Goal: Task Accomplishment & Management: Use online tool/utility

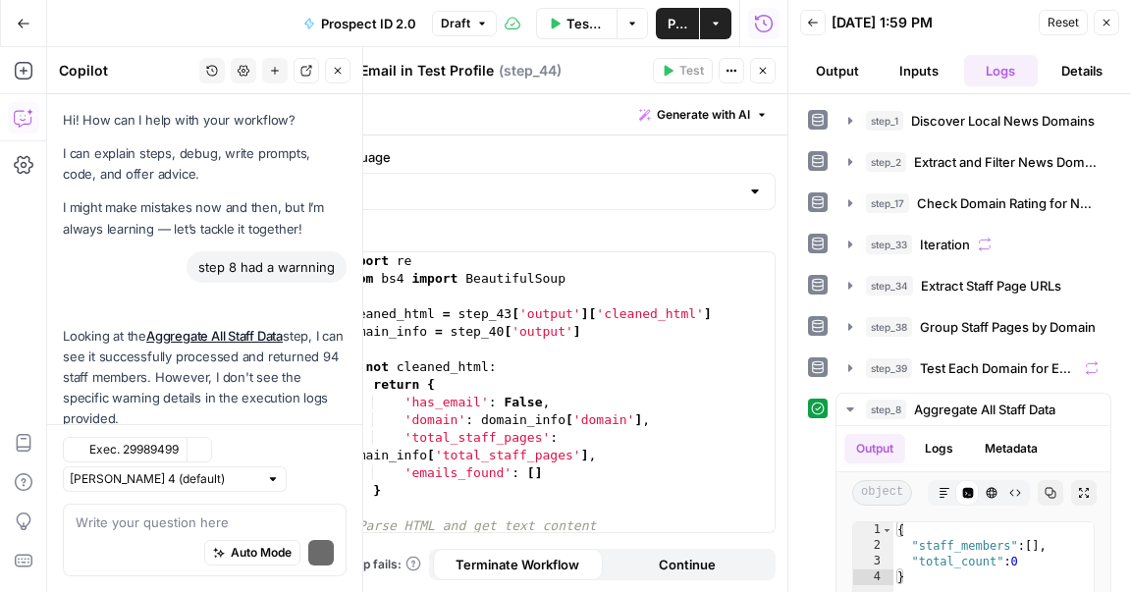
scroll to position [4032, 0]
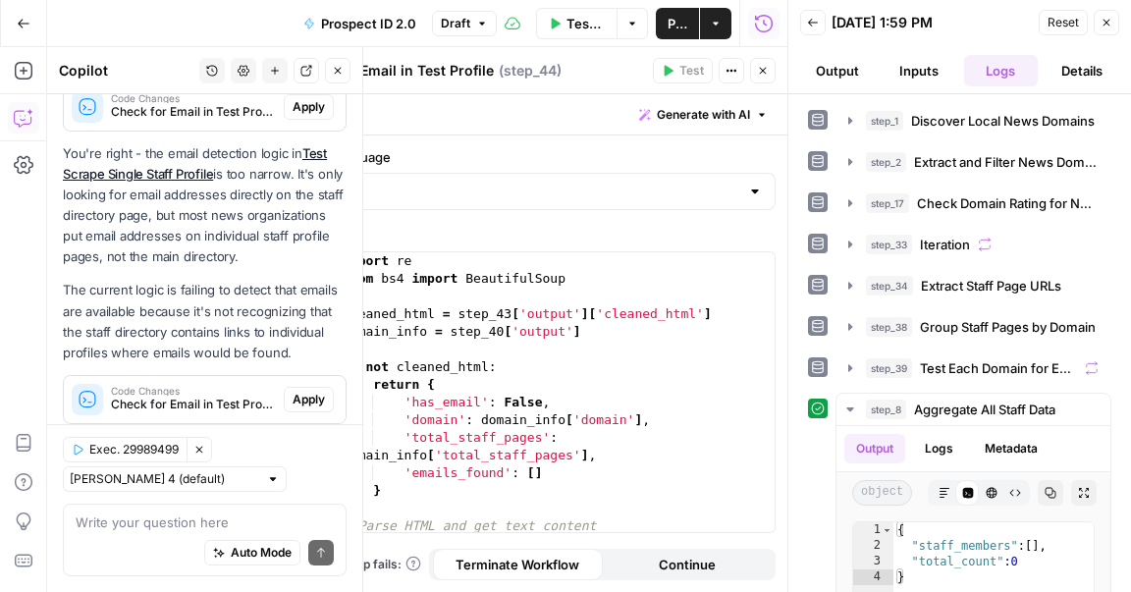
click at [302, 391] on span "Apply" at bounding box center [309, 400] width 32 height 18
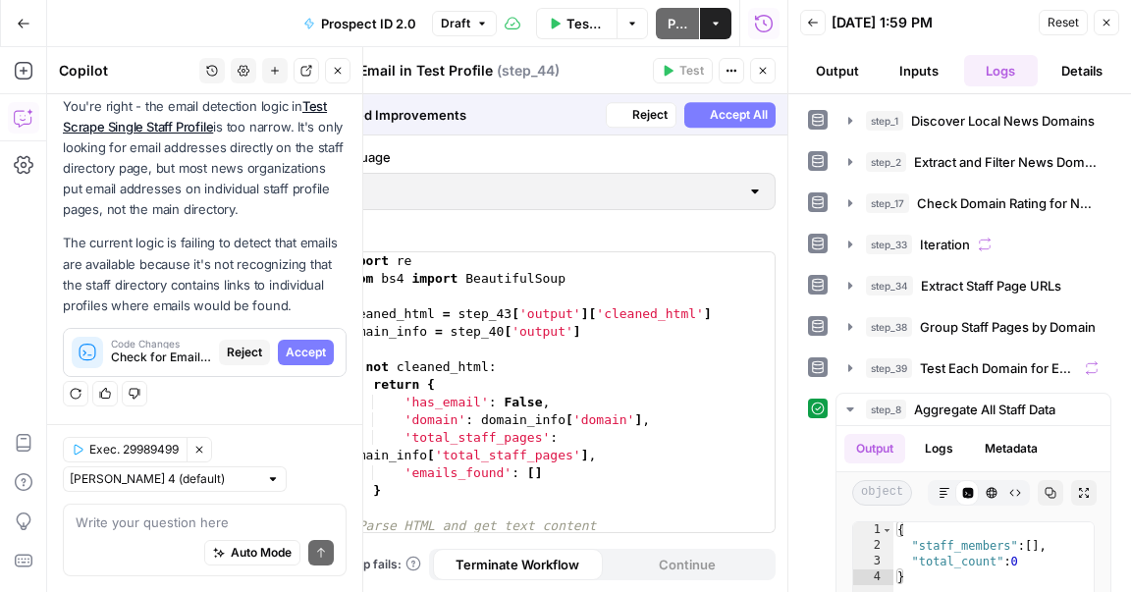
scroll to position [3906, 0]
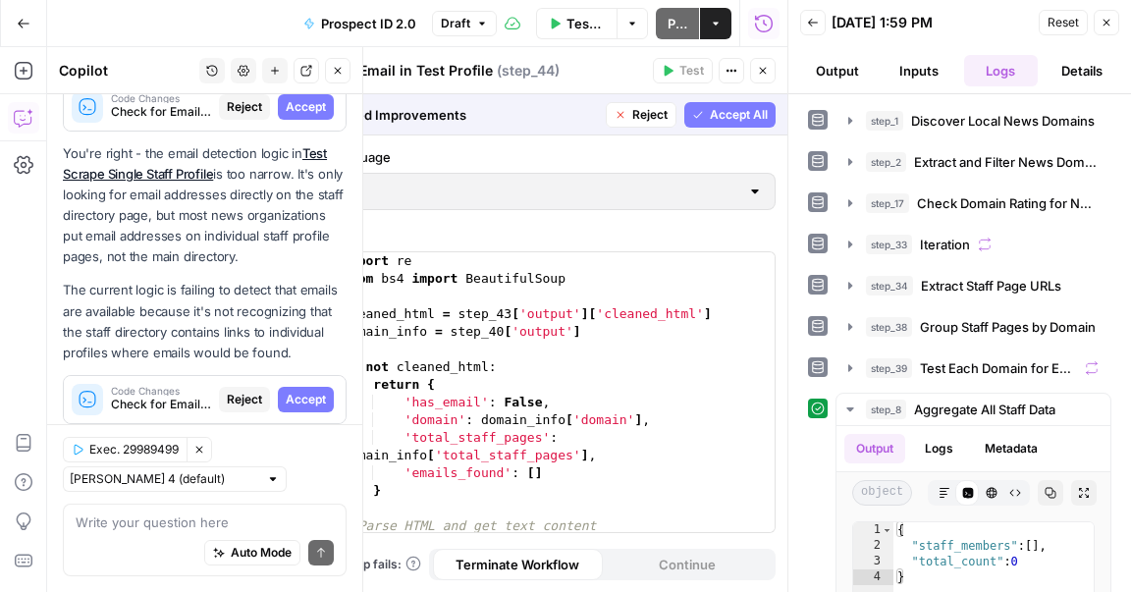
click at [302, 391] on span "Accept" at bounding box center [306, 400] width 40 height 18
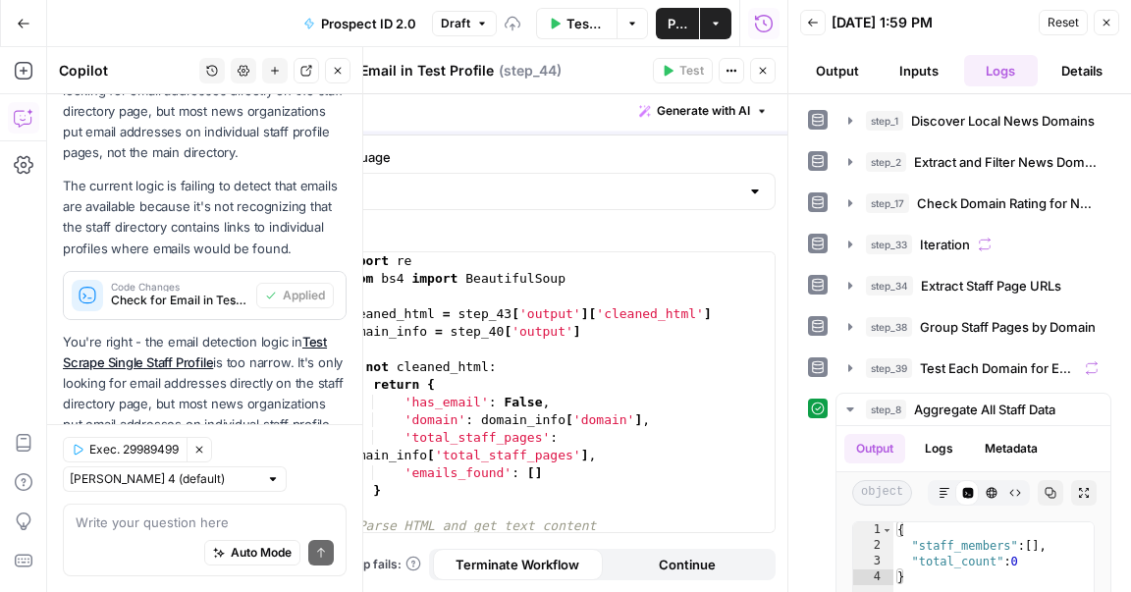
scroll to position [4095, 0]
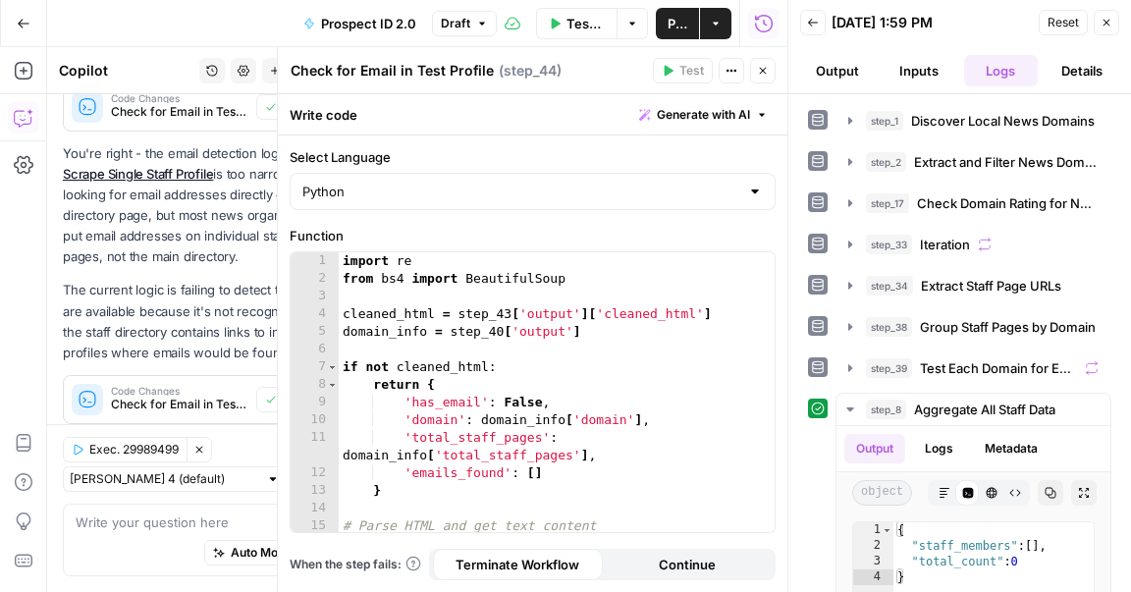
click at [1108, 34] on button "Close" at bounding box center [1107, 23] width 26 height 26
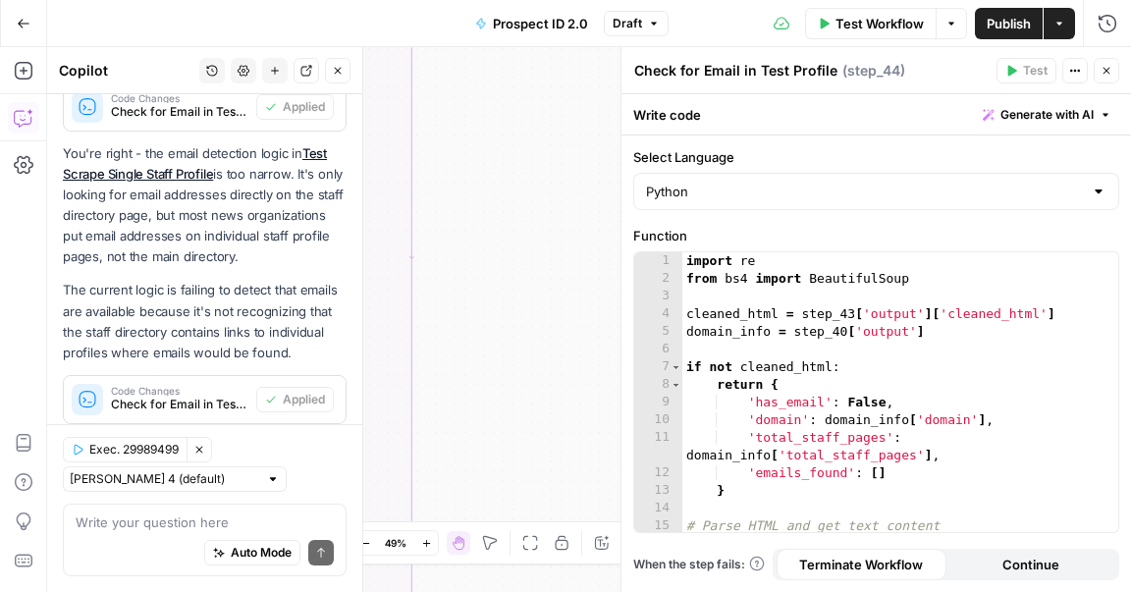
click at [336, 72] on icon "button" at bounding box center [338, 71] width 7 height 7
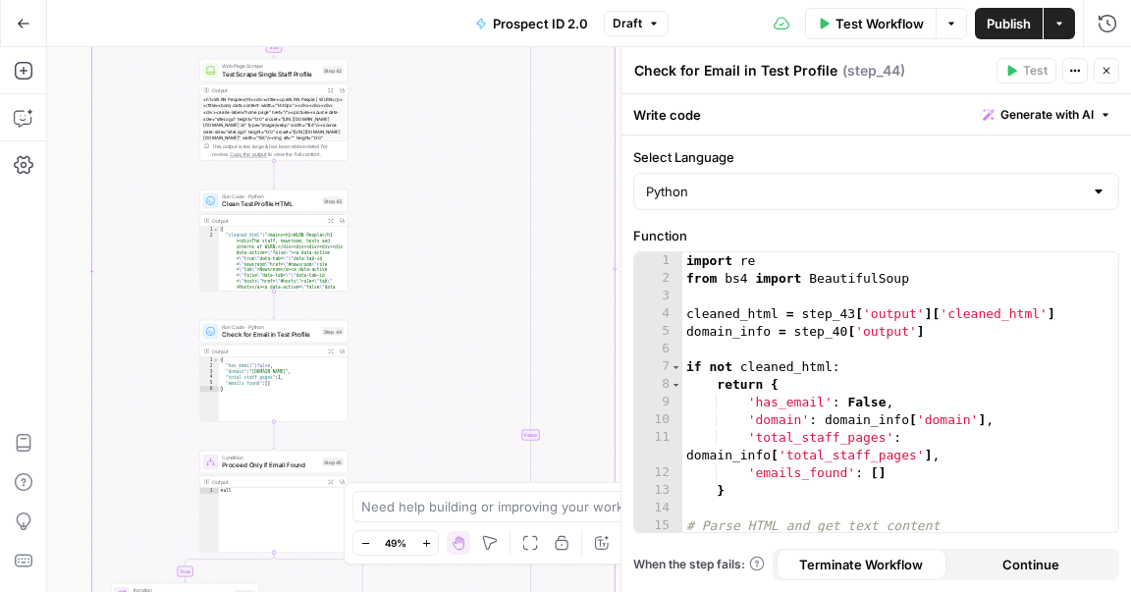
drag, startPoint x: 438, startPoint y: 219, endPoint x: 564, endPoint y: 228, distance: 126.0
click at [577, 228] on div "true true false false Workflow Set Inputs Inputs Google Search Discover Local N…" at bounding box center [589, 319] width 1084 height 545
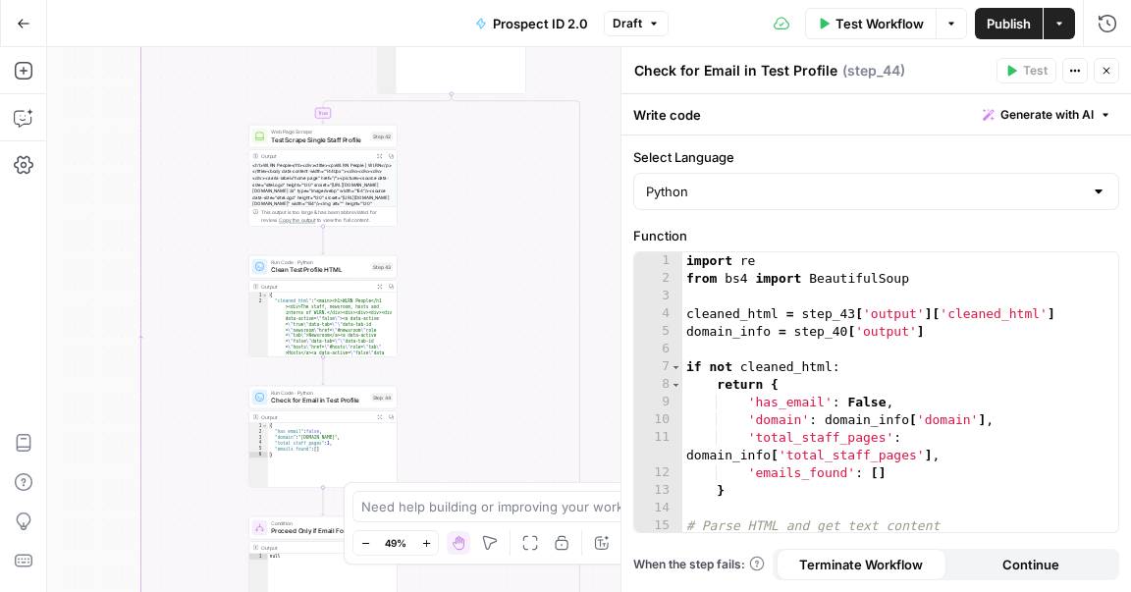
drag, startPoint x: 91, startPoint y: 205, endPoint x: 142, endPoint y: 379, distance: 181.1
click at [141, 384] on div "true true false false Workflow Set Inputs Inputs Google Search Discover Local N…" at bounding box center [589, 319] width 1084 height 545
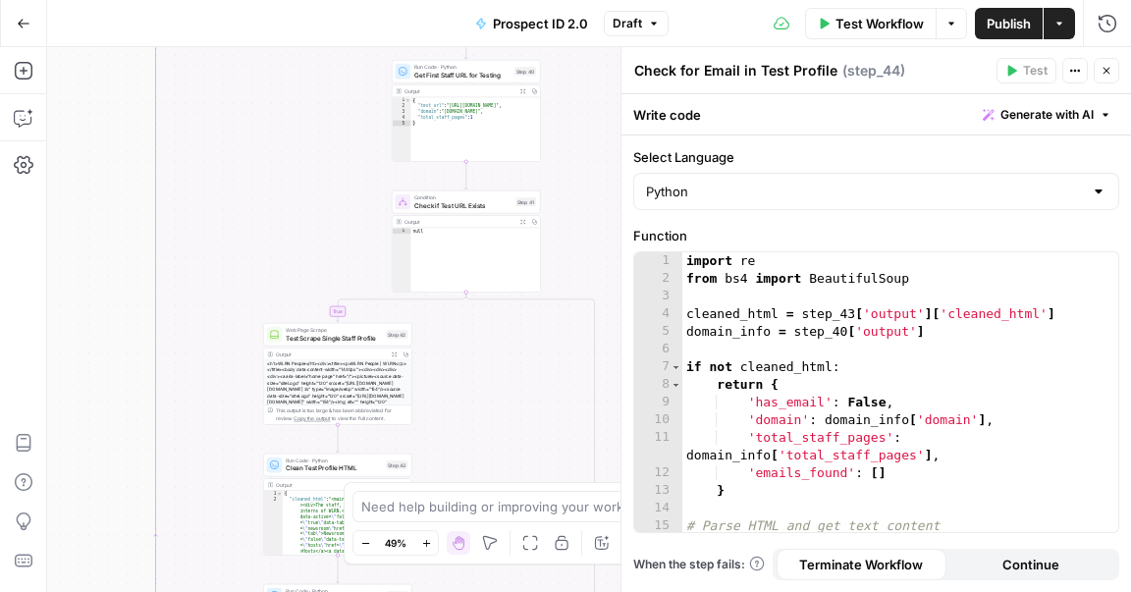
drag, startPoint x: 124, startPoint y: 246, endPoint x: 117, endPoint y: 467, distance: 221.0
click at [117, 468] on div "true true false false Workflow Set Inputs Inputs Google Search Discover Local N…" at bounding box center [589, 319] width 1084 height 545
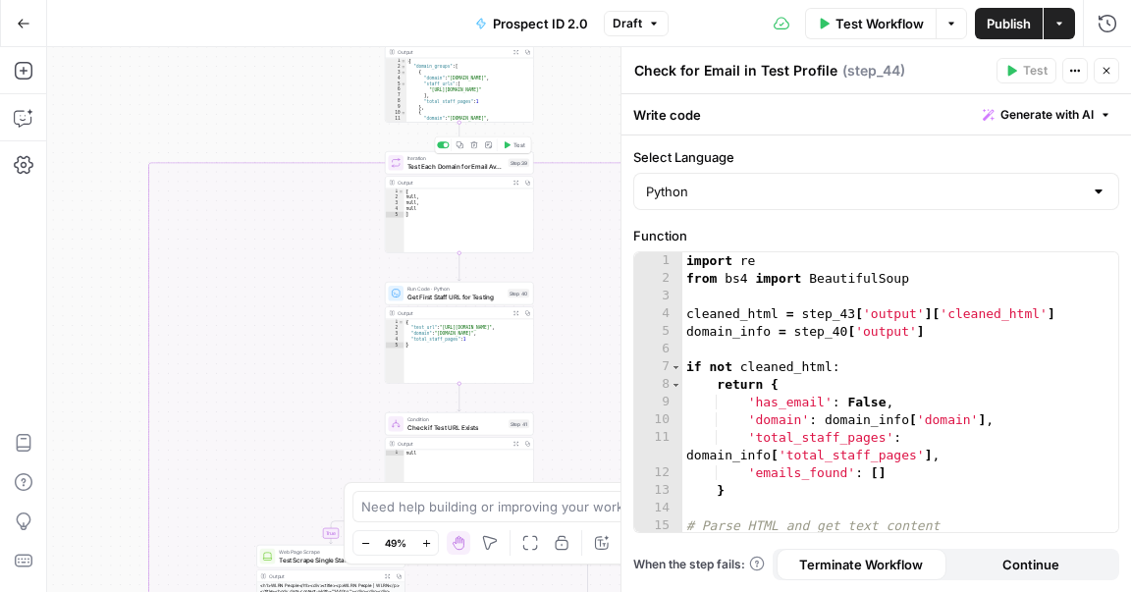
click at [514, 147] on span "Test" at bounding box center [519, 144] width 12 height 9
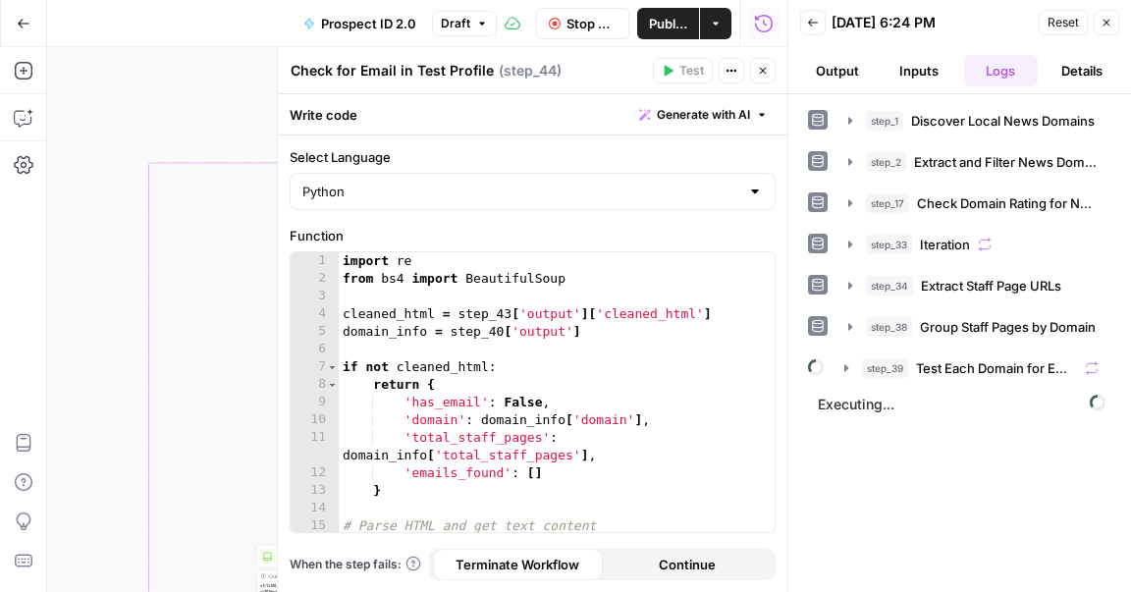
click at [769, 67] on button "Close" at bounding box center [763, 71] width 26 height 26
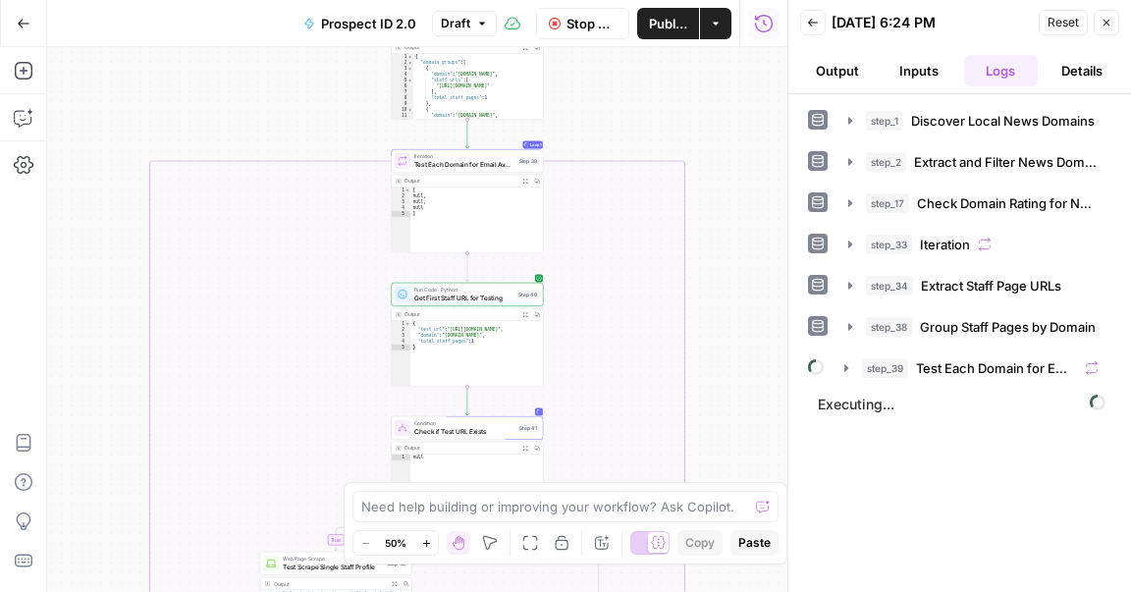
click at [135, 296] on div "true true false false Workflow Set Inputs Inputs Google Search Discover Local N…" at bounding box center [417, 319] width 740 height 545
click at [133, 297] on div "true true false false Workflow Set Inputs Inputs Google Search Discover Local N…" at bounding box center [417, 319] width 740 height 545
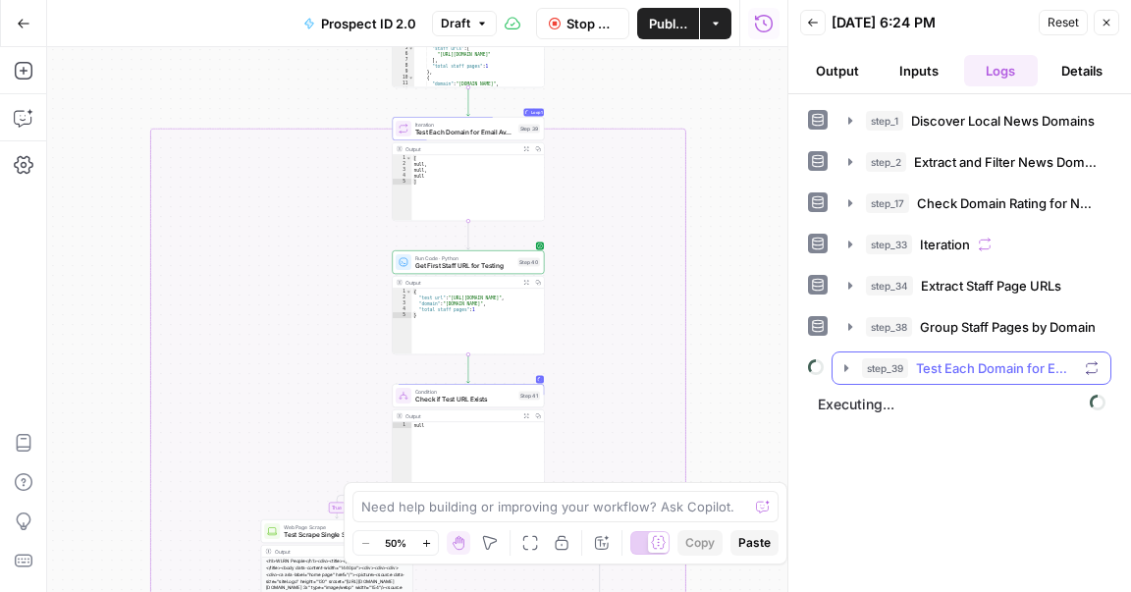
click at [989, 363] on span "Test Each Domain for Email Availability" at bounding box center [996, 368] width 161 height 20
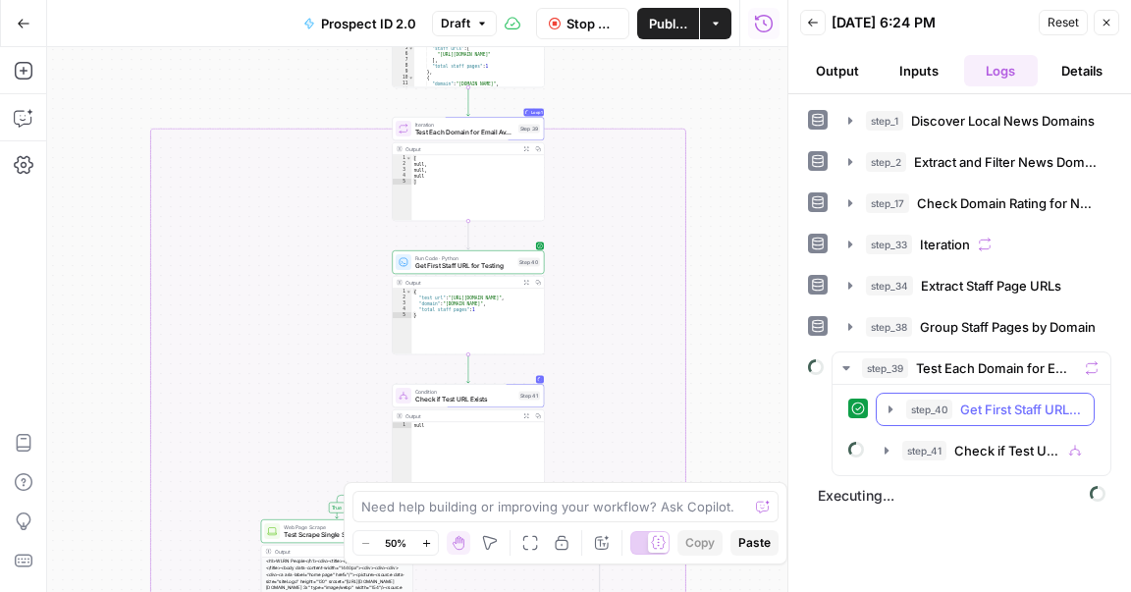
click at [969, 400] on span "Get First Staff URL for Testing" at bounding box center [1021, 410] width 122 height 20
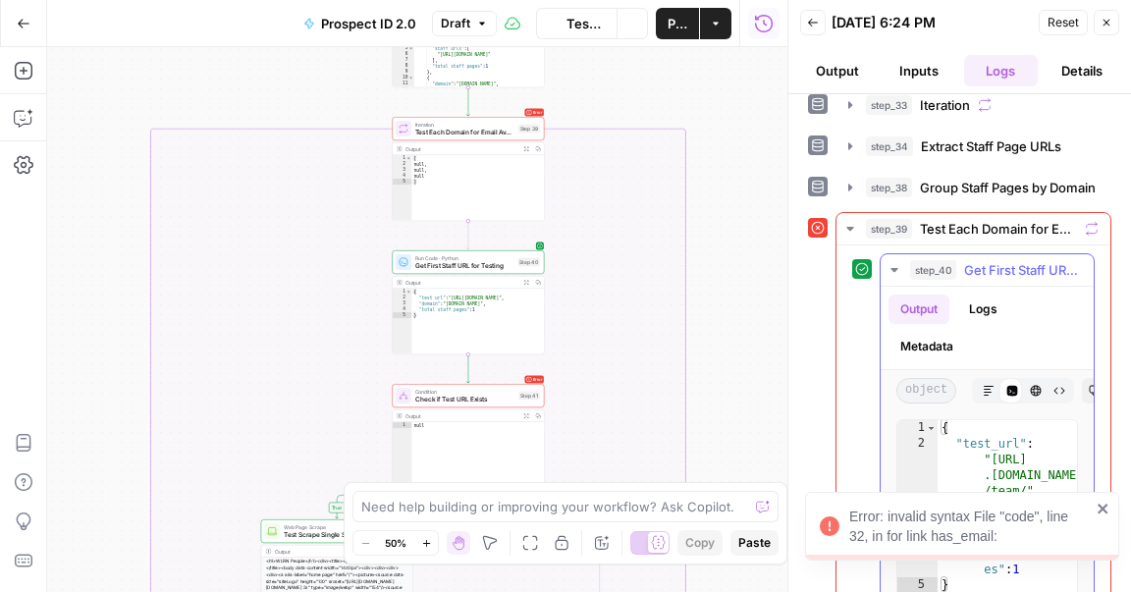
scroll to position [267, 0]
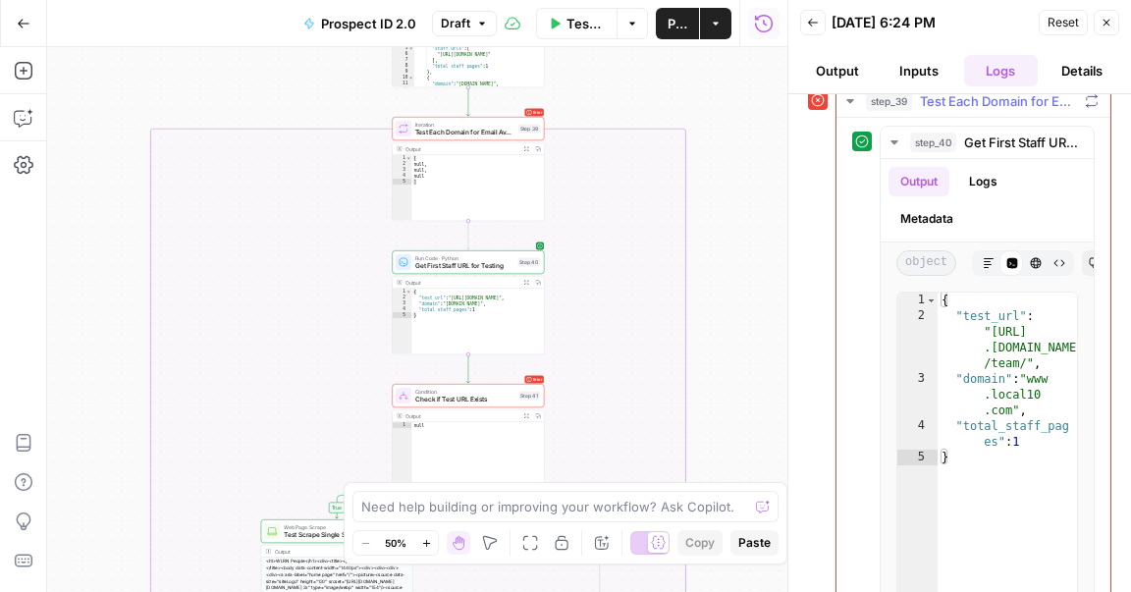
click at [984, 108] on button "step_39 Test Each Domain for Email Availability 10 seconds" at bounding box center [973, 100] width 274 height 31
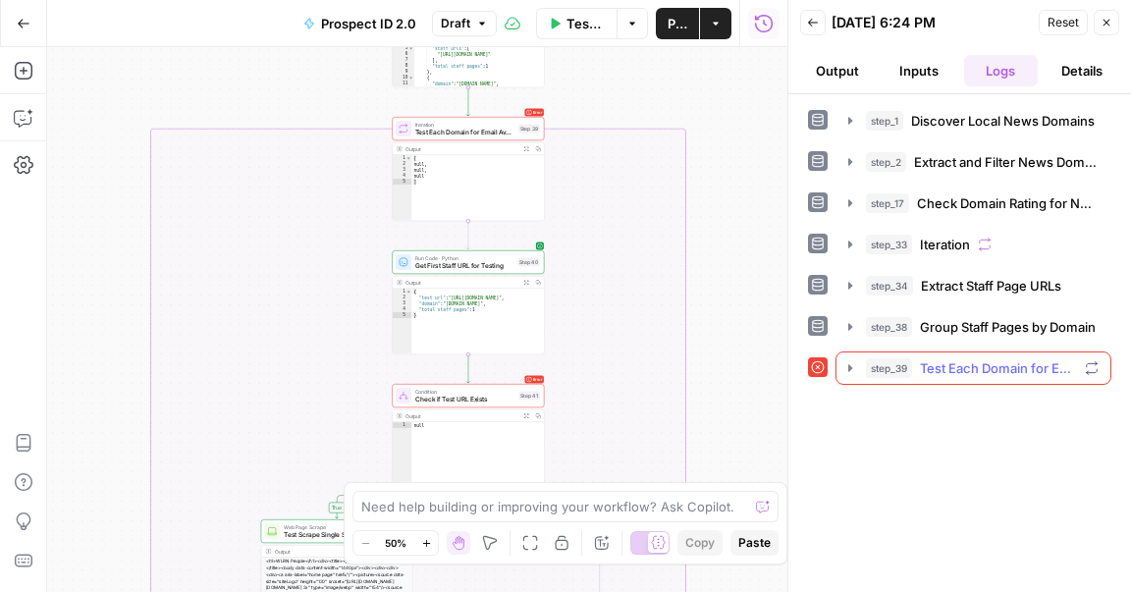
click at [1004, 365] on span "Test Each Domain for Email Availability" at bounding box center [998, 368] width 157 height 20
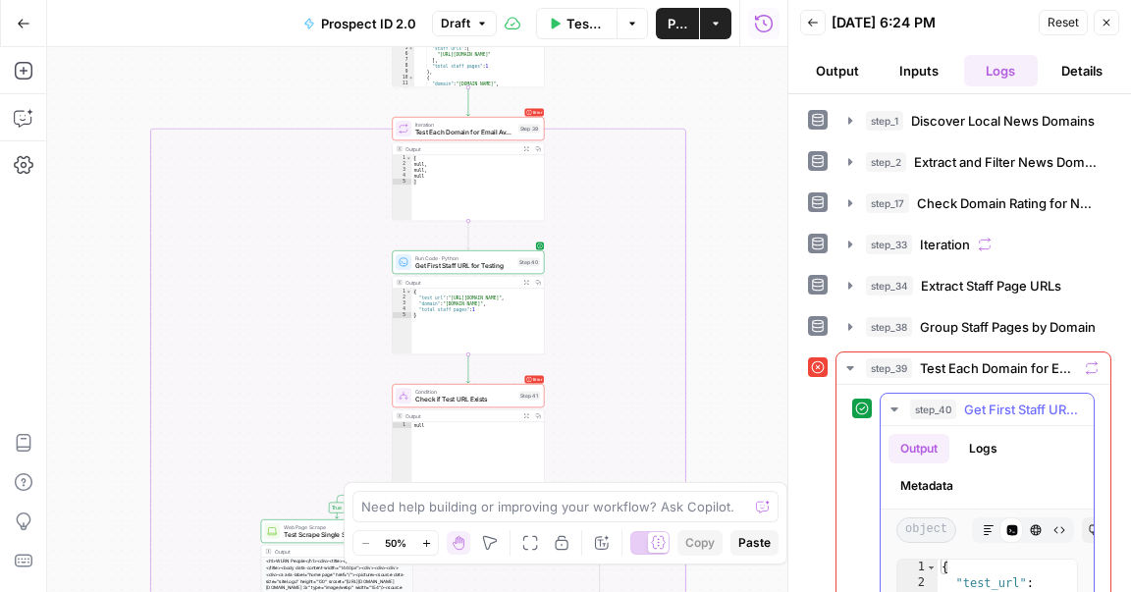
click at [918, 403] on span "step_40" at bounding box center [933, 410] width 46 height 20
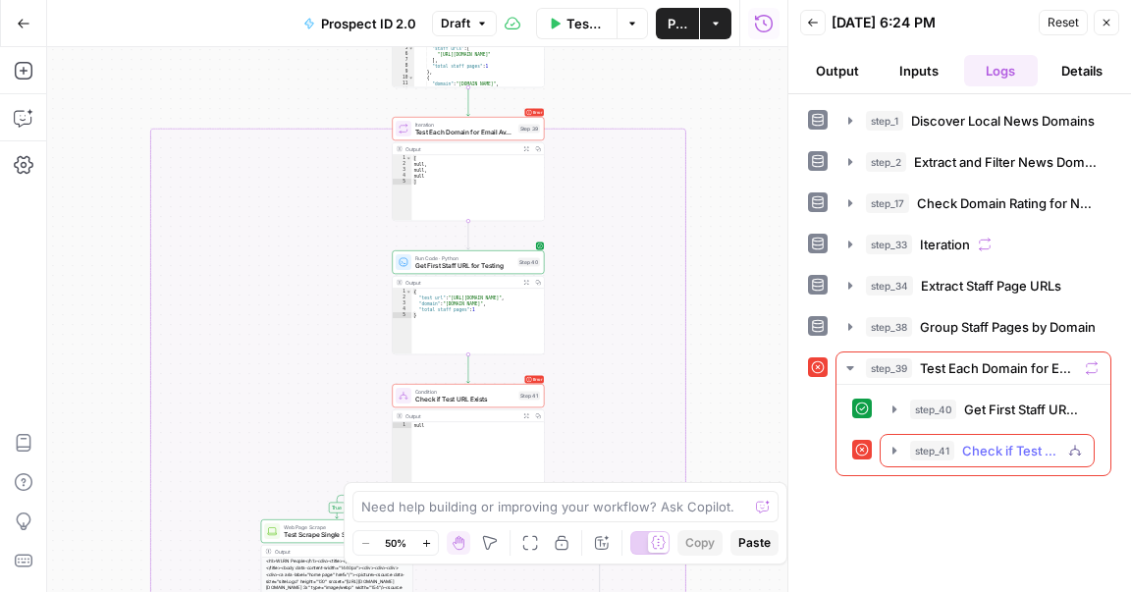
click at [1010, 457] on button "step_41 Check if Test URL Exists 8 seconds" at bounding box center [987, 450] width 213 height 31
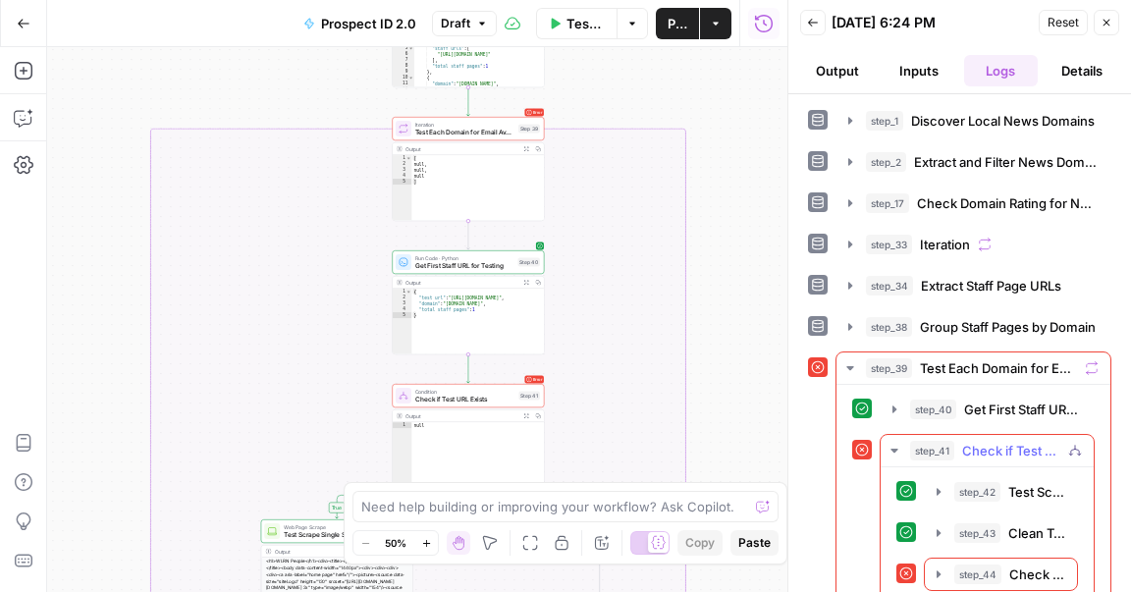
scroll to position [21, 0]
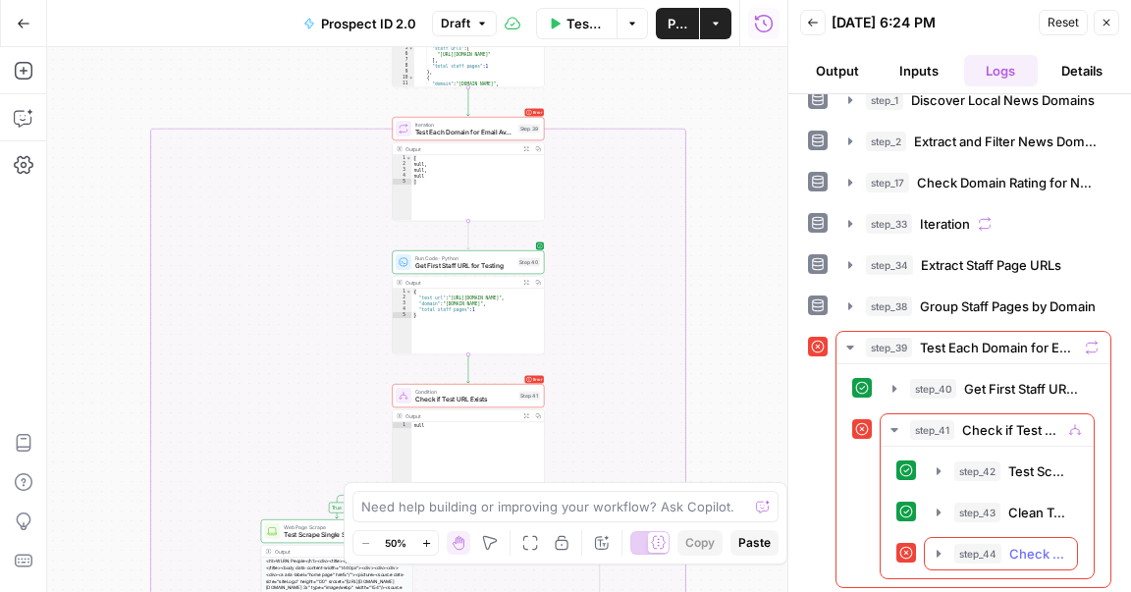
click at [1000, 544] on div "step_44 Check for Email in Test Profile 123 ms" at bounding box center [1009, 554] width 111 height 20
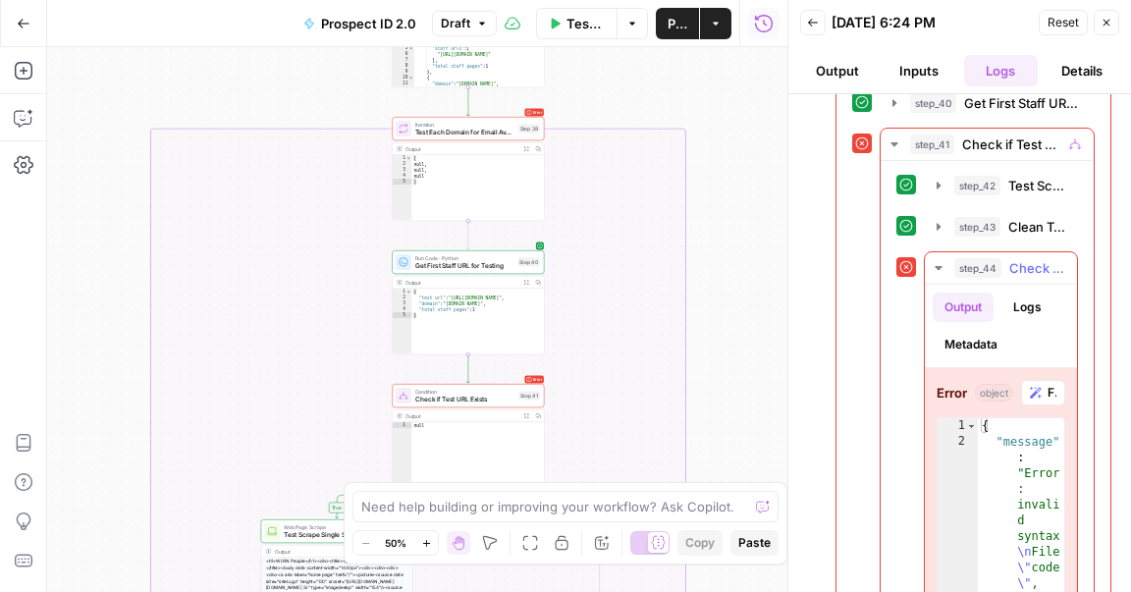
scroll to position [348, 0]
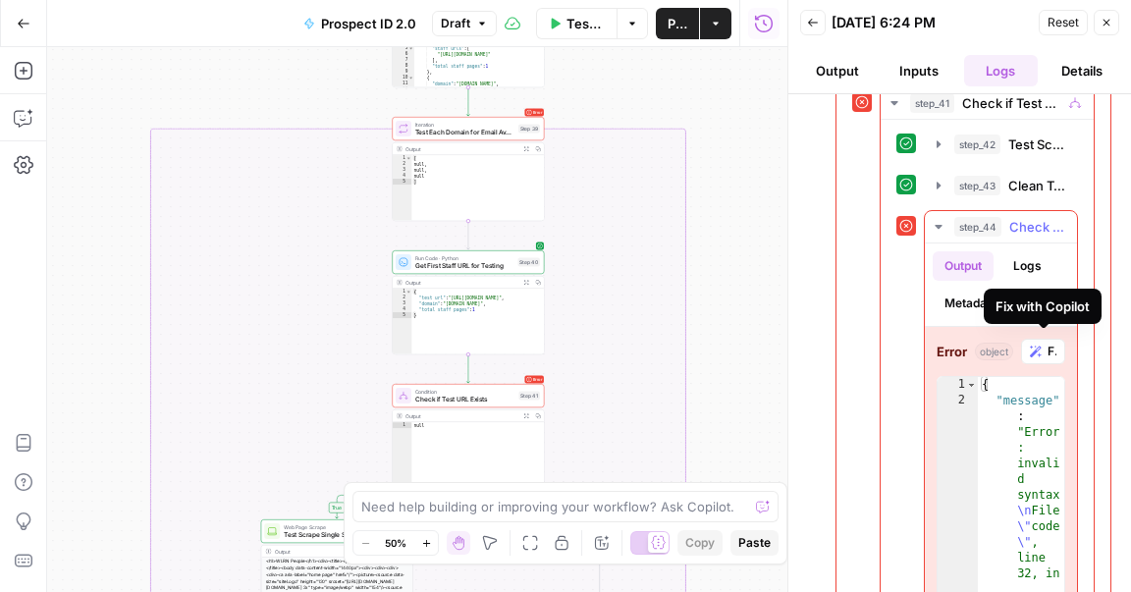
click at [1030, 351] on icon "button" at bounding box center [1036, 352] width 12 height 12
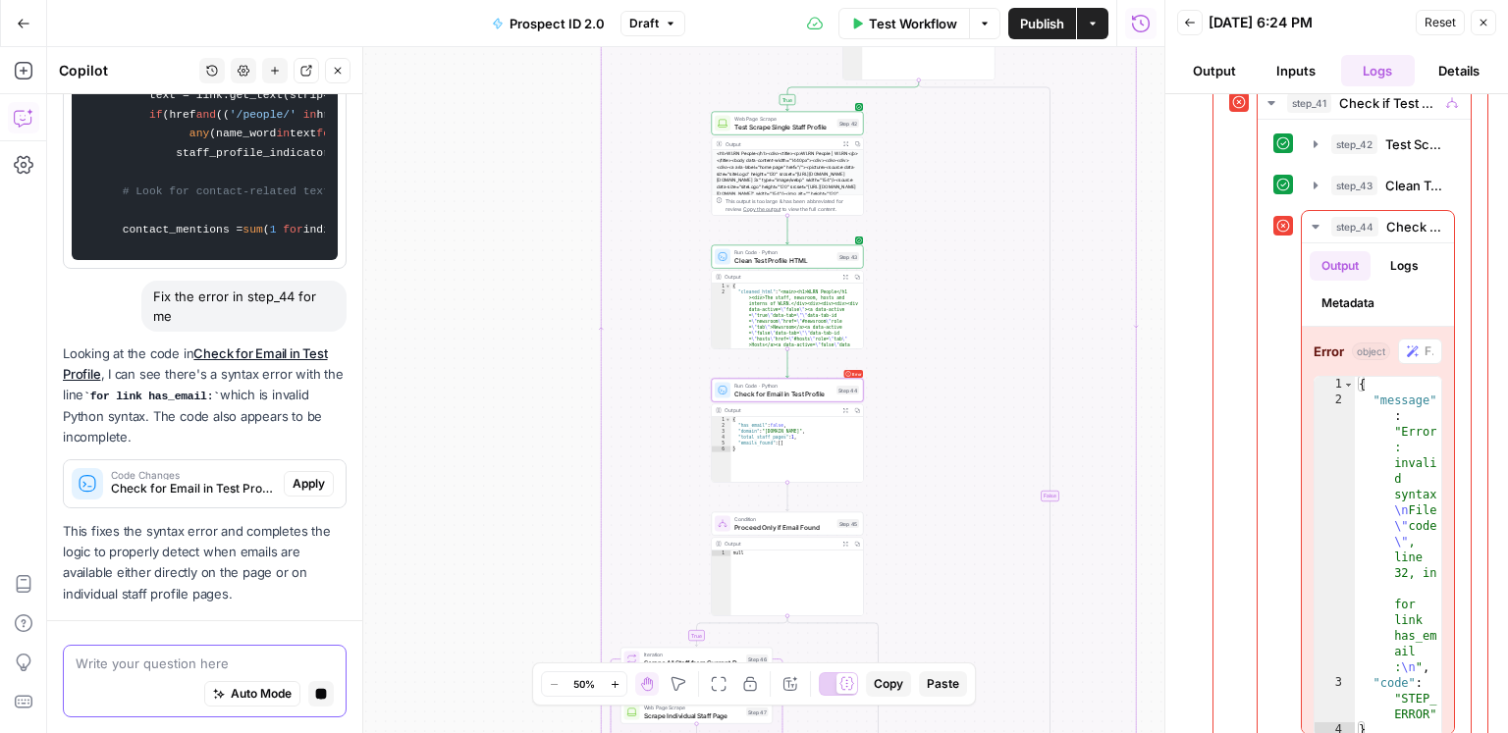
scroll to position [5176, 0]
click at [316, 493] on span "Apply" at bounding box center [309, 484] width 32 height 18
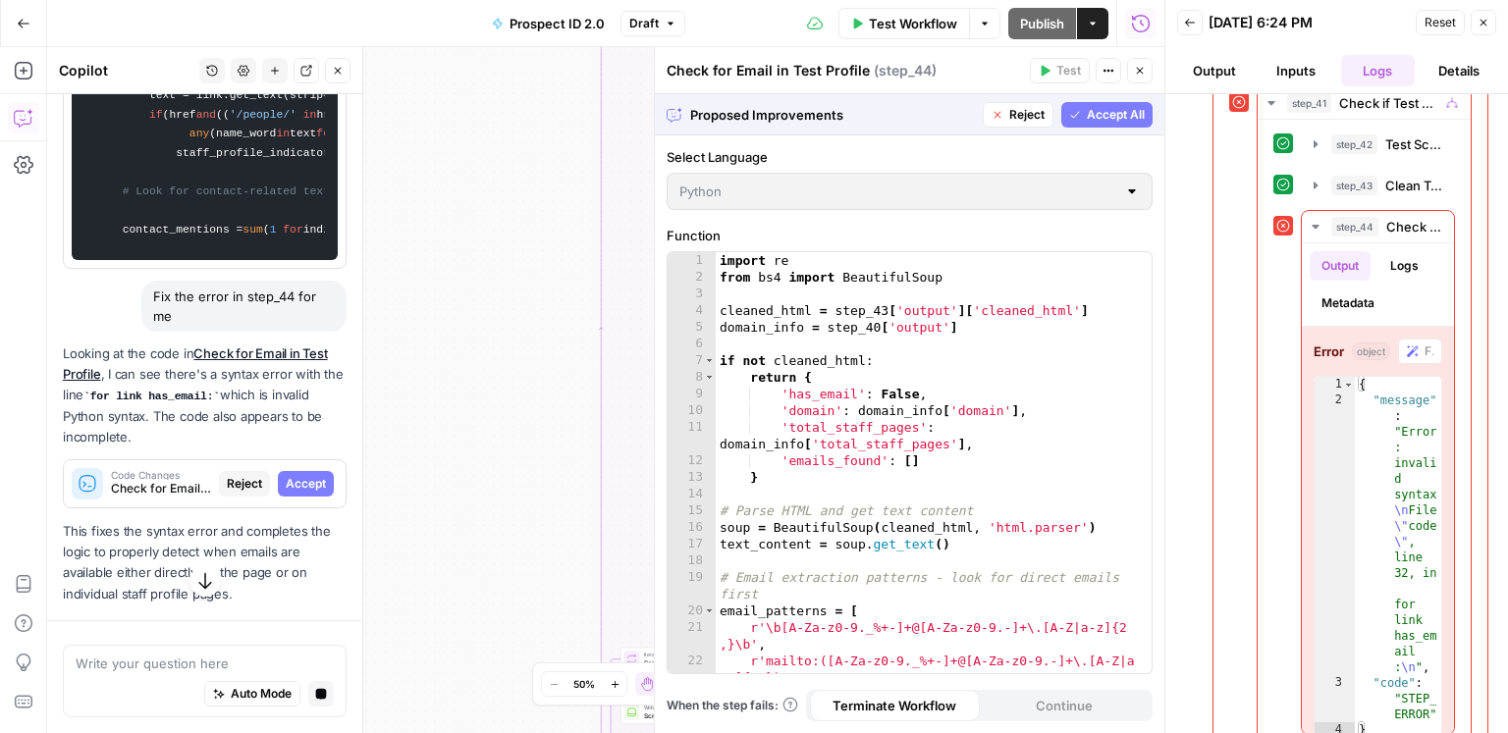
click at [317, 513] on div "Looking at the code in Check for Email in Test Profile , I can see there's a sy…" at bounding box center [205, 474] width 284 height 260
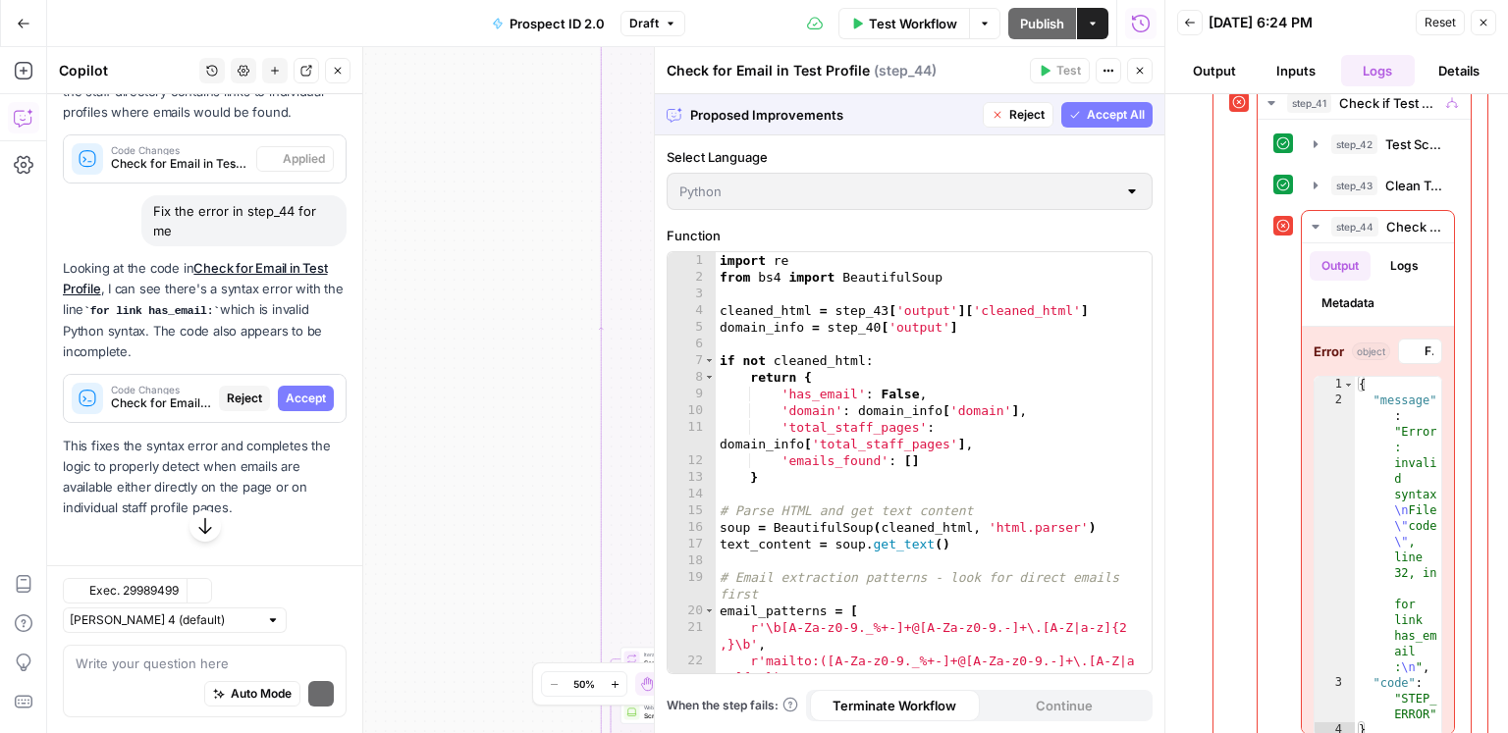
scroll to position [4080, 0]
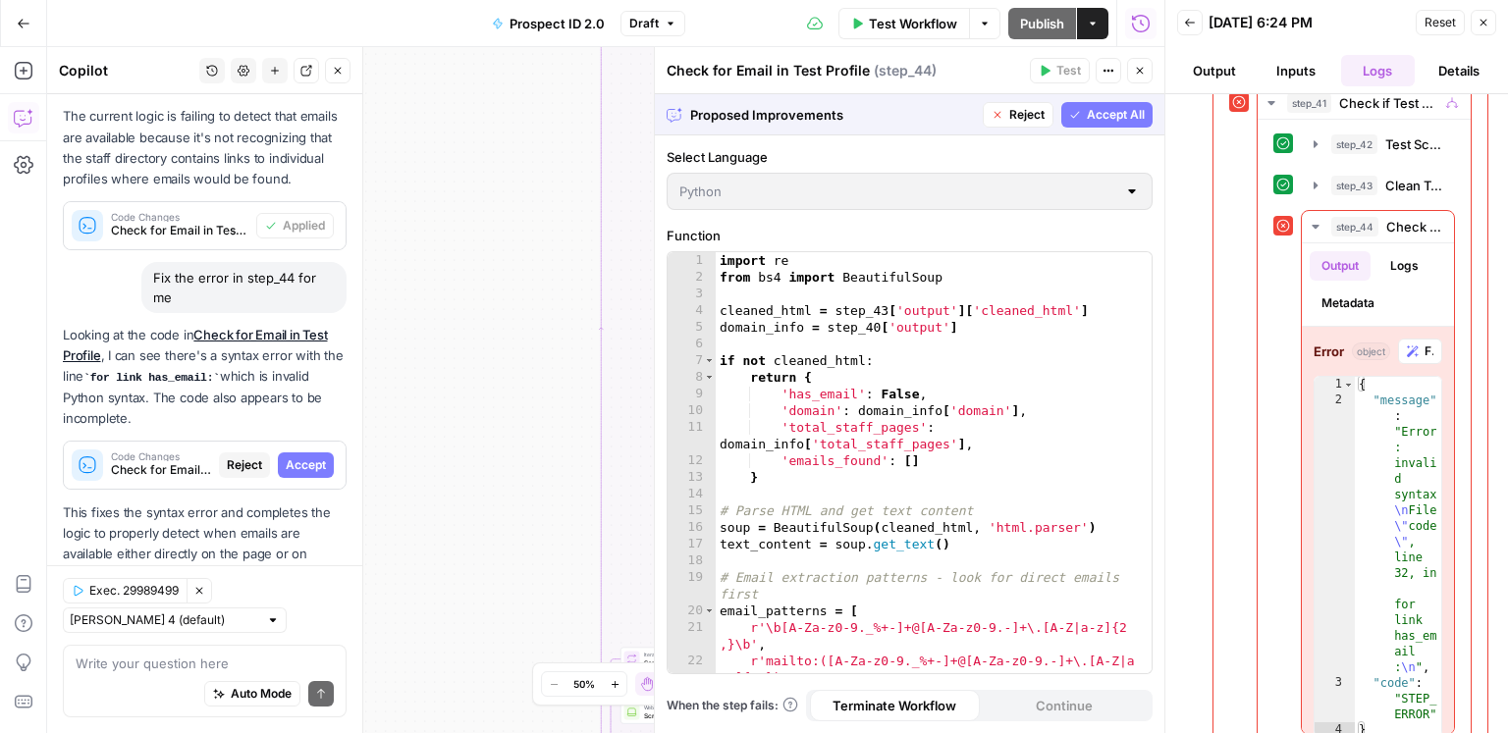
click at [323, 457] on span "Accept" at bounding box center [306, 466] width 40 height 18
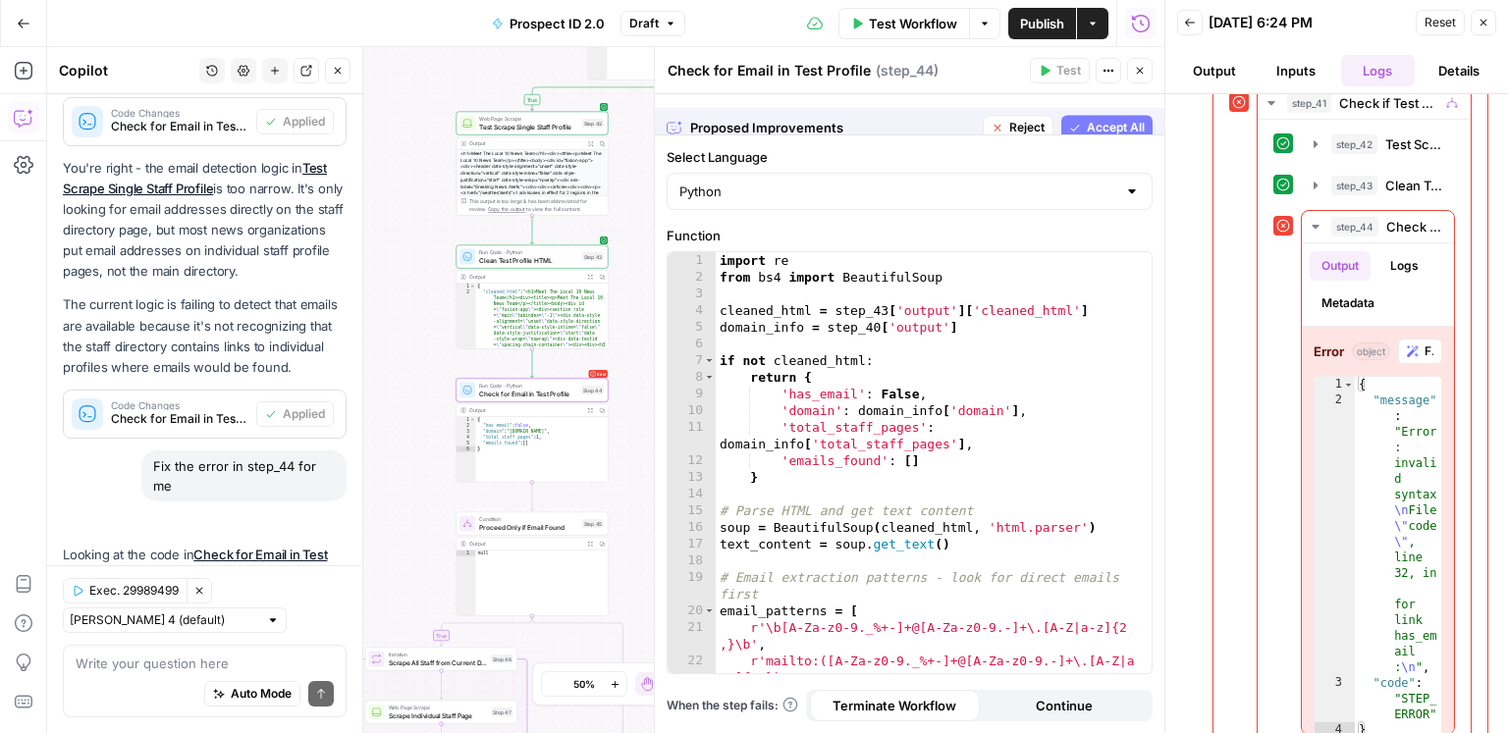
scroll to position [4300, 0]
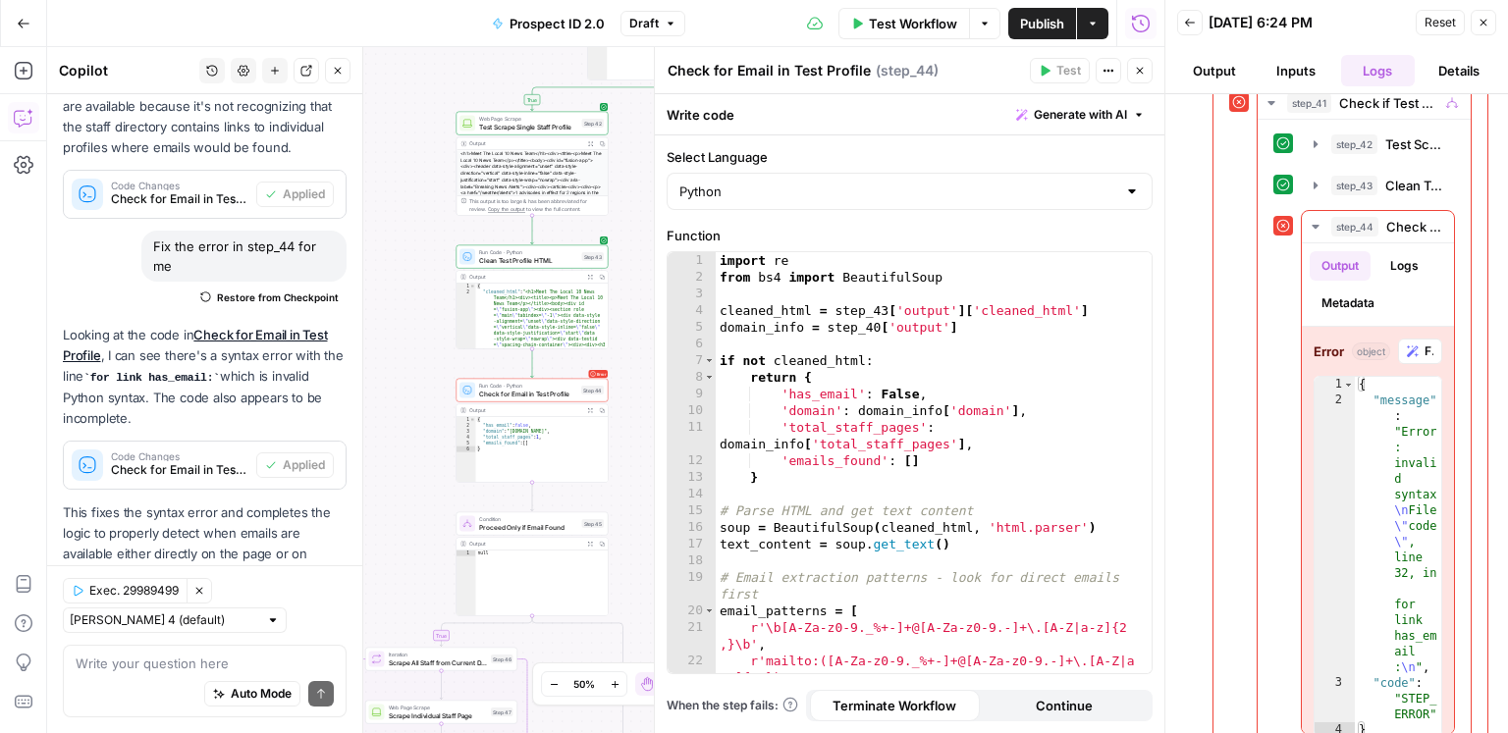
click at [1130, 78] on div at bounding box center [1166, 366] width 20 height 733
click at [1130, 67] on button "Close" at bounding box center [1140, 71] width 26 height 26
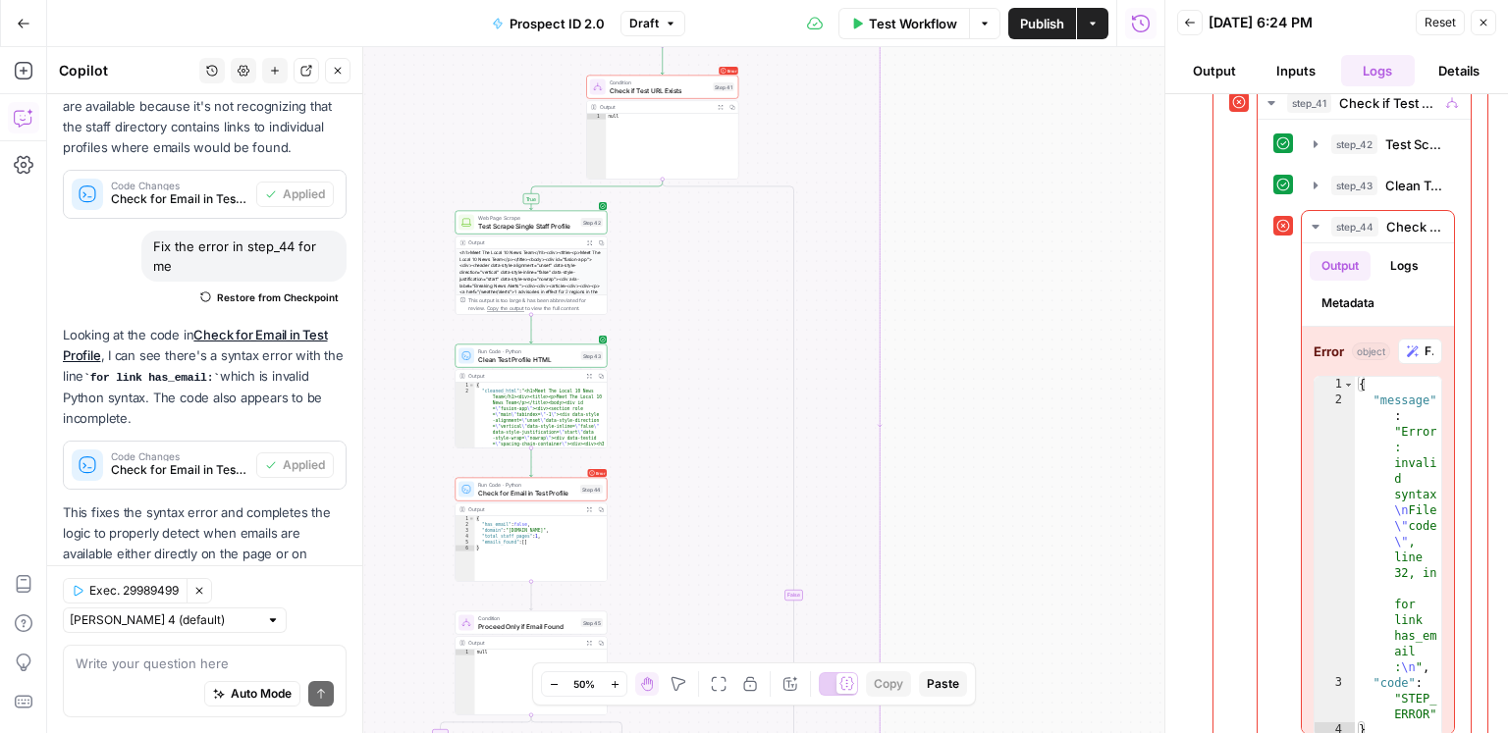
drag, startPoint x: 939, startPoint y: 129, endPoint x: 962, endPoint y: 577, distance: 449.3
click at [962, 578] on div "true true false false Workflow Set Inputs Inputs Google Search Discover Local N…" at bounding box center [605, 390] width 1117 height 686
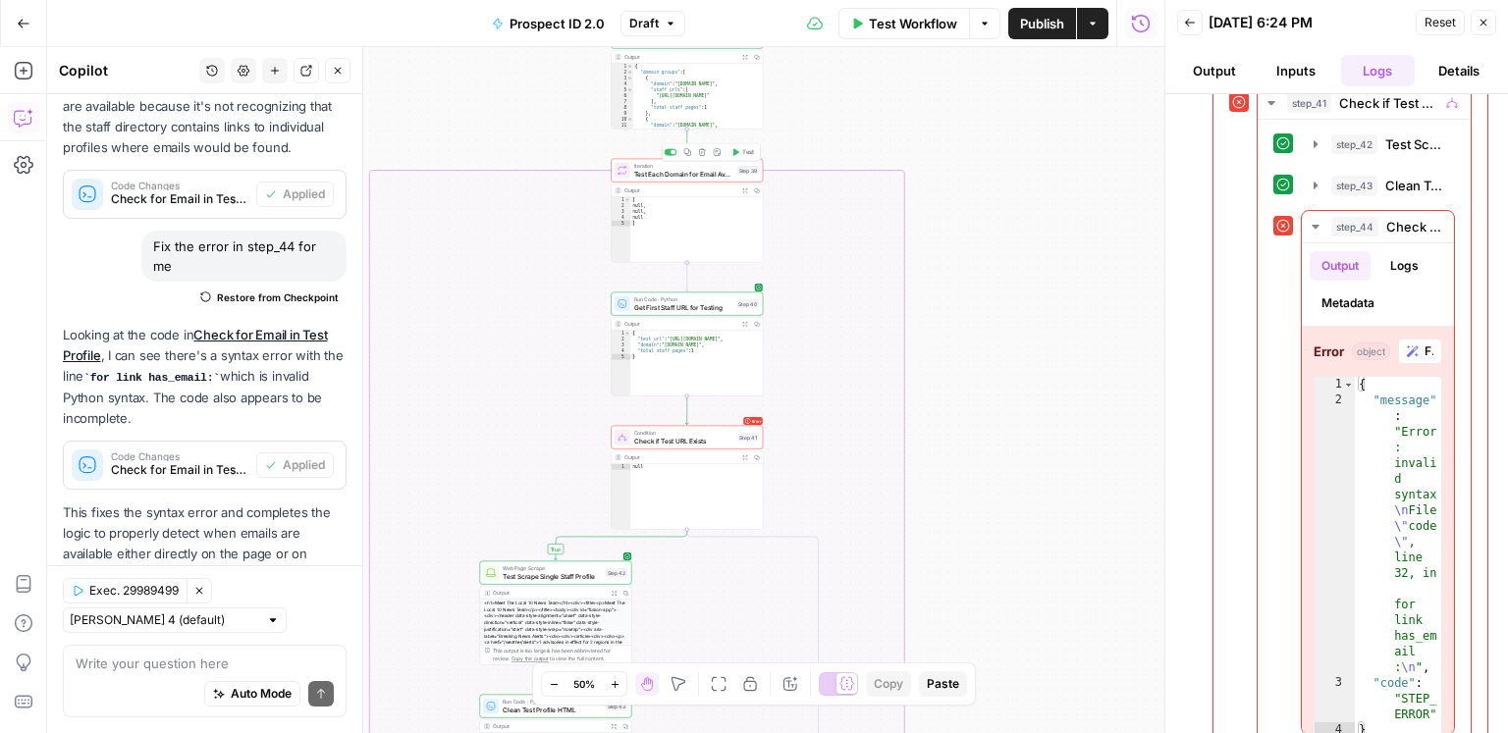
click at [742, 154] on span "Test" at bounding box center [748, 152] width 12 height 9
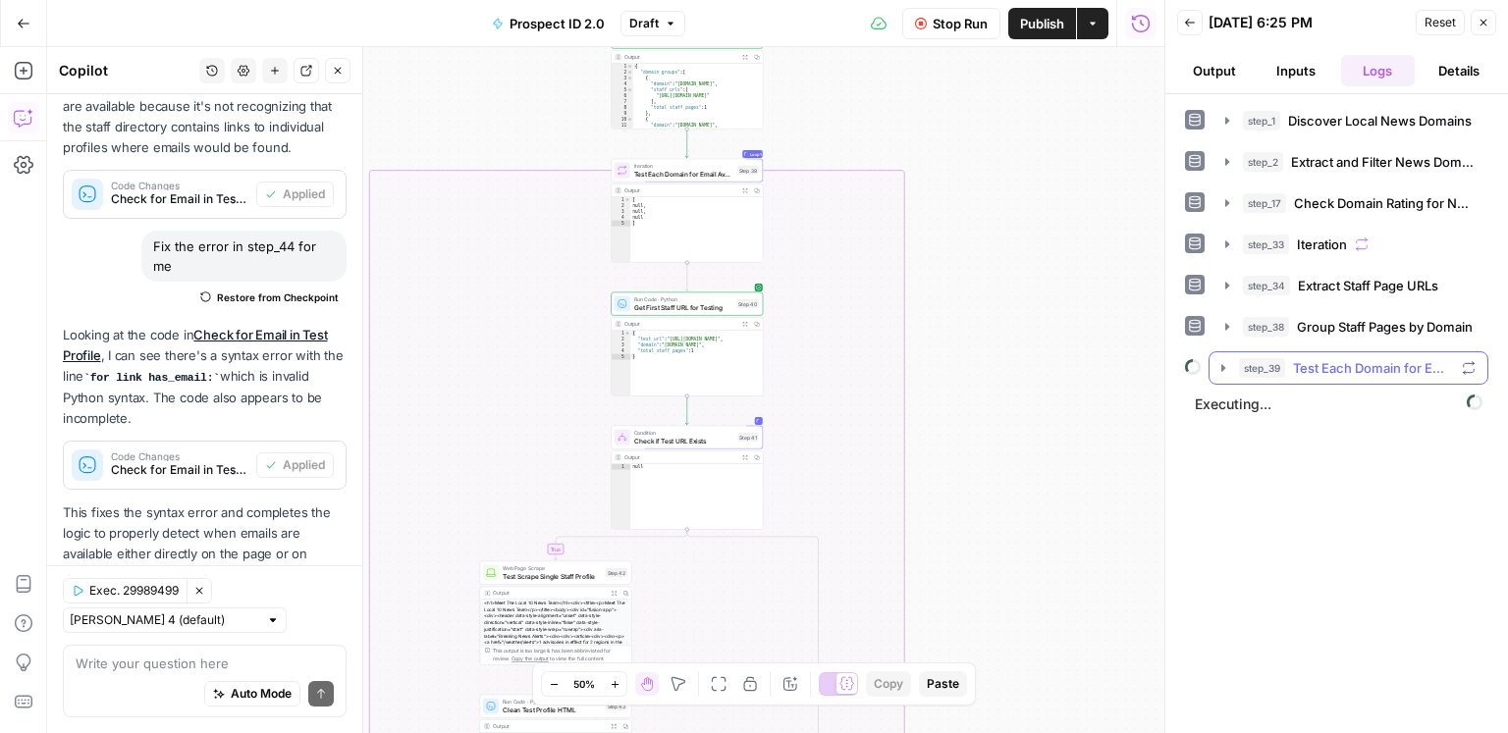
click at [1130, 367] on span "Test Each Domain for Email Availability" at bounding box center [1373, 368] width 161 height 20
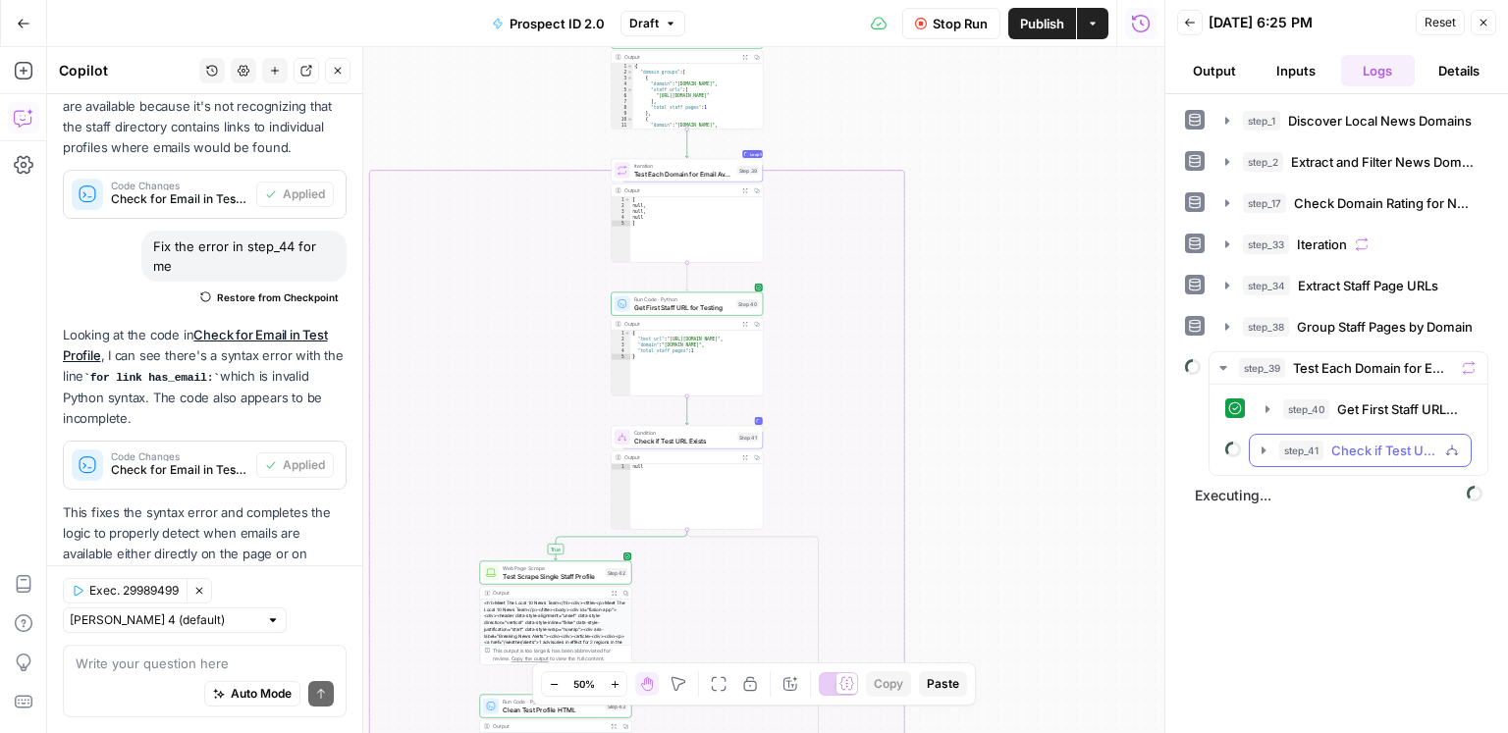
click at [1130, 453] on span "Check if Test URL Exists" at bounding box center [1384, 451] width 106 height 20
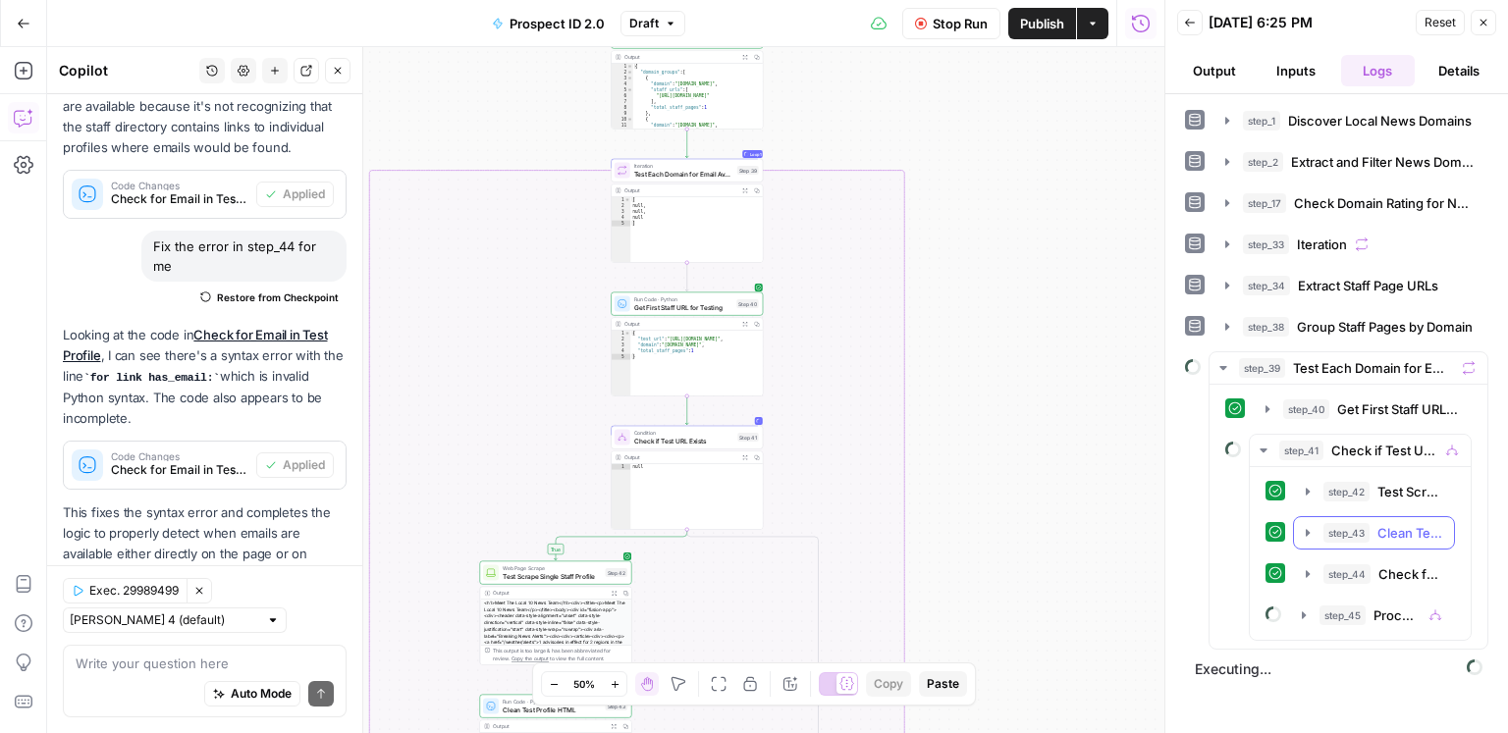
click at [1130, 524] on span "Clean Test Profile HTML" at bounding box center [1409, 533] width 65 height 20
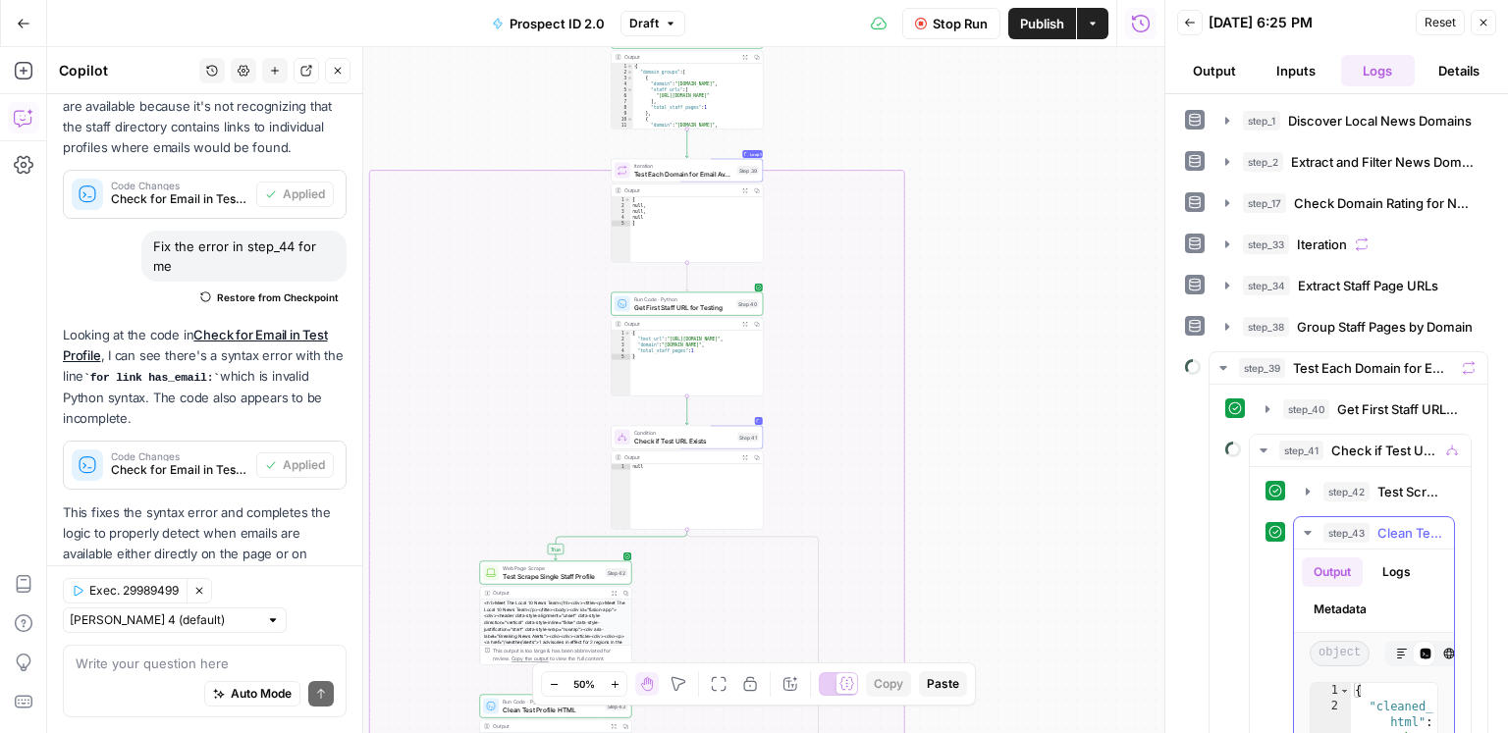
scroll to position [126, 0]
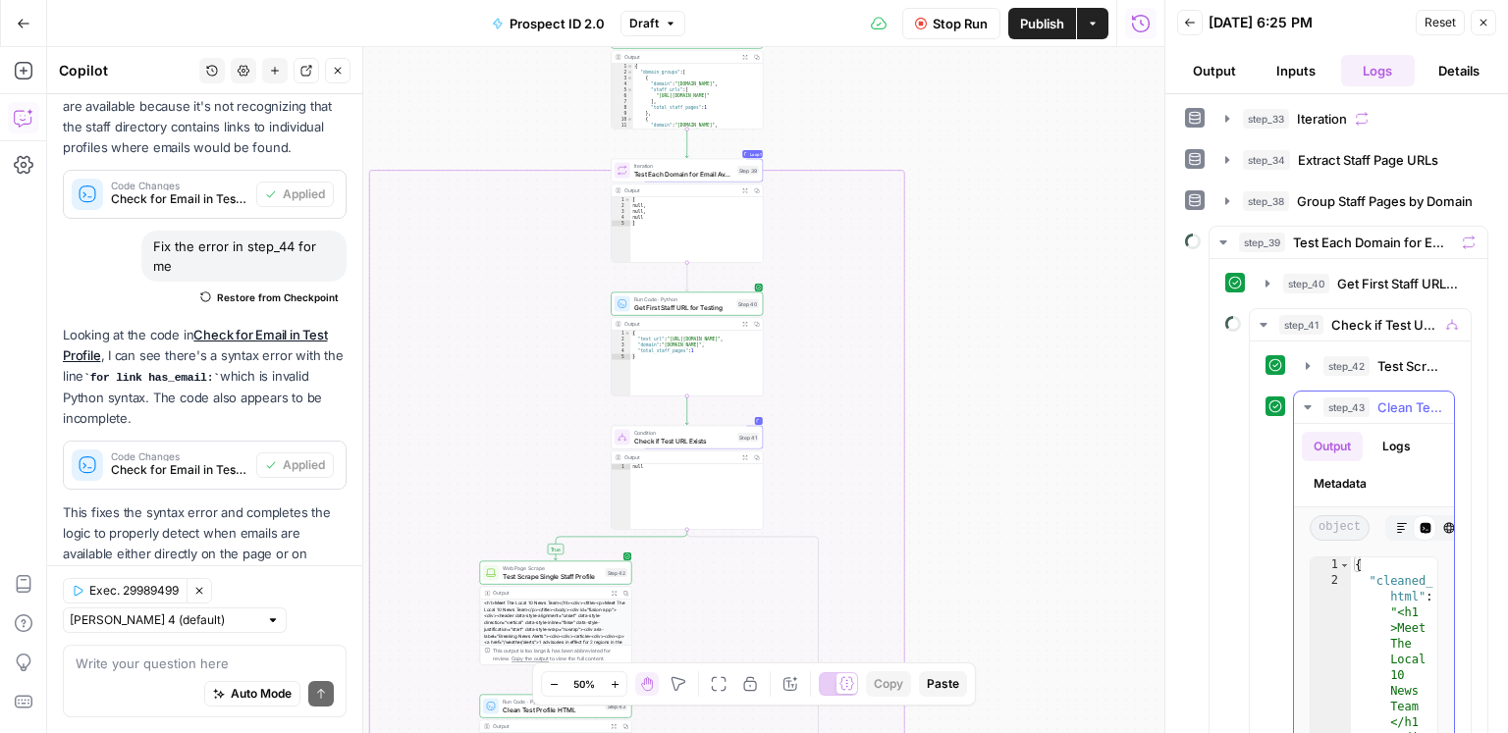
click at [1130, 315] on span "Check if Test URL Exists" at bounding box center [1384, 325] width 106 height 20
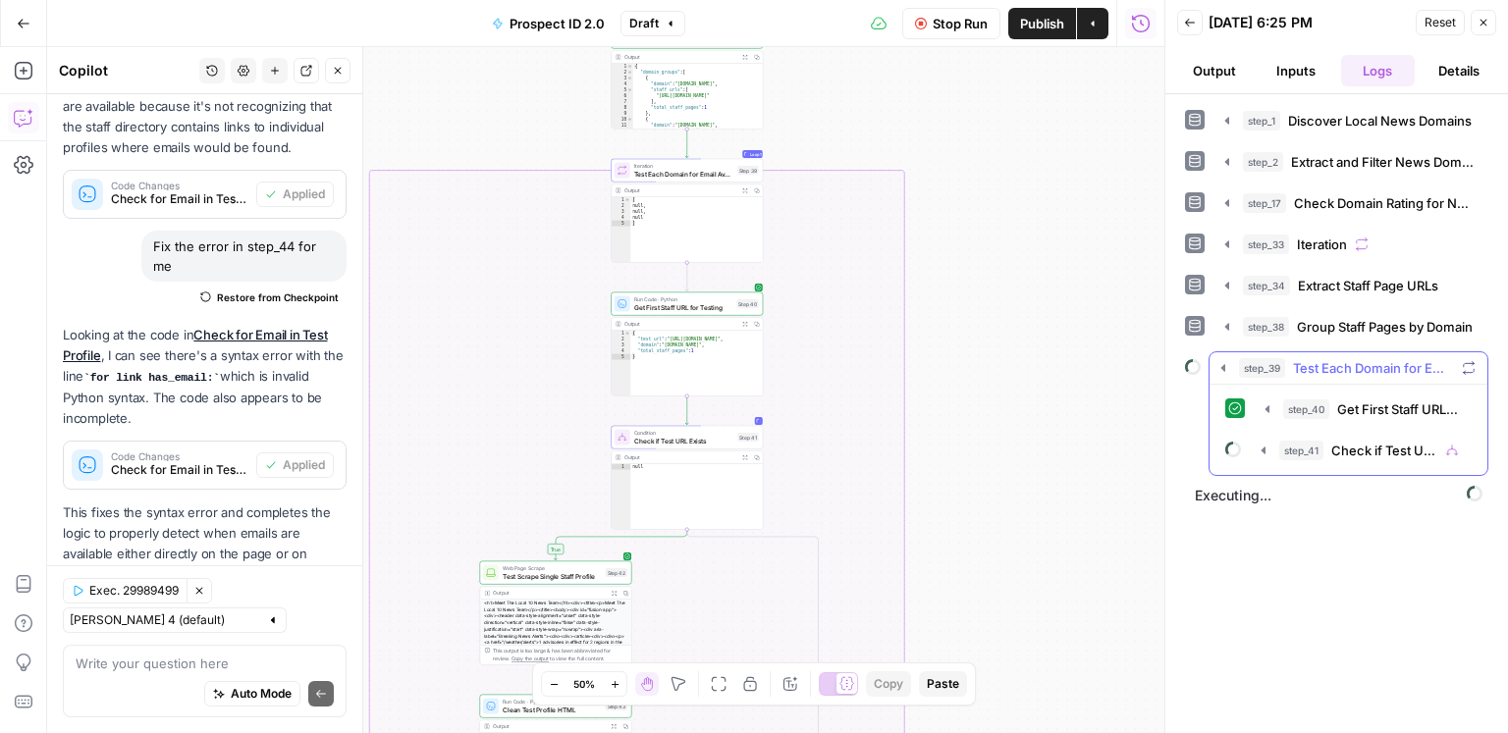
scroll to position [0, 0]
click at [1130, 441] on span "Check if Test URL Exists" at bounding box center [1384, 451] width 106 height 20
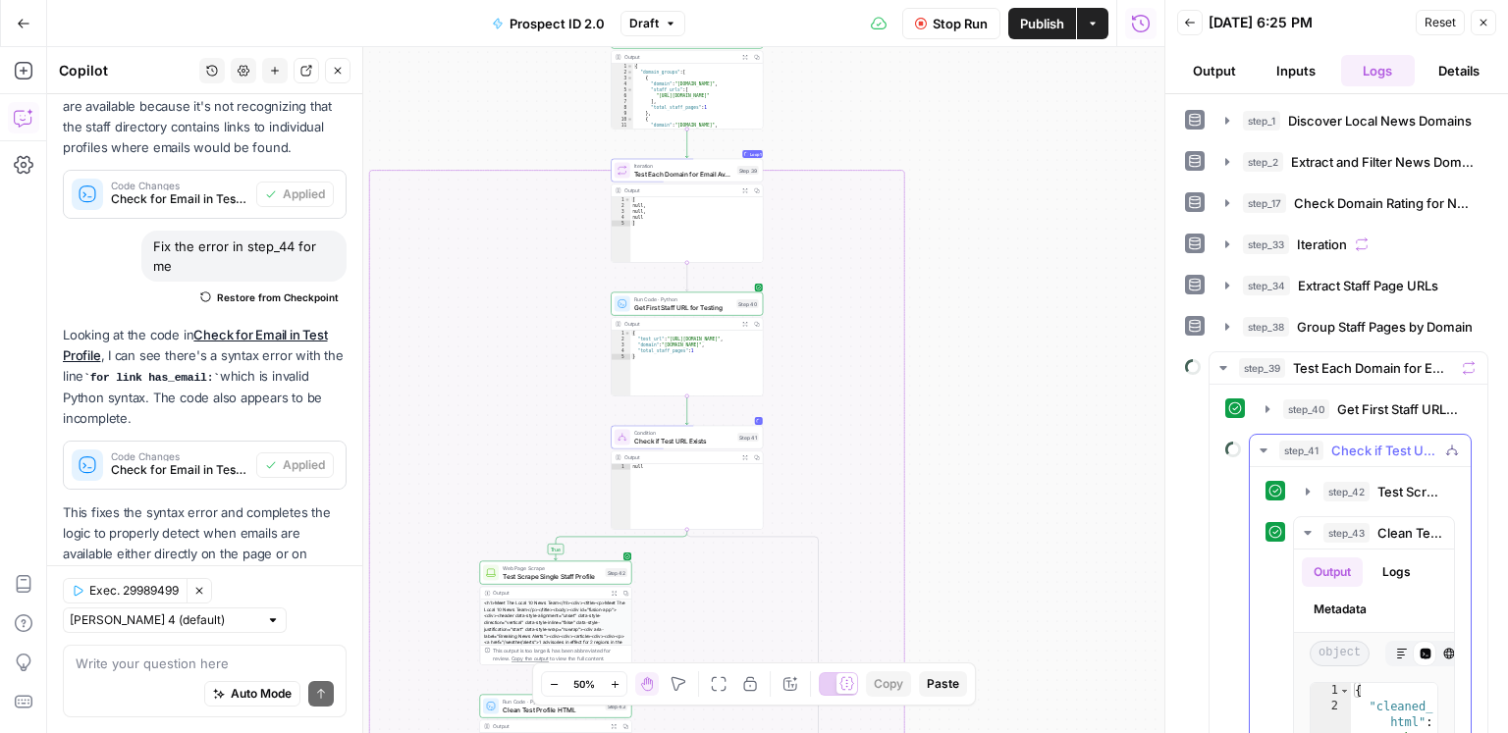
click at [1130, 374] on button "step_39 Test Each Domain for Email Availability" at bounding box center [1349, 367] width 278 height 31
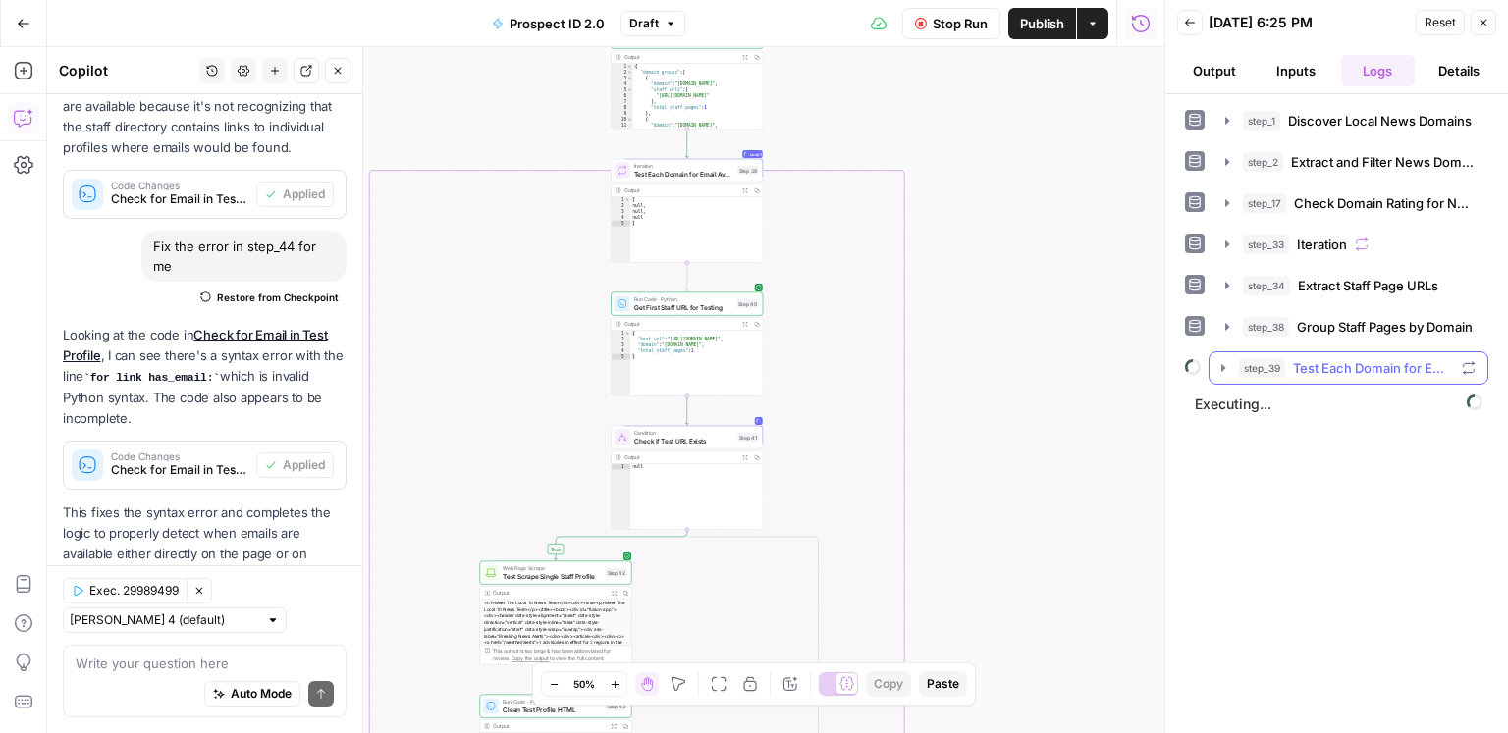
click at [1130, 363] on span "Test Each Domain for Email Availability" at bounding box center [1373, 368] width 161 height 20
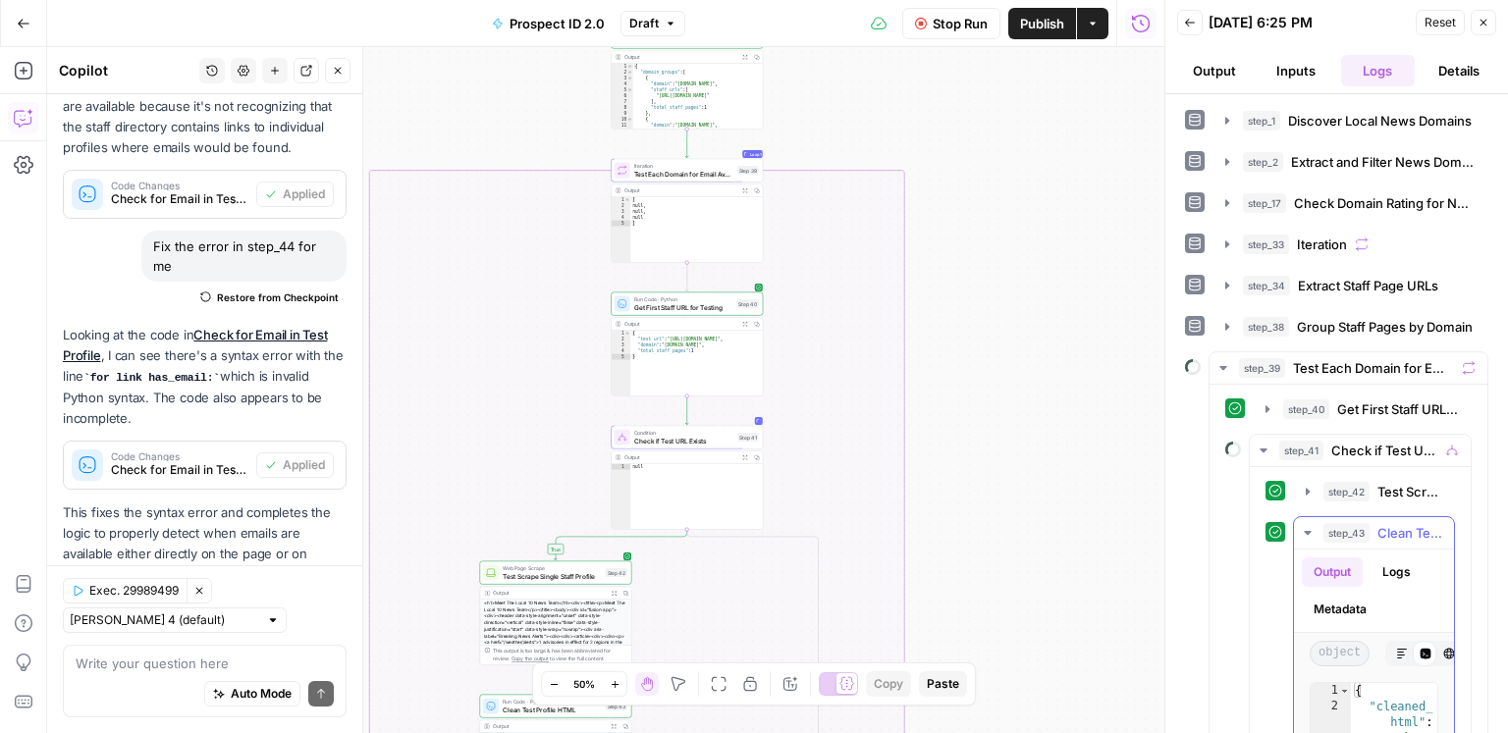
click at [1130, 529] on icon "button" at bounding box center [1308, 533] width 16 height 16
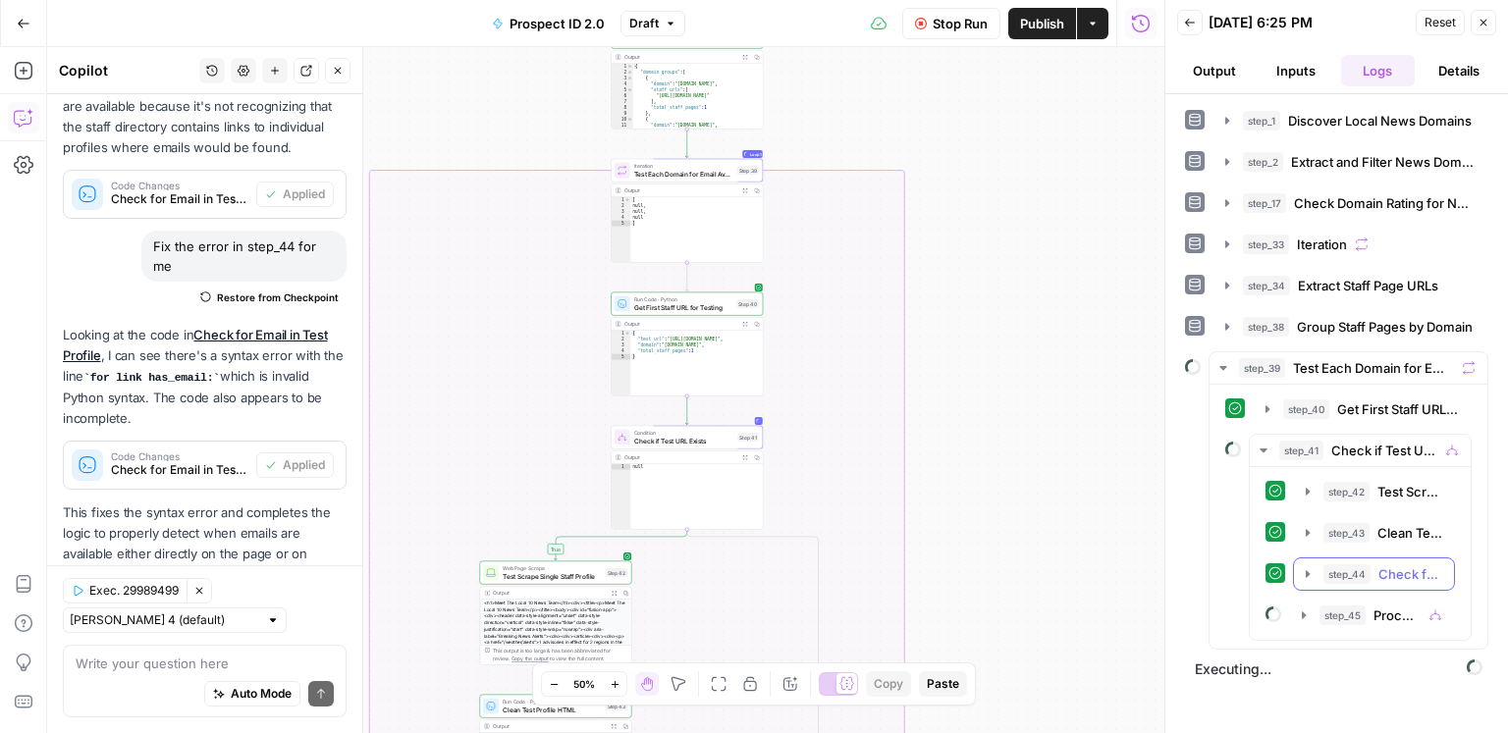
click at [1130, 565] on span "step_44" at bounding box center [1346, 575] width 47 height 20
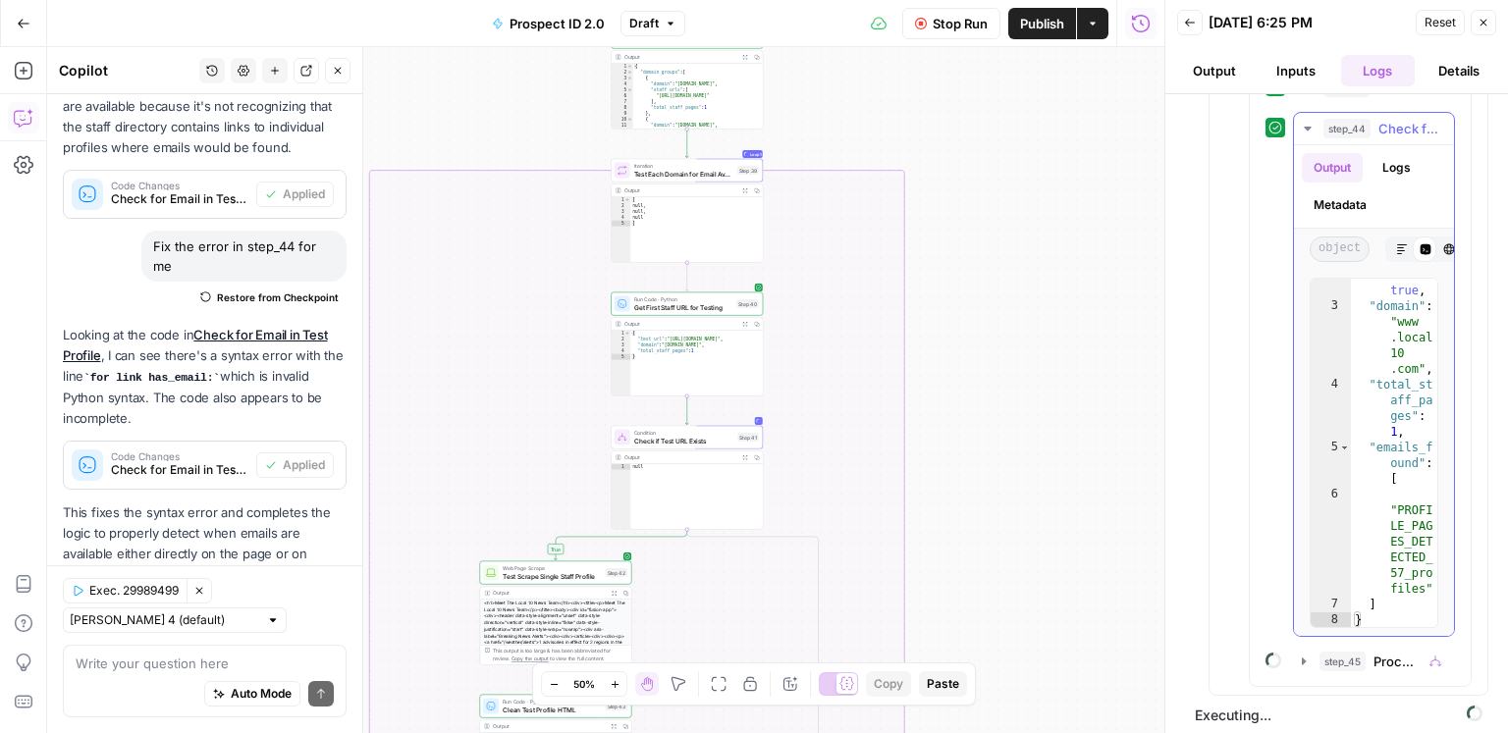
scroll to position [404, 0]
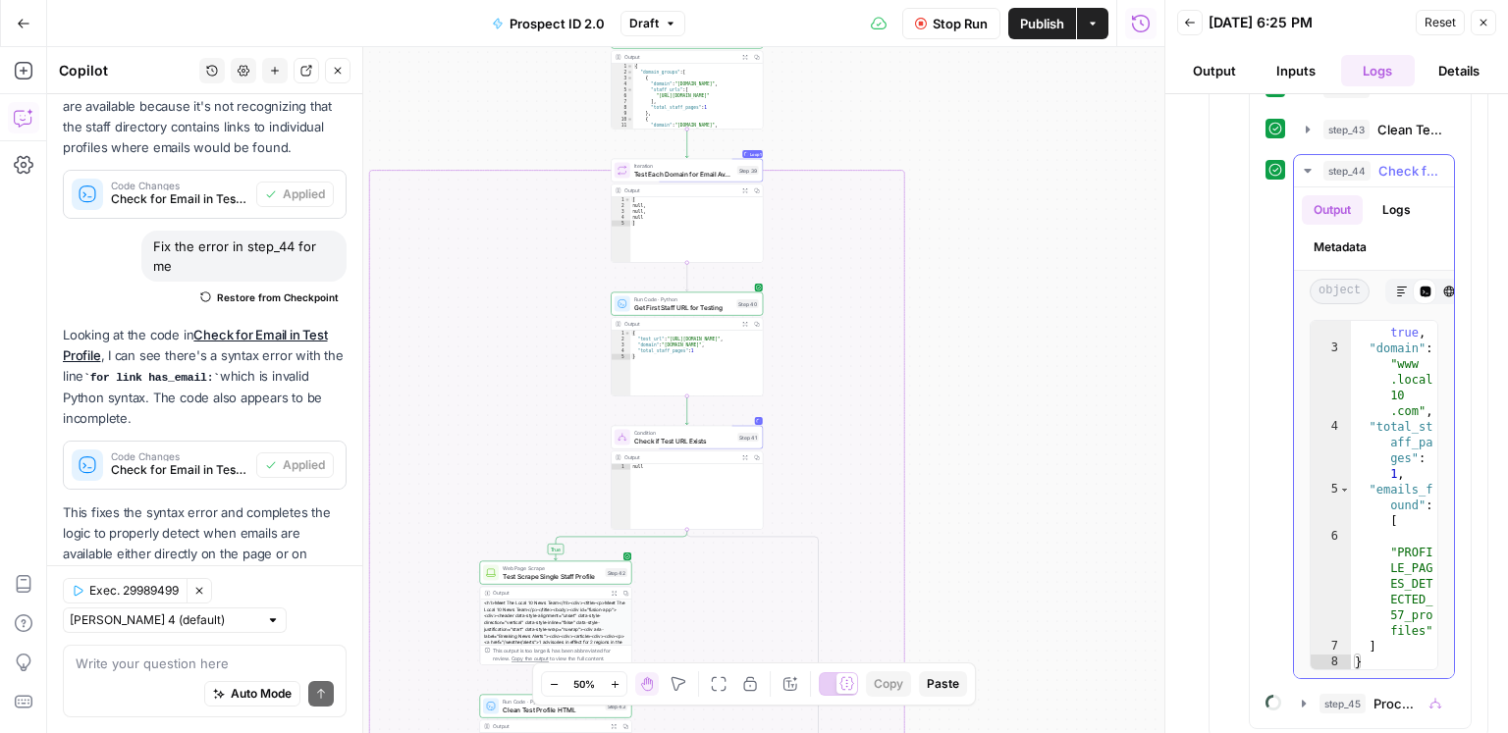
click at [1130, 161] on span "step_44" at bounding box center [1346, 171] width 47 height 20
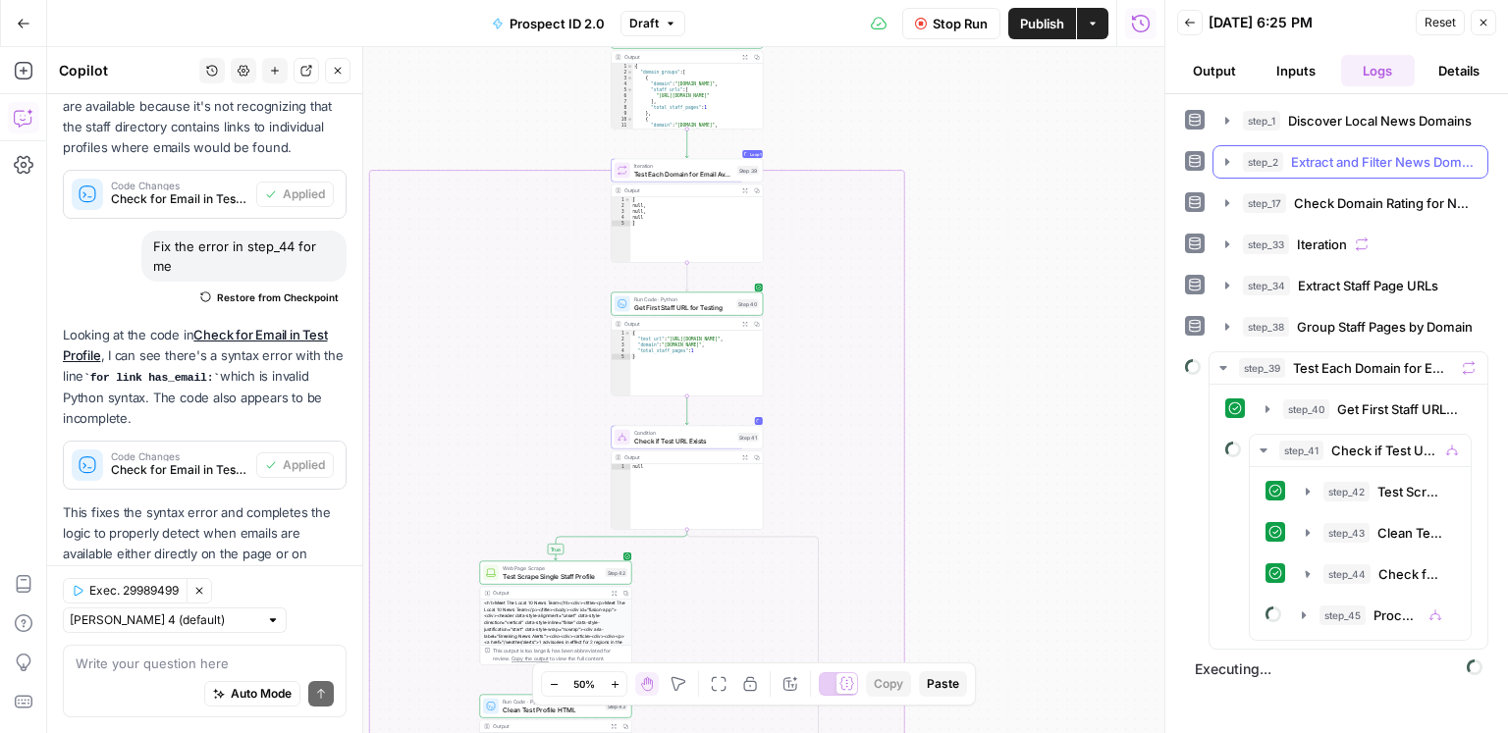
scroll to position [0, 0]
click at [1130, 591] on div "step_45 Proceed Only if Email Found" at bounding box center [1380, 616] width 123 height 20
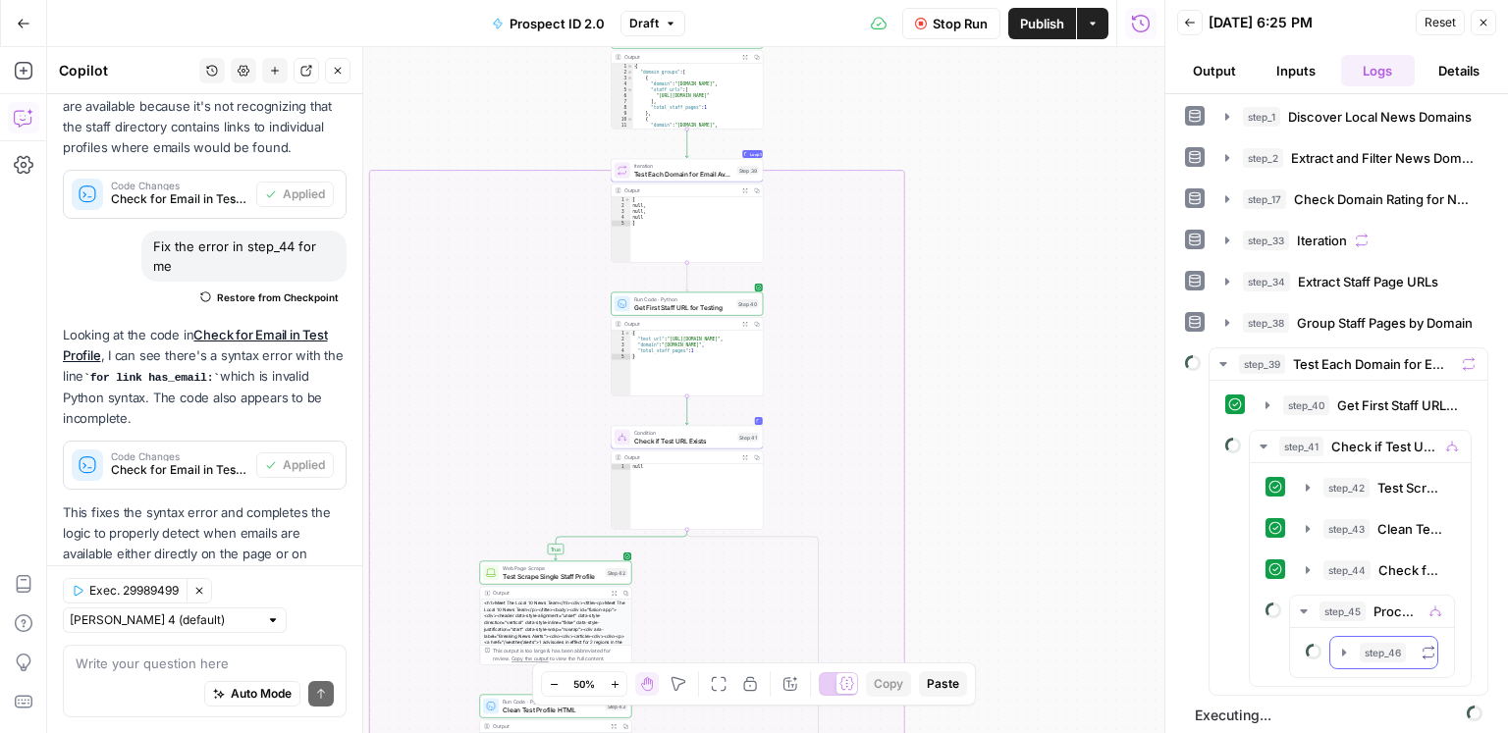
click at [1130, 591] on span "step_46" at bounding box center [1383, 653] width 46 height 20
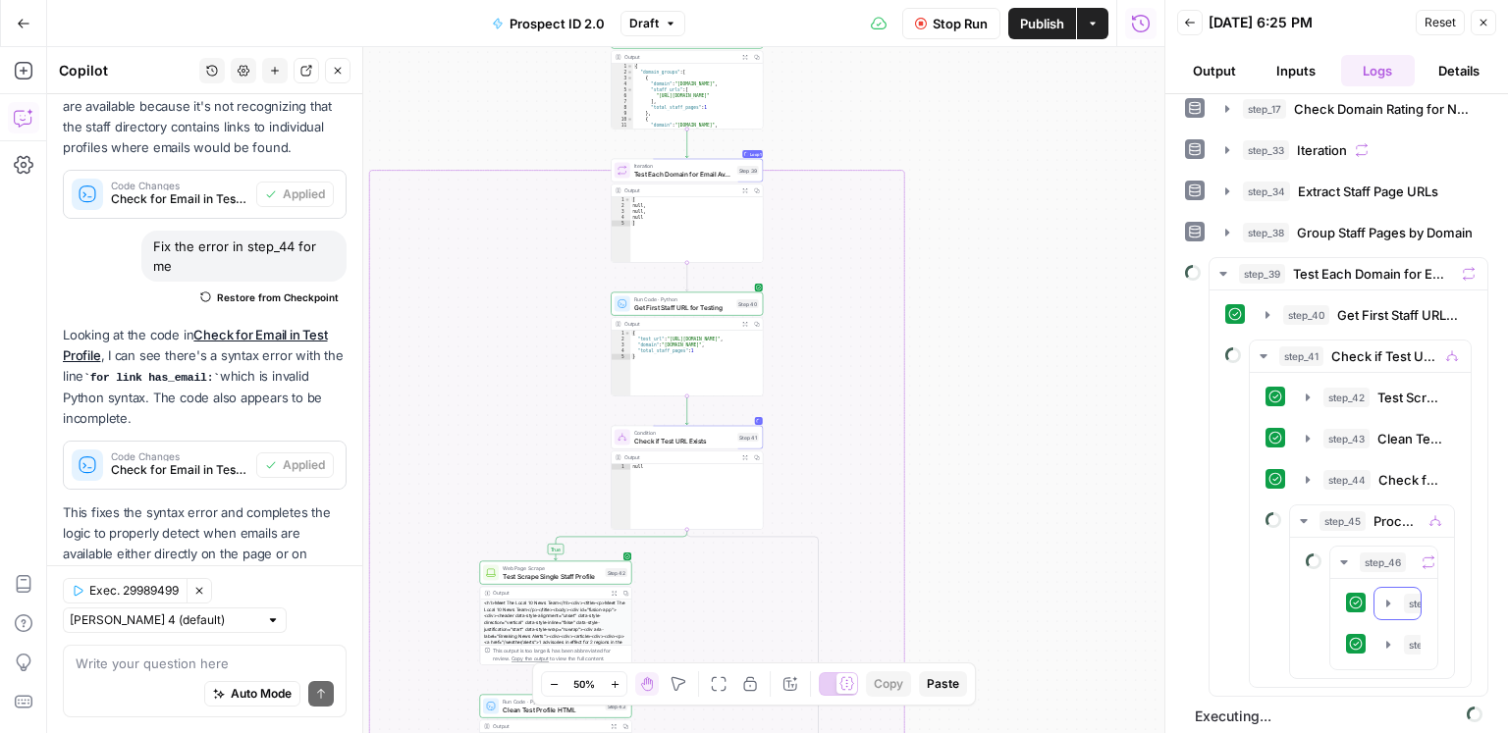
click at [1130, 591] on icon "button" at bounding box center [1388, 604] width 16 height 16
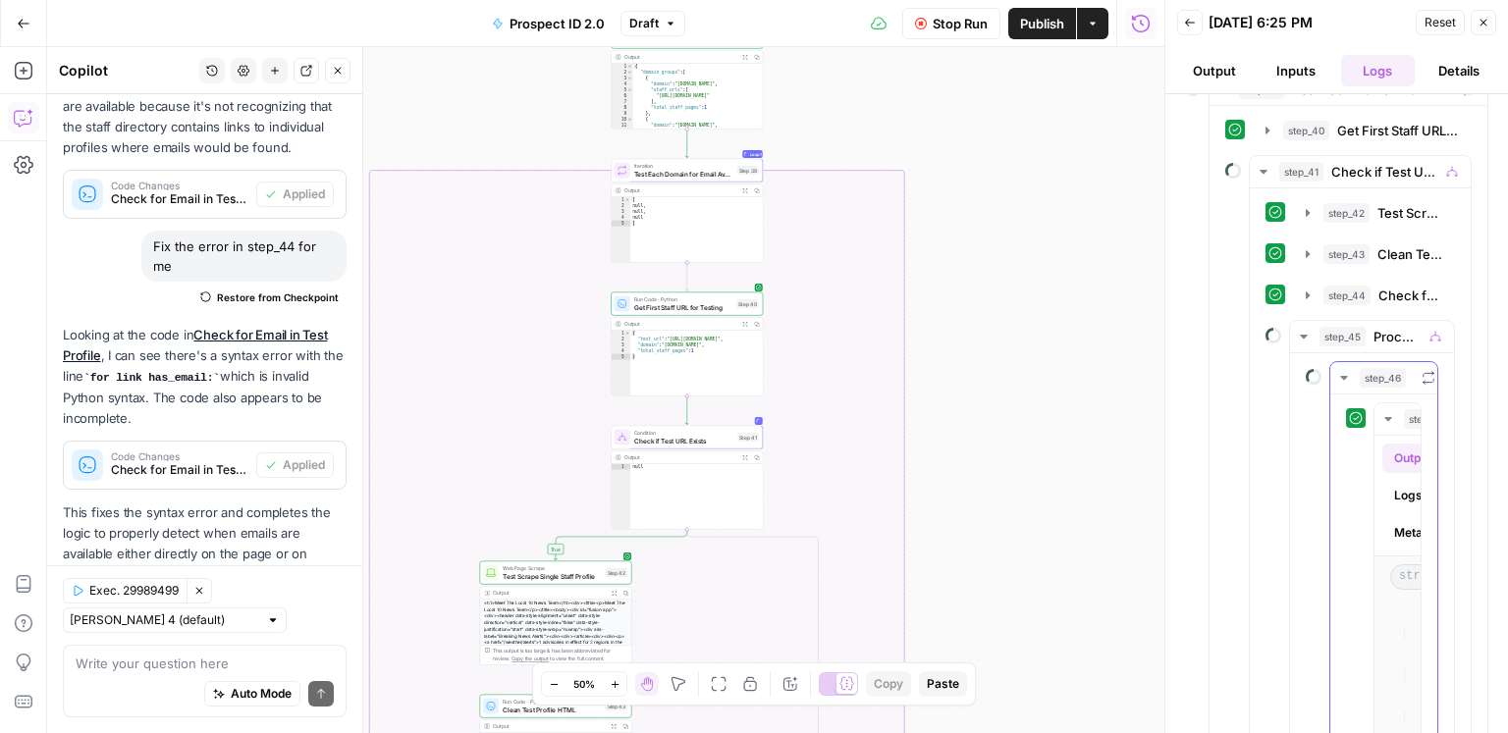
scroll to position [418, 0]
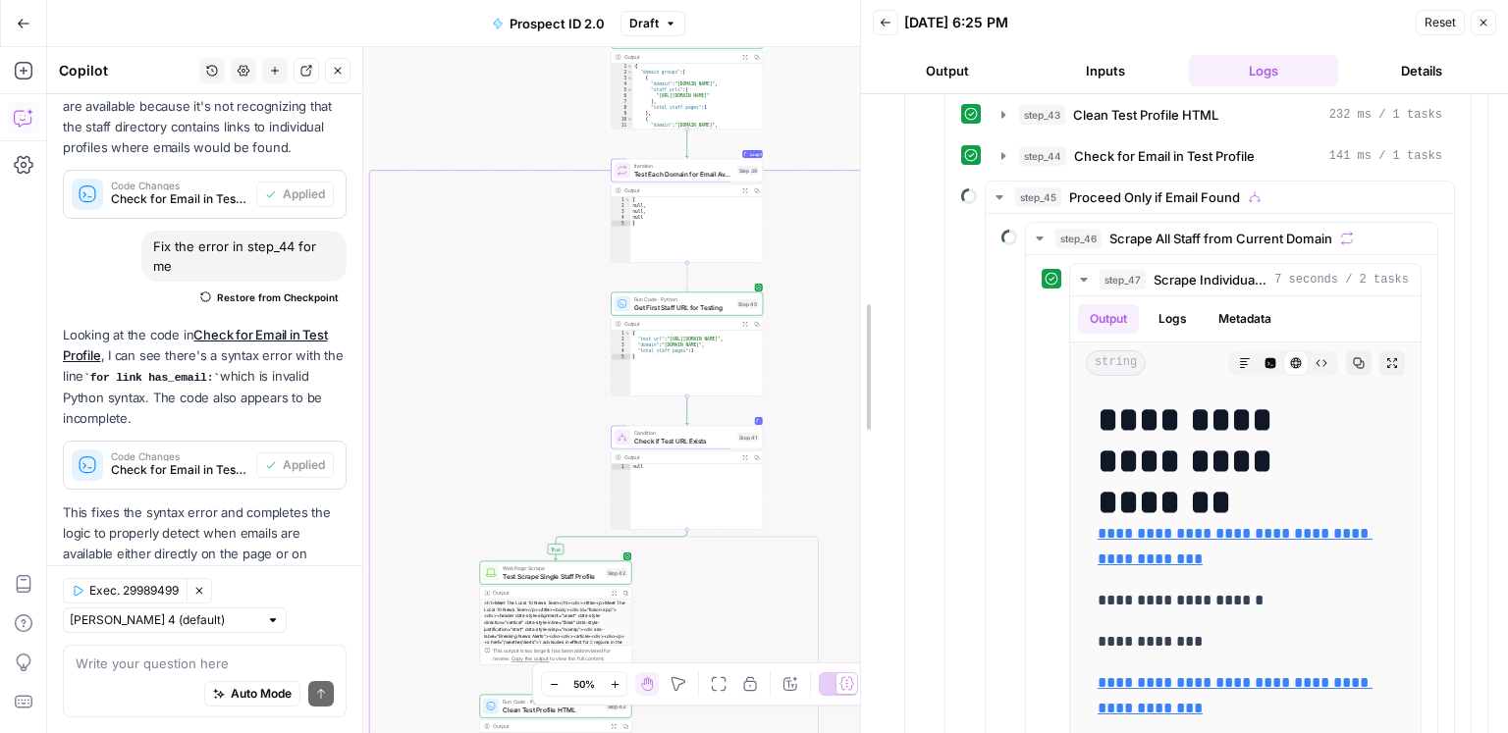
drag, startPoint x: 1124, startPoint y: 457, endPoint x: 1106, endPoint y: 494, distance: 40.4
click at [856, 447] on div at bounding box center [861, 366] width 20 height 733
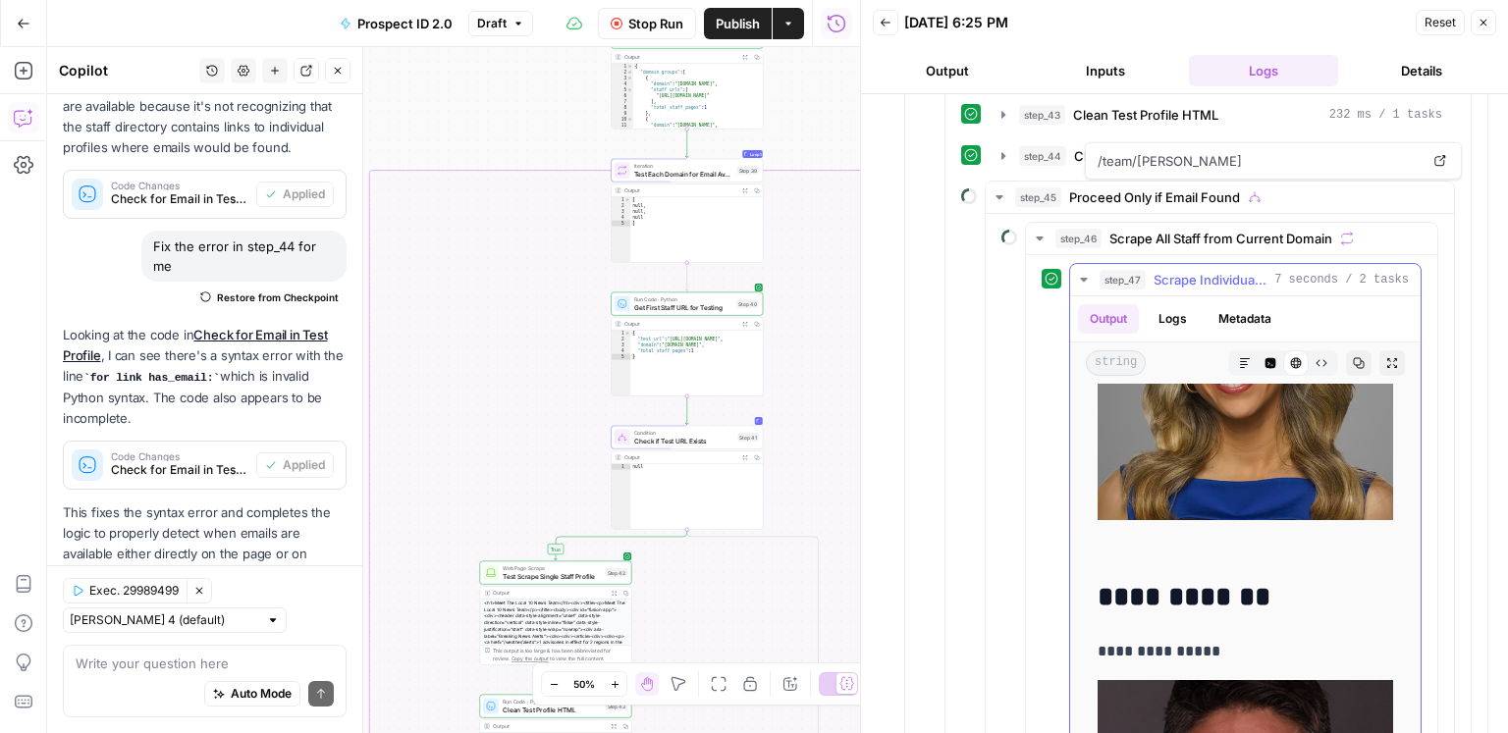
scroll to position [1264, 0]
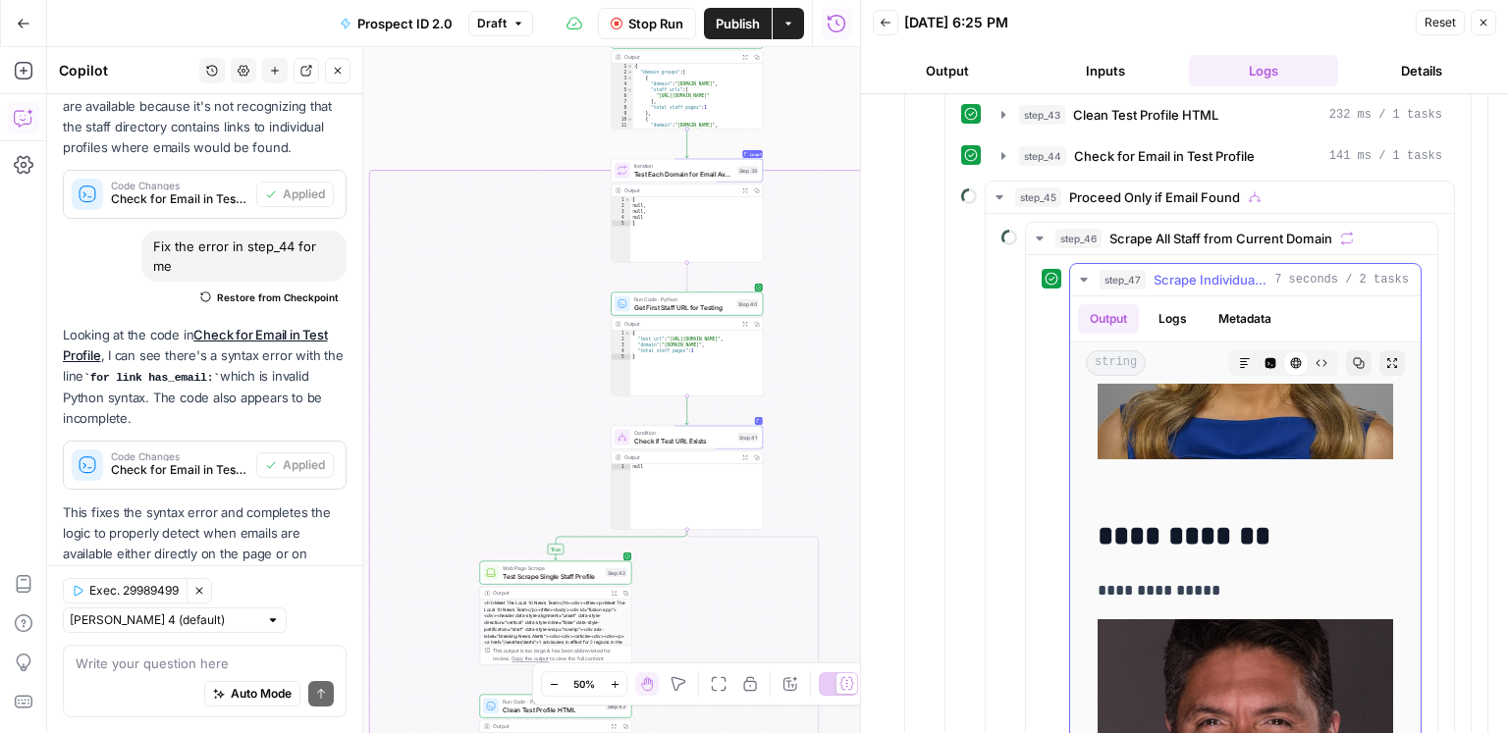
click at [1130, 272] on span "Scrape Individual Staff Page" at bounding box center [1210, 280] width 113 height 20
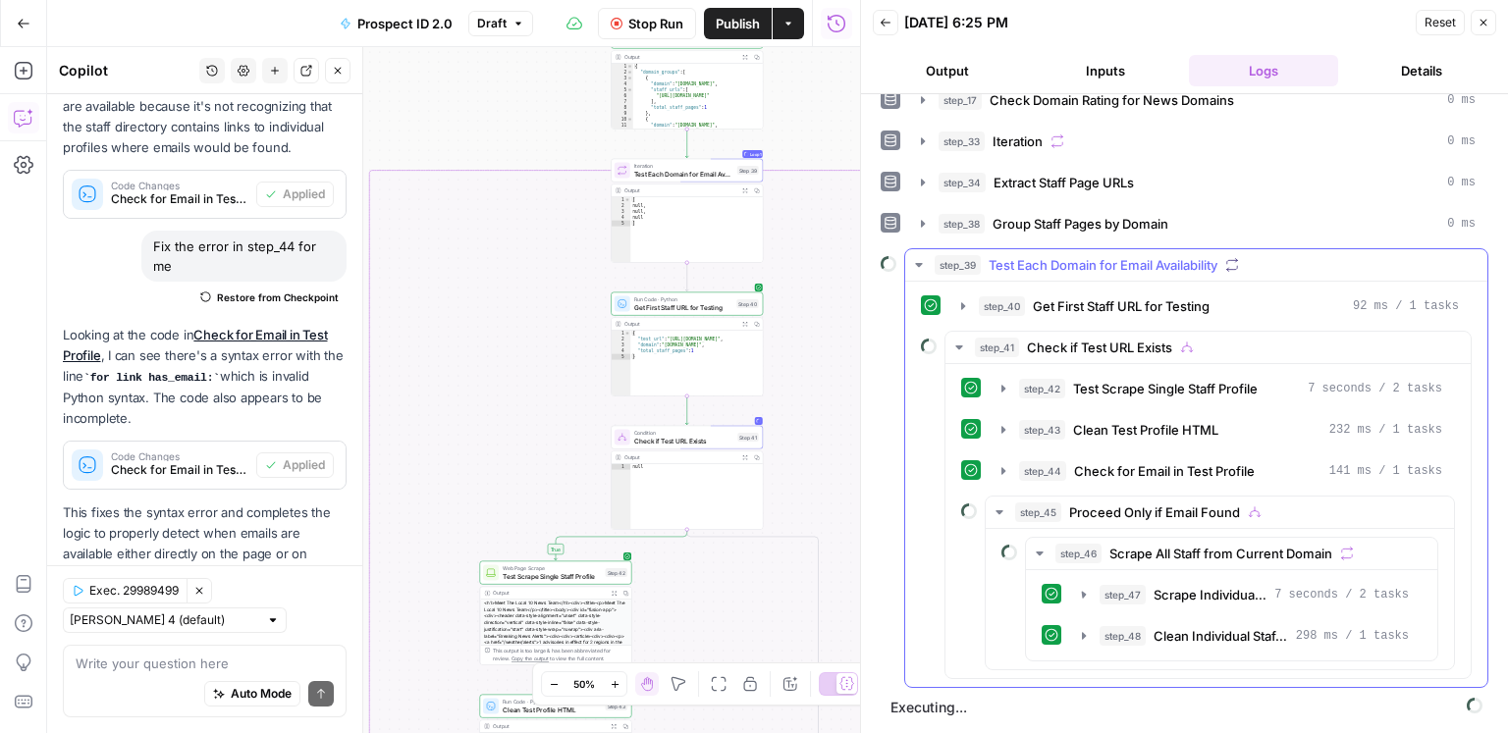
scroll to position [94, 0]
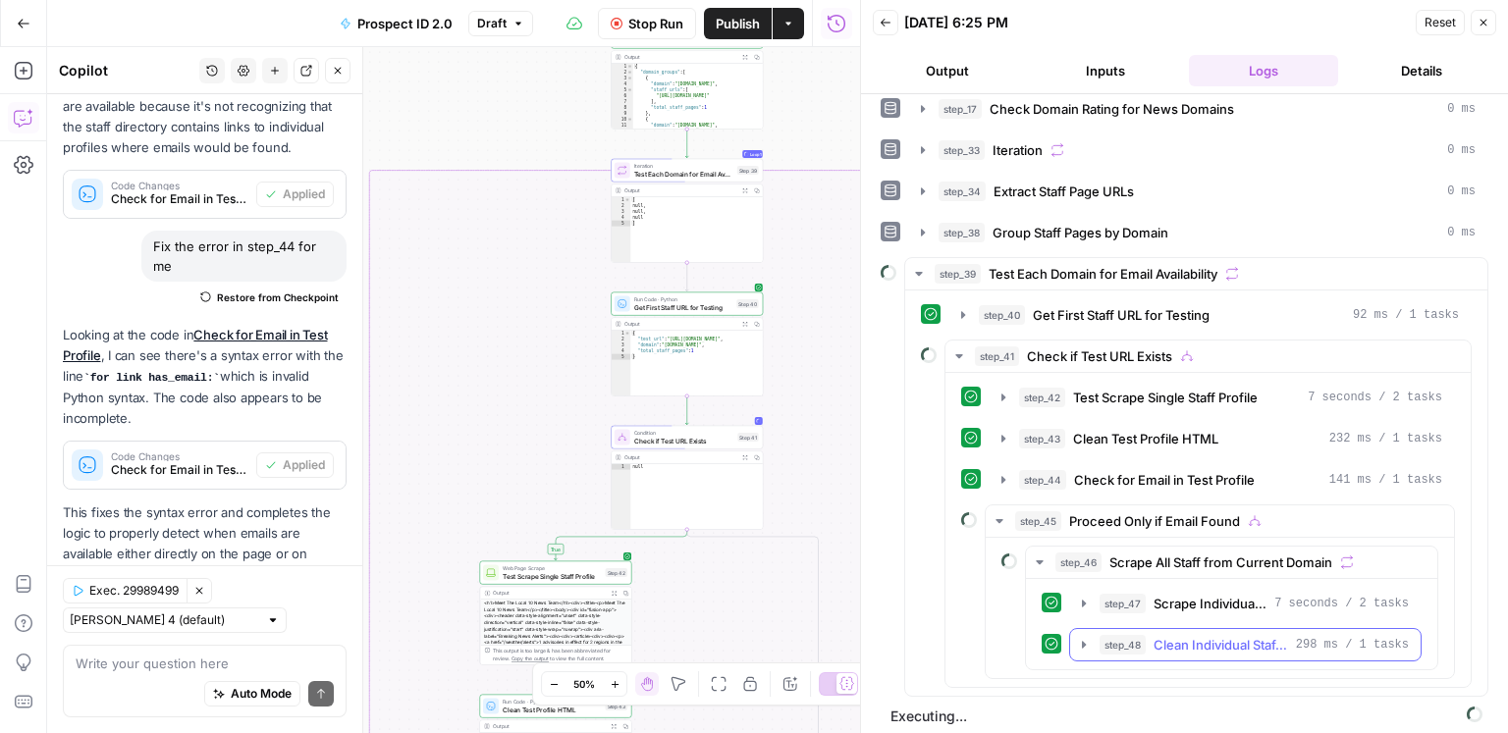
click at [1130, 591] on span "Clean Individual Staff HTML" at bounding box center [1221, 645] width 135 height 20
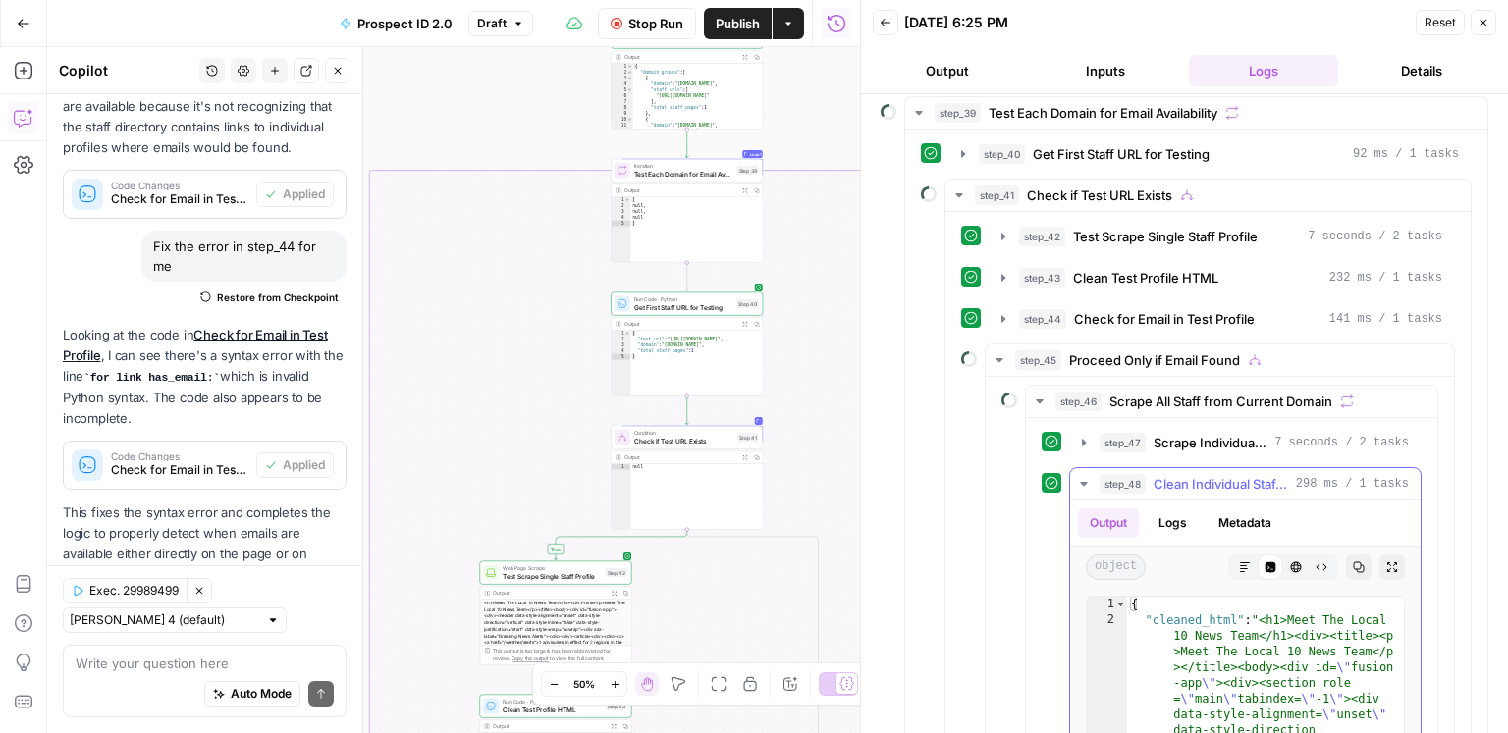
scroll to position [419, 0]
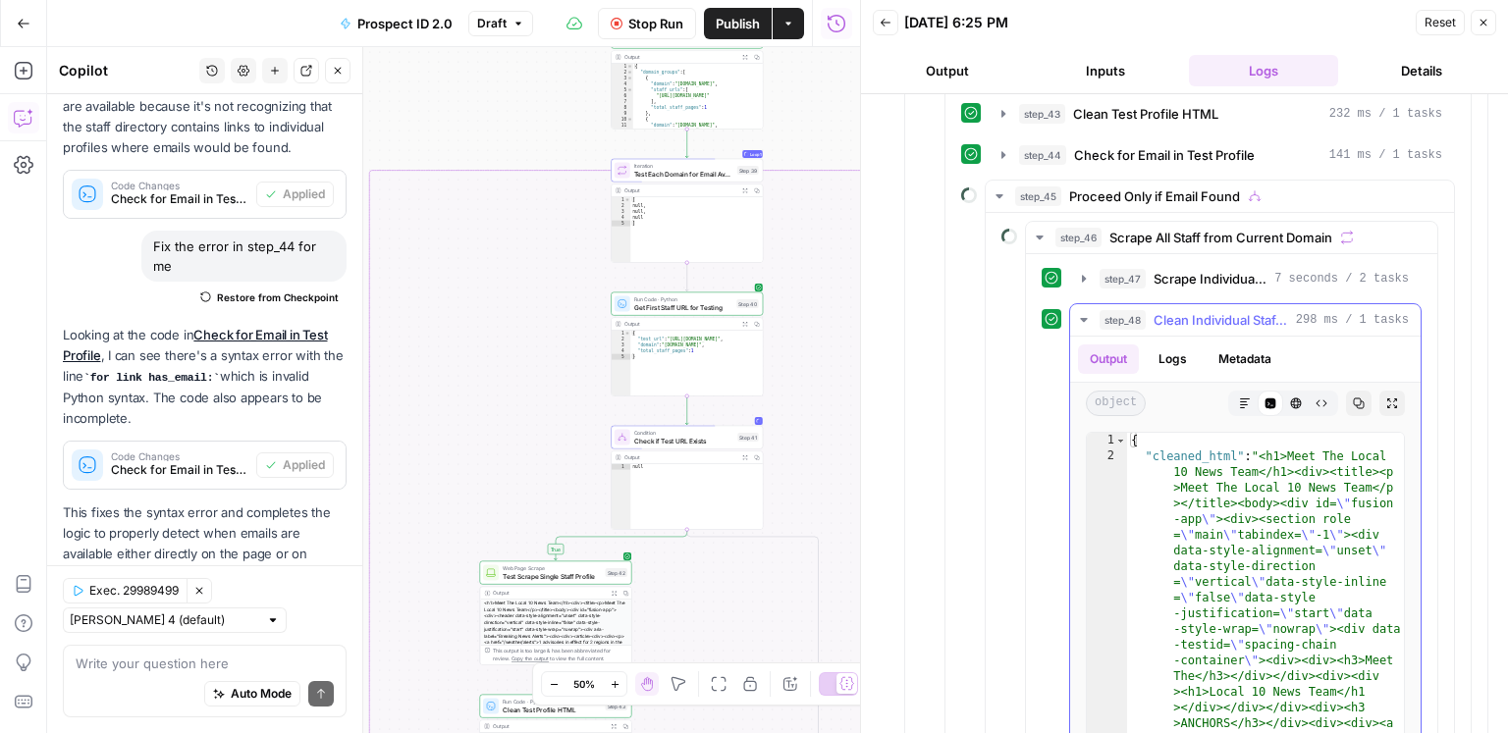
click at [1130, 314] on span "Clean Individual Staff HTML" at bounding box center [1221, 320] width 135 height 20
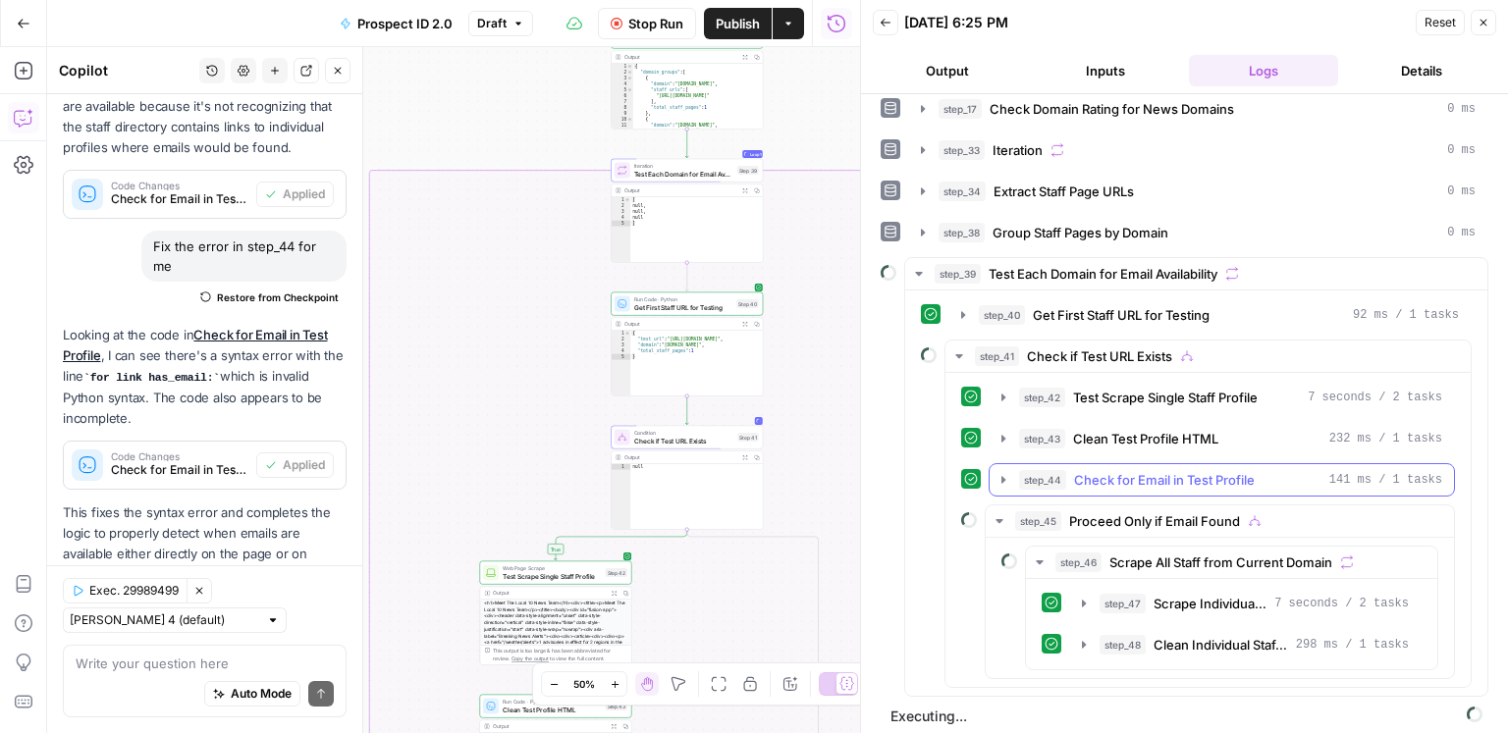
click at [1130, 472] on span "Check for Email in Test Profile" at bounding box center [1164, 480] width 181 height 20
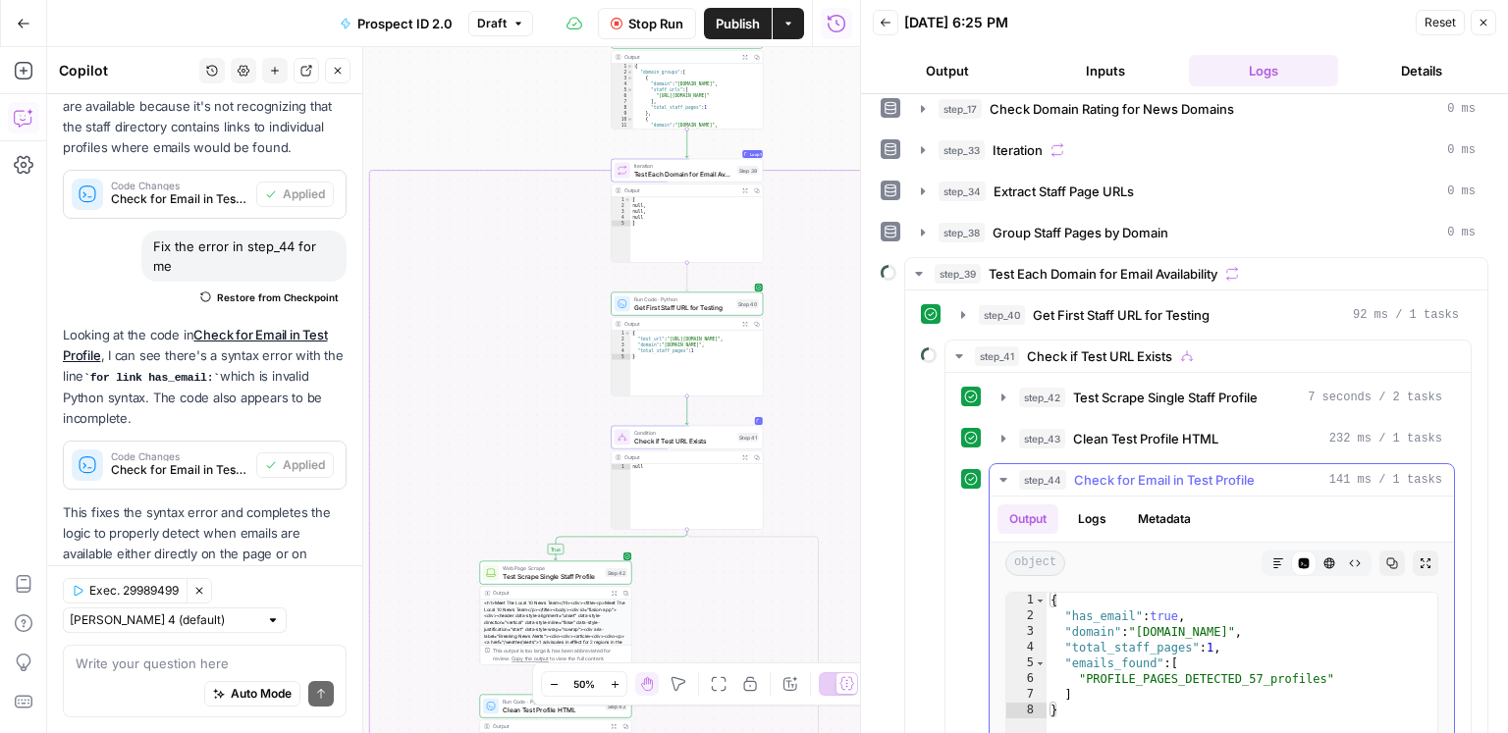
click at [1130, 472] on span "Check for Email in Test Profile" at bounding box center [1164, 480] width 181 height 20
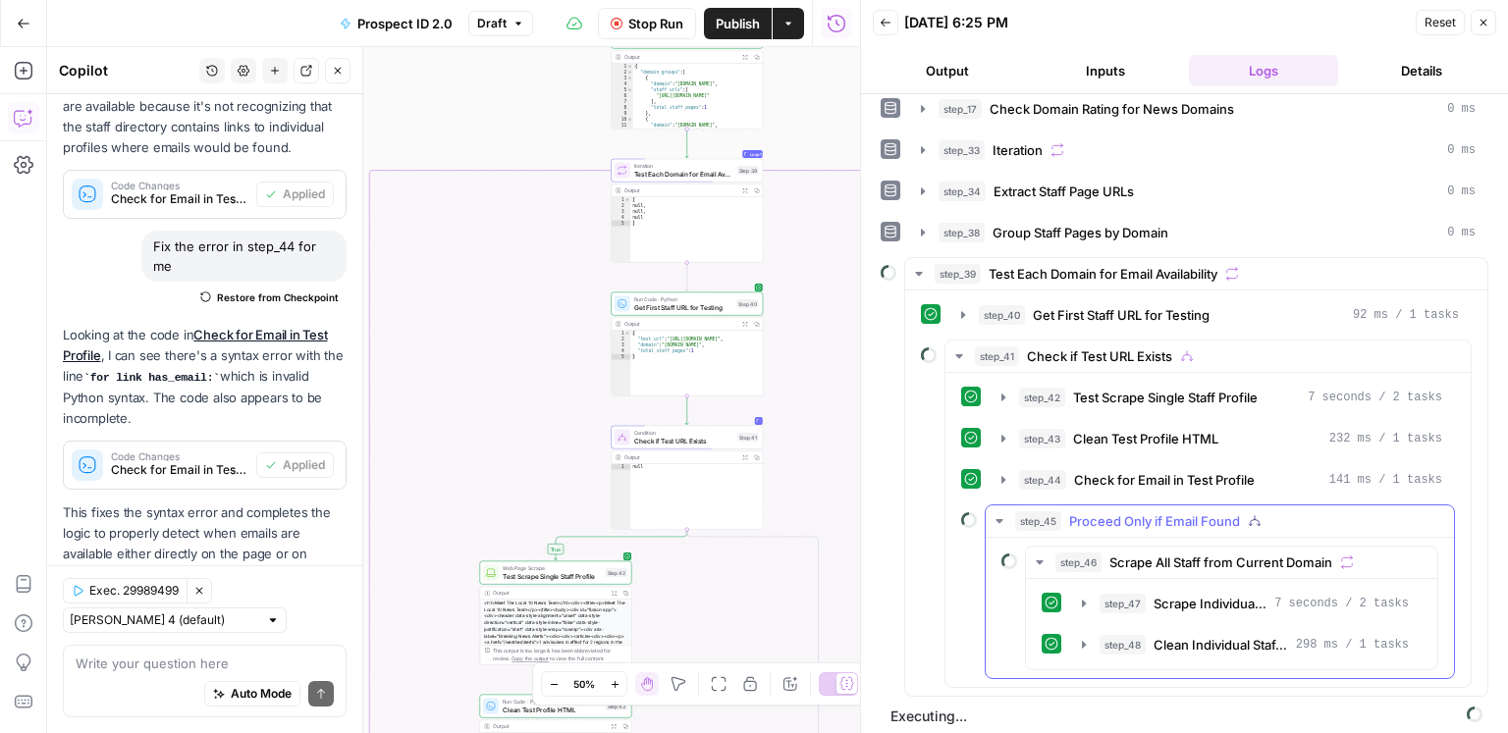
click at [1130, 512] on span "Proceed Only if Email Found" at bounding box center [1154, 521] width 171 height 20
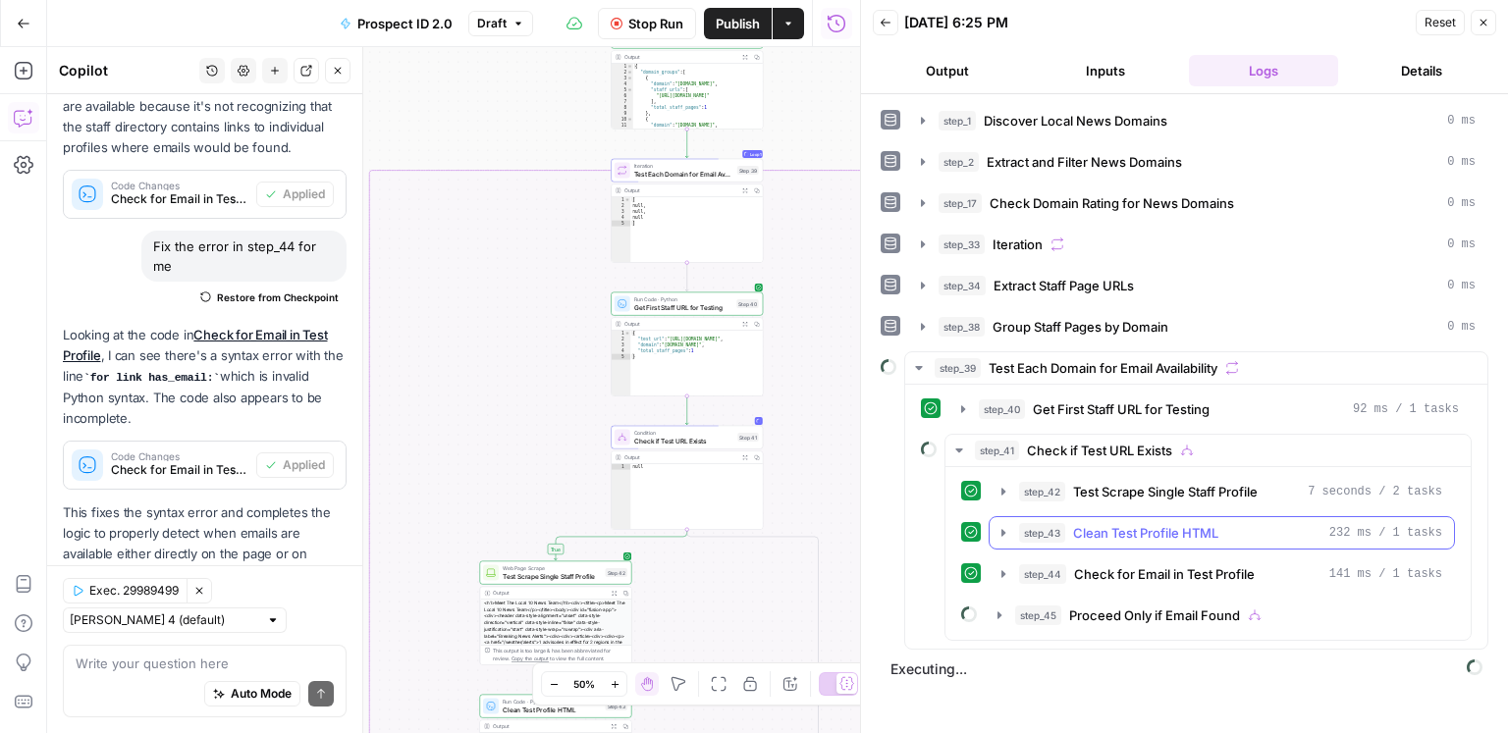
scroll to position [0, 0]
click at [1130, 591] on span "Proceed Only if Email Found" at bounding box center [1154, 616] width 171 height 20
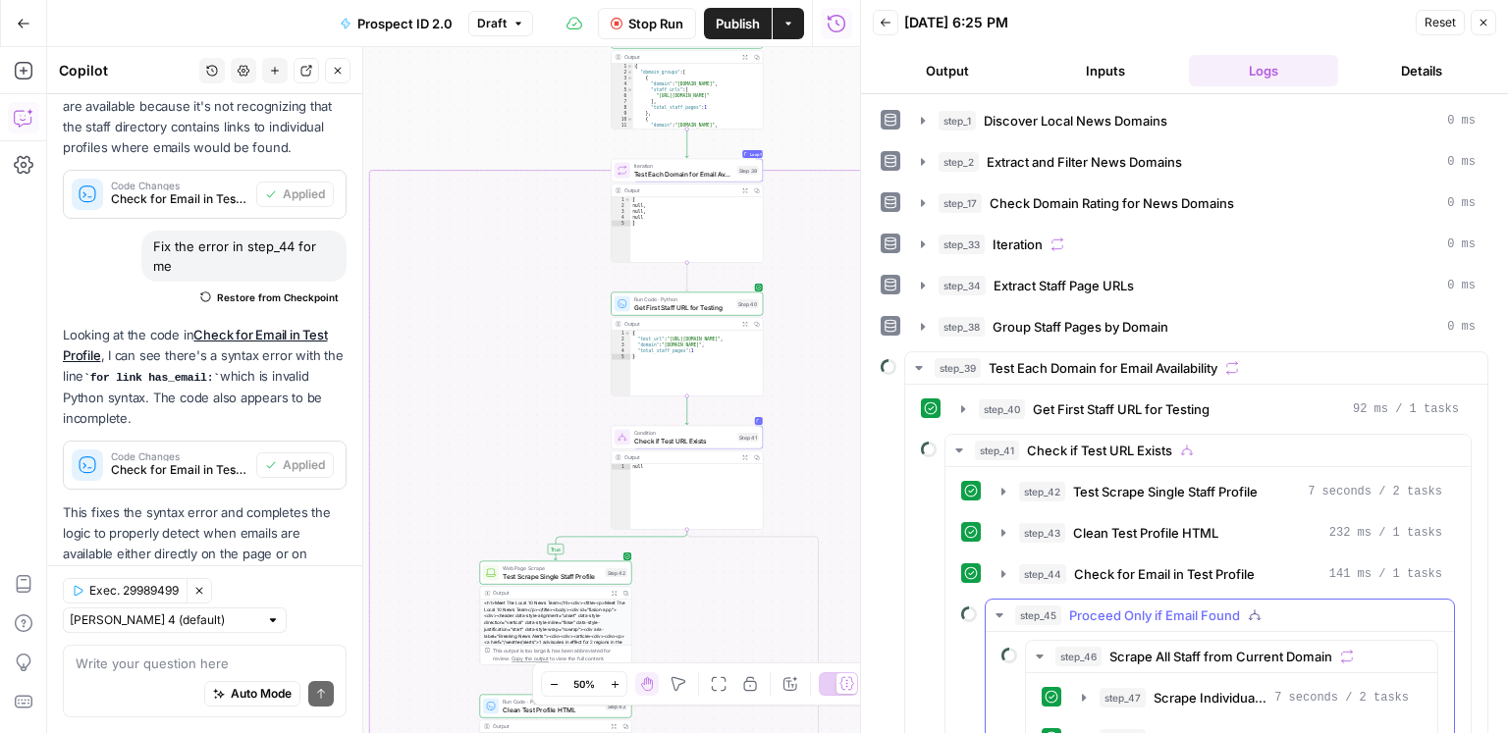
scroll to position [94, 0]
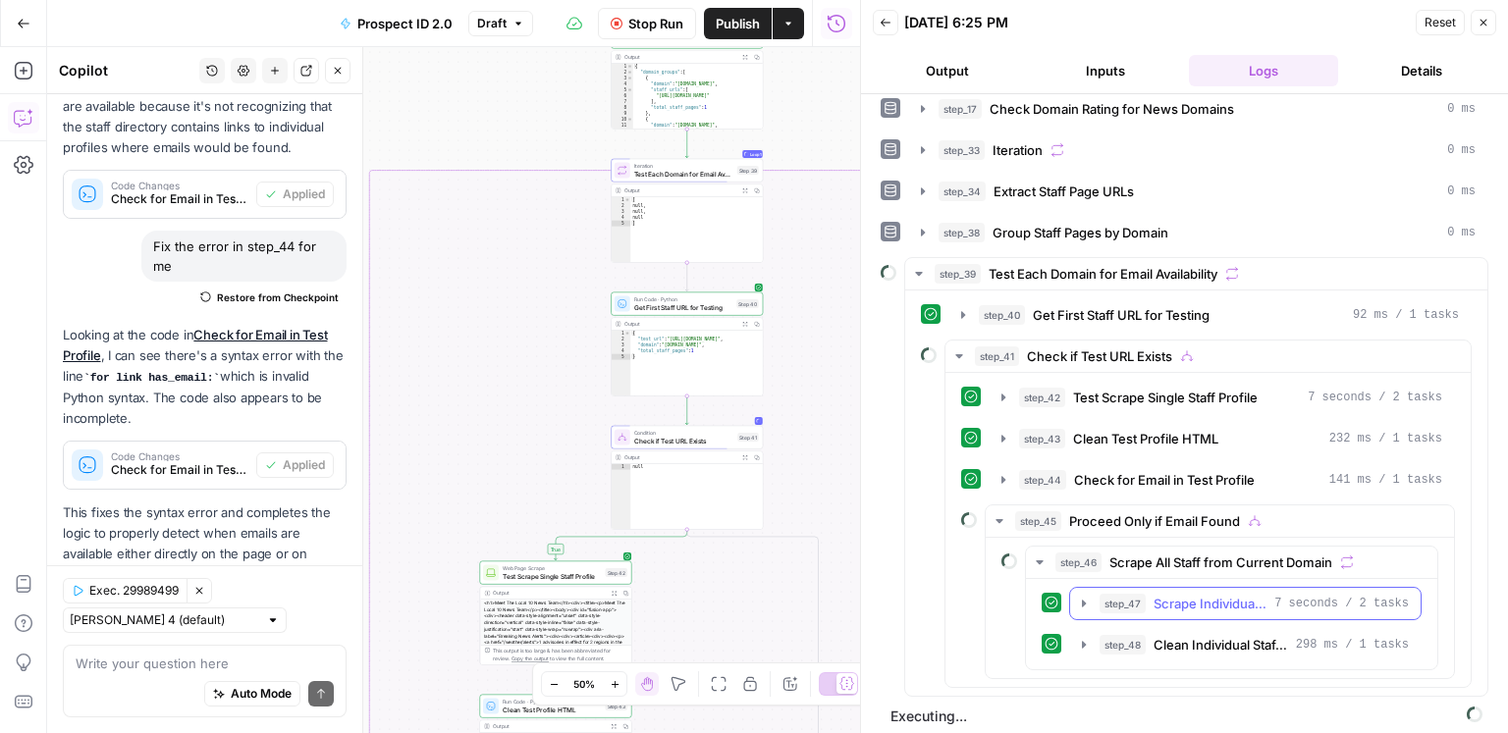
click at [1130, 578] on hr at bounding box center [1231, 578] width 411 height 1
click at [1130, 560] on span "Scrape All Staff from Current Domain" at bounding box center [1220, 563] width 223 height 20
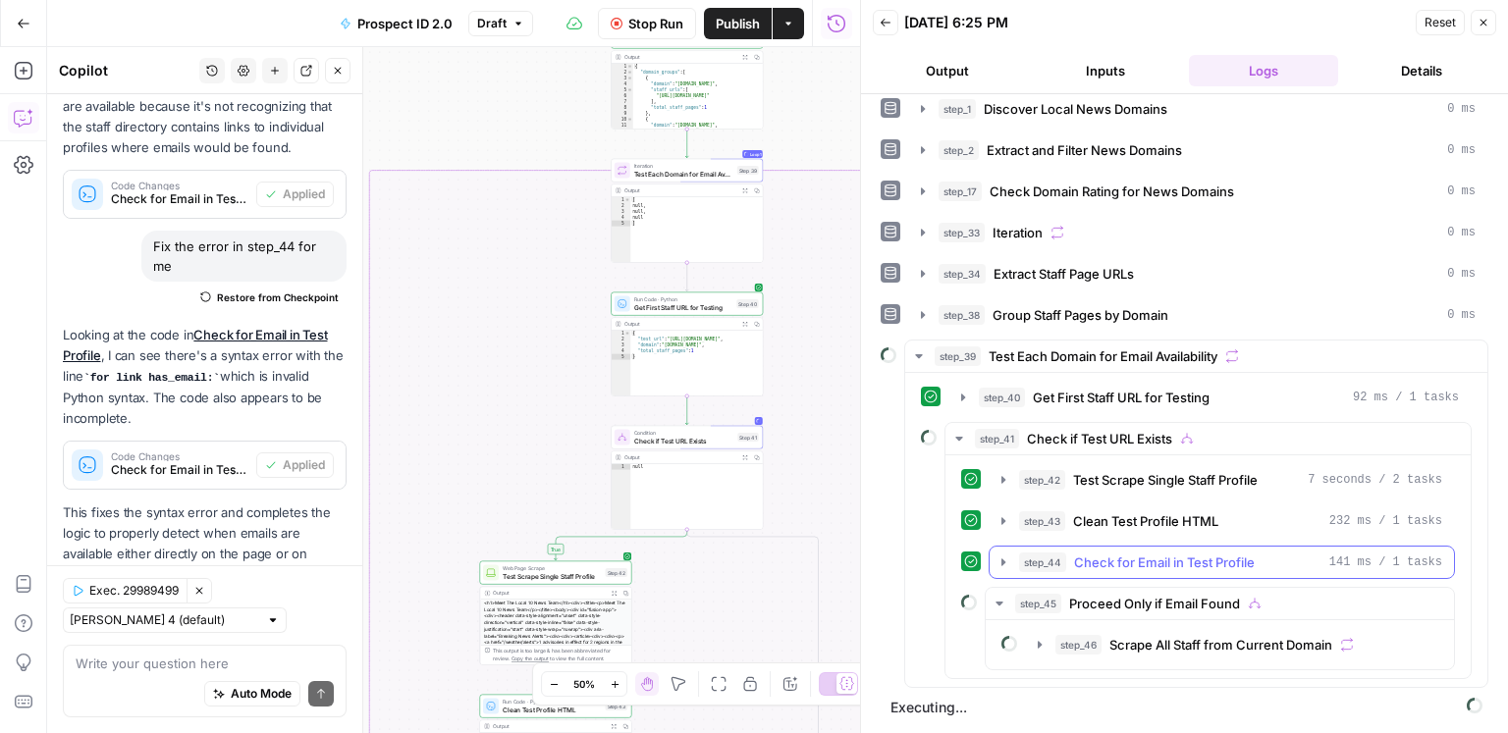
scroll to position [4, 0]
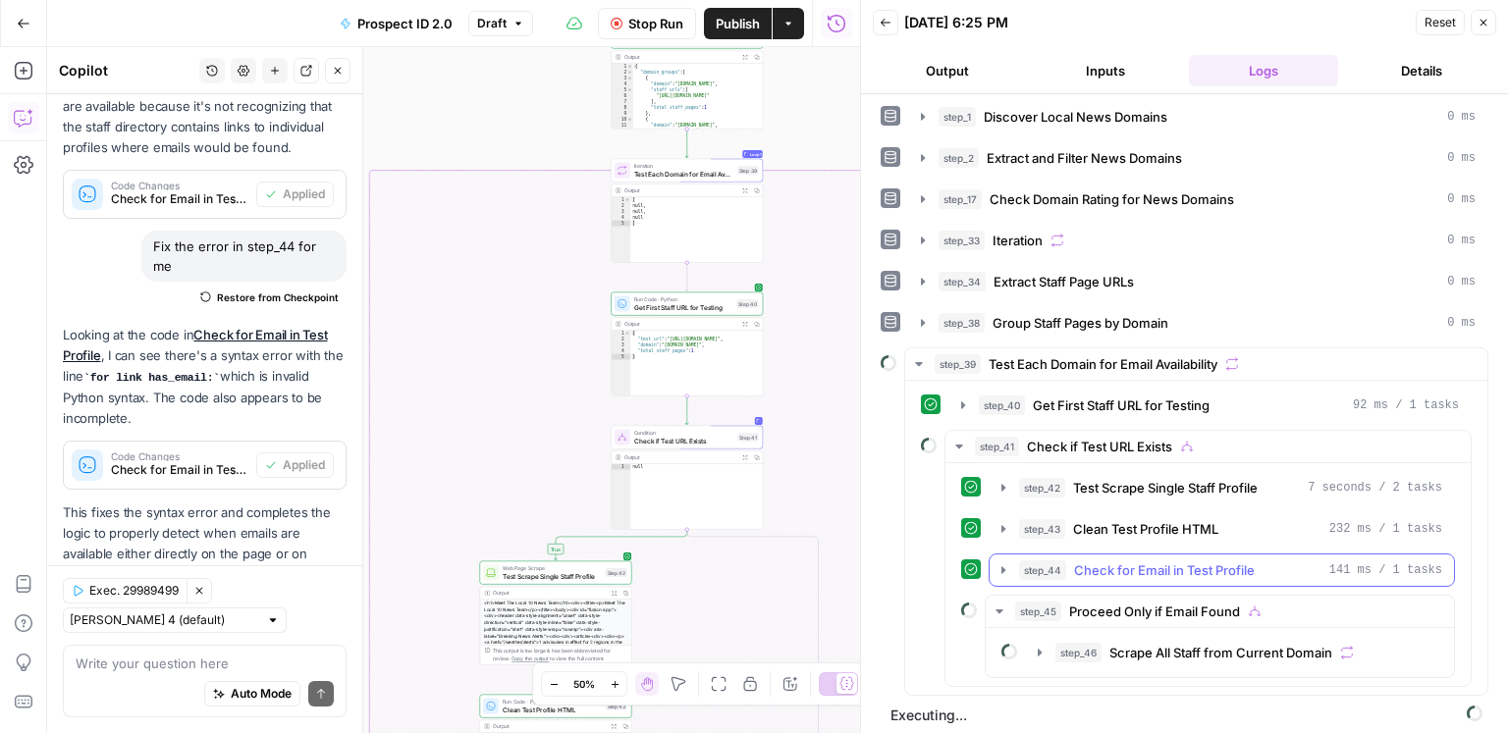
click at [1130, 561] on span "Check for Email in Test Profile" at bounding box center [1164, 571] width 181 height 20
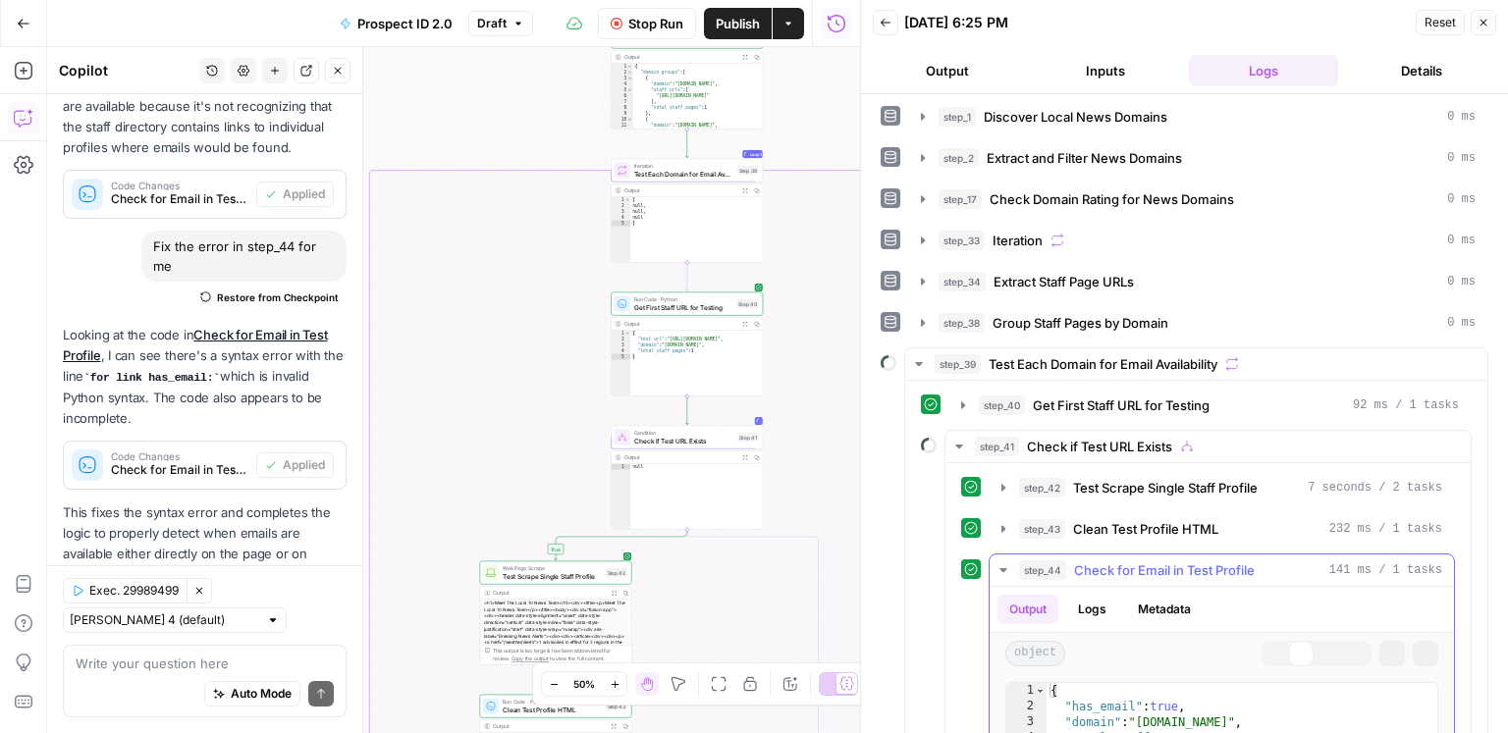
click at [1130, 561] on span "Check for Email in Test Profile" at bounding box center [1164, 571] width 181 height 20
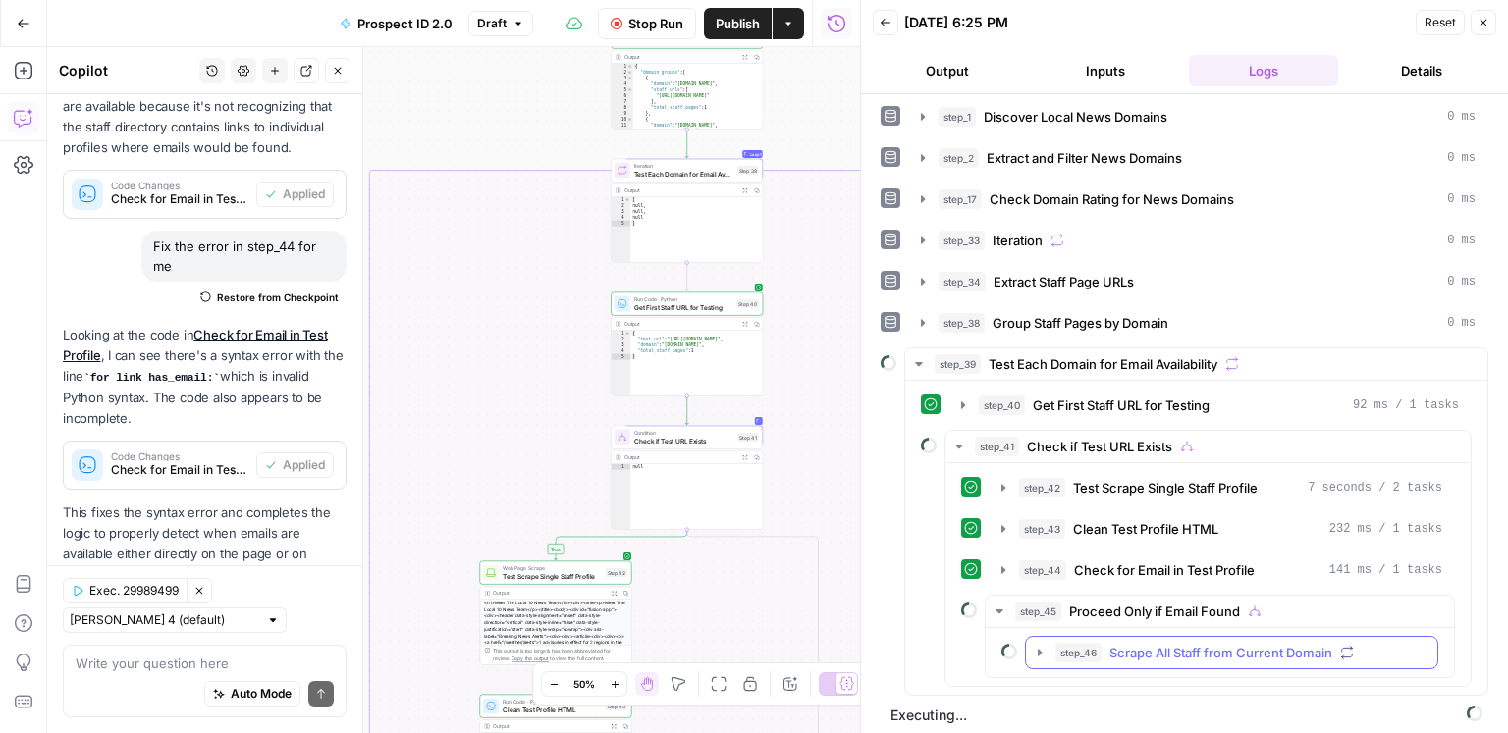
click at [1130, 591] on span "Scrape All Staff from Current Domain" at bounding box center [1220, 653] width 223 height 20
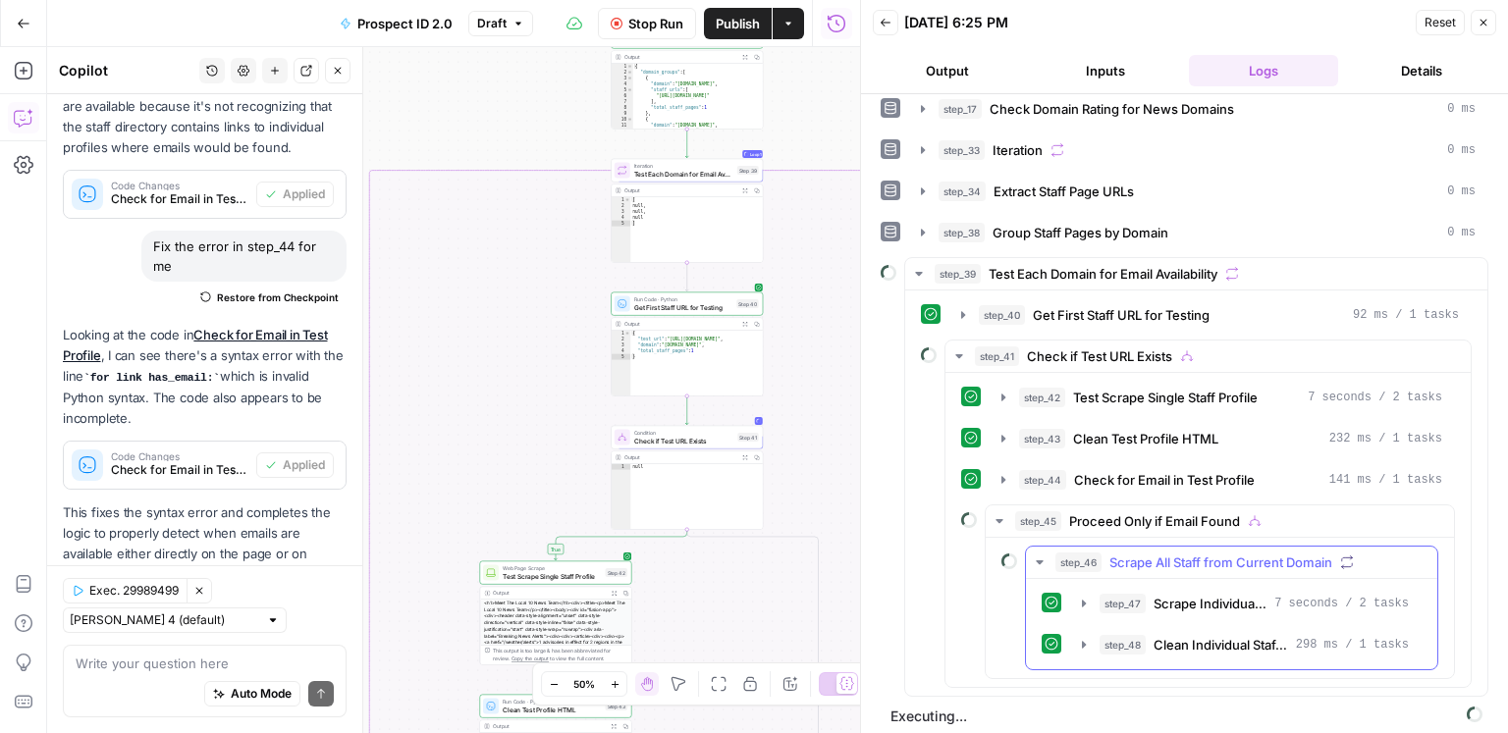
click at [1130, 591] on span "Scrape Individual Staff Page" at bounding box center [1210, 604] width 113 height 20
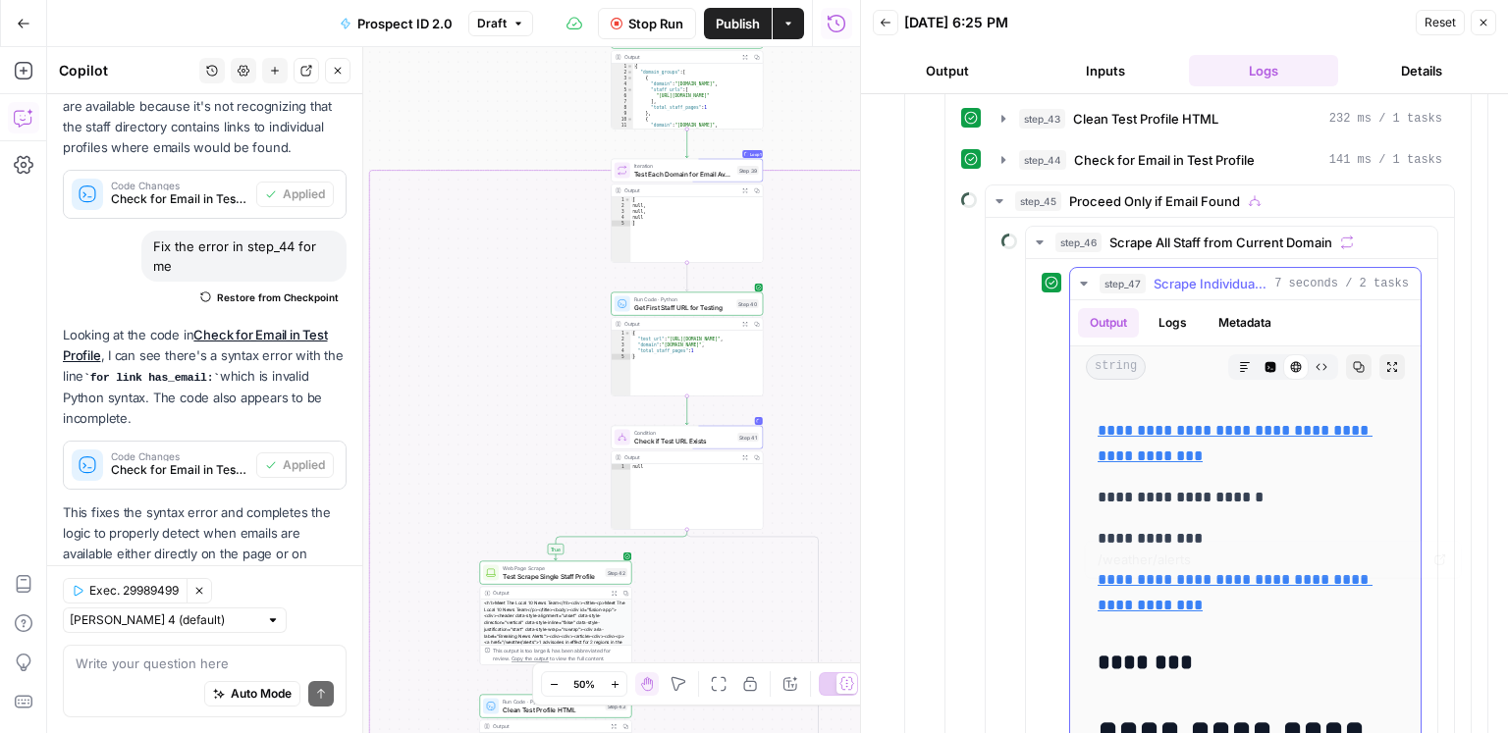
scroll to position [0, 0]
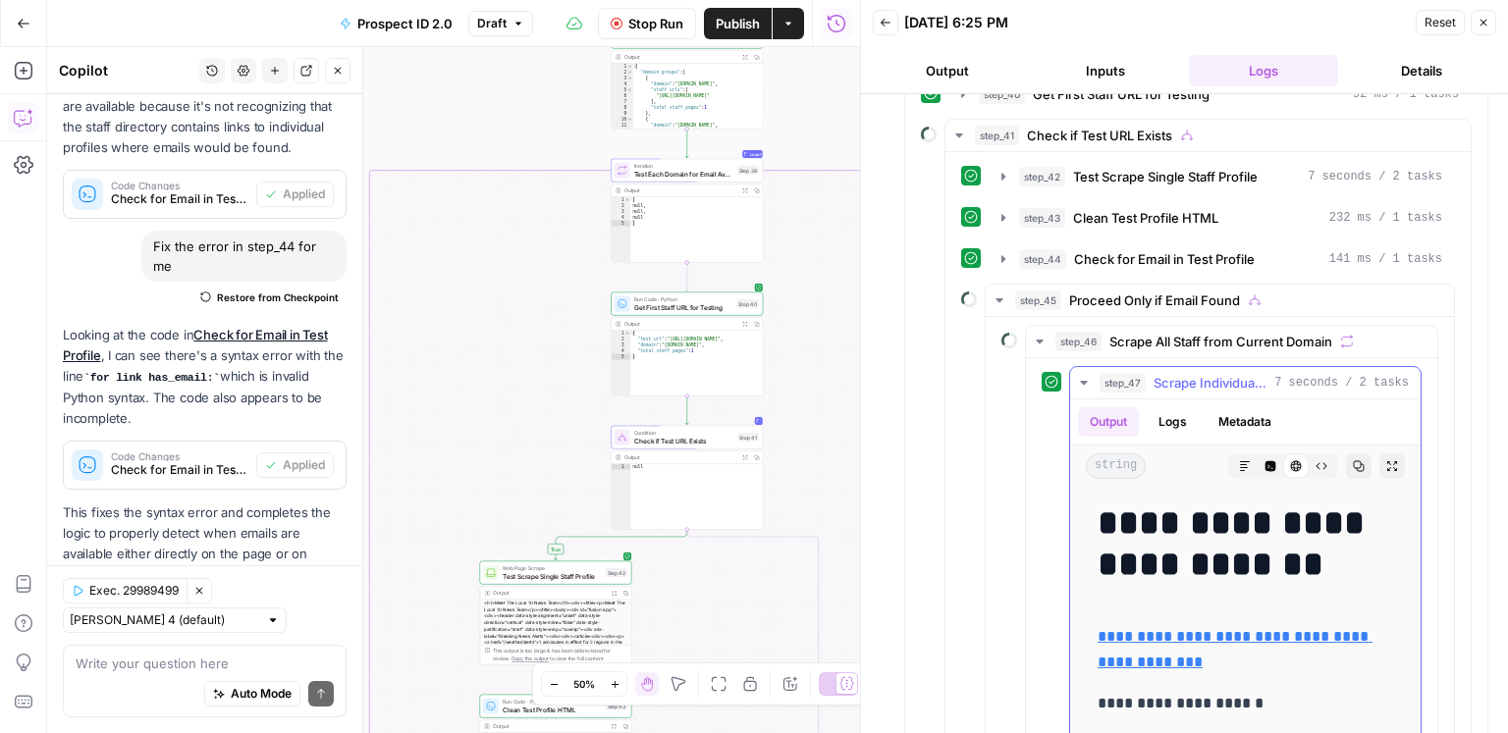
click at [1130, 383] on span "Scrape Individual Staff Page" at bounding box center [1210, 383] width 113 height 20
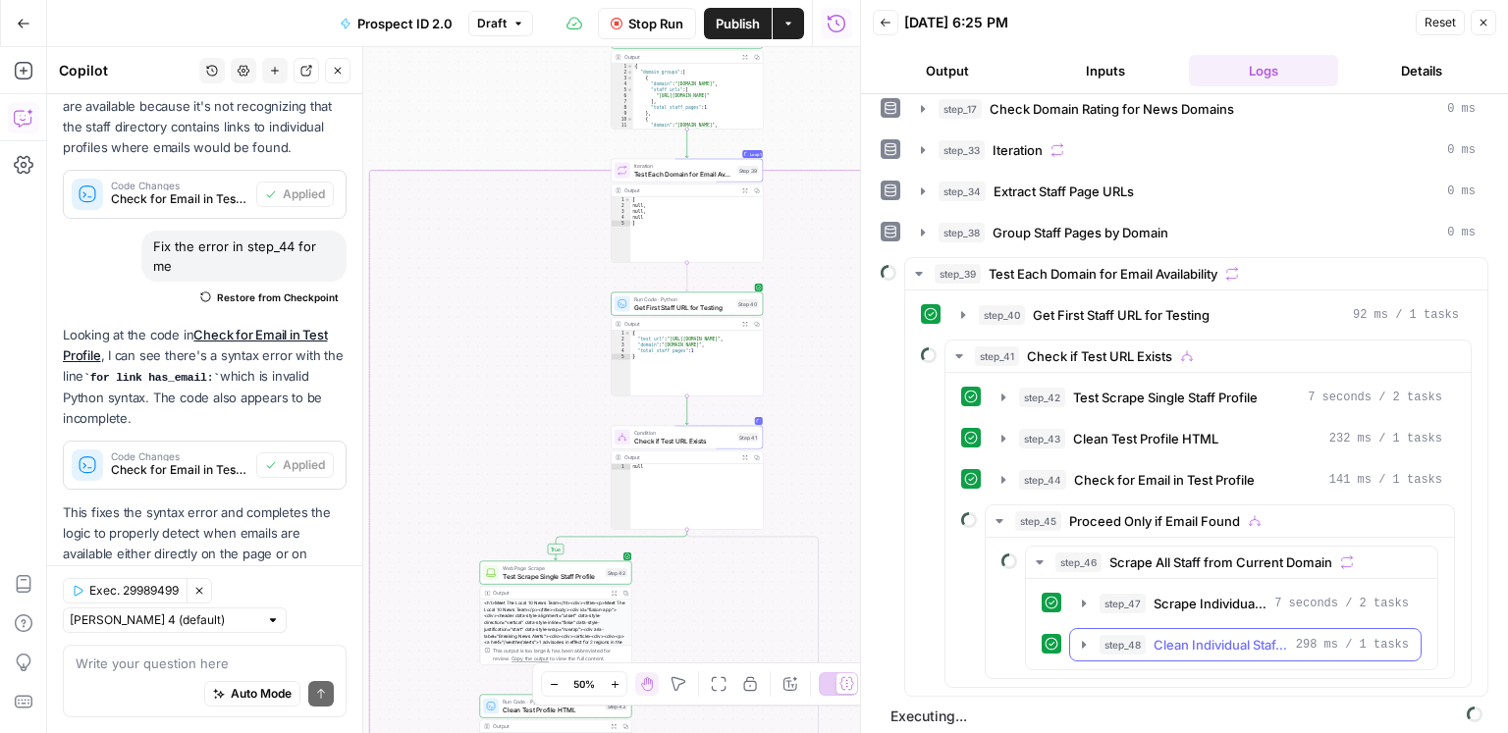
click at [1130, 591] on span "Clean Individual Staff HTML" at bounding box center [1221, 645] width 135 height 20
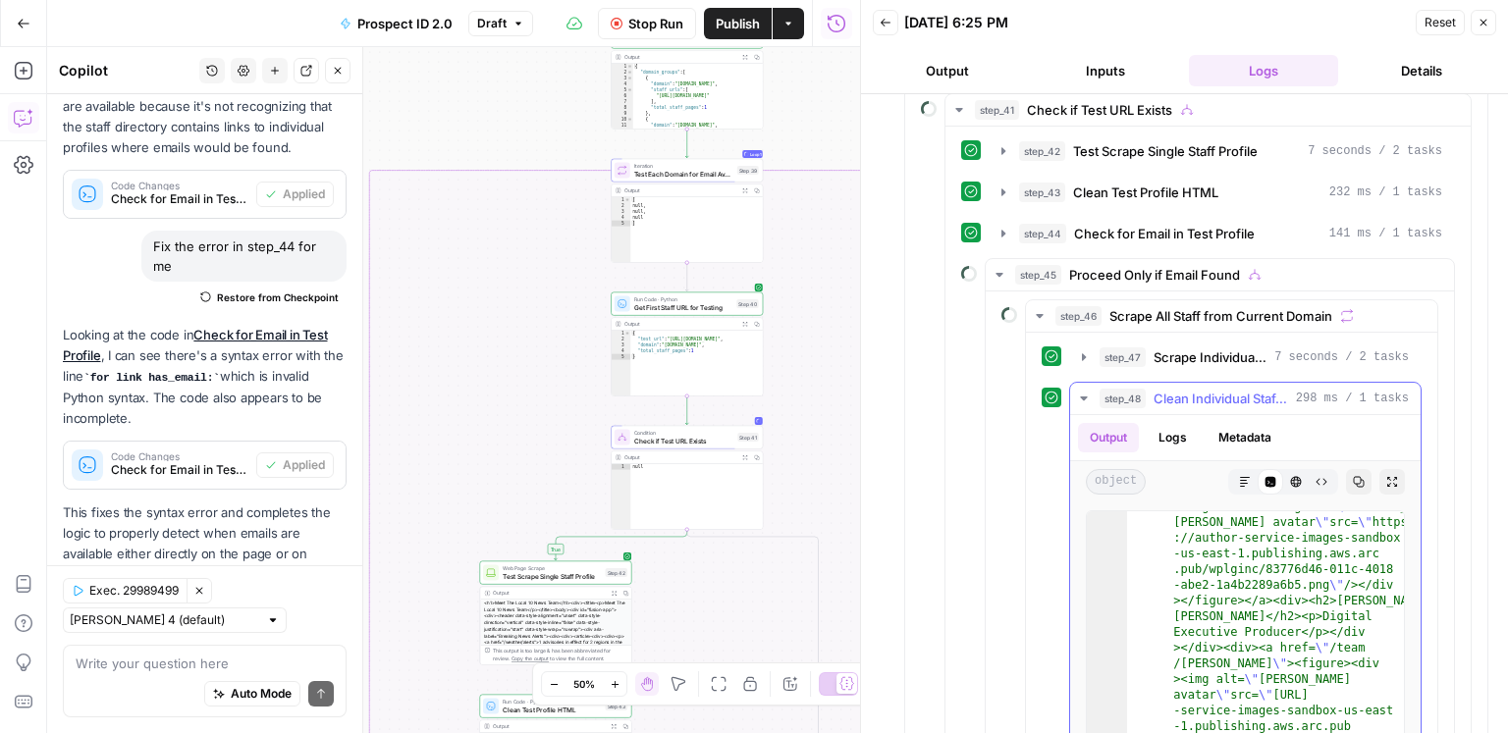
scroll to position [586, 0]
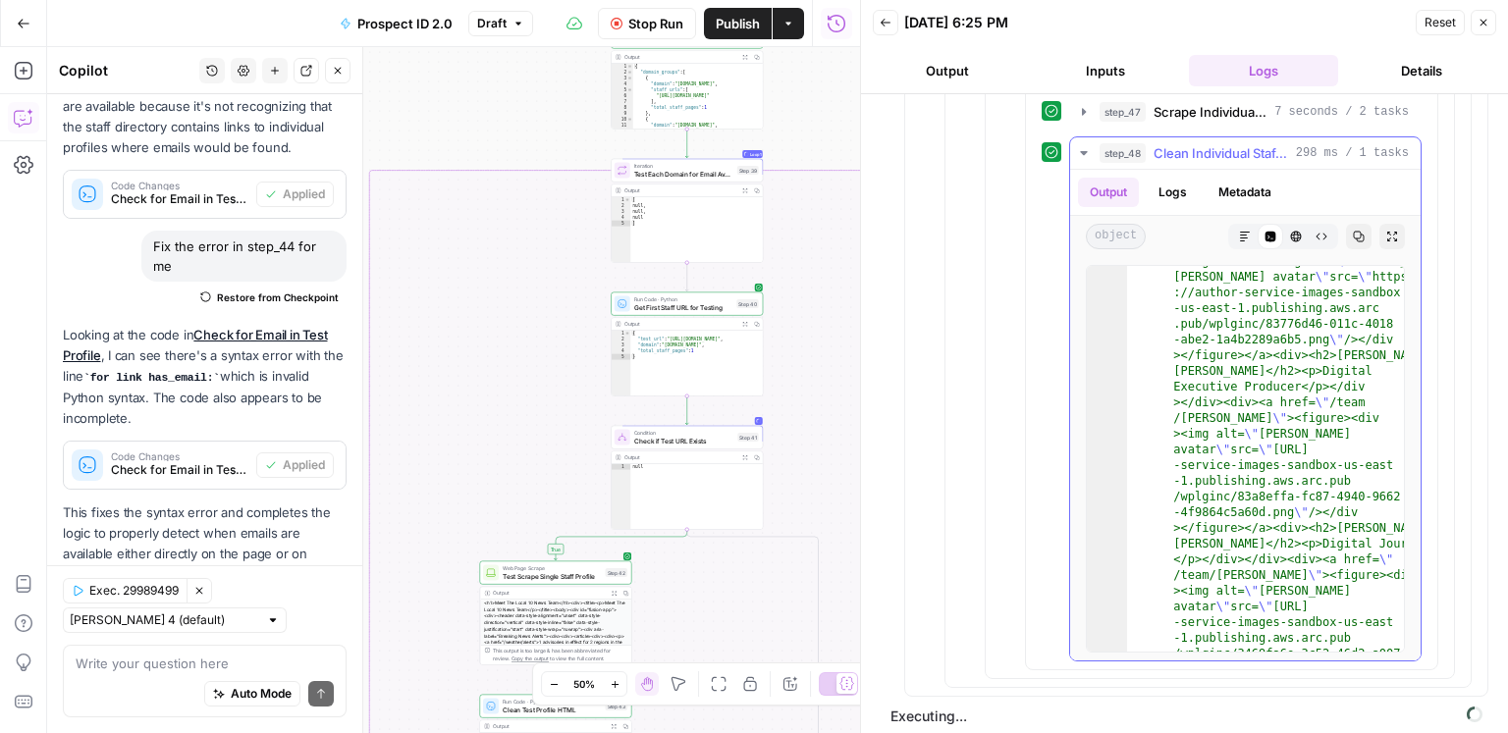
click at [1130, 150] on span "Clean Individual Staff HTML" at bounding box center [1221, 153] width 135 height 20
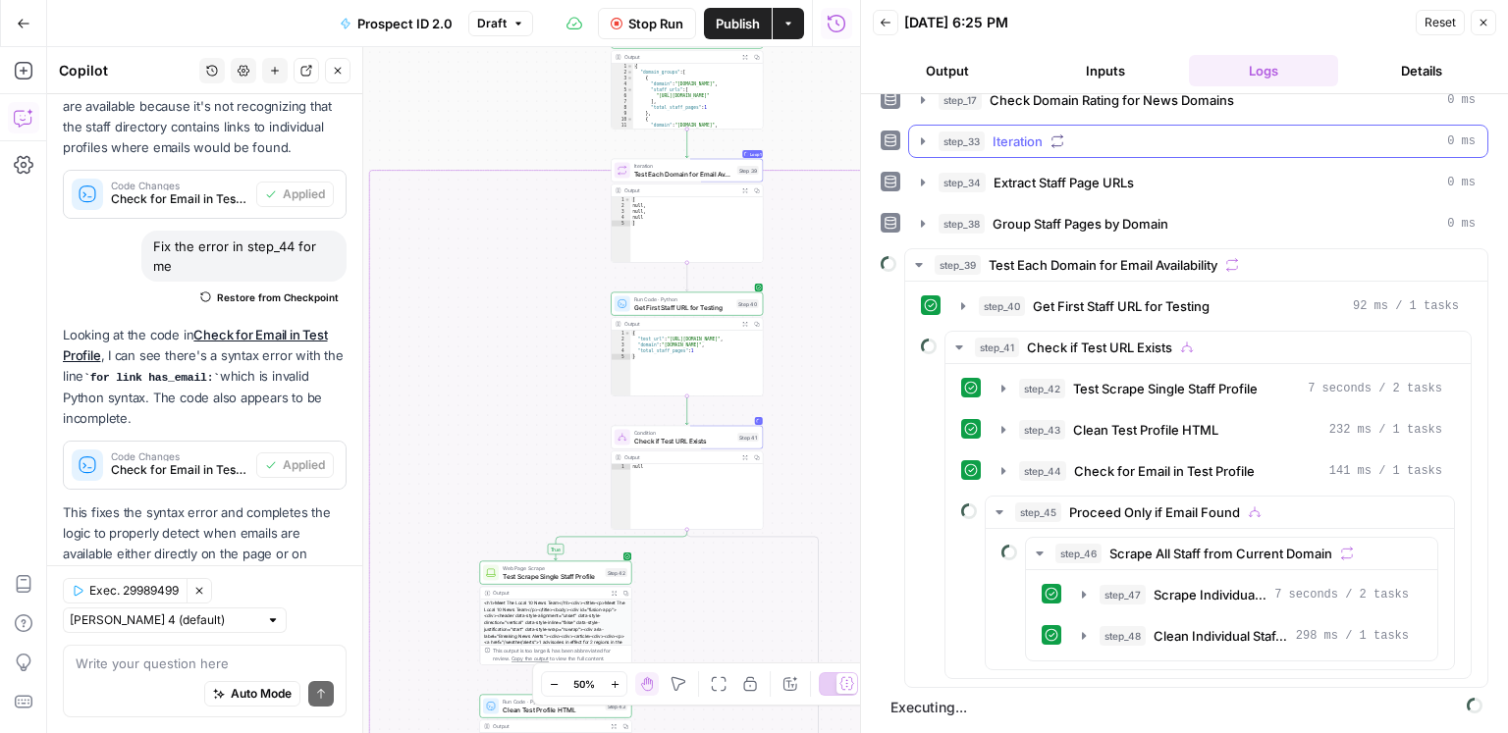
scroll to position [94, 0]
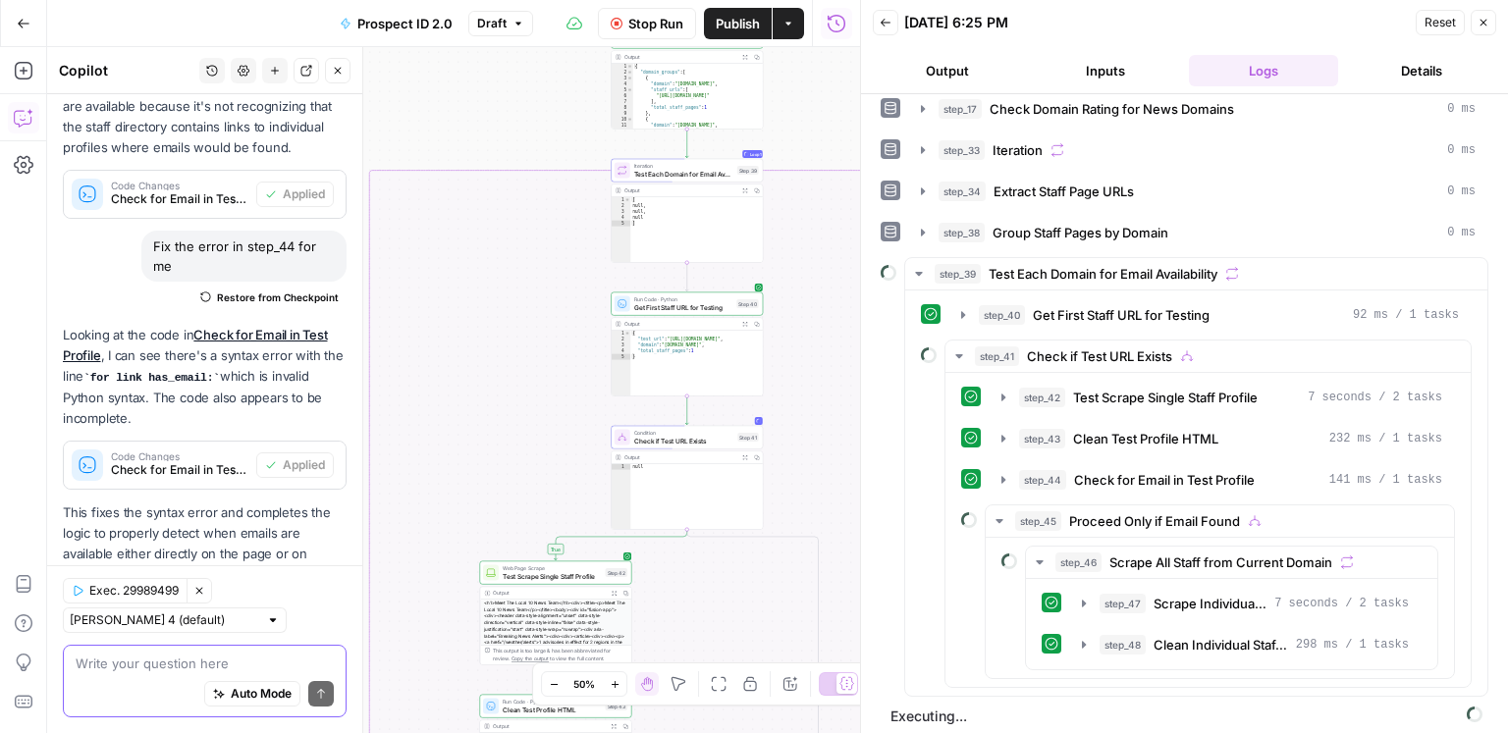
click at [140, 591] on textarea at bounding box center [205, 664] width 258 height 20
type textarea "n"
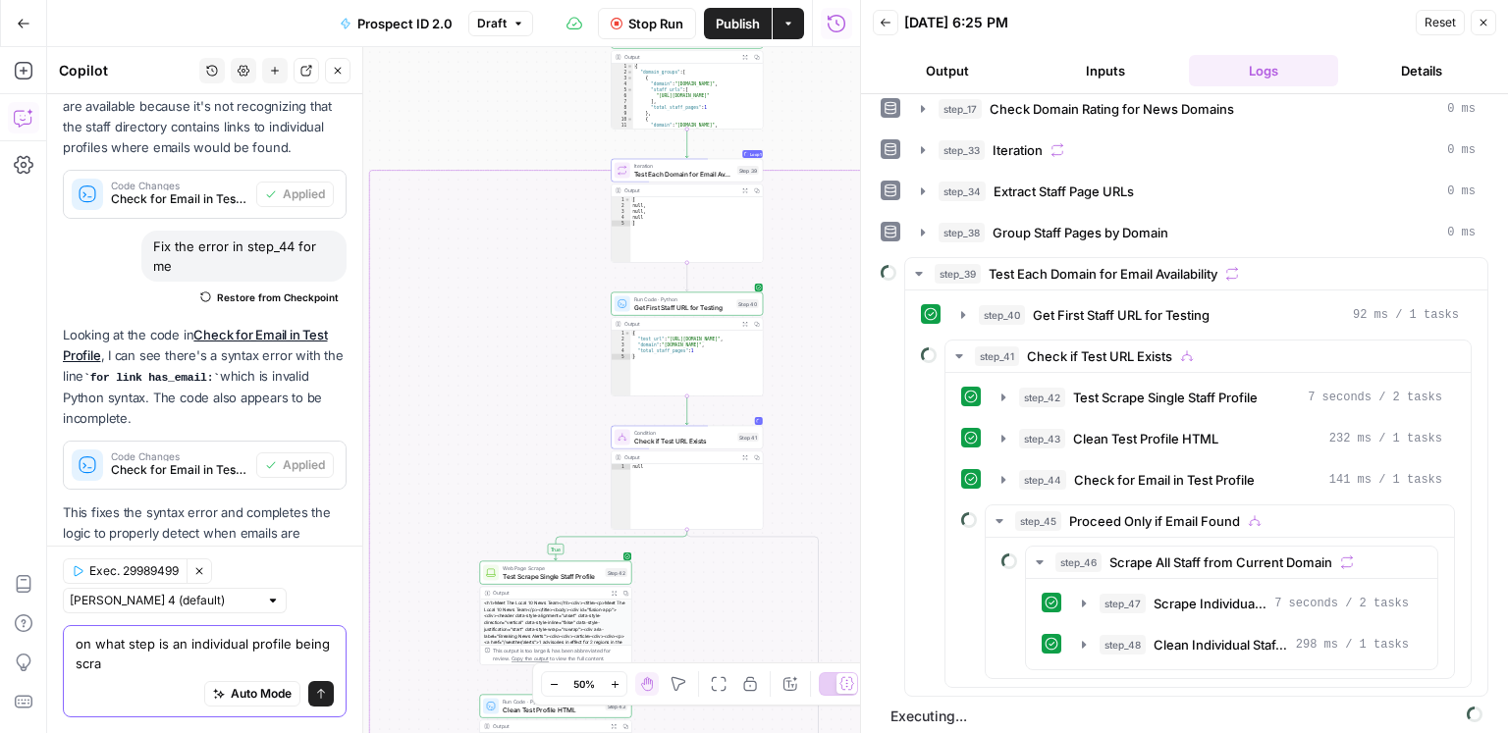
scroll to position [4320, 0]
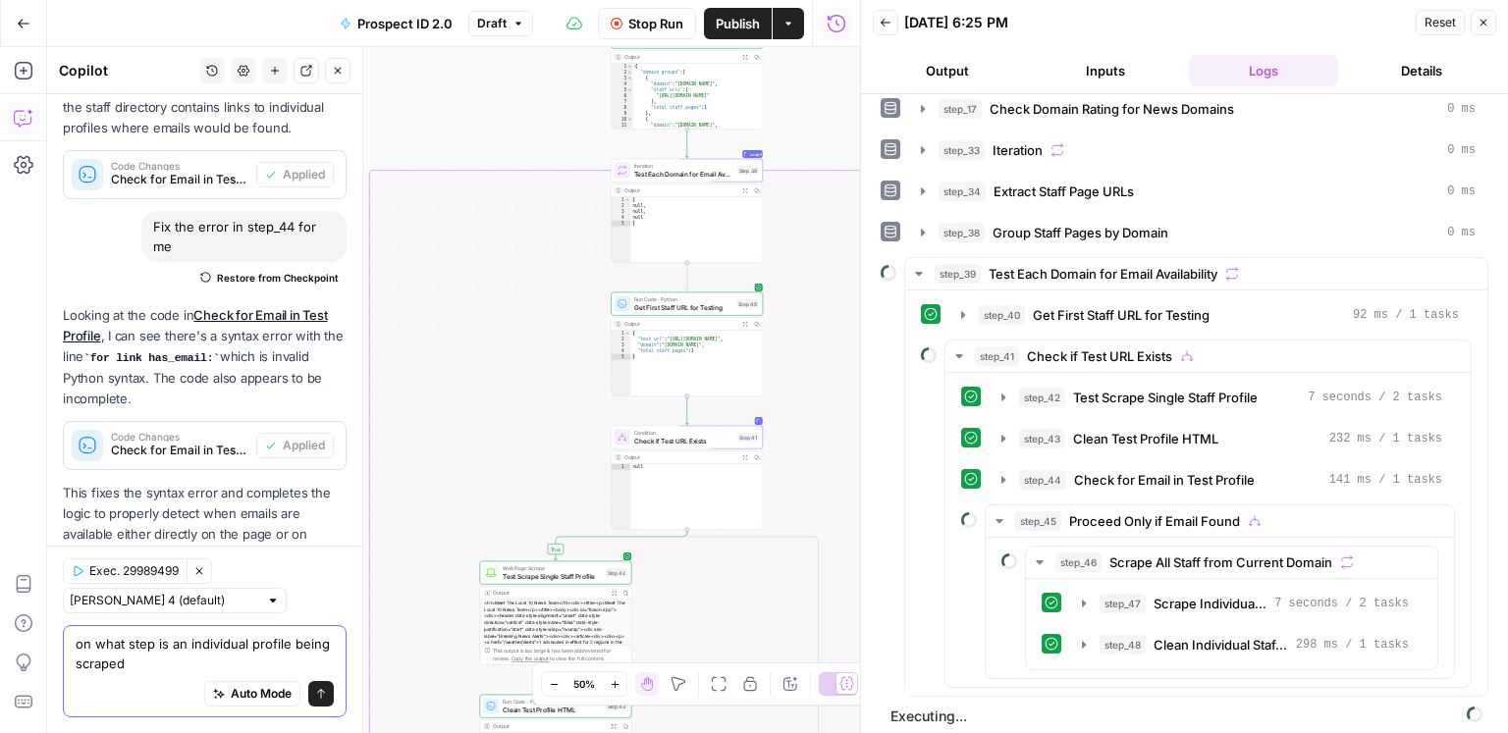
type textarea "on what step is an individual profile being scraped?"
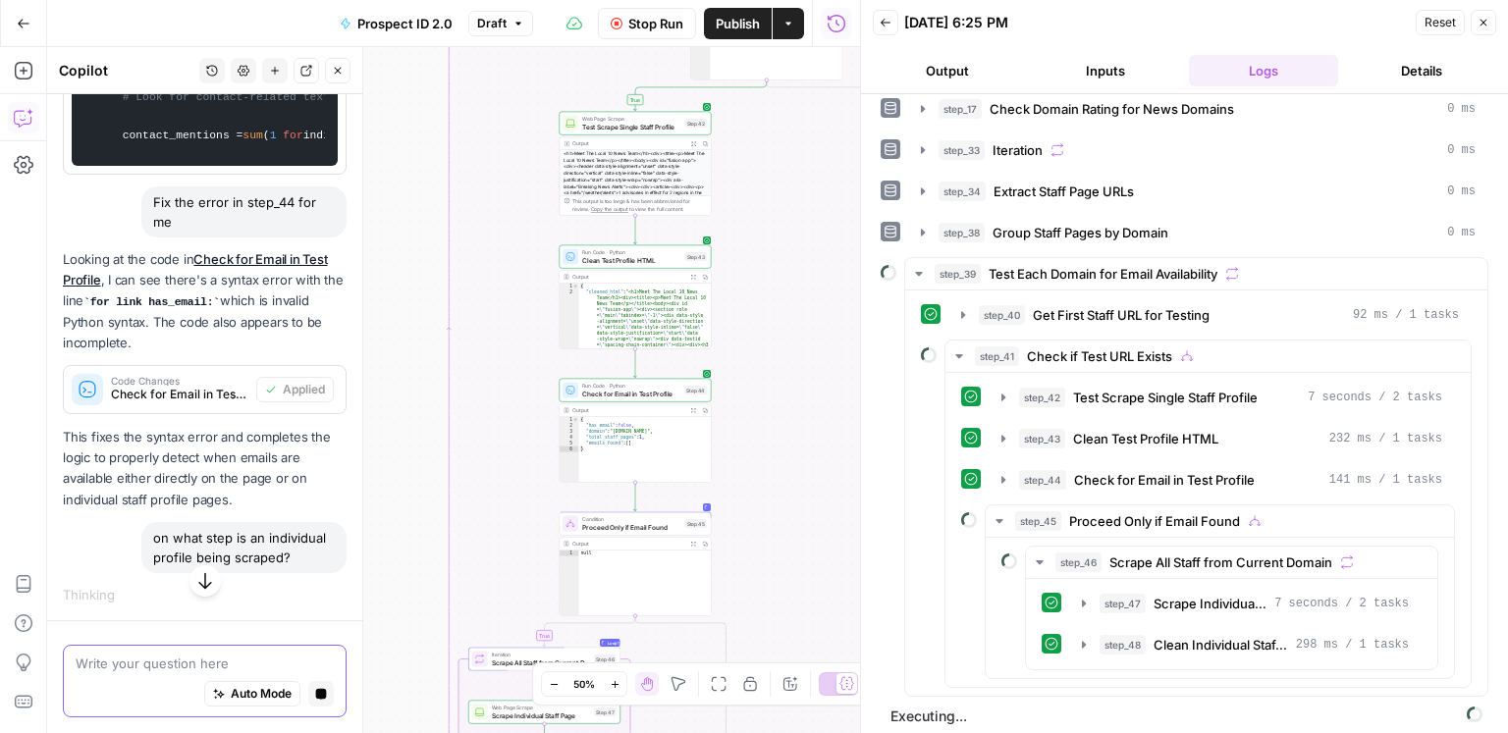
scroll to position [5295, 0]
click at [1077, 394] on span "Test Scrape Single Staff Profile" at bounding box center [1165, 398] width 185 height 20
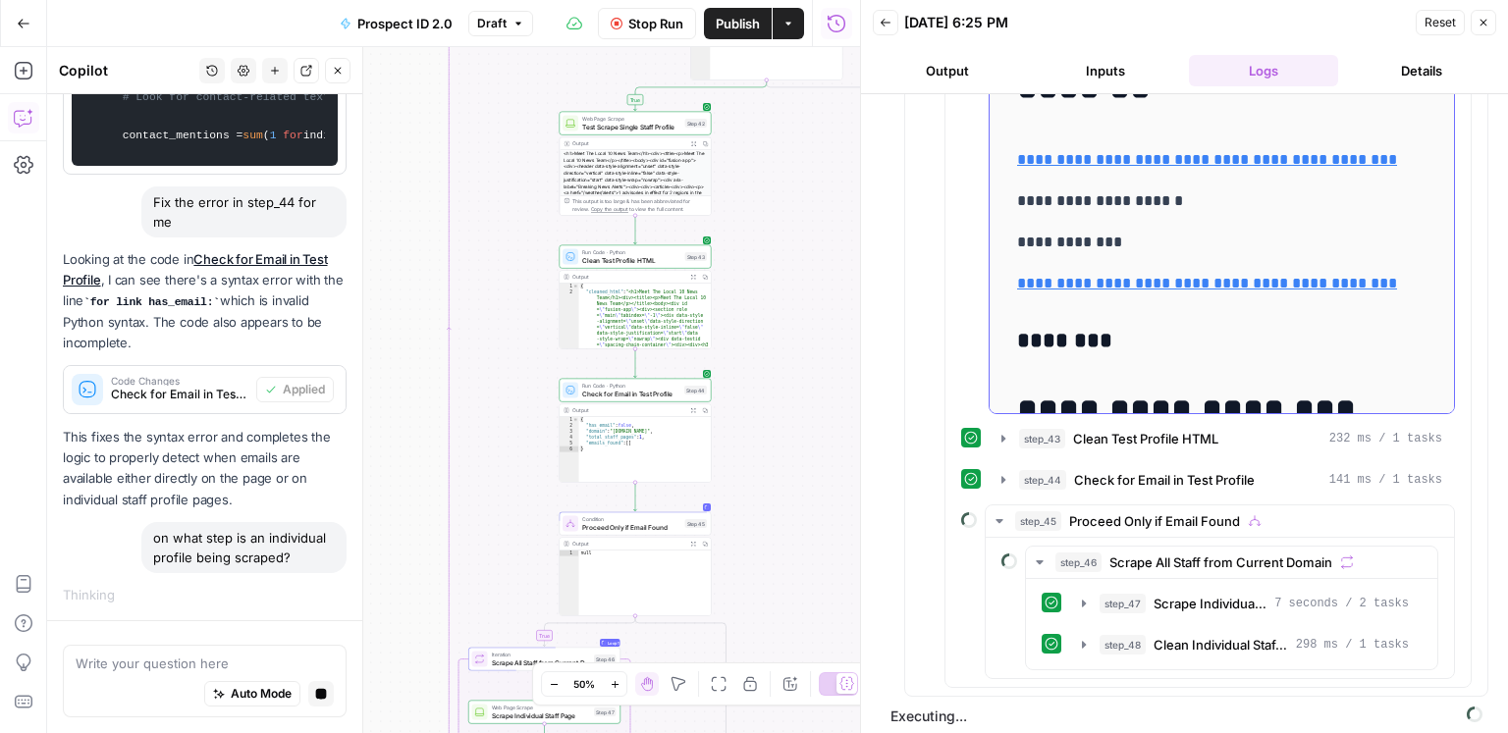
scroll to position [310, 0]
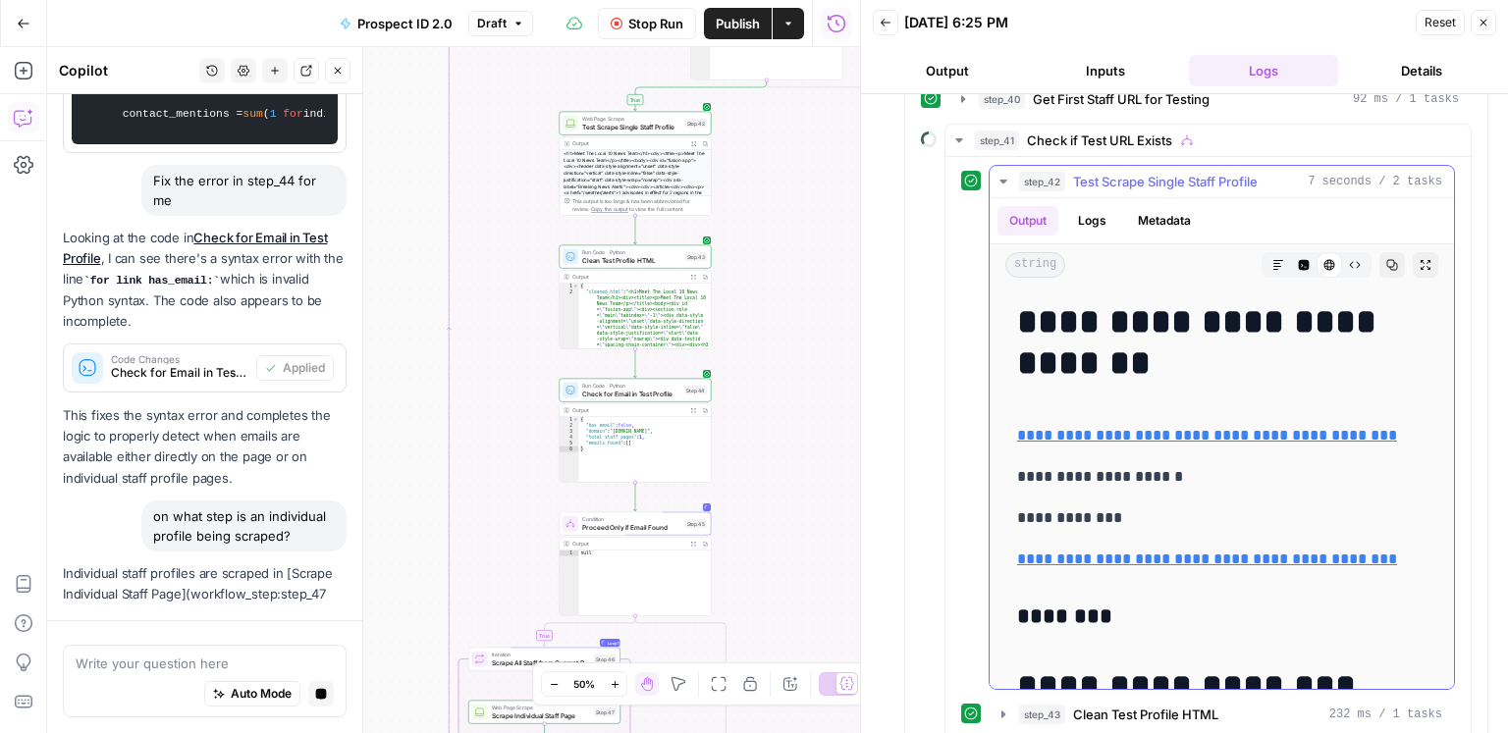
click at [1084, 183] on span "Test Scrape Single Staff Profile" at bounding box center [1165, 182] width 185 height 20
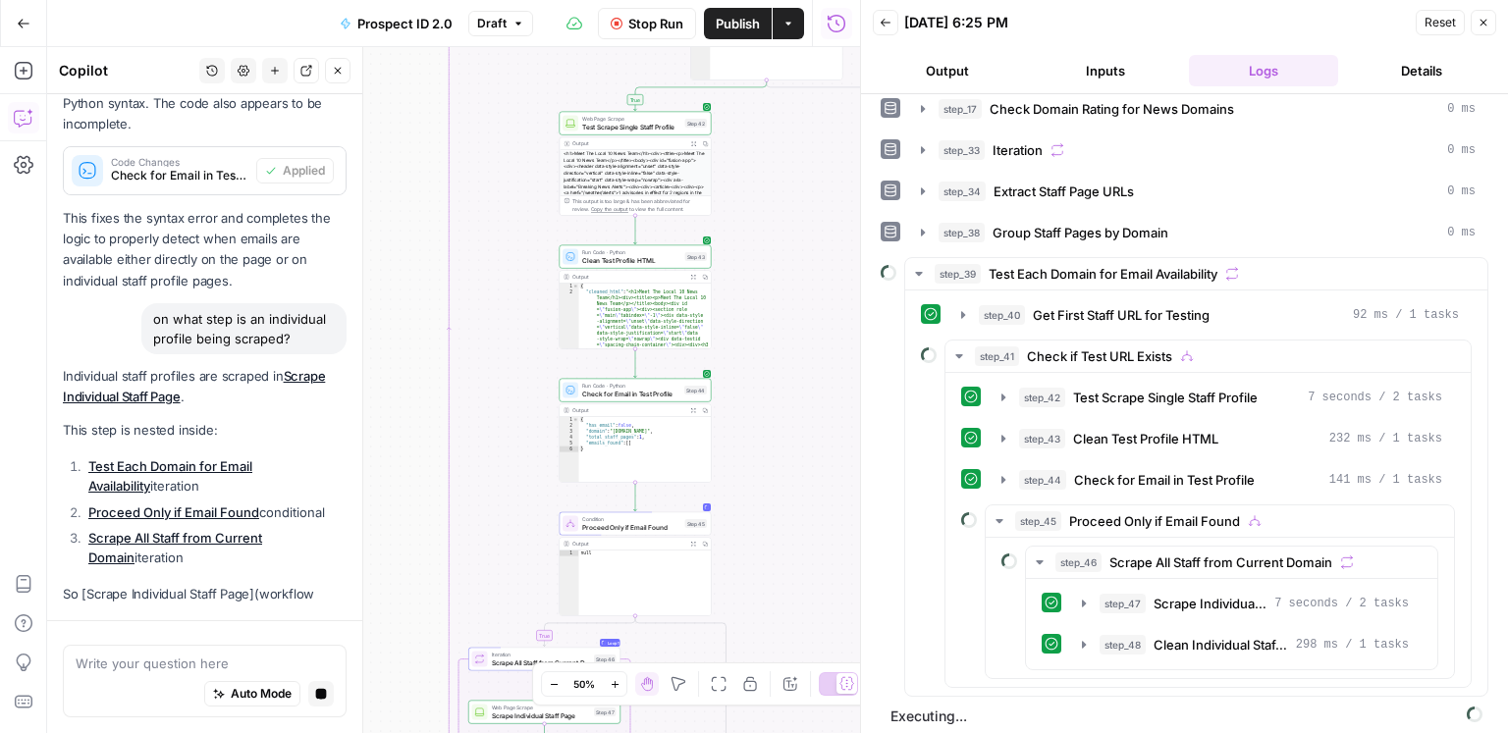
scroll to position [5452, 0]
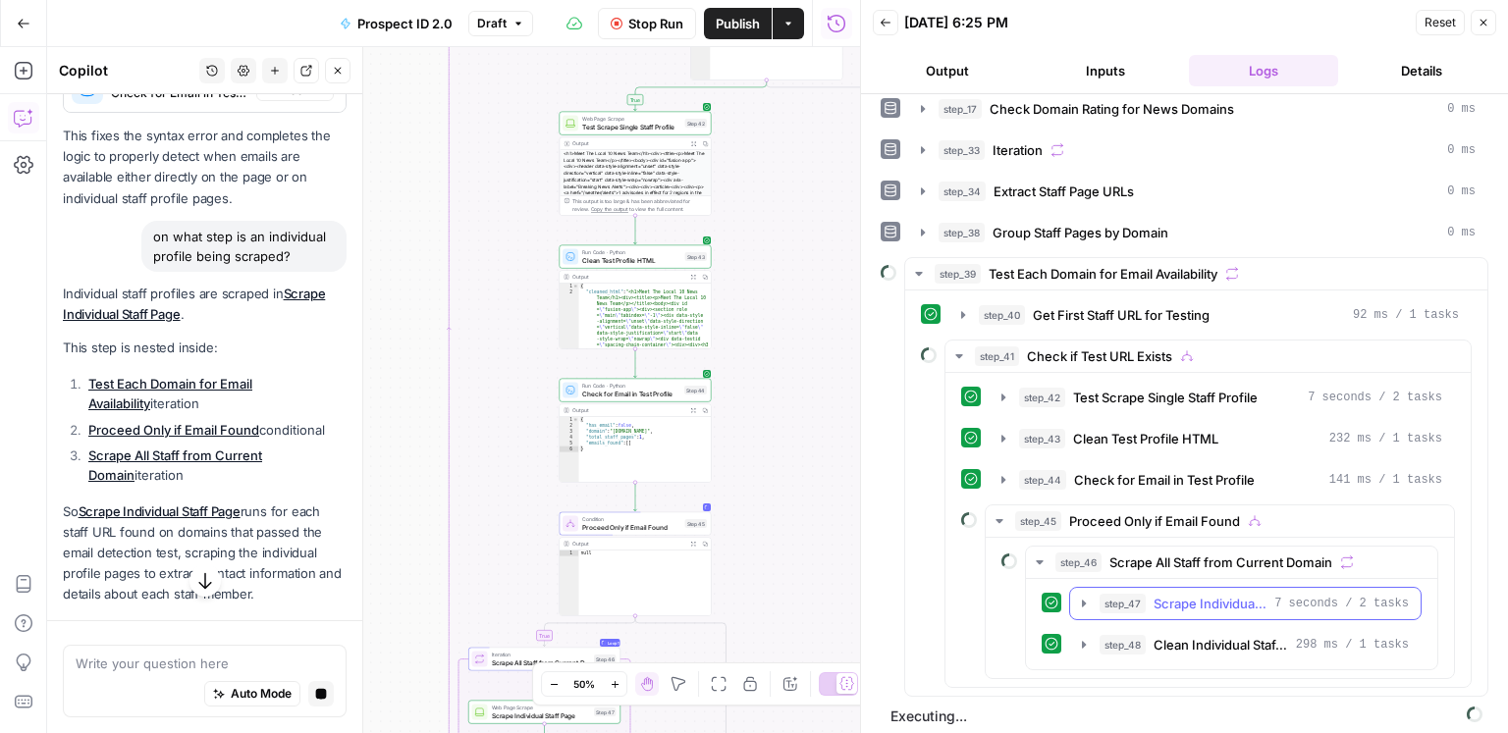
click at [1130, 591] on span "7 seconds / 2 tasks" at bounding box center [1341, 604] width 135 height 18
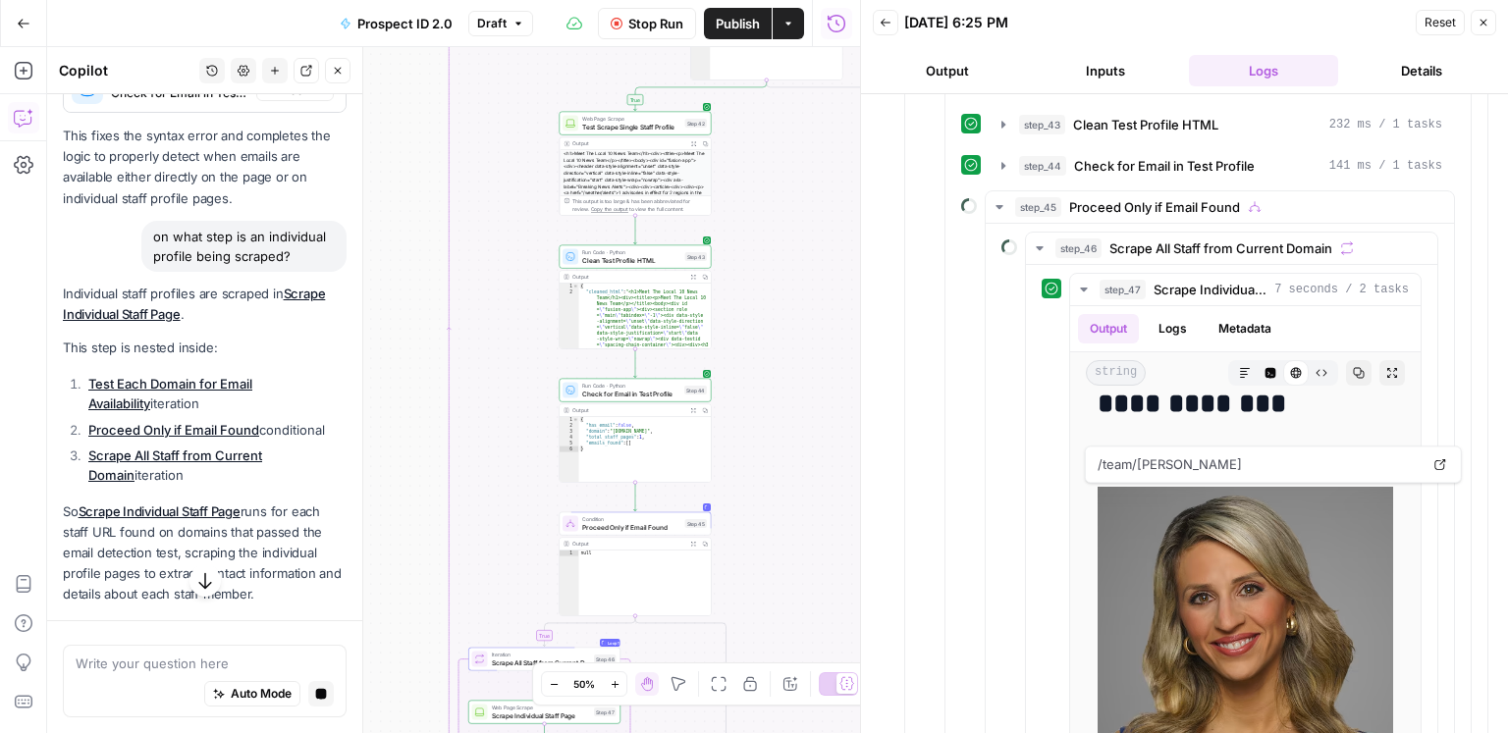
scroll to position [5597, 0]
click at [159, 591] on textarea at bounding box center [205, 664] width 258 height 20
type textarea "t"
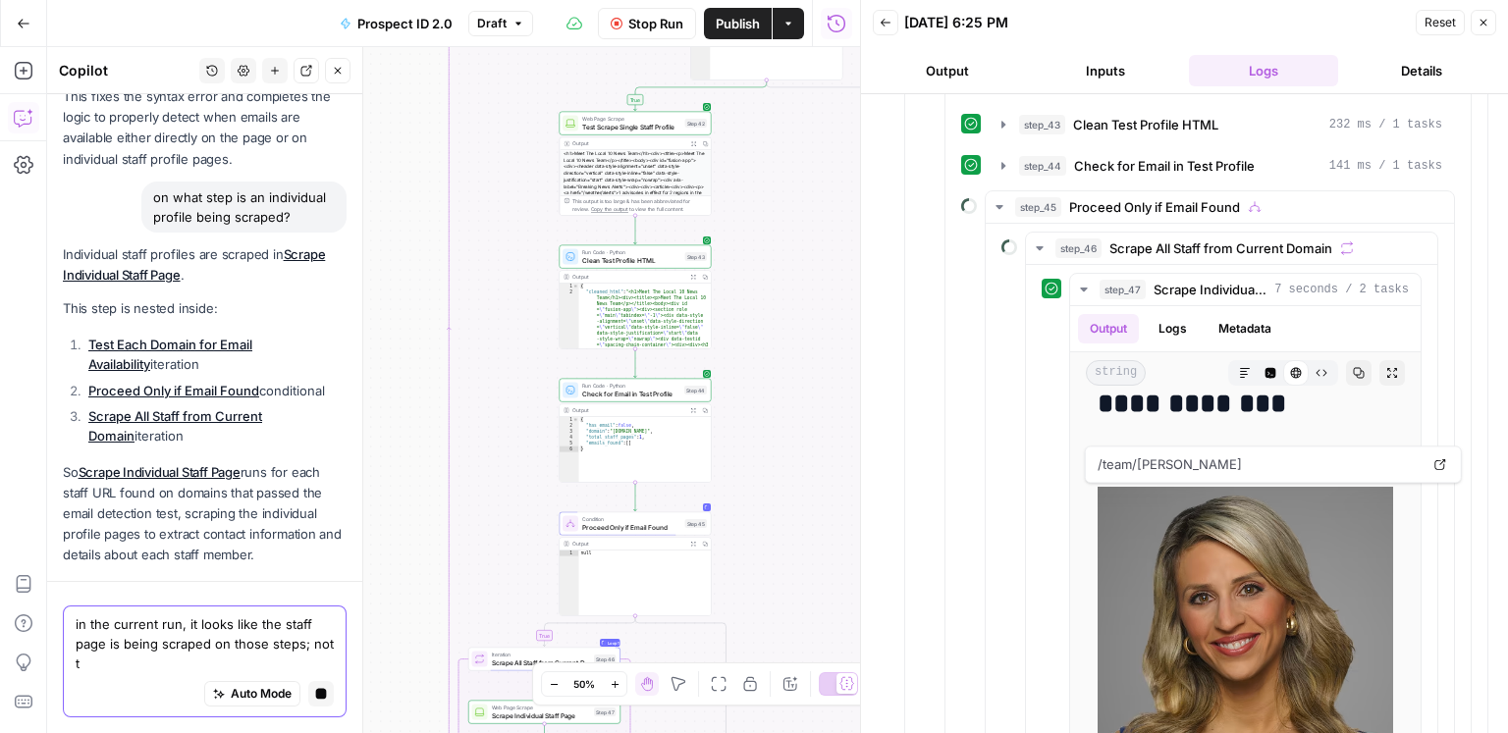
scroll to position [5636, 0]
type textarea "in the current run, it looks like the staff page is being scraped on those step…"
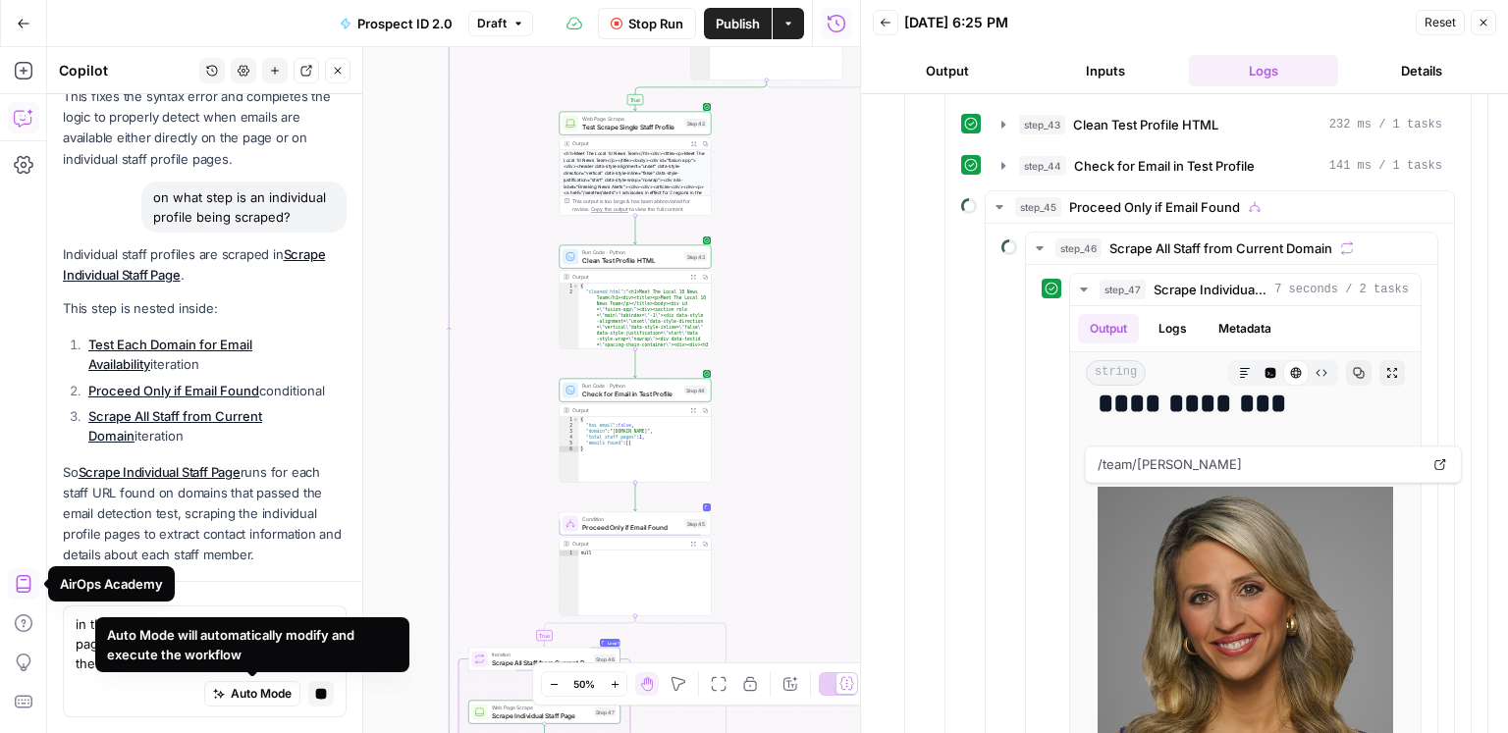
click at [273, 591] on div "Auto Mode will automatically modify and execute the workflow" at bounding box center [252, 645] width 314 height 55
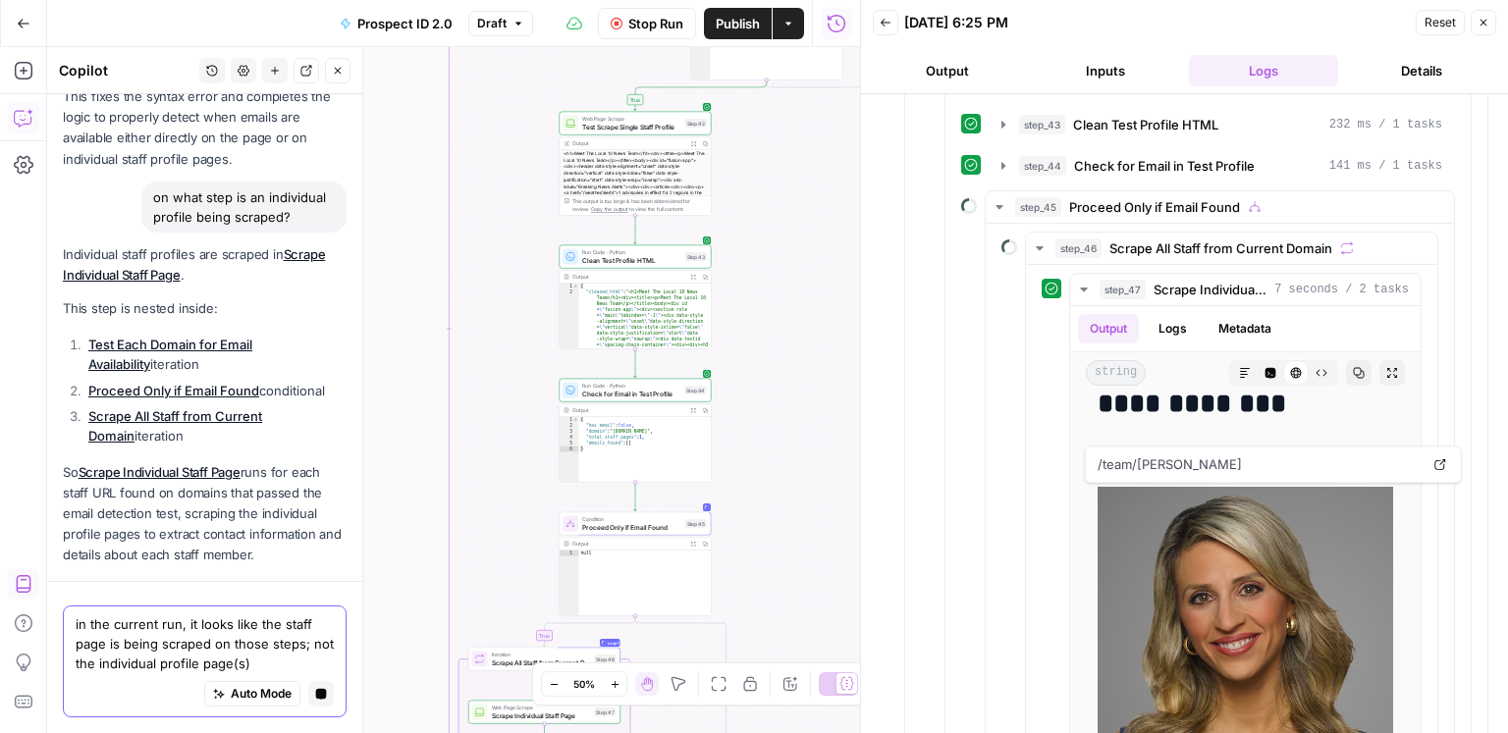
click at [260, 591] on textarea "in the current run, it looks like the staff page is being scraped on those step…" at bounding box center [205, 644] width 258 height 59
click at [319, 591] on icon "button" at bounding box center [321, 694] width 11 height 11
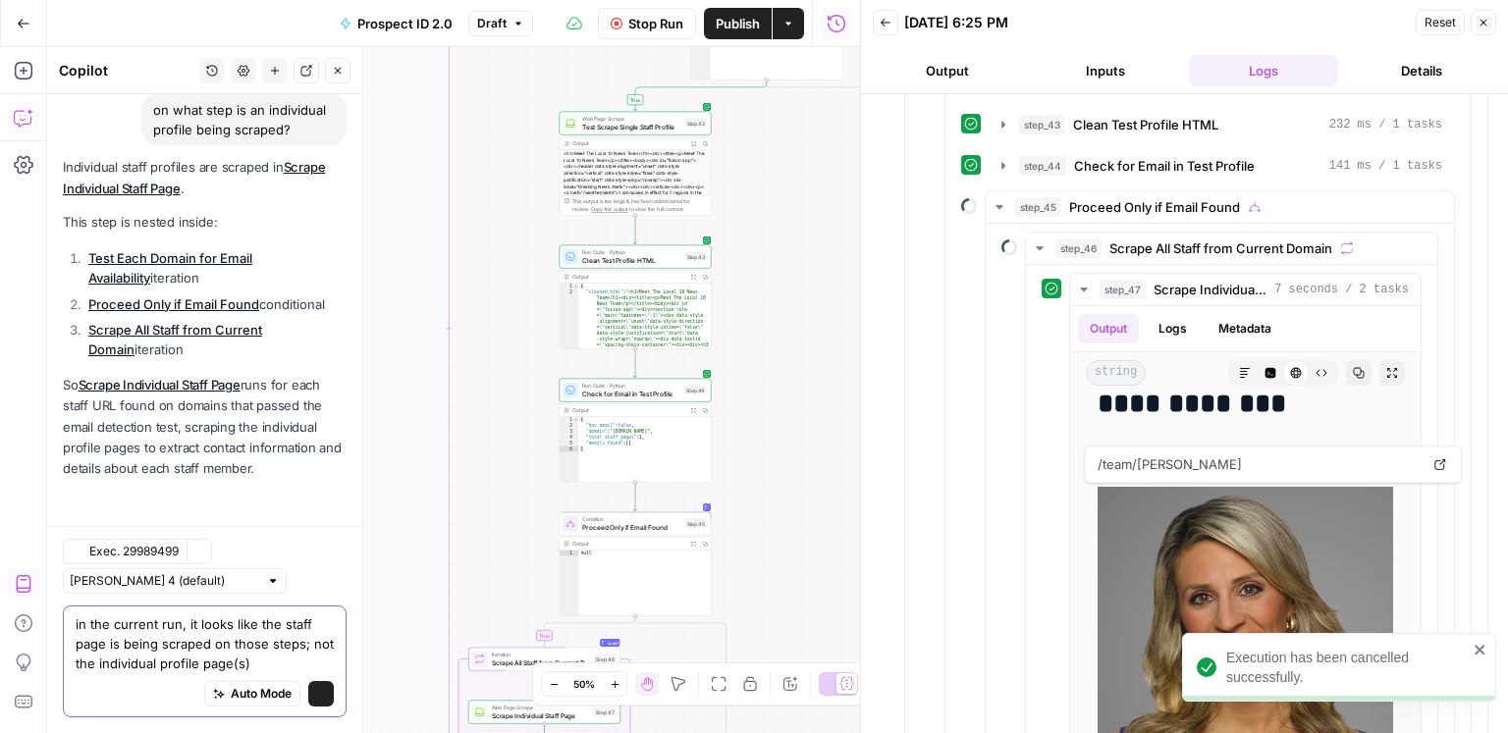
scroll to position [4735, 0]
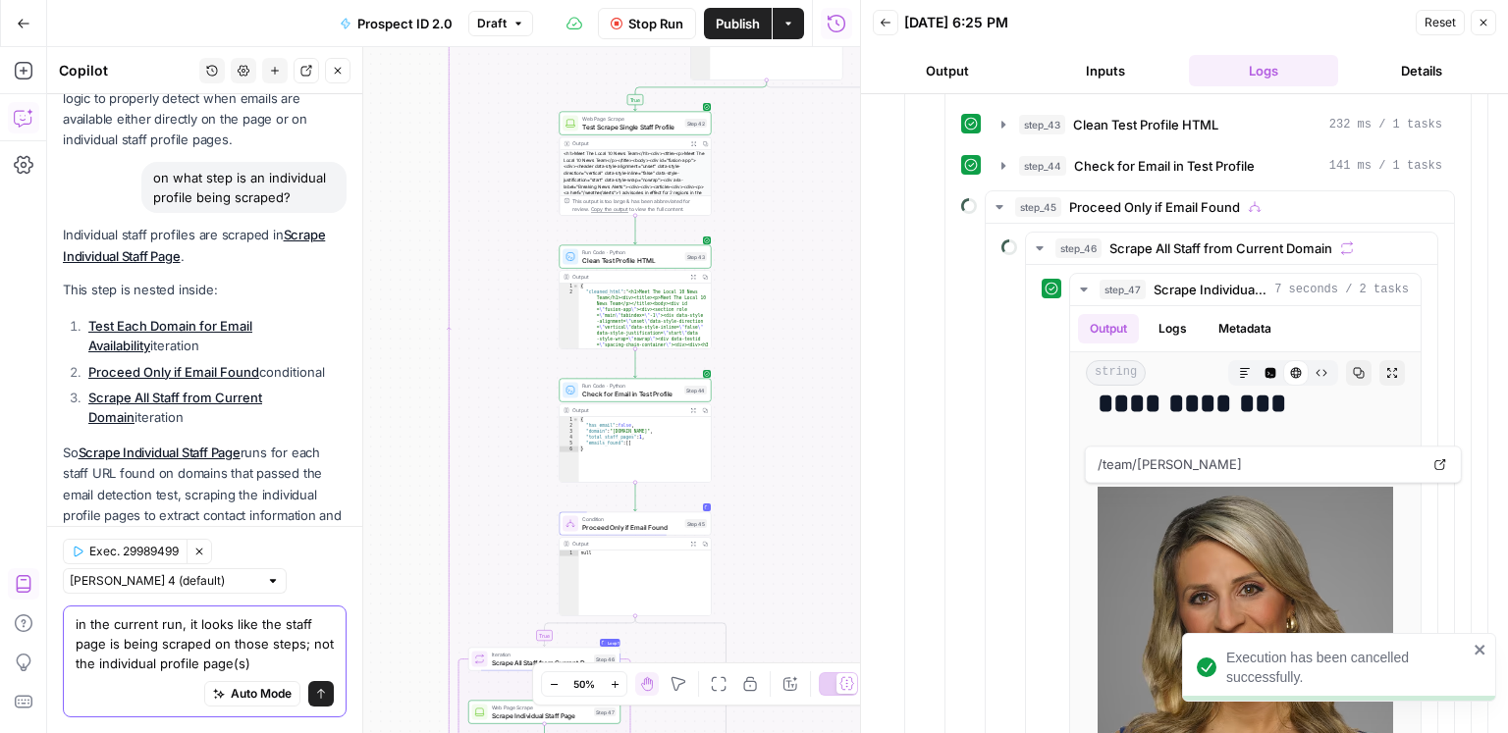
click at [252, 591] on textarea "in the current run, it looks like the staff page is being scraped on those step…" at bounding box center [205, 644] width 258 height 59
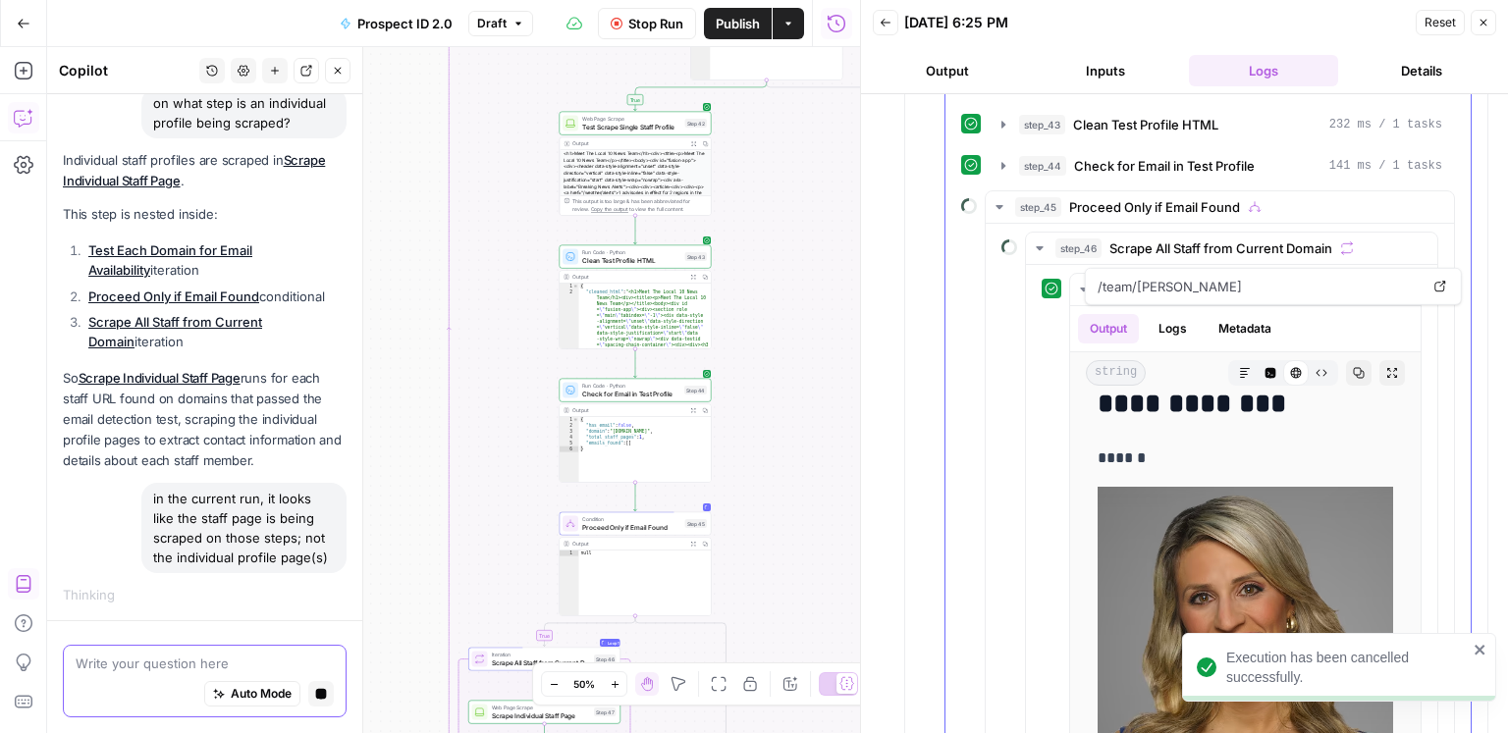
scroll to position [586, 0]
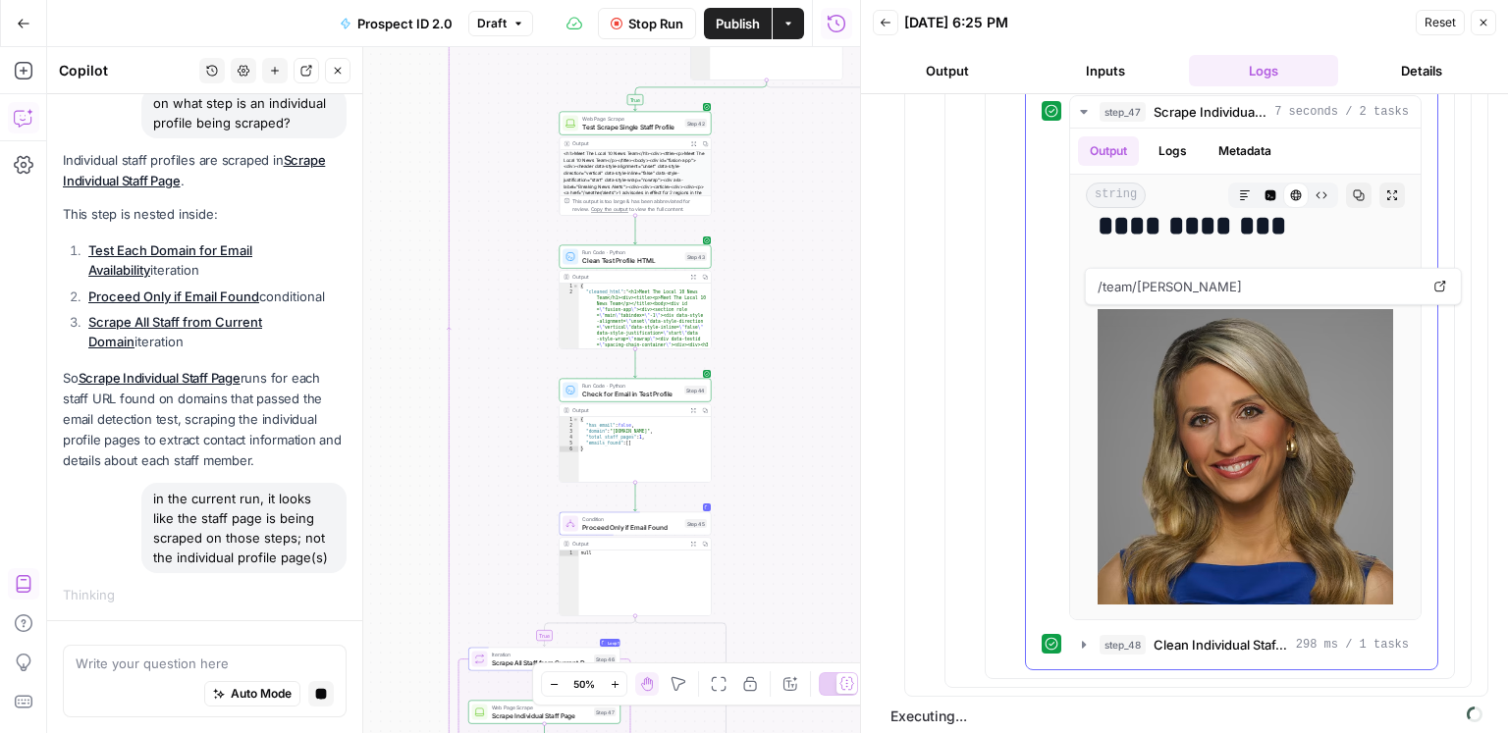
click at [1130, 591] on span "Clean Individual Staff HTML" at bounding box center [1221, 645] width 135 height 20
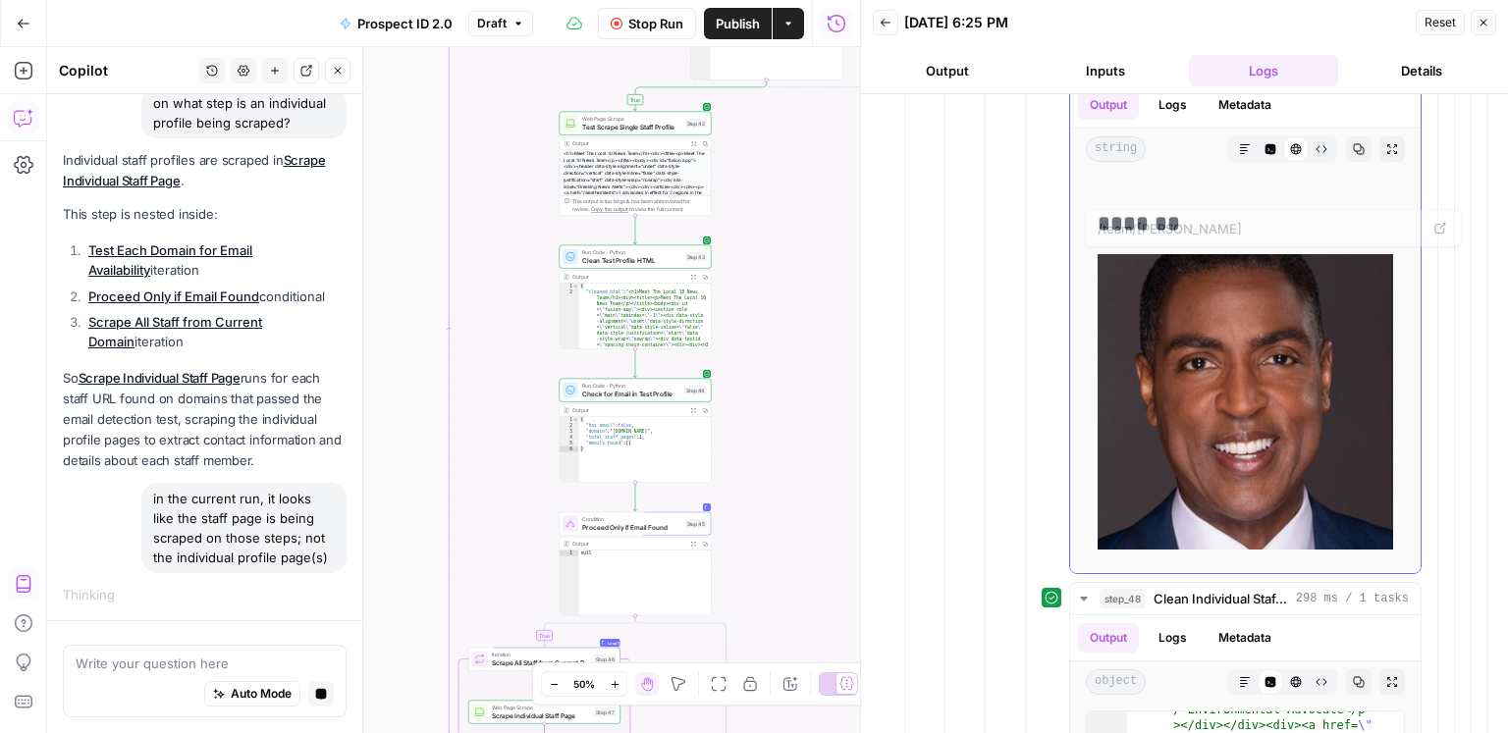
scroll to position [242, 0]
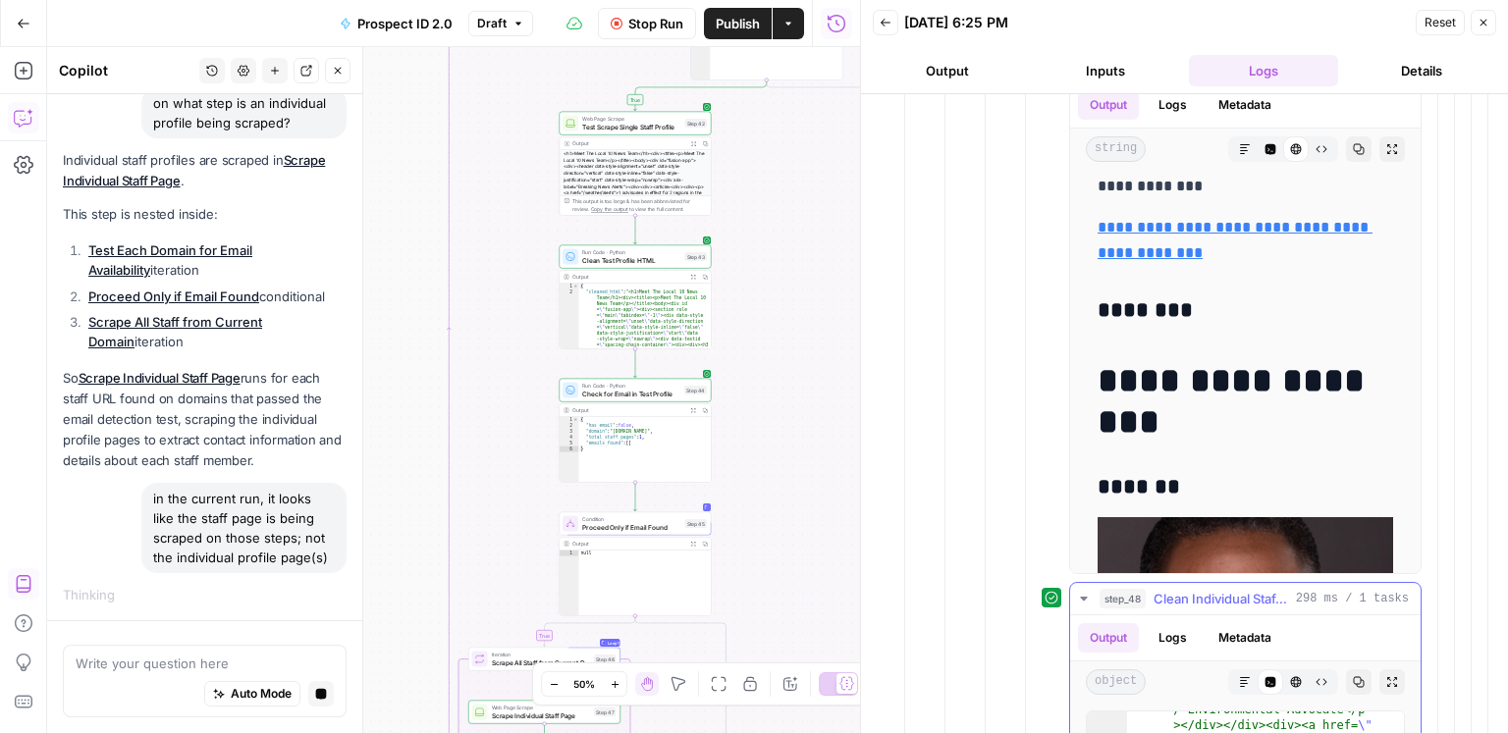
click at [1130, 591] on span "Clean Individual Staff HTML" at bounding box center [1221, 599] width 135 height 20
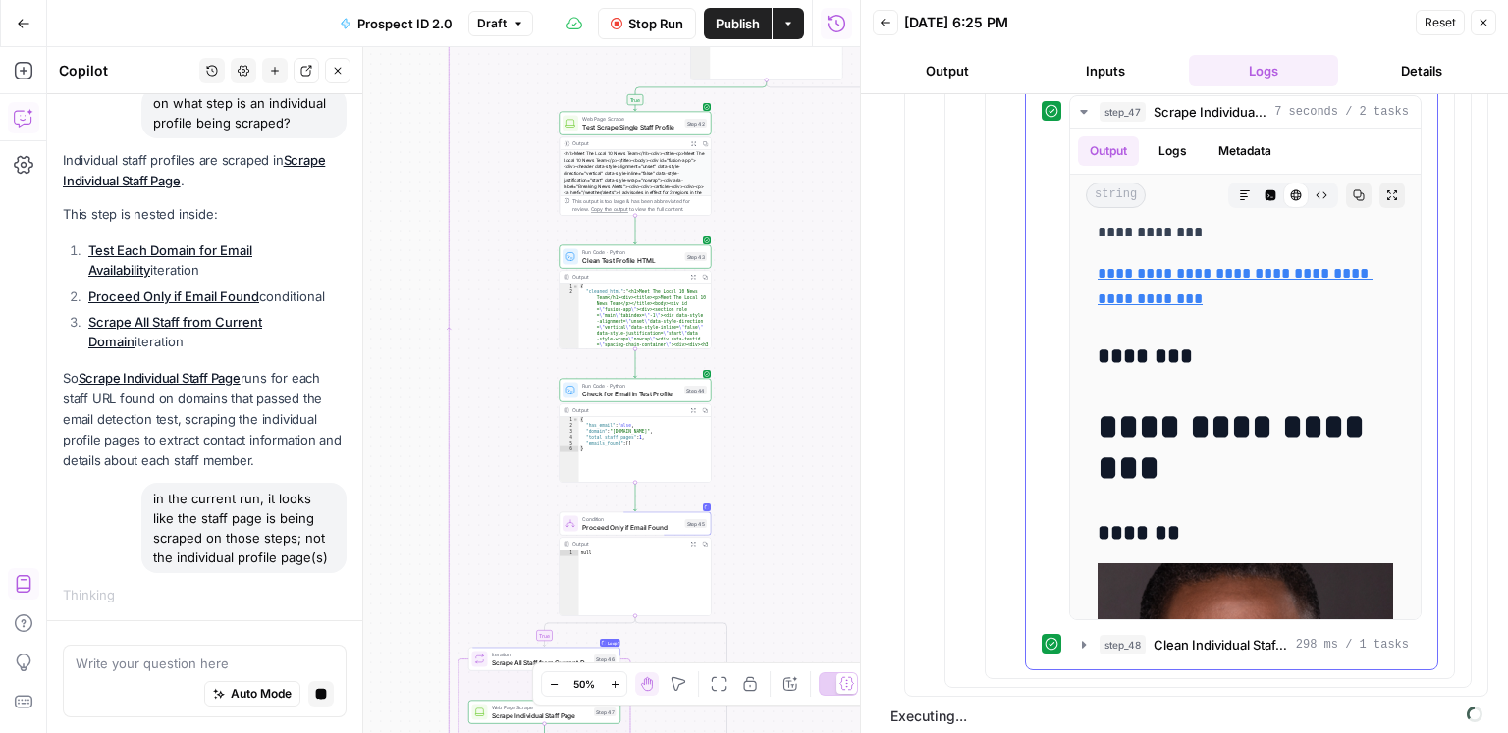
scroll to position [305, 0]
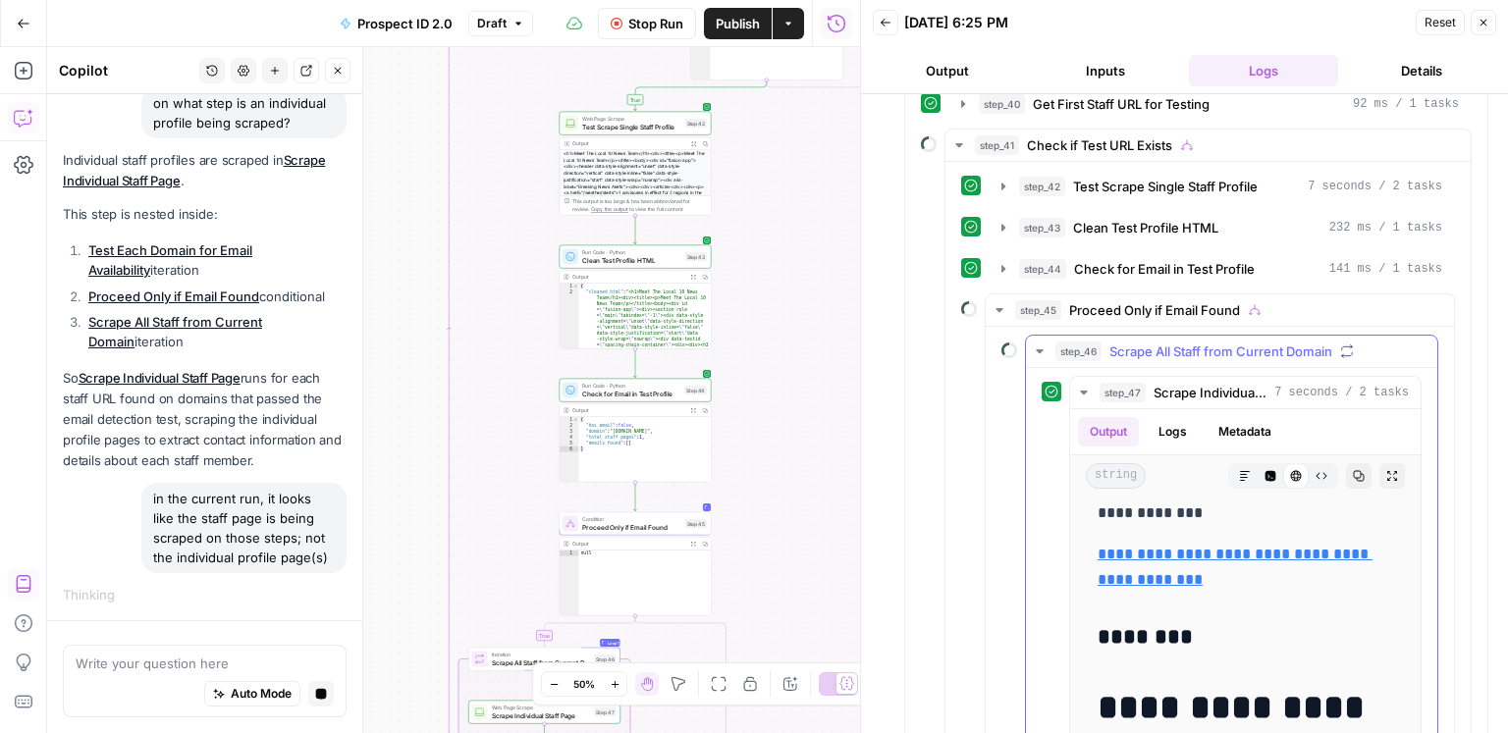
click at [1130, 342] on span "Scrape All Staff from Current Domain" at bounding box center [1220, 352] width 223 height 20
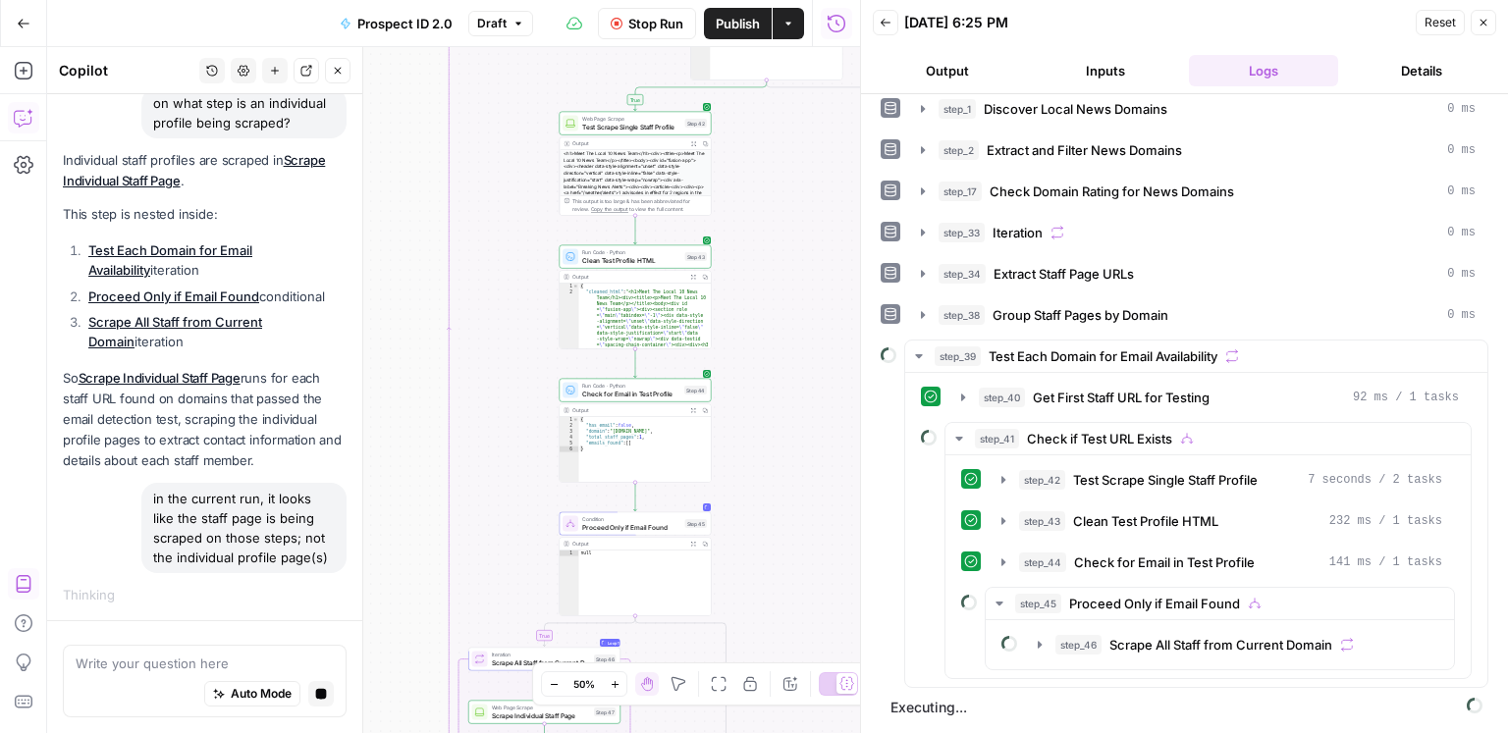
scroll to position [4, 0]
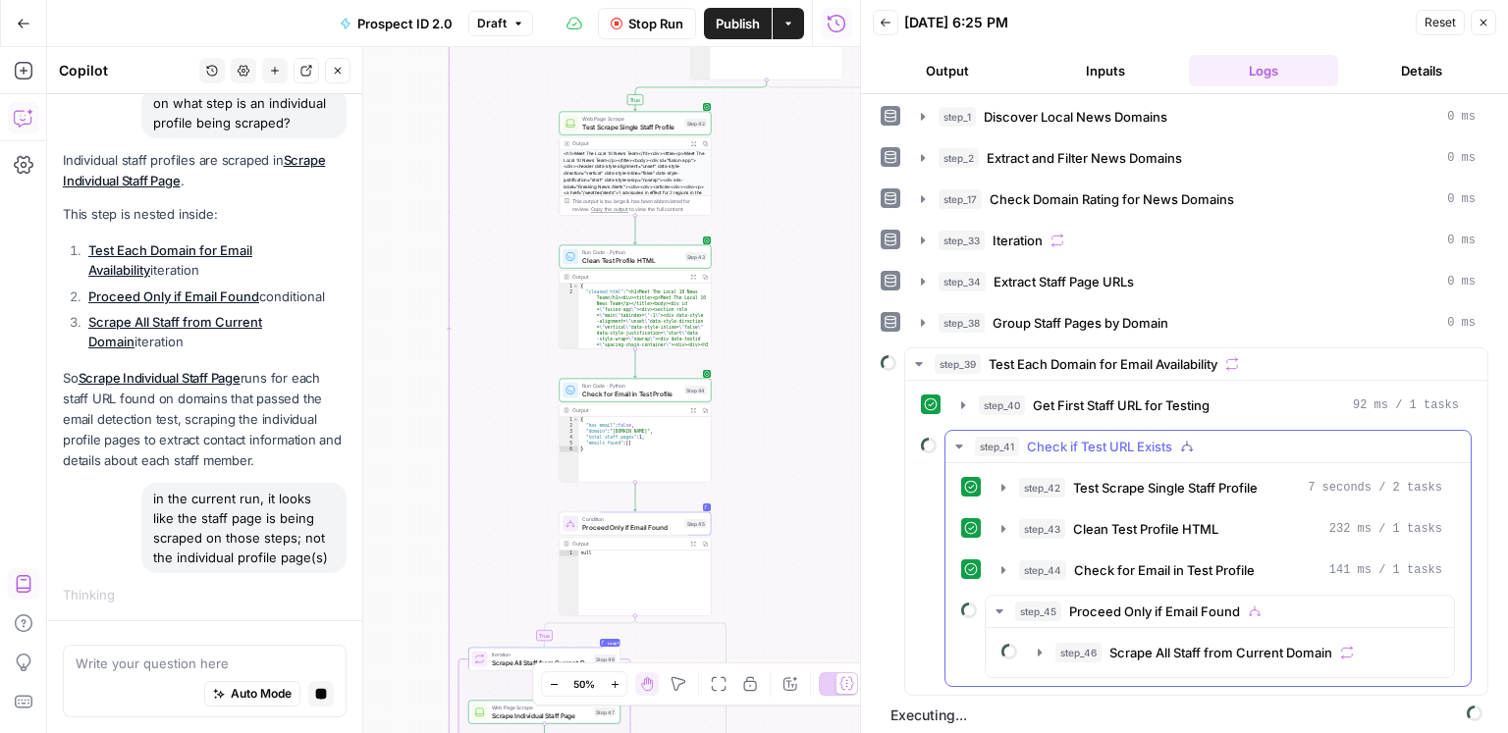
click at [1130, 591] on span "Proceed Only if Email Found" at bounding box center [1154, 612] width 171 height 20
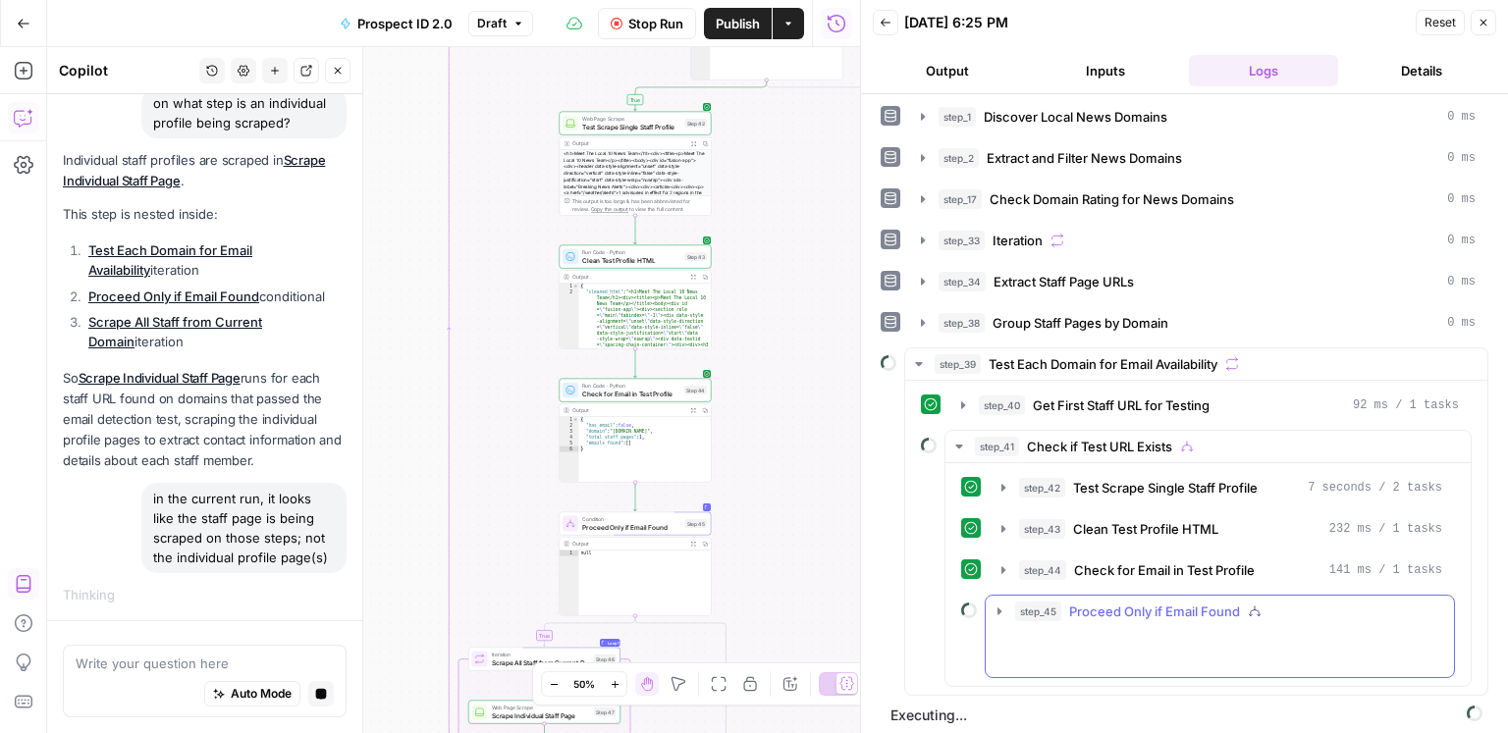
scroll to position [0, 0]
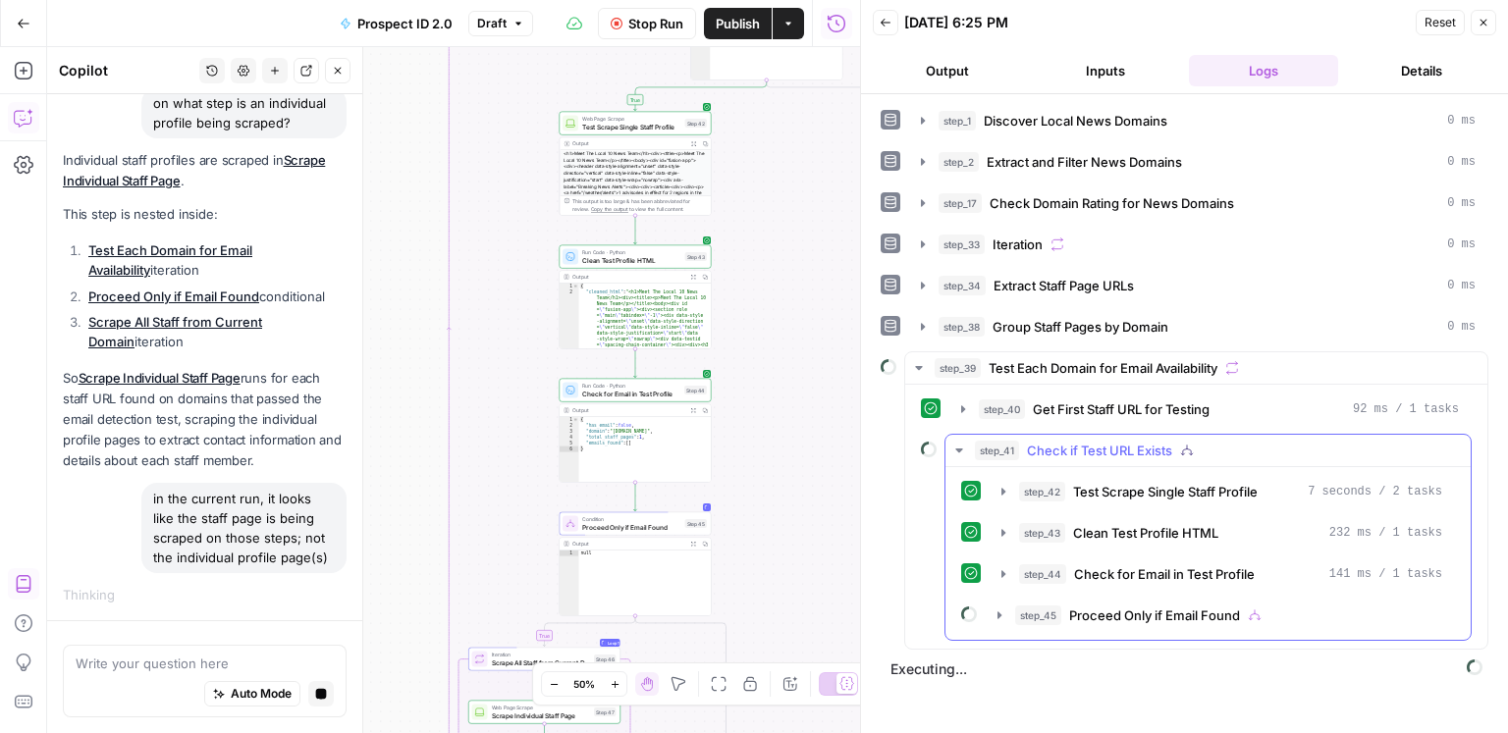
click at [1047, 441] on span "Check if Test URL Exists" at bounding box center [1099, 451] width 145 height 20
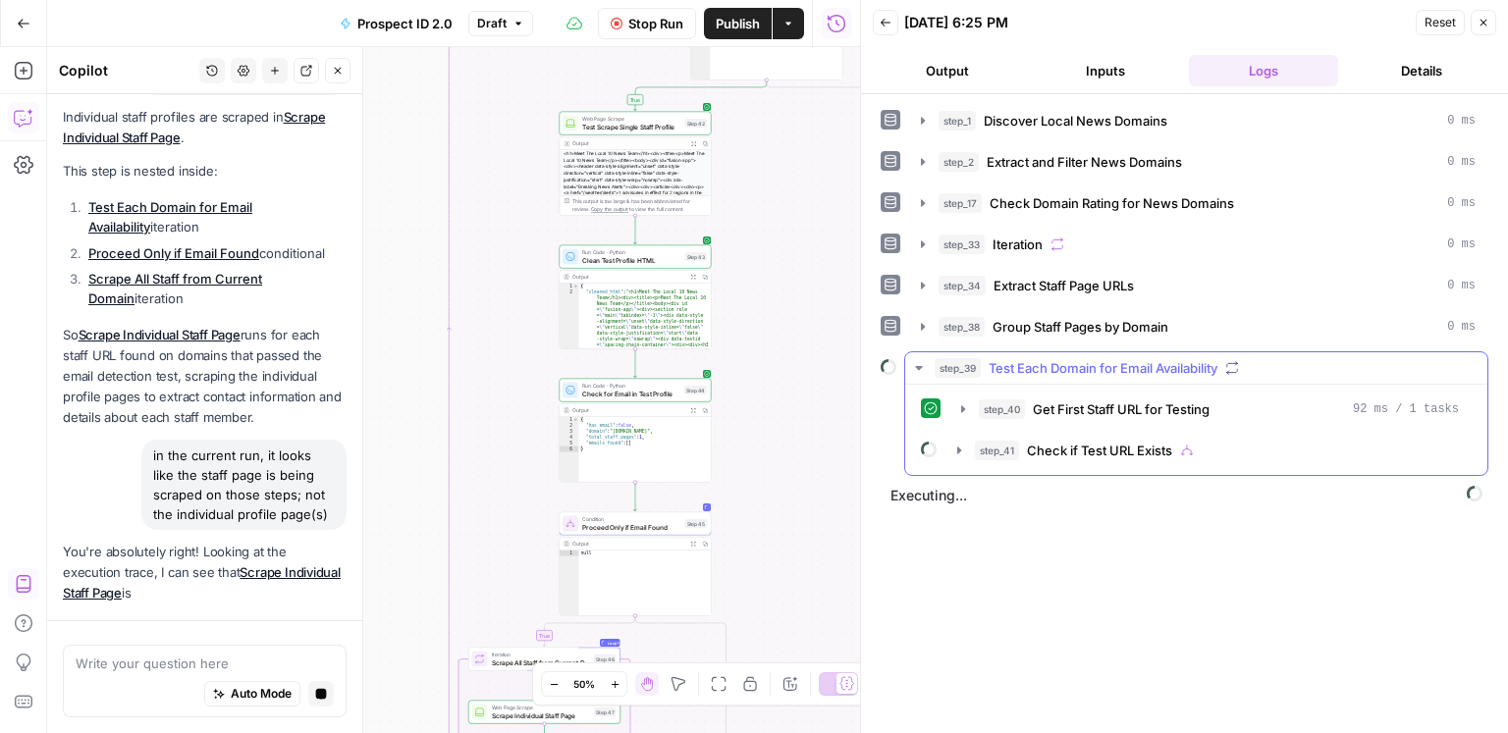
click at [1090, 366] on span "Test Each Domain for Email Availability" at bounding box center [1103, 368] width 229 height 20
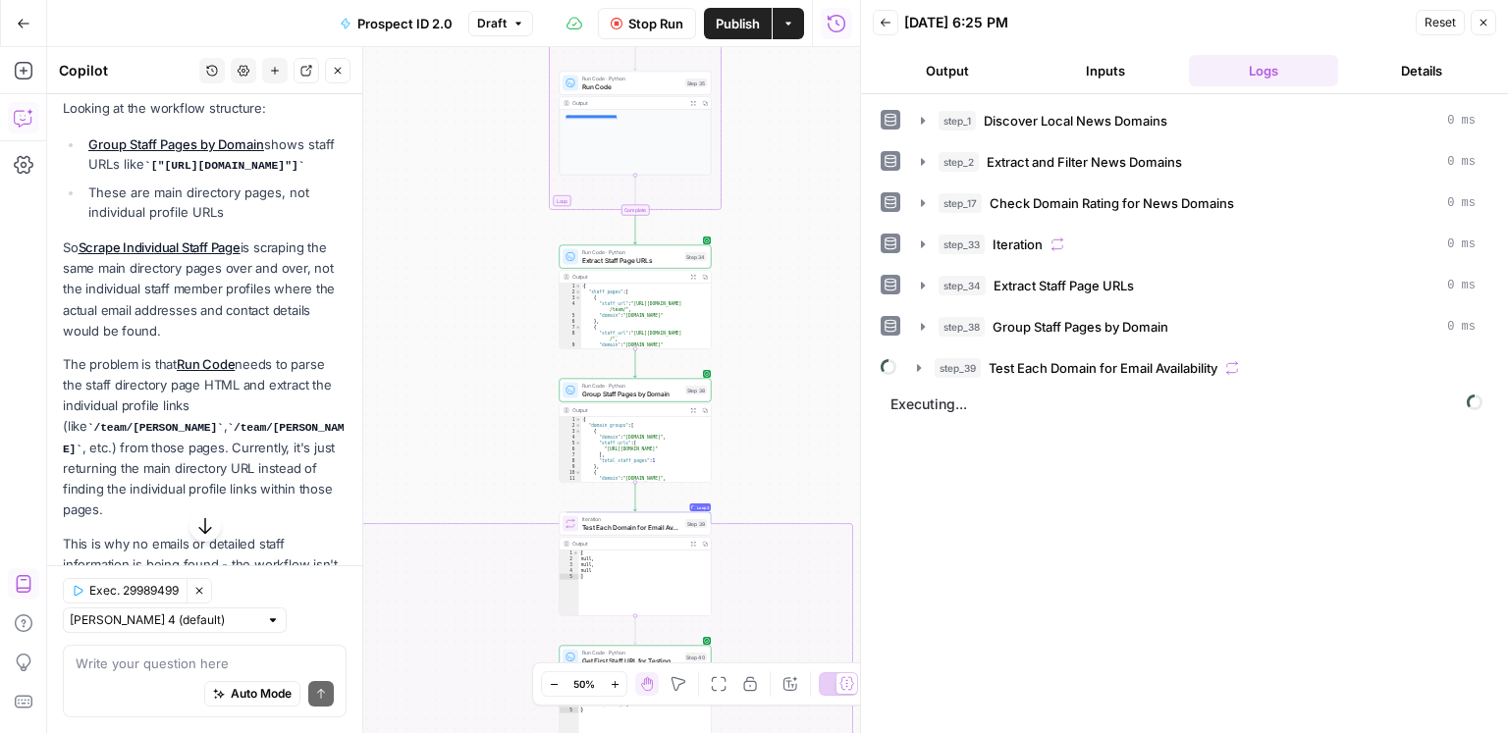
scroll to position [5558, 0]
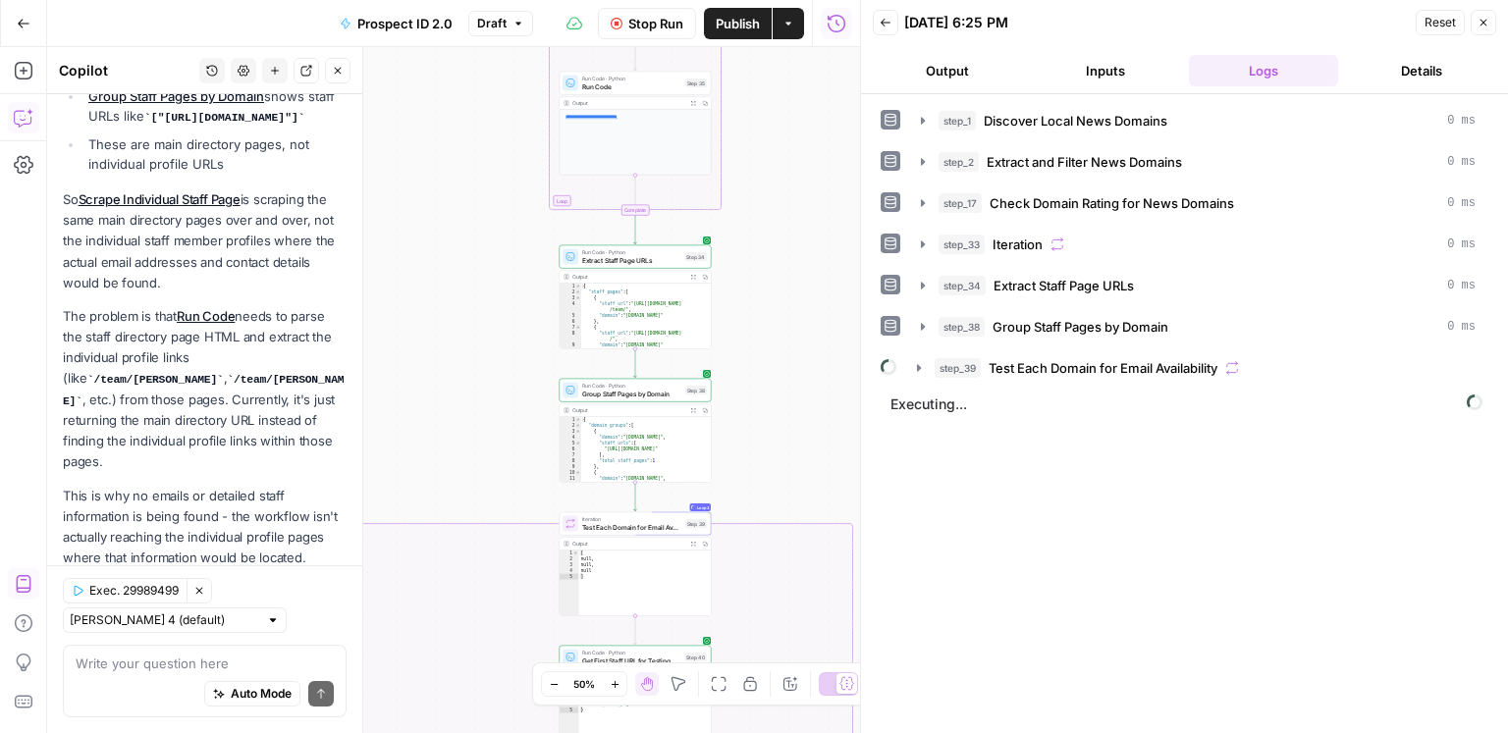
click at [652, 14] on span "Stop Run" at bounding box center [655, 24] width 55 height 20
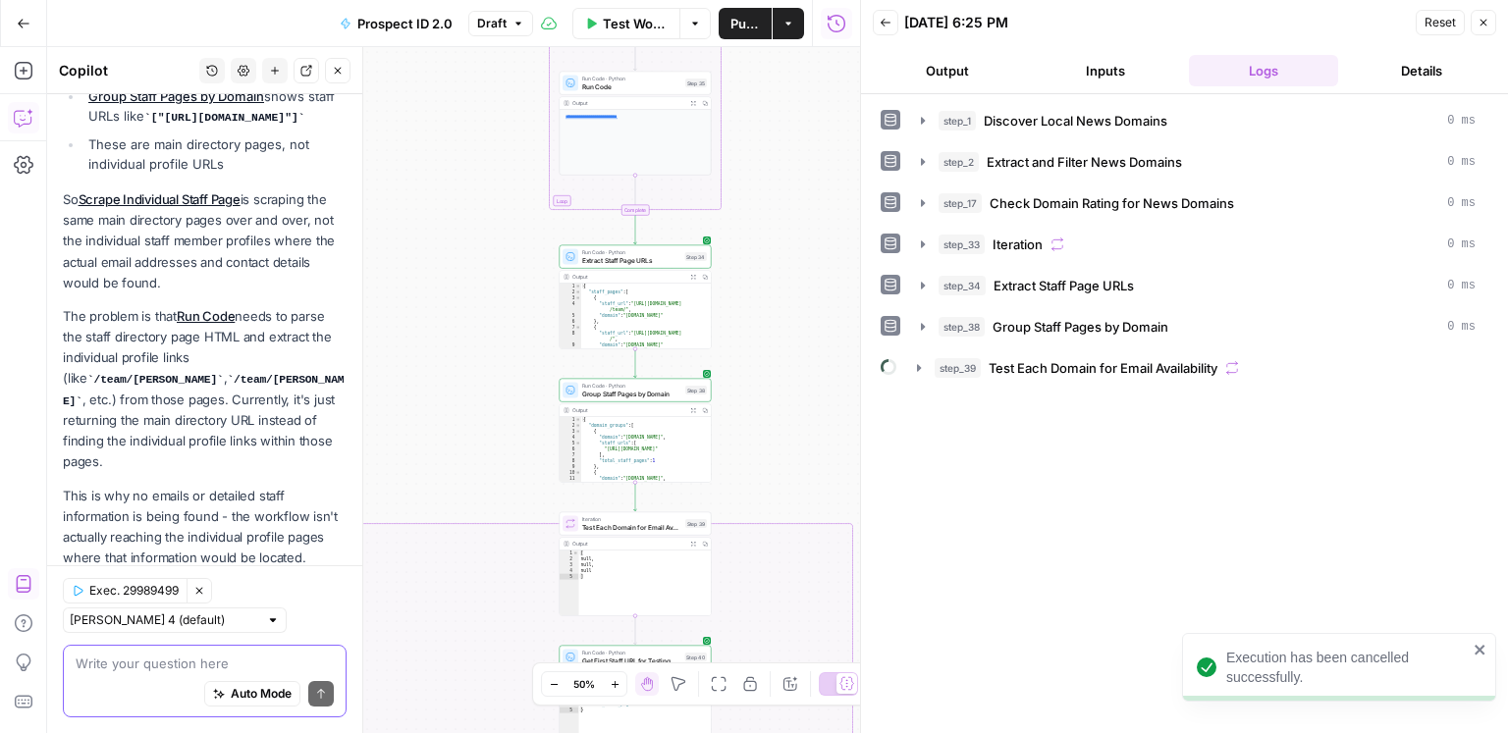
click at [157, 591] on textarea at bounding box center [205, 664] width 258 height 20
type textarea "okay cool fix it"
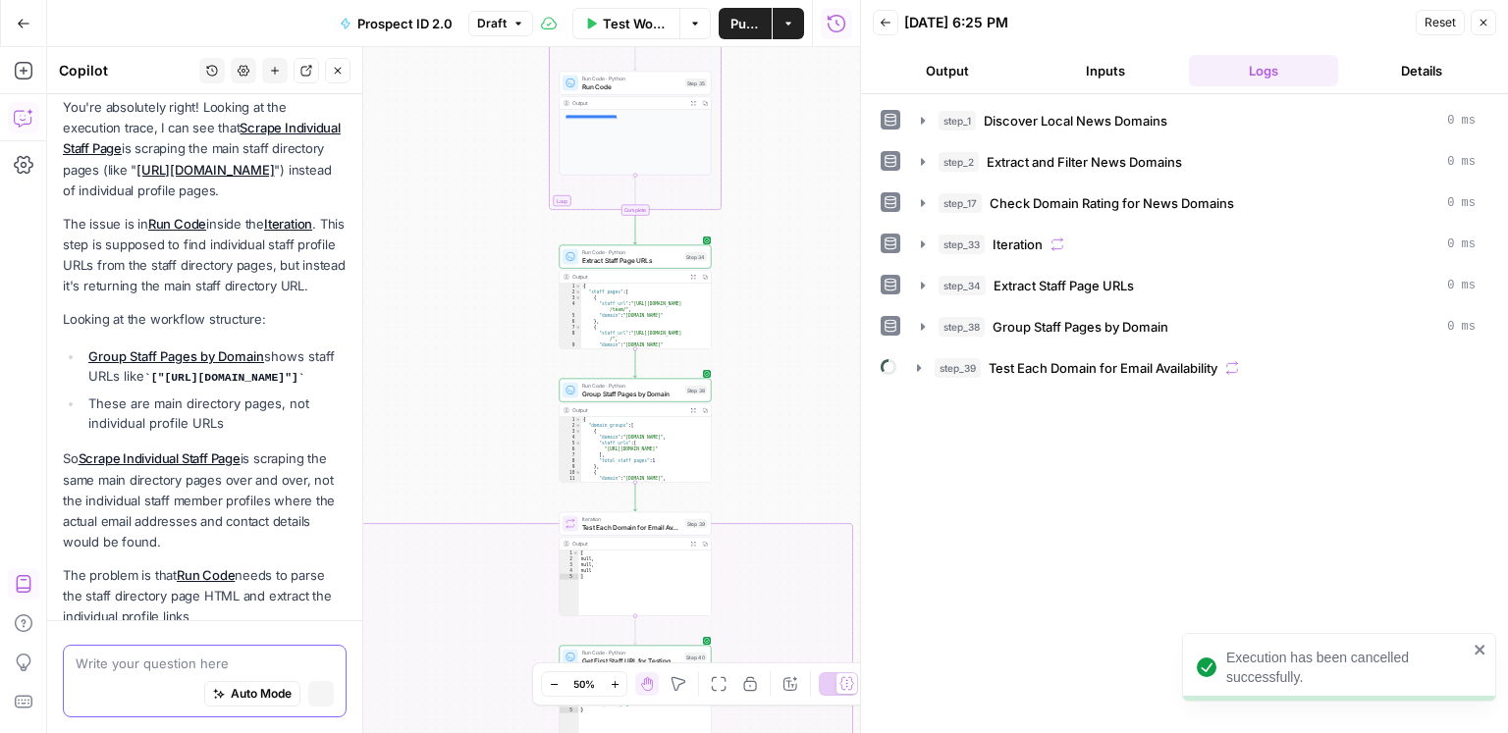
scroll to position [6534, 0]
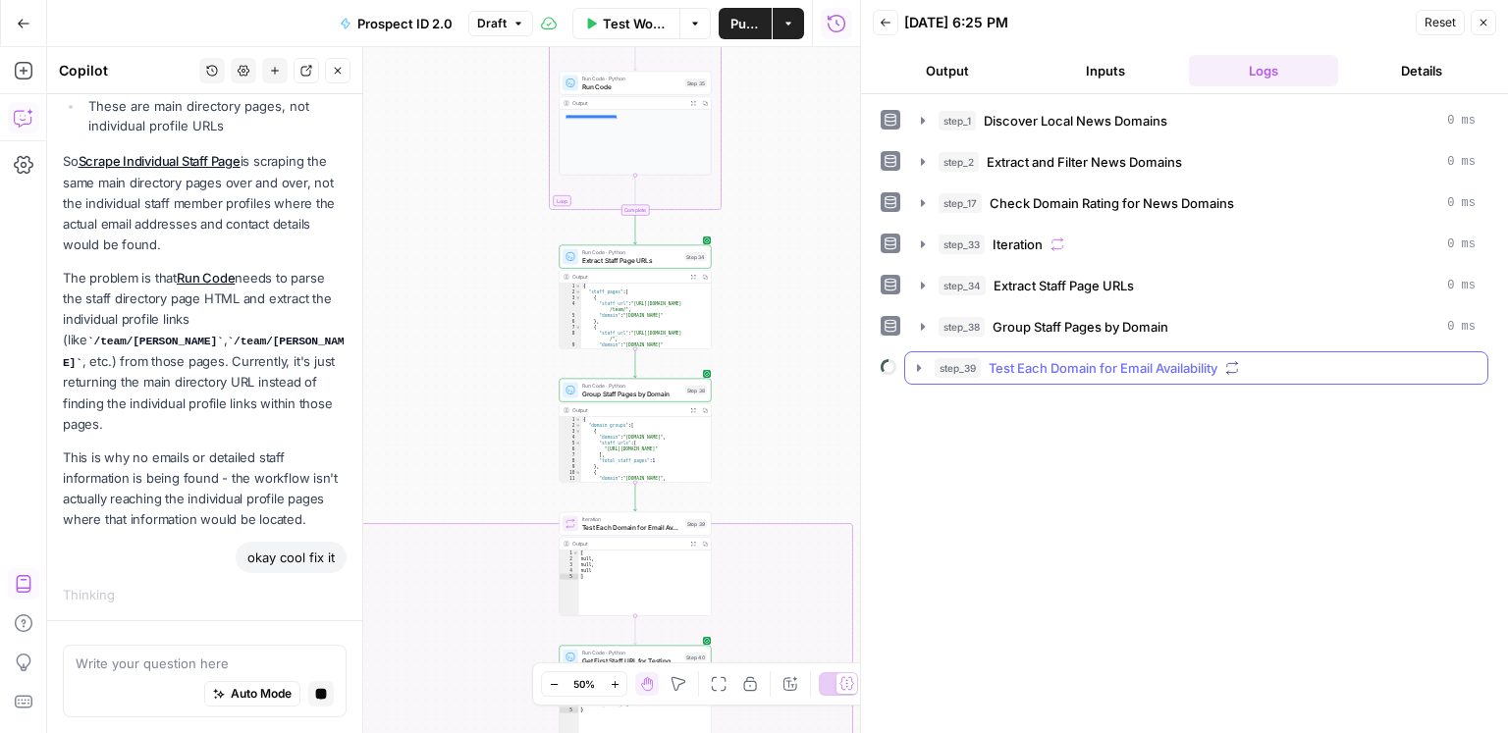
click at [1002, 362] on span "Test Each Domain for Email Availability" at bounding box center [1103, 368] width 229 height 20
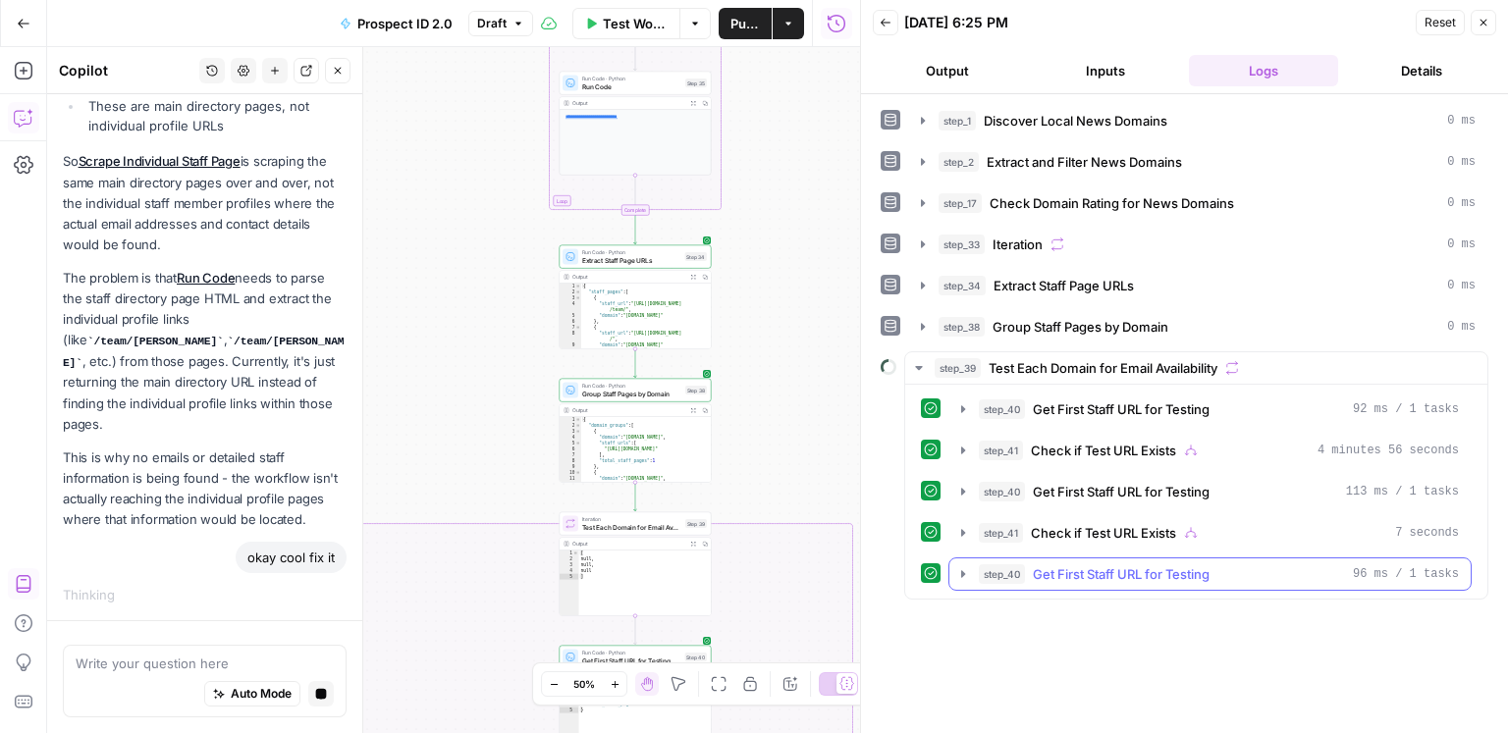
click at [1011, 565] on span "step_40" at bounding box center [1002, 575] width 46 height 20
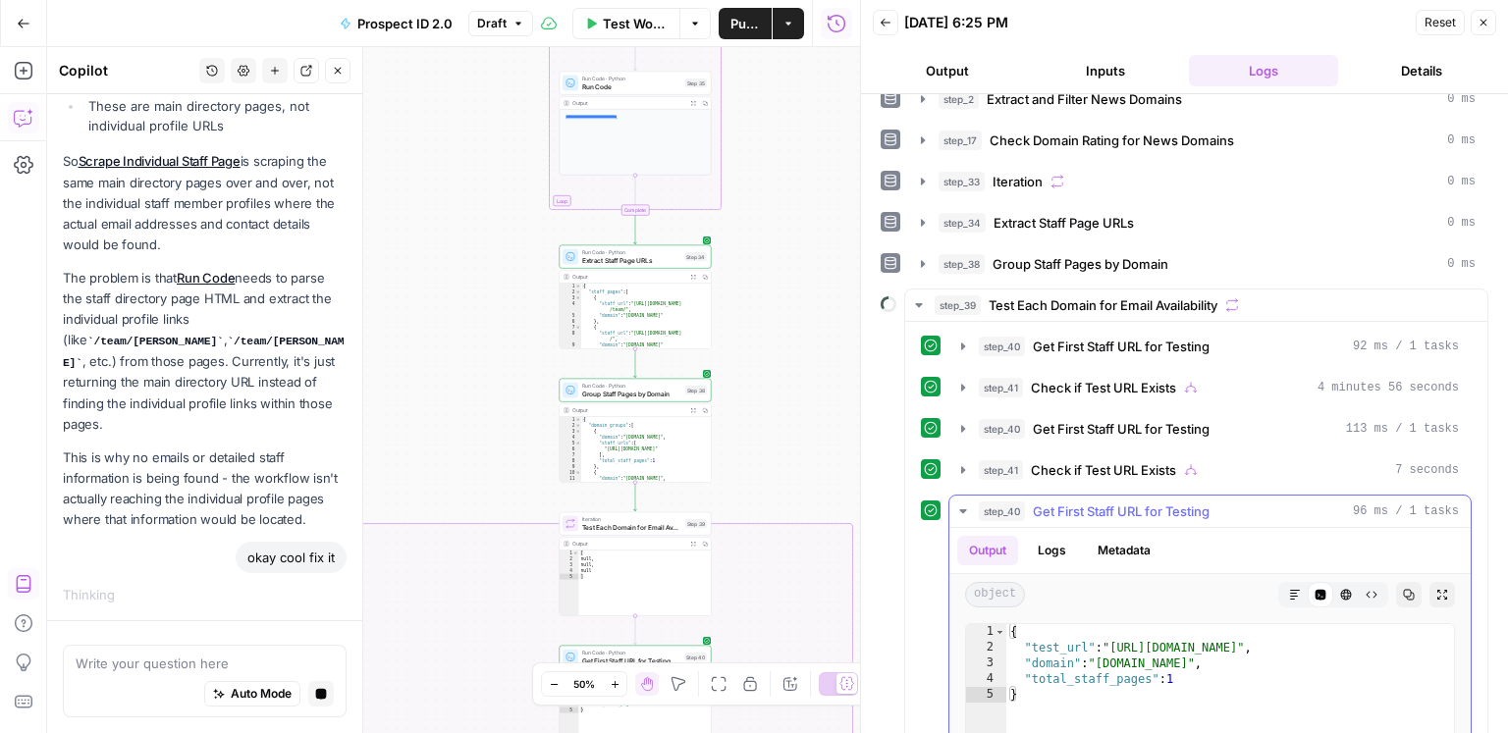
scroll to position [118, 0]
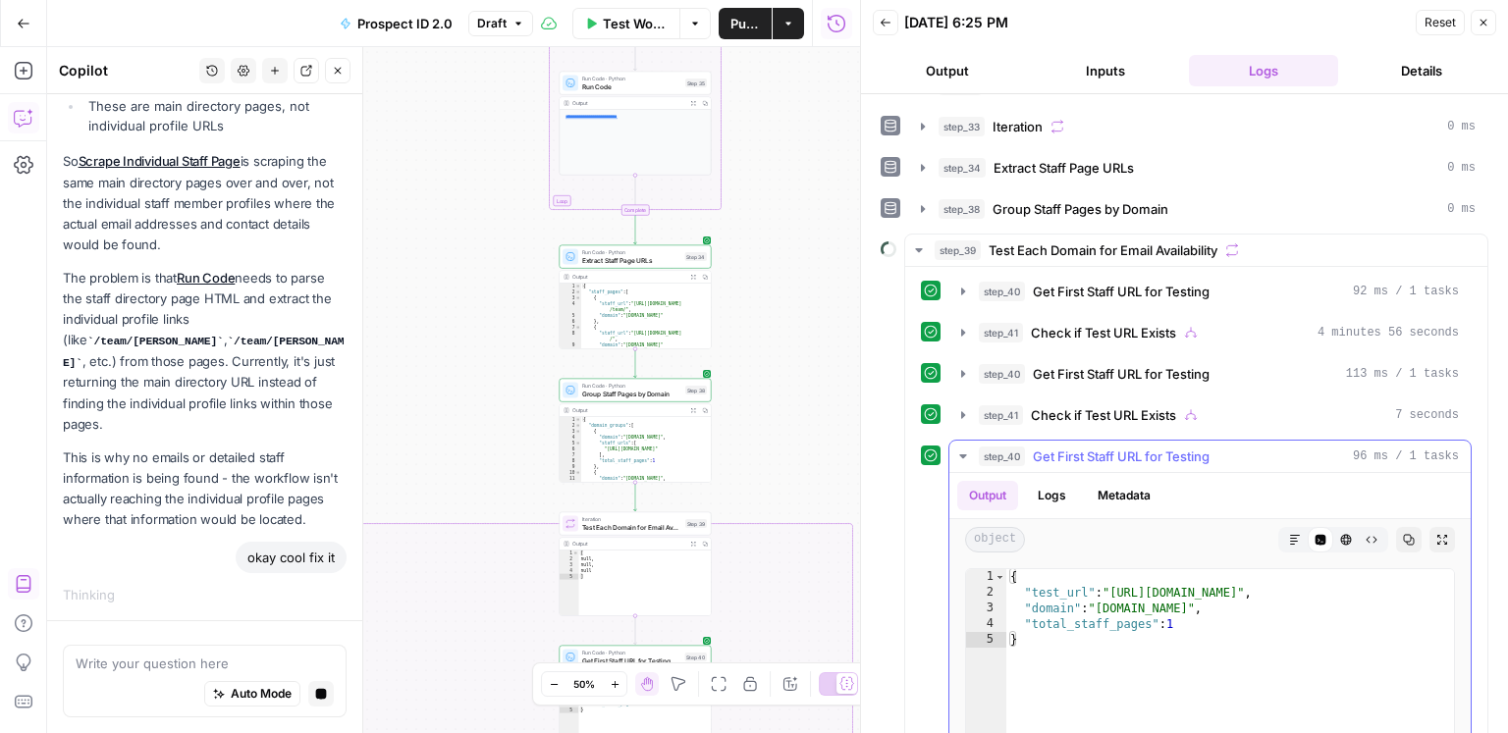
click at [1093, 456] on span "Get First Staff URL for Testing" at bounding box center [1121, 457] width 177 height 20
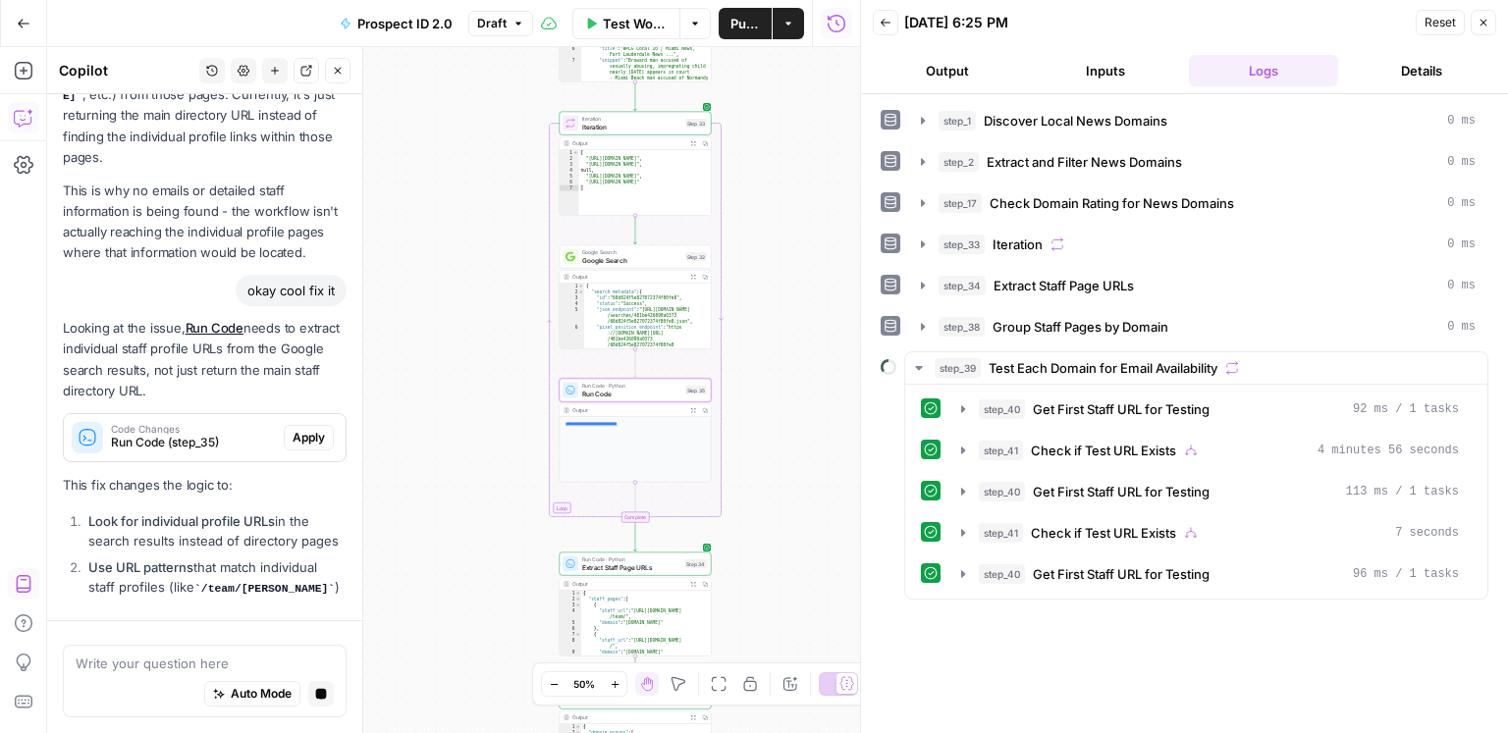
scroll to position [6755, 0]
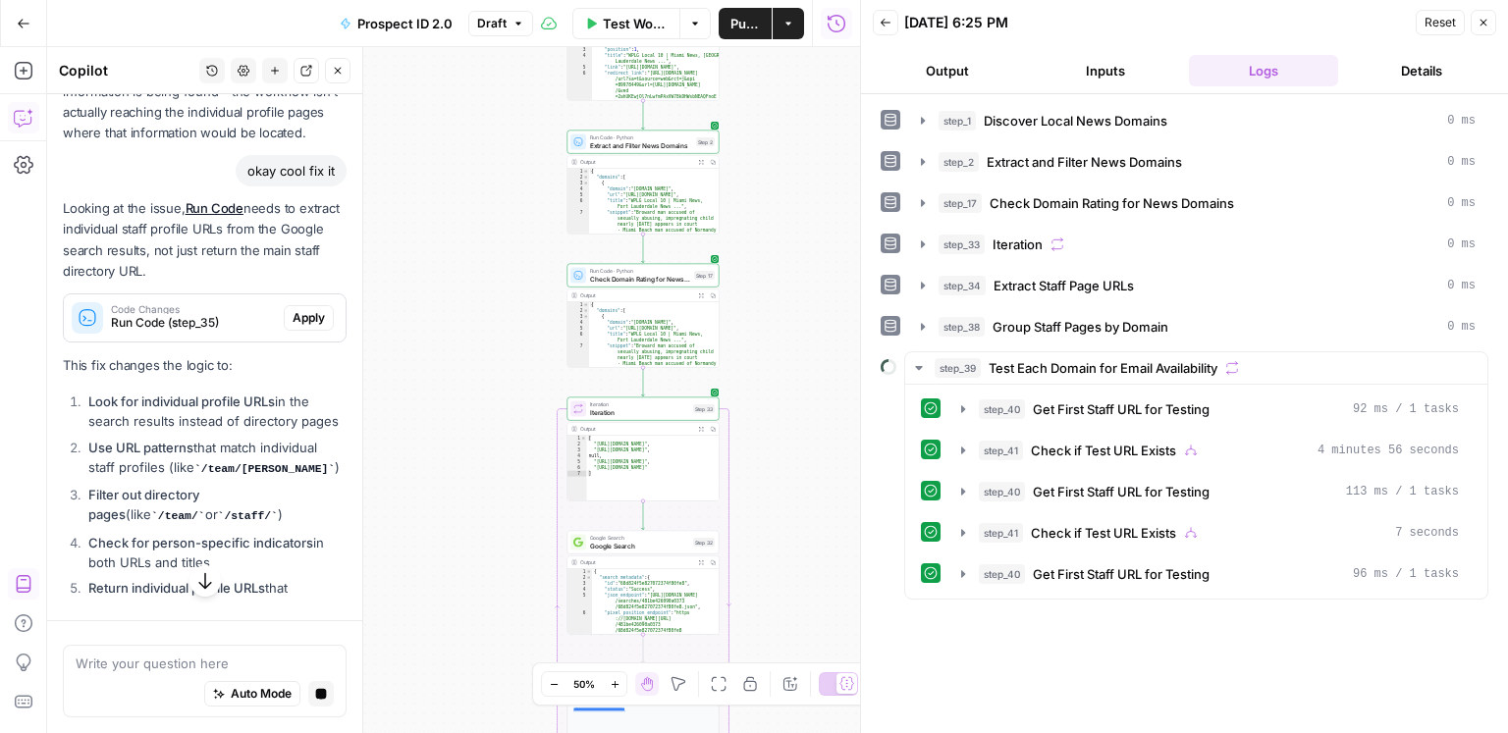
drag, startPoint x: 414, startPoint y: 349, endPoint x: 424, endPoint y: 505, distance: 156.4
click at [423, 591] on div "true true false false Workflow Set Inputs Inputs Google Search Discover Local N…" at bounding box center [453, 390] width 813 height 686
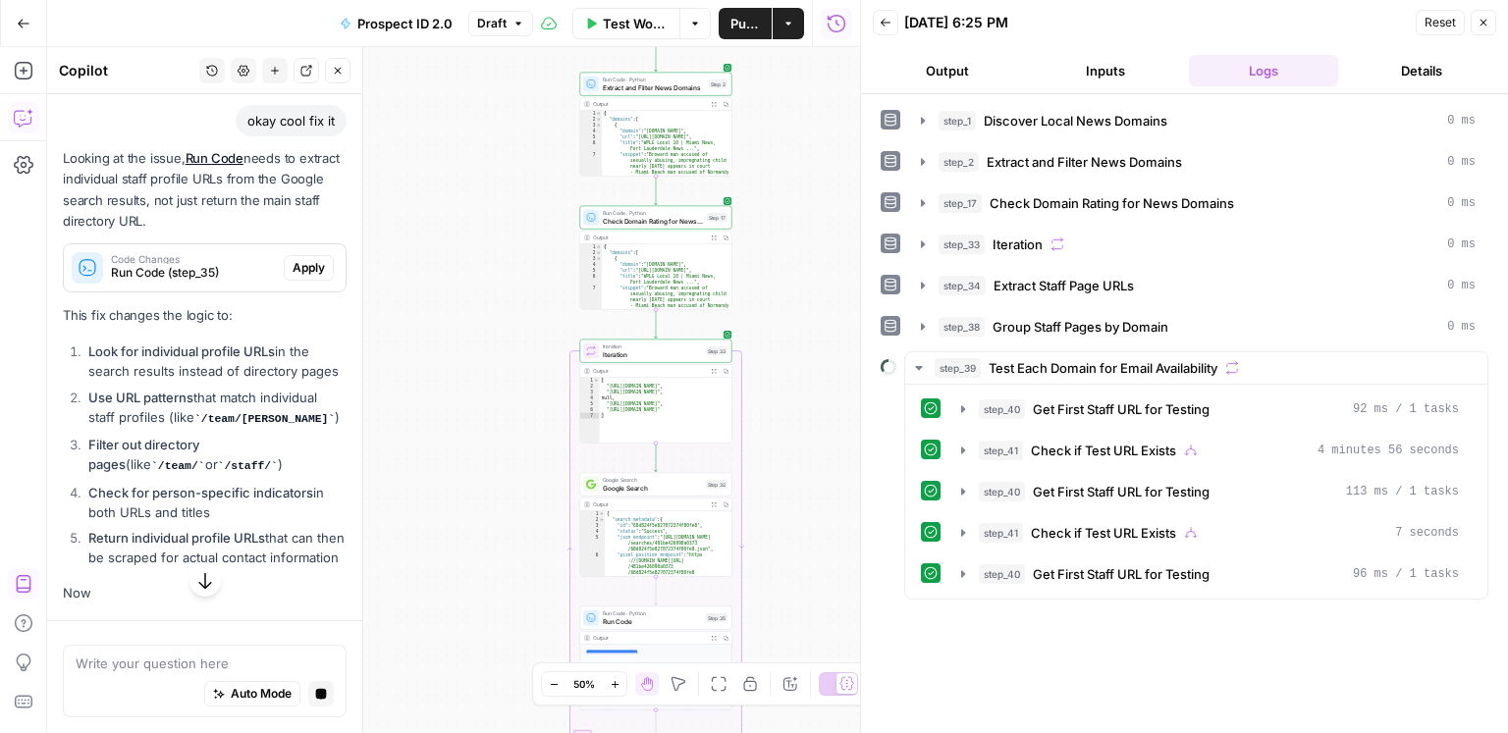
drag, startPoint x: 424, startPoint y: 256, endPoint x: 441, endPoint y: 121, distance: 136.5
click at [441, 120] on div "true true false false Workflow Set Inputs Inputs Google Search Discover Local N…" at bounding box center [453, 390] width 813 height 686
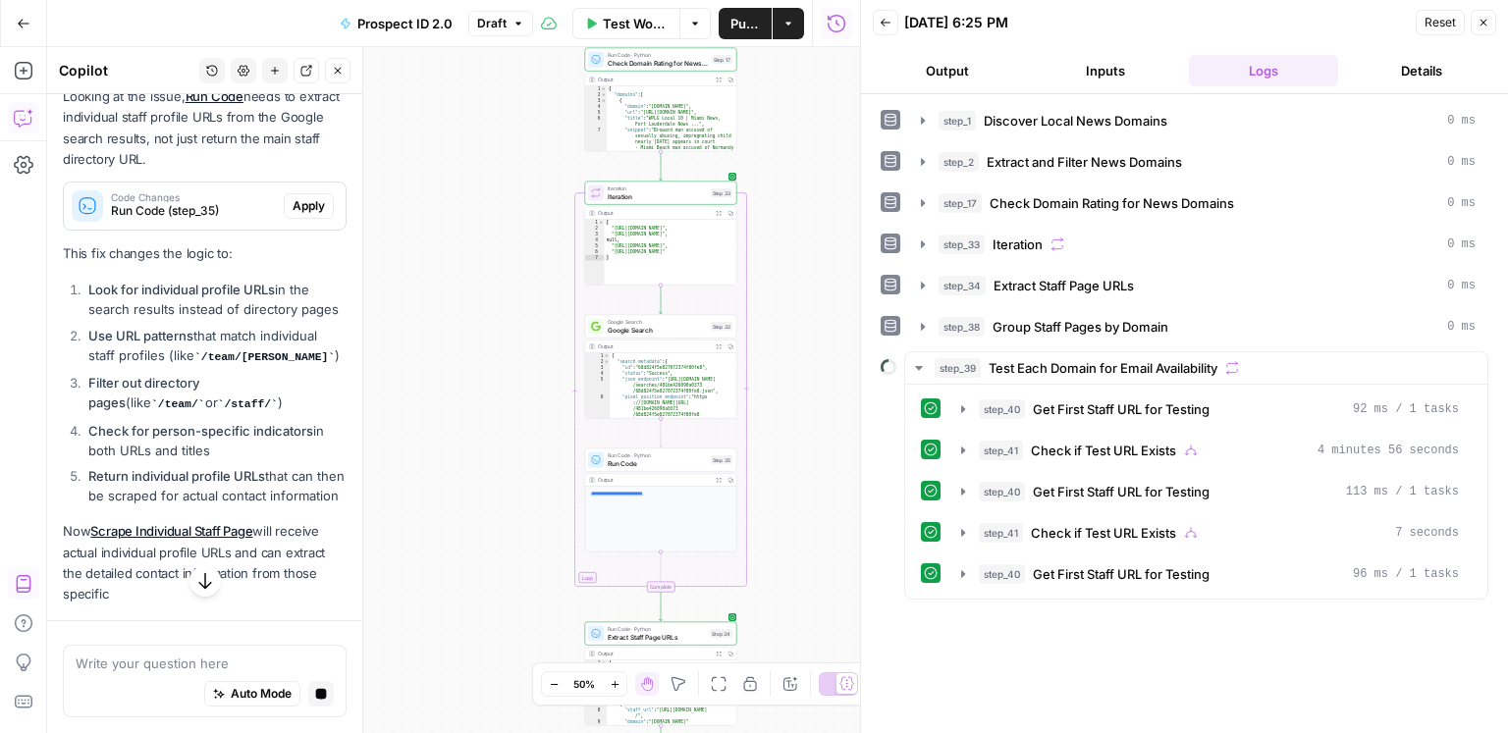
drag, startPoint x: 485, startPoint y: 297, endPoint x: 486, endPoint y: 190, distance: 107.0
click at [486, 190] on div "true true false false Workflow Set Inputs Inputs Google Search Discover Local N…" at bounding box center [453, 390] width 813 height 686
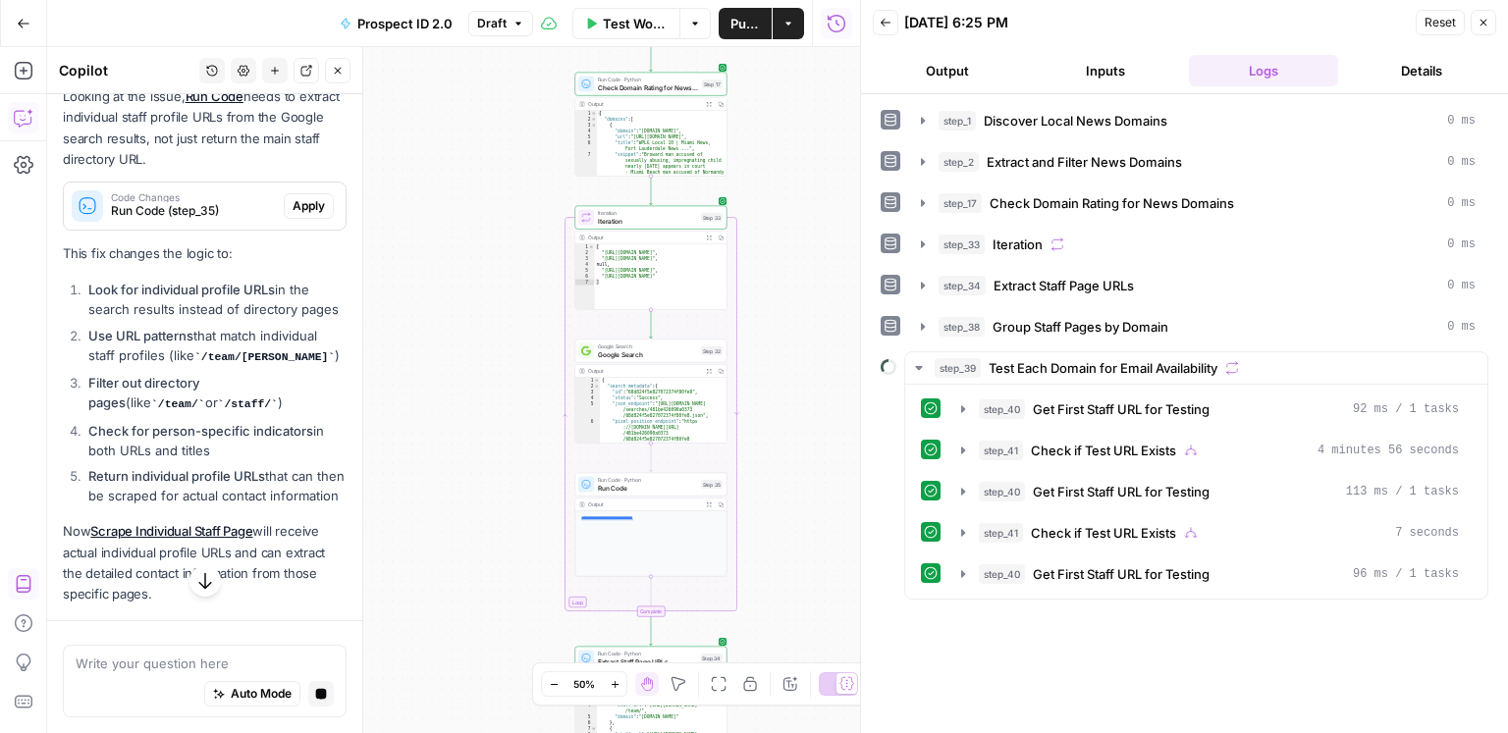
drag, startPoint x: 486, startPoint y: 190, endPoint x: 476, endPoint y: 275, distance: 85.0
click at [476, 275] on div "true true false false Workflow Set Inputs Inputs Google Search Discover Local N…" at bounding box center [453, 390] width 813 height 686
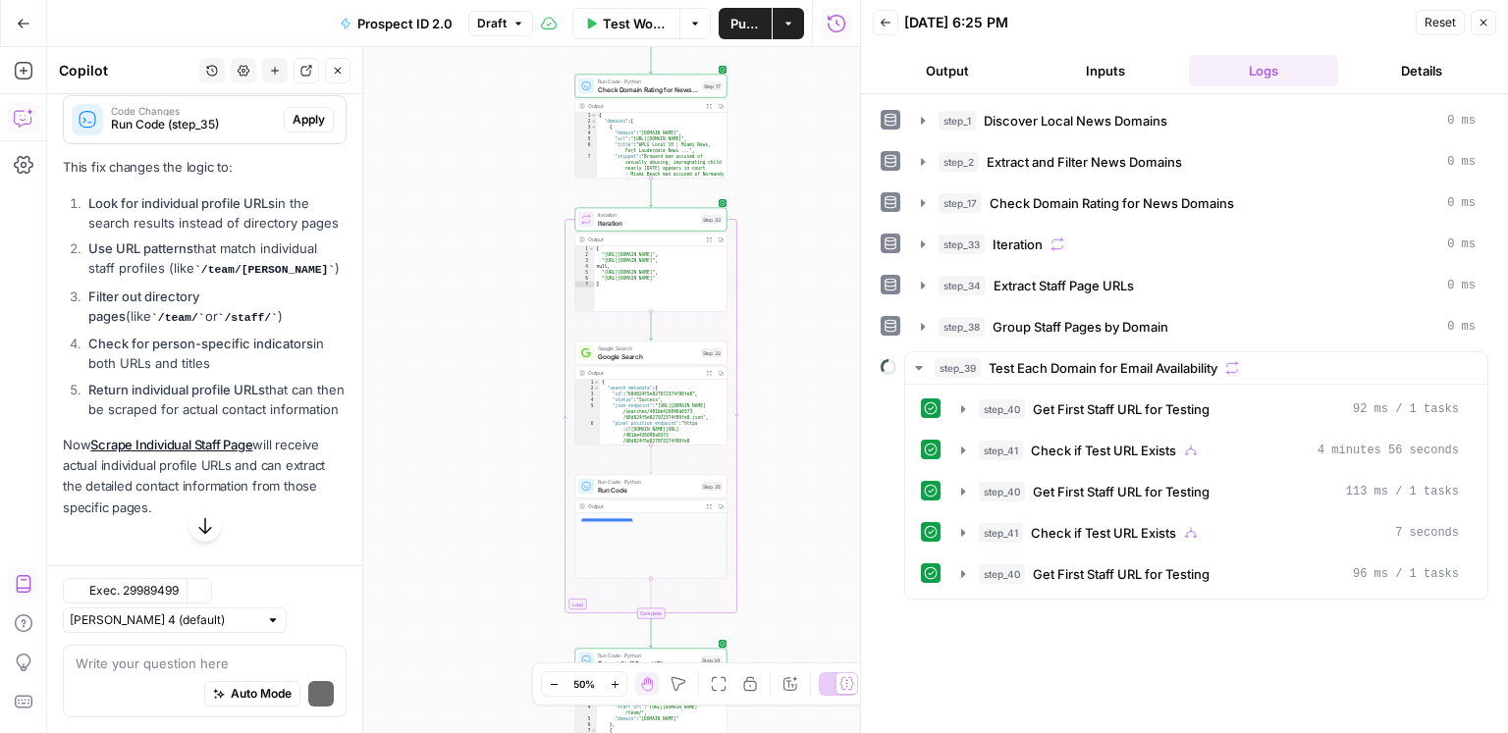
scroll to position [5767, 0]
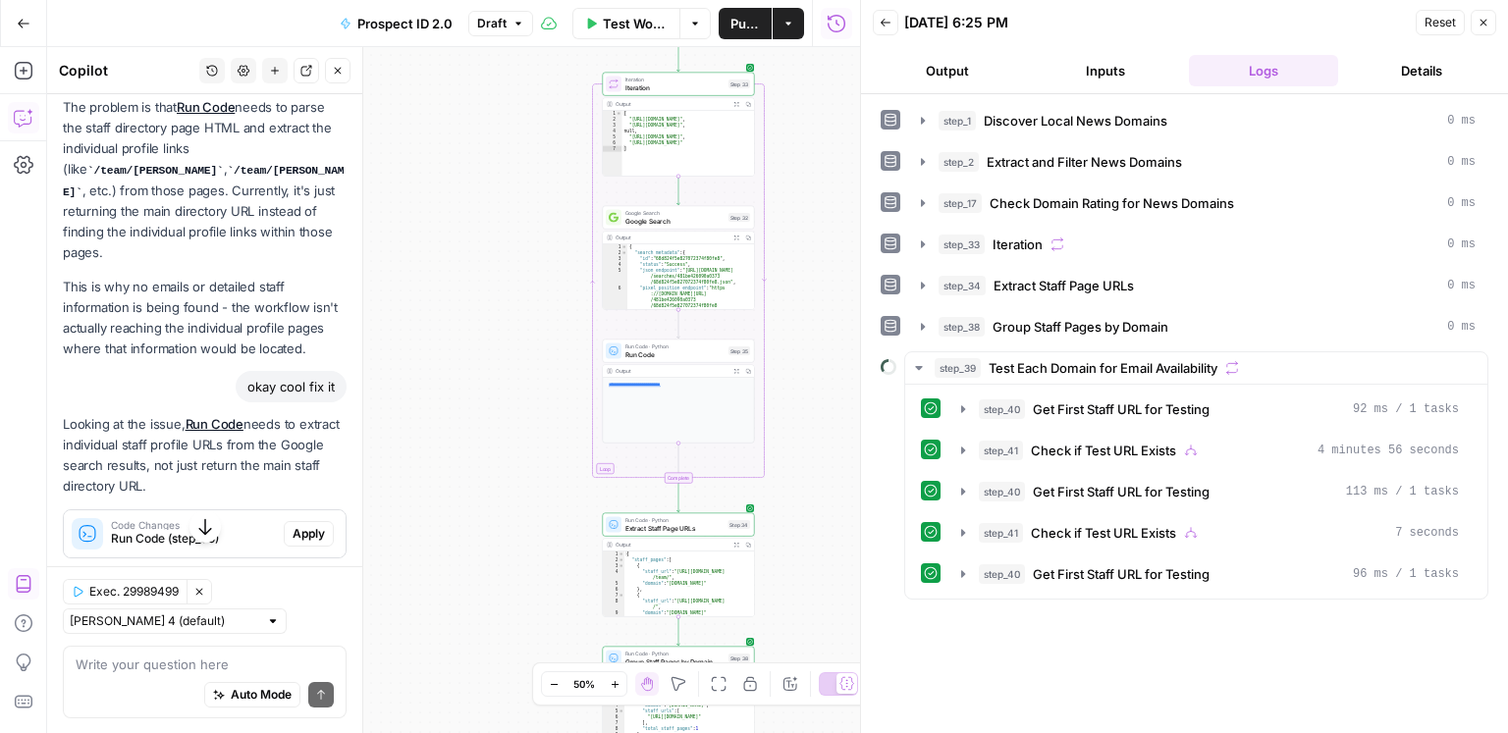
drag, startPoint x: 483, startPoint y: 247, endPoint x: 506, endPoint y: 125, distance: 124.8
click at [506, 125] on div "true true false false Workflow Set Inputs Inputs Google Search Discover Local N…" at bounding box center [453, 390] width 813 height 686
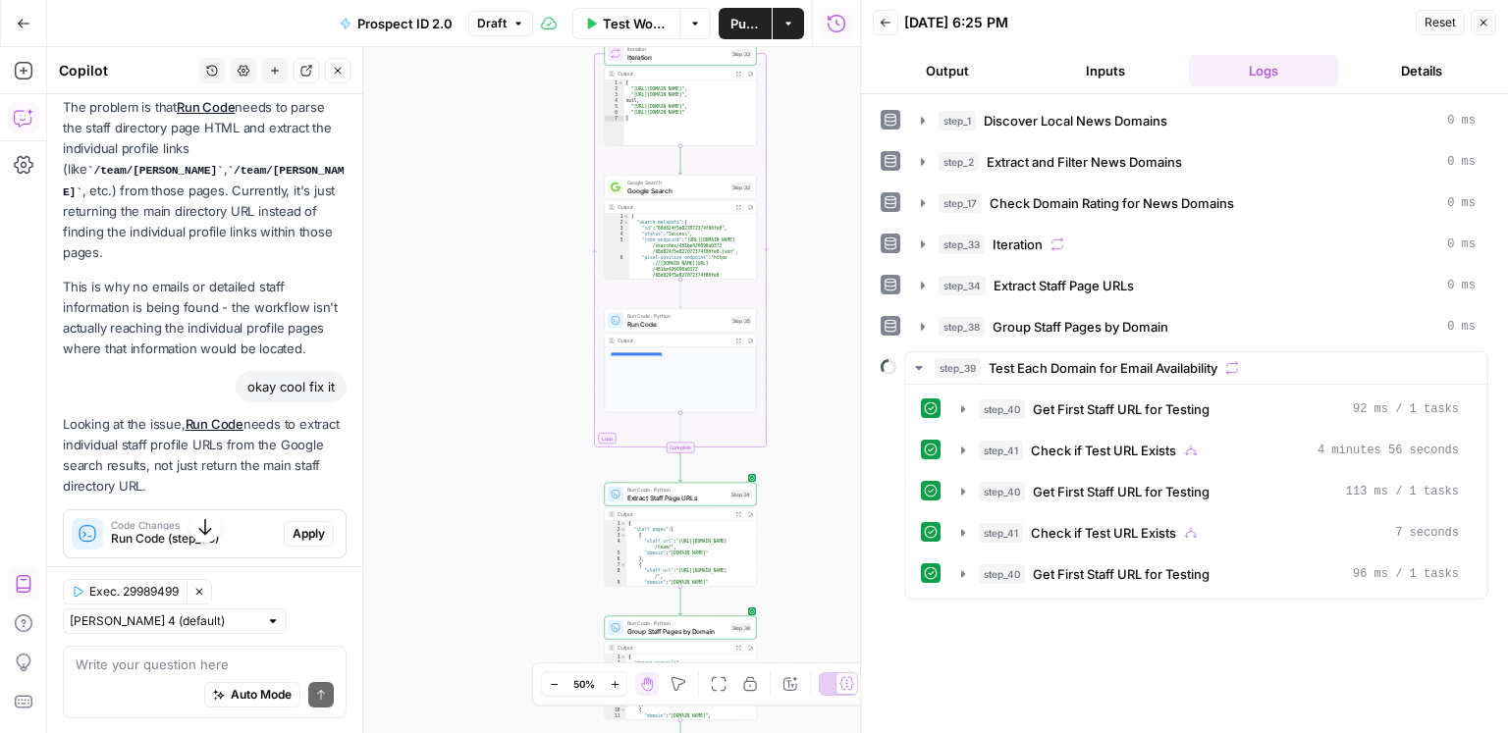
drag, startPoint x: 510, startPoint y: 400, endPoint x: 494, endPoint y: 292, distance: 109.1
click at [494, 292] on div "true true false false Workflow Set Inputs Inputs Google Search Discover Local N…" at bounding box center [453, 390] width 813 height 686
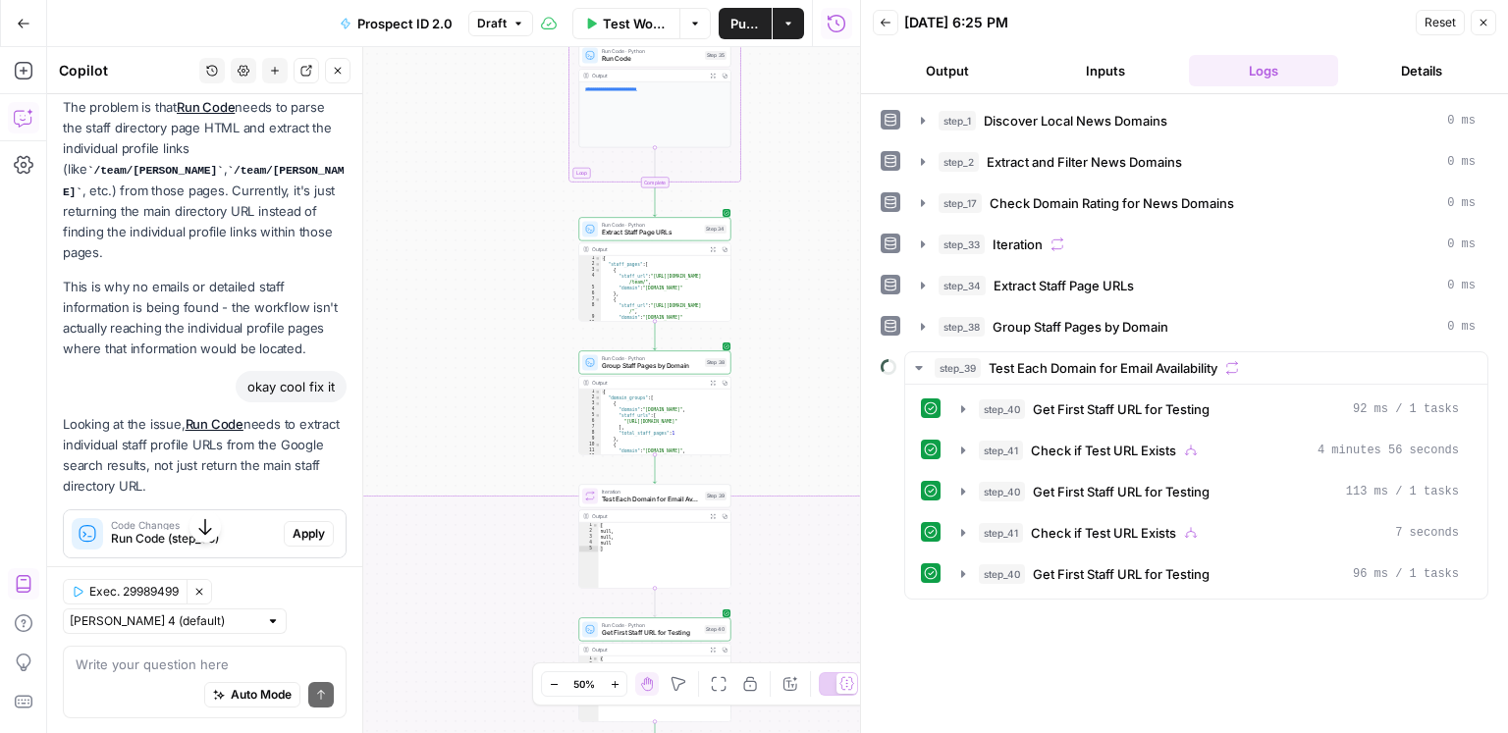
drag, startPoint x: 513, startPoint y: 402, endPoint x: 518, endPoint y: 270, distance: 131.6
click at [506, 64] on div "true true false false Workflow Set Inputs Inputs Google Search Discover Local N…" at bounding box center [453, 390] width 813 height 686
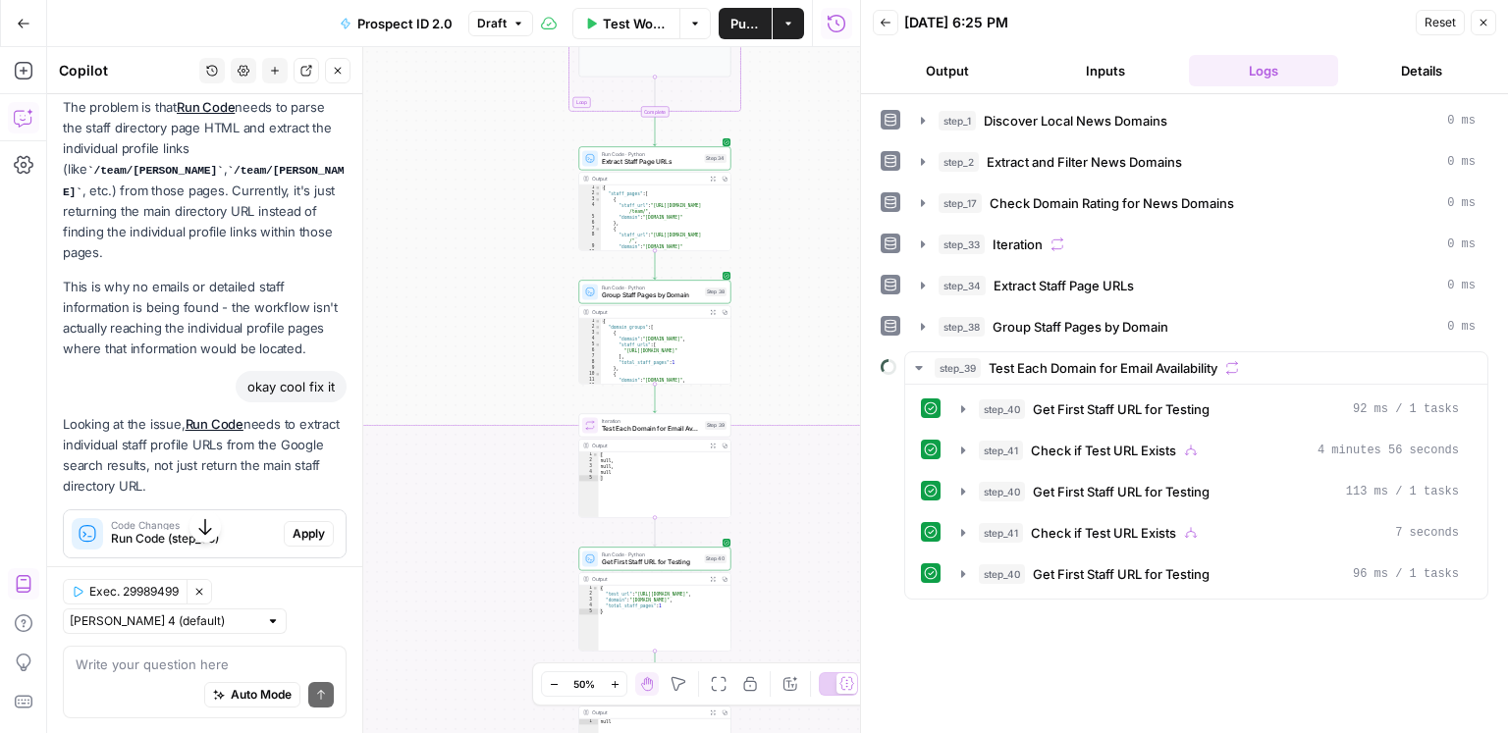
drag, startPoint x: 521, startPoint y: 317, endPoint x: 521, endPoint y: 244, distance: 72.7
click at [521, 244] on div "true true false false Workflow Set Inputs Inputs Google Search Discover Local N…" at bounding box center [453, 390] width 813 height 686
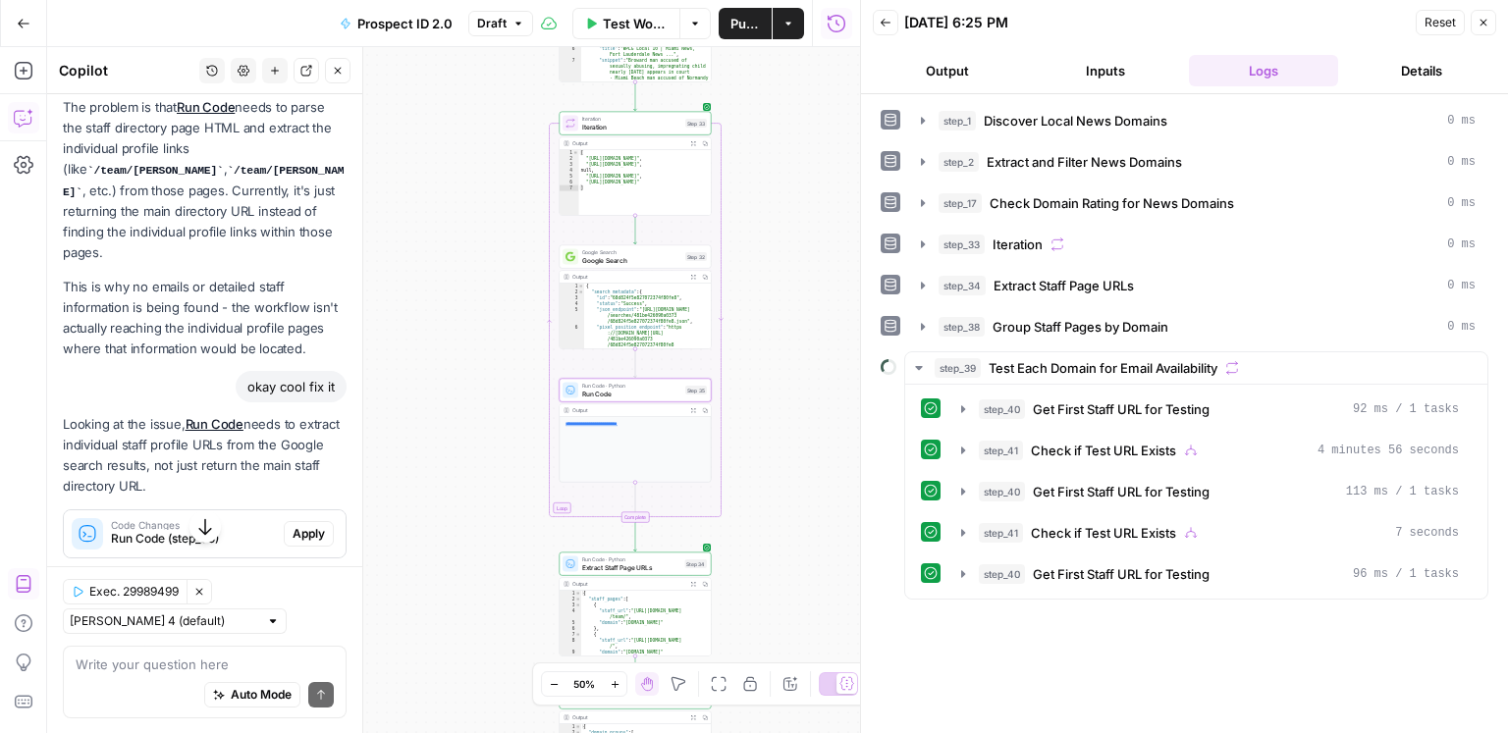
click at [301, 525] on span "Apply" at bounding box center [309, 534] width 32 height 18
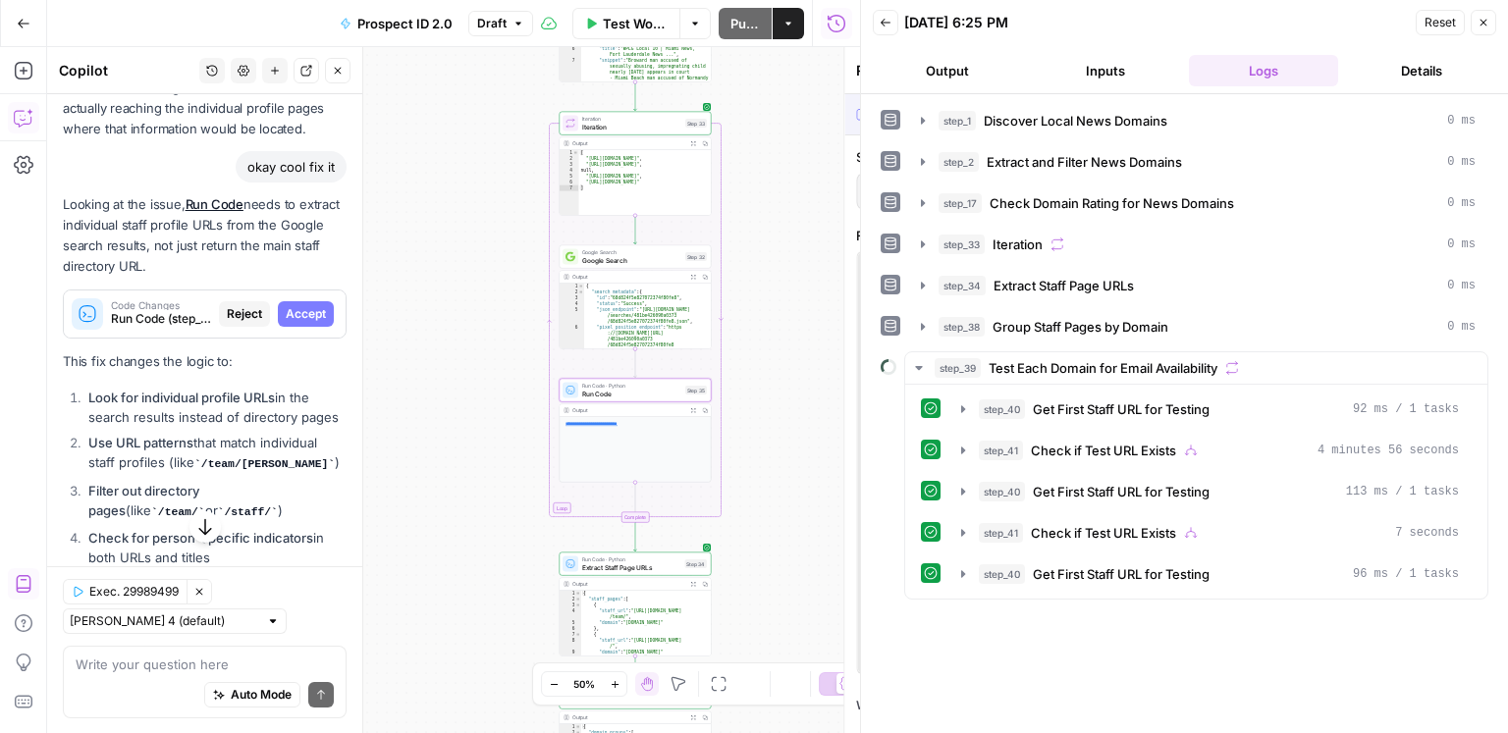
scroll to position [5547, 0]
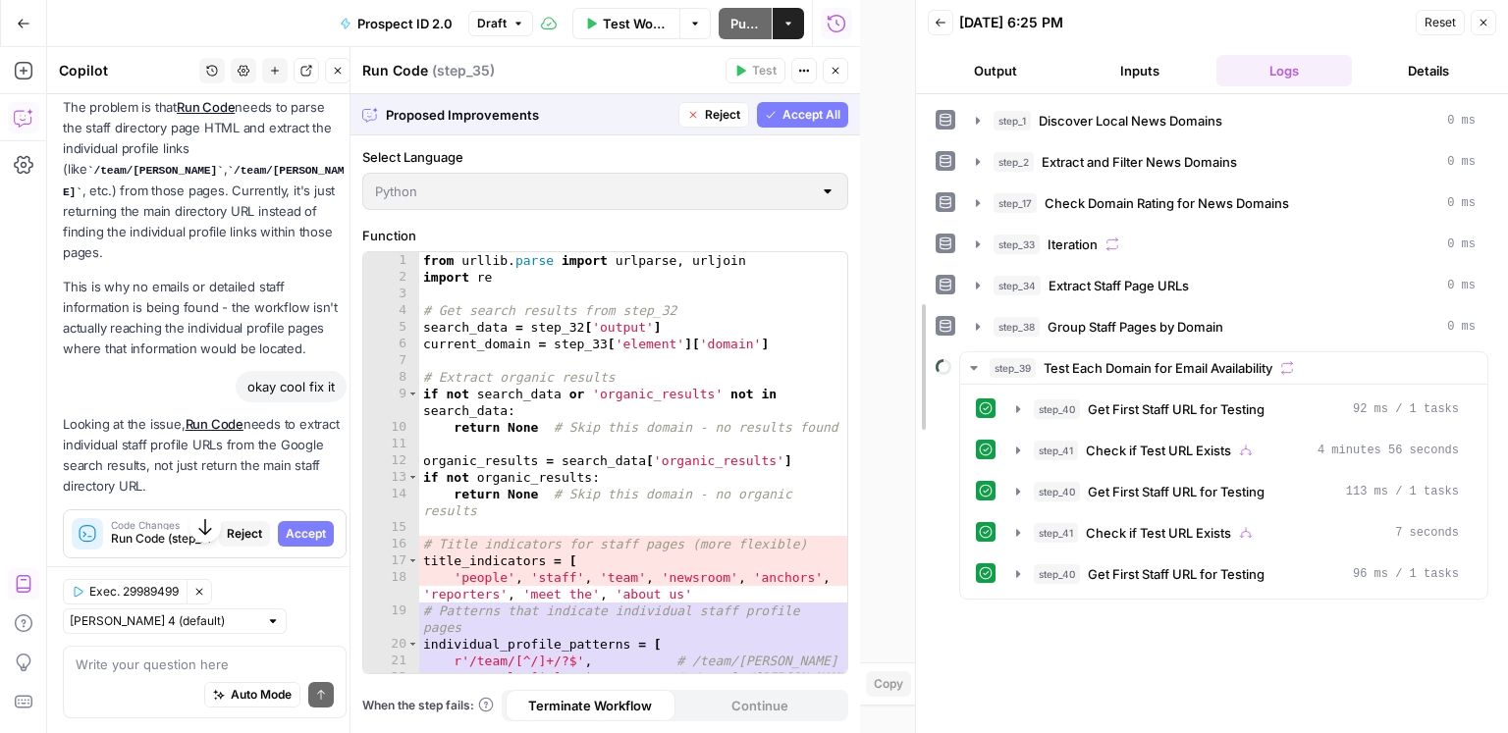
drag, startPoint x: 855, startPoint y: 422, endPoint x: 1157, endPoint y: 415, distance: 302.5
click at [926, 414] on div at bounding box center [916, 366] width 20 height 733
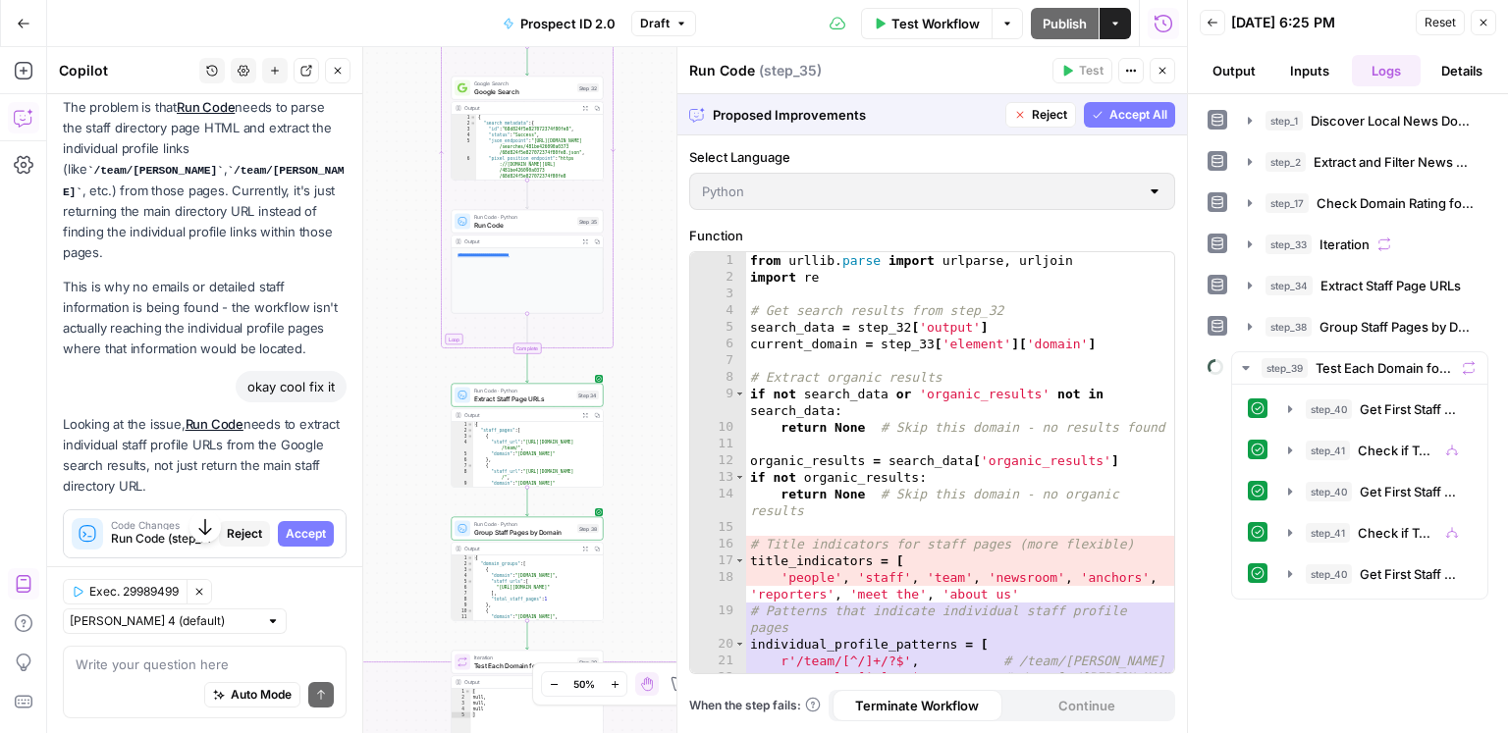
drag, startPoint x: 487, startPoint y: 397, endPoint x: 386, endPoint y: 278, distance: 156.0
click at [386, 278] on div "true true false false Workflow Set Inputs Inputs Google Search Discover Local N…" at bounding box center [617, 390] width 1140 height 686
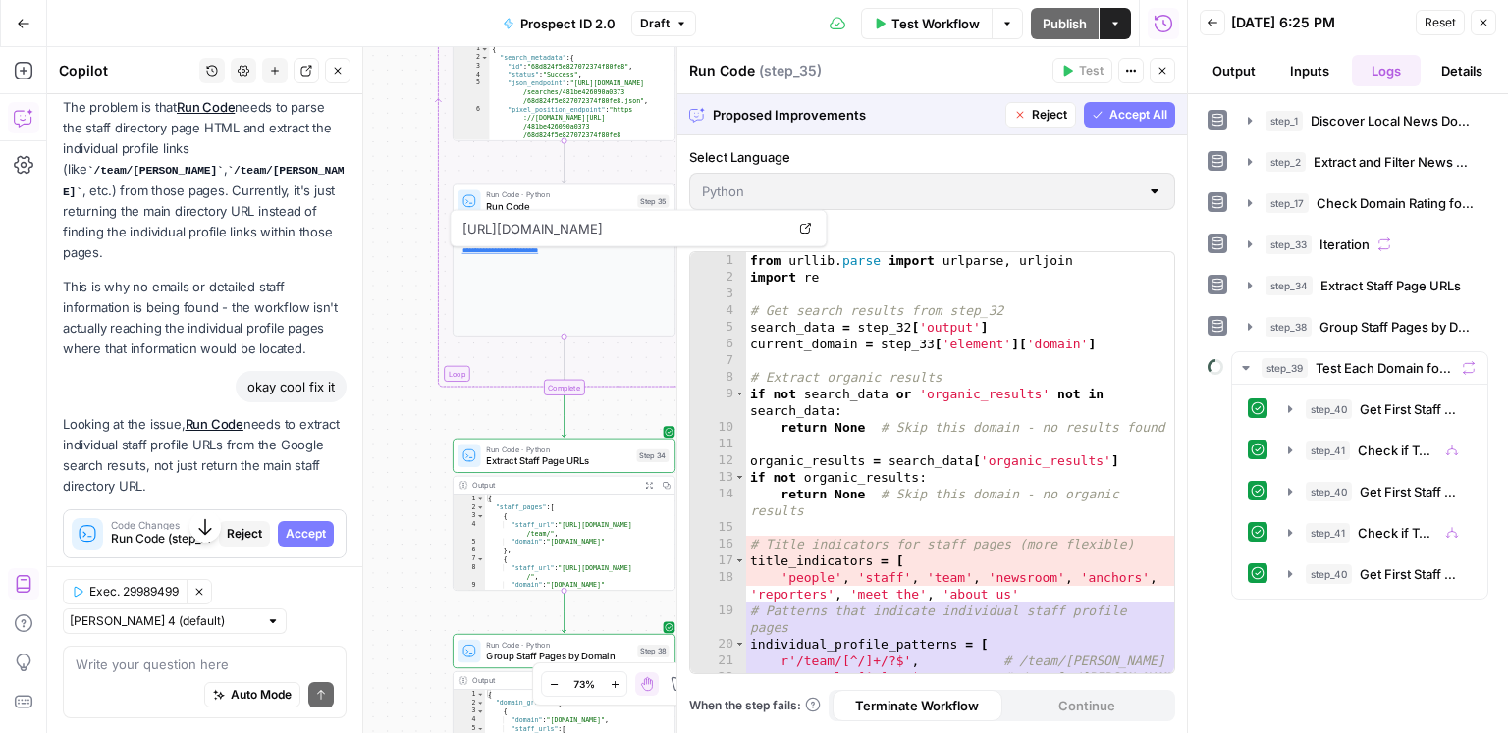
click at [1124, 113] on span "Accept All" at bounding box center [1138, 115] width 58 height 18
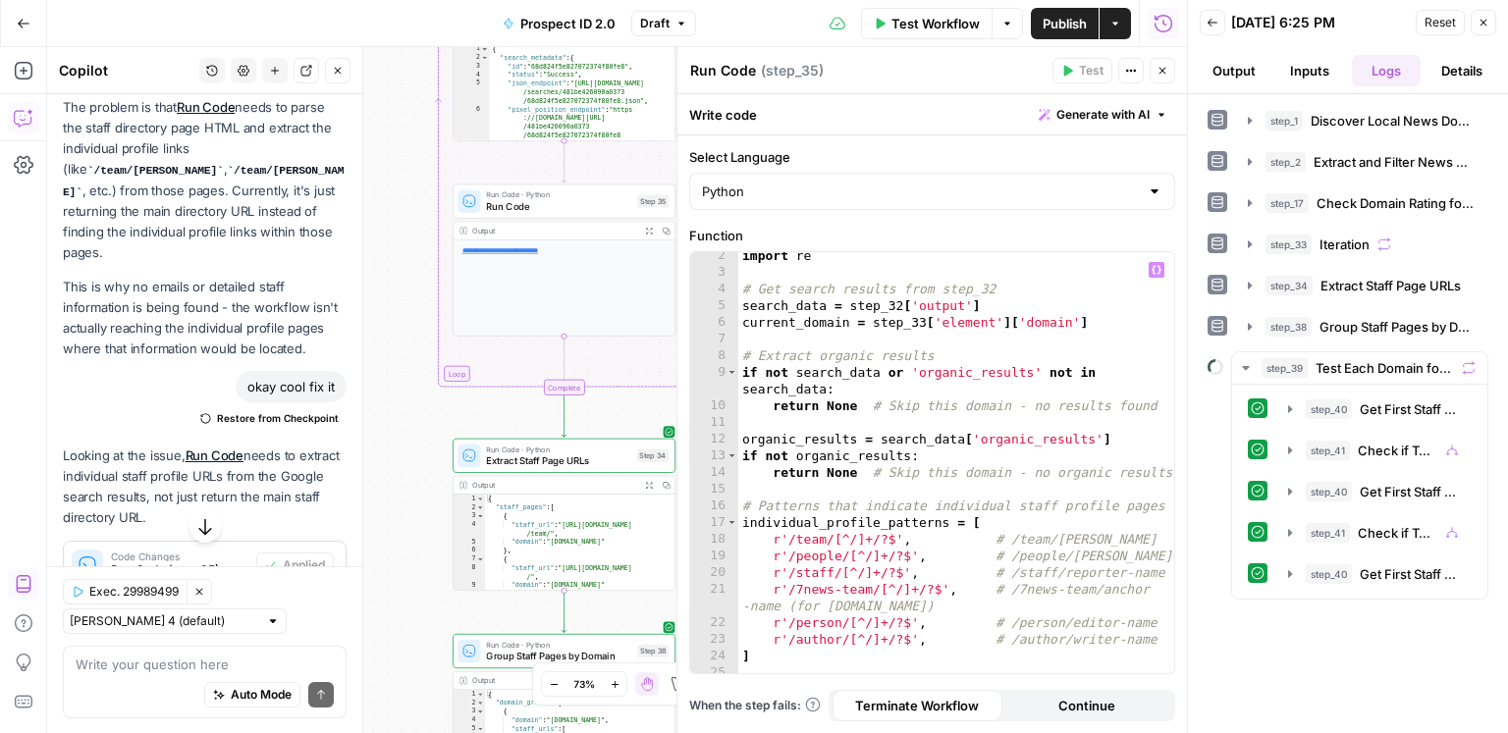
scroll to position [0, 0]
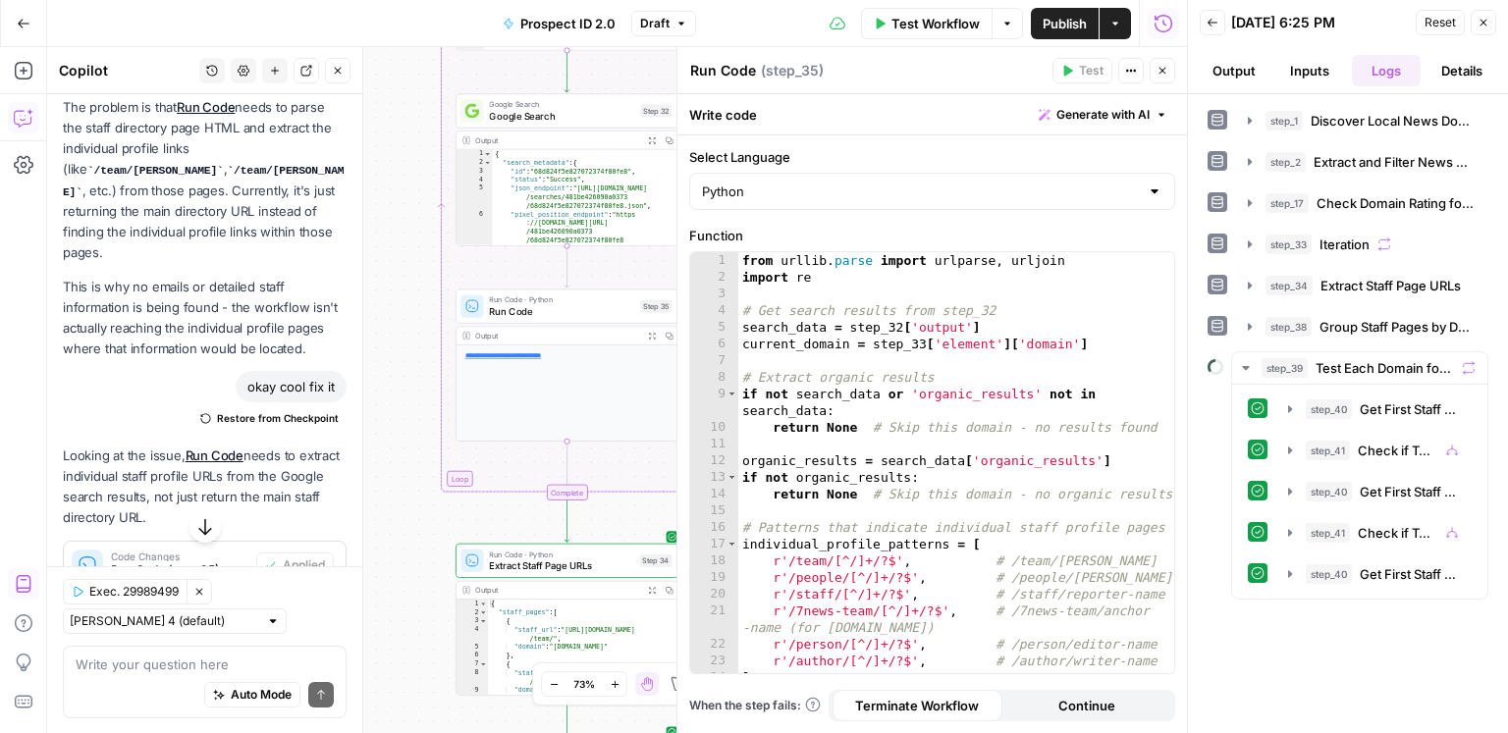
drag, startPoint x: 380, startPoint y: 255, endPoint x: 387, endPoint y: 376, distance: 121.0
click at [387, 376] on div "true true false false Workflow Set Inputs Inputs Google Search Discover Local N…" at bounding box center [617, 390] width 1140 height 686
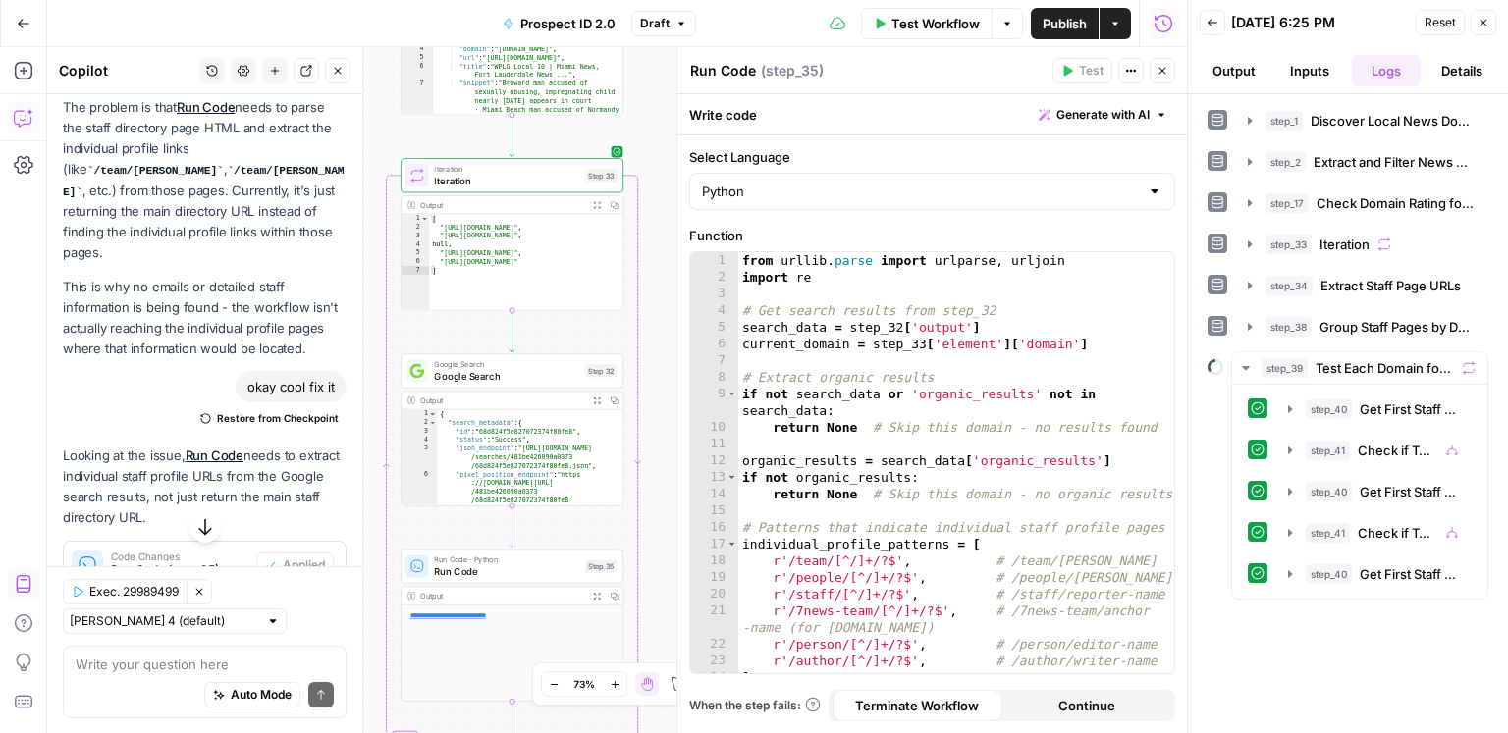
drag, startPoint x: 423, startPoint y: 207, endPoint x: 370, endPoint y: 424, distance: 223.4
click at [364, 431] on body "ConsumerAffairs New Home Browse Insights Opportunities Your Data Recent Grids A…" at bounding box center [754, 366] width 1508 height 733
drag, startPoint x: 592, startPoint y: 150, endPoint x: 619, endPoint y: 161, distance: 28.6
click at [592, 150] on div "true true false false Workflow Set Inputs Inputs Google Search Discover Local N…" at bounding box center [617, 390] width 1140 height 686
click at [598, 150] on span "Test" at bounding box center [602, 149] width 18 height 13
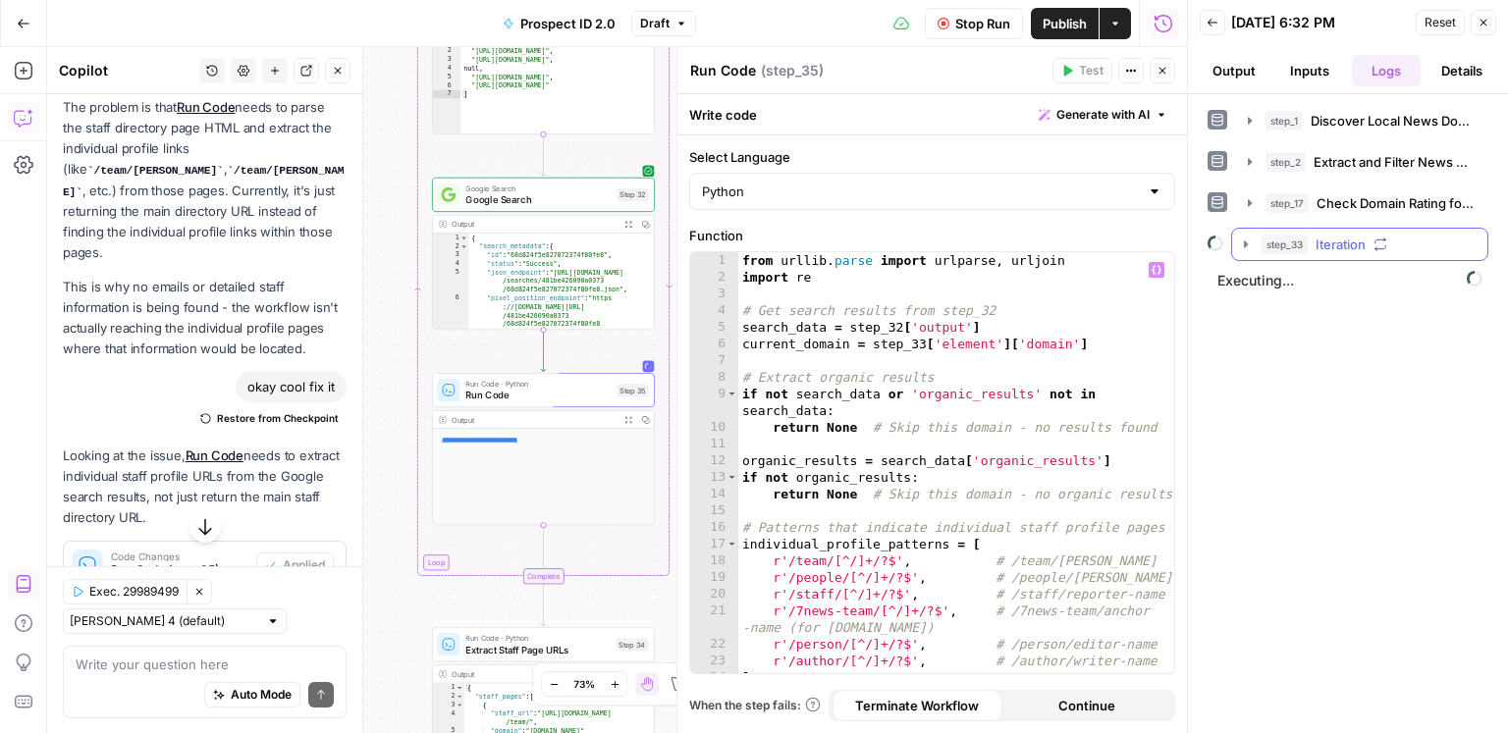
click at [1130, 247] on span "step_33" at bounding box center [1285, 245] width 46 height 20
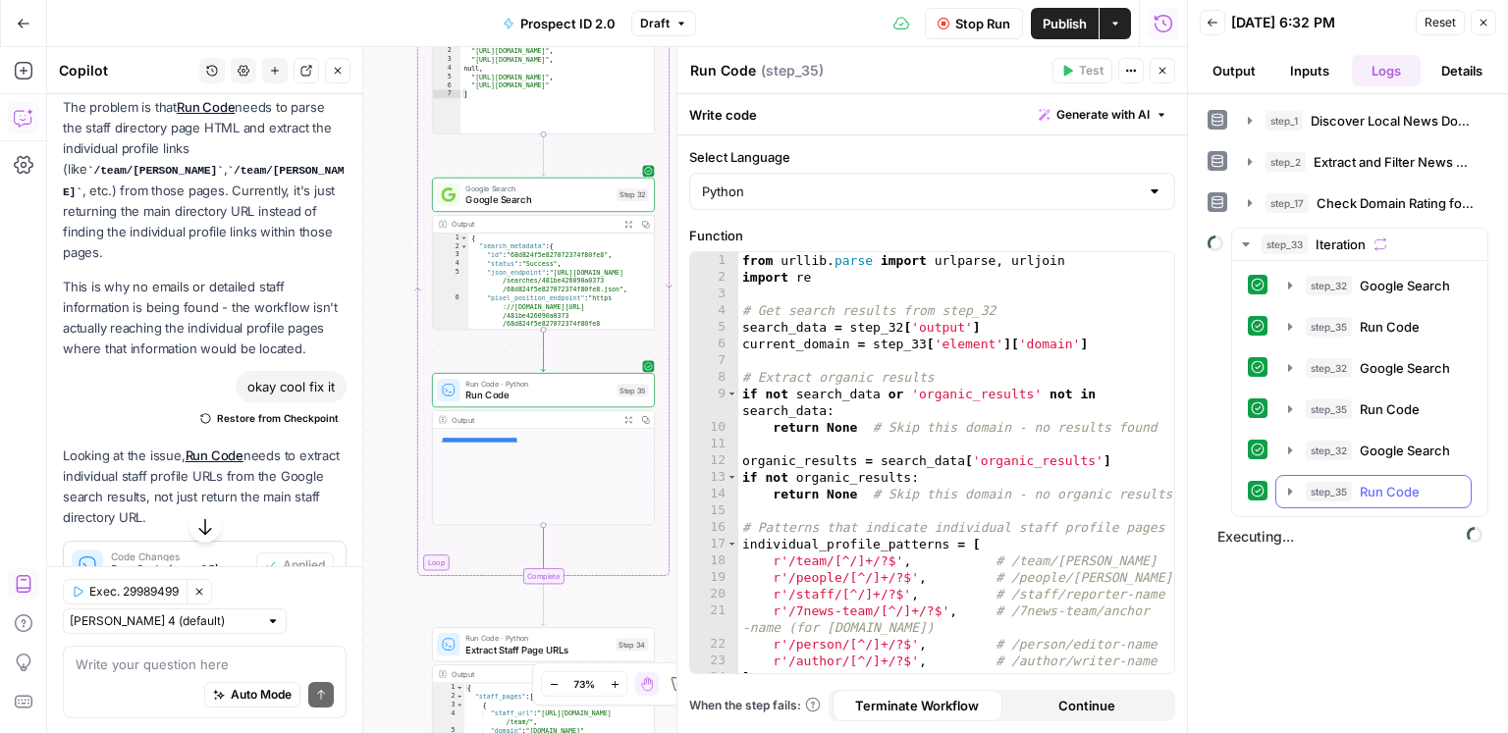
click at [1130, 498] on button "step_35 Run Code 153 ms / 1 tasks" at bounding box center [1373, 491] width 194 height 31
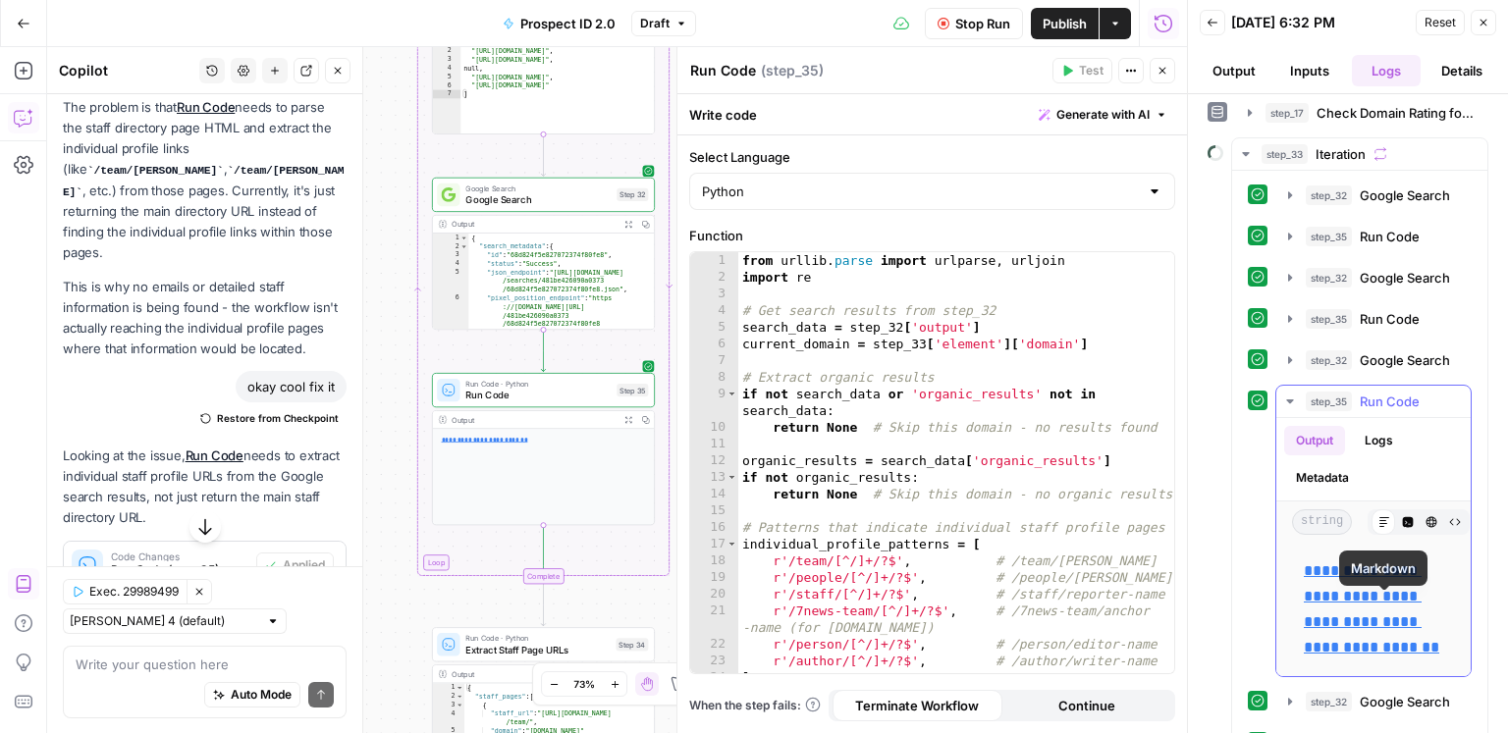
scroll to position [165, 0]
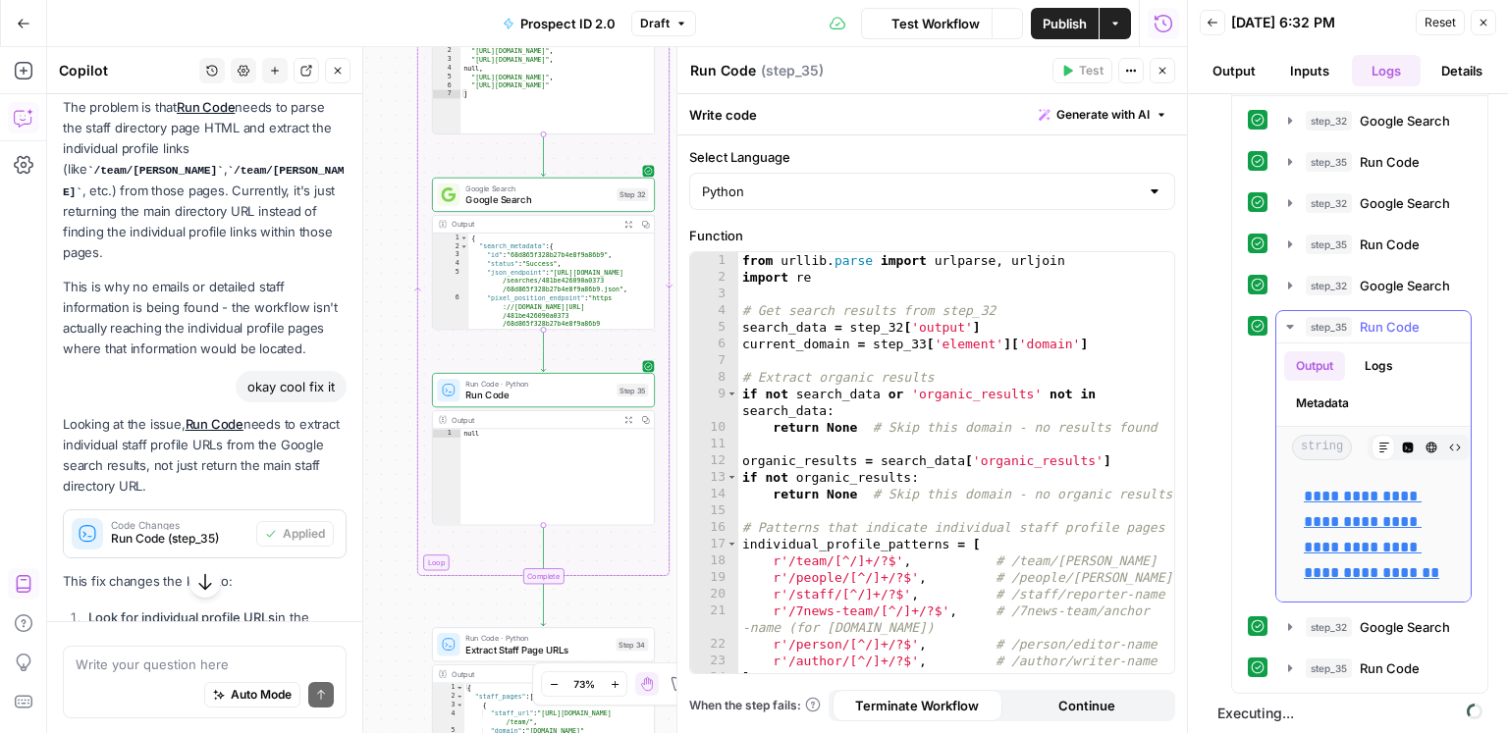
click at [1130, 516] on div "**********" at bounding box center [1359, 394] width 255 height 597
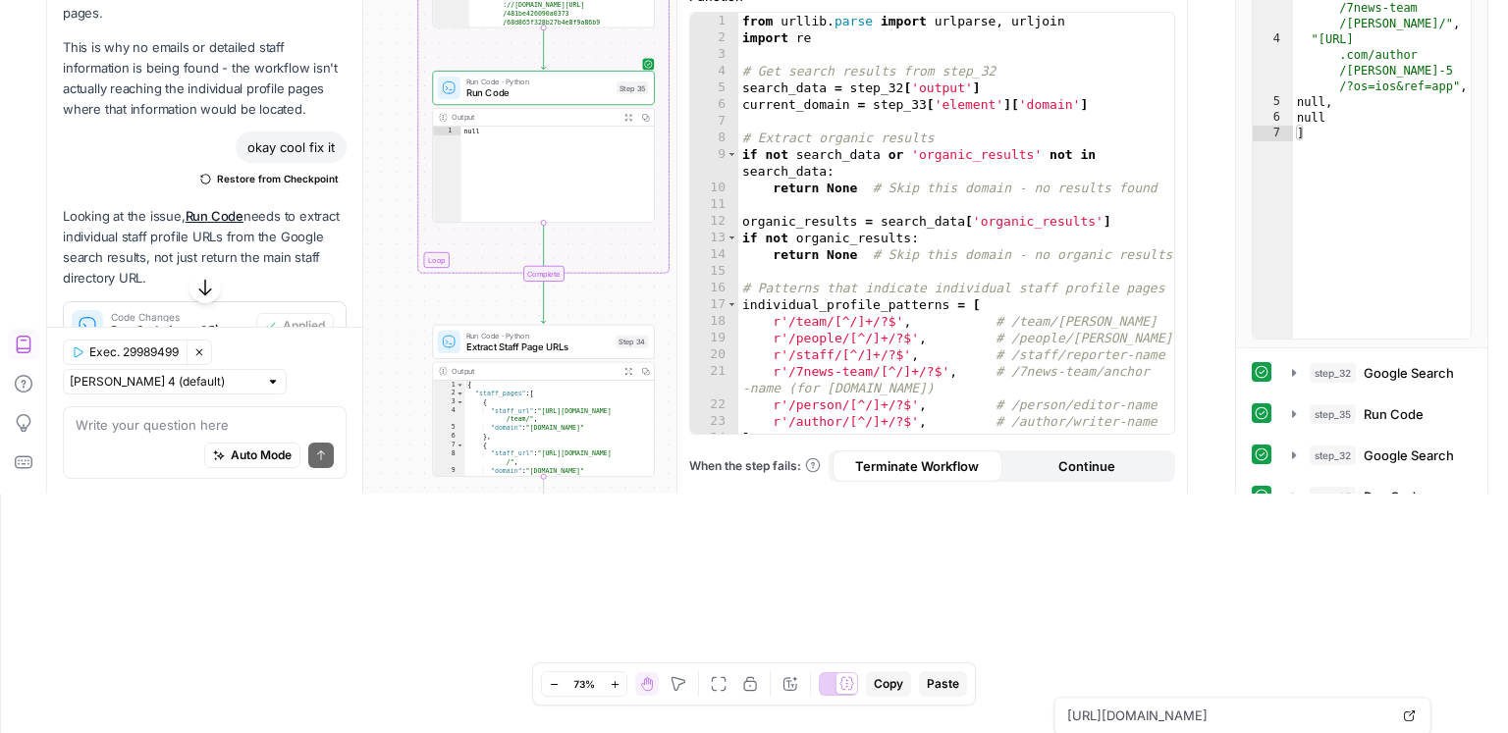
scroll to position [6243, 0]
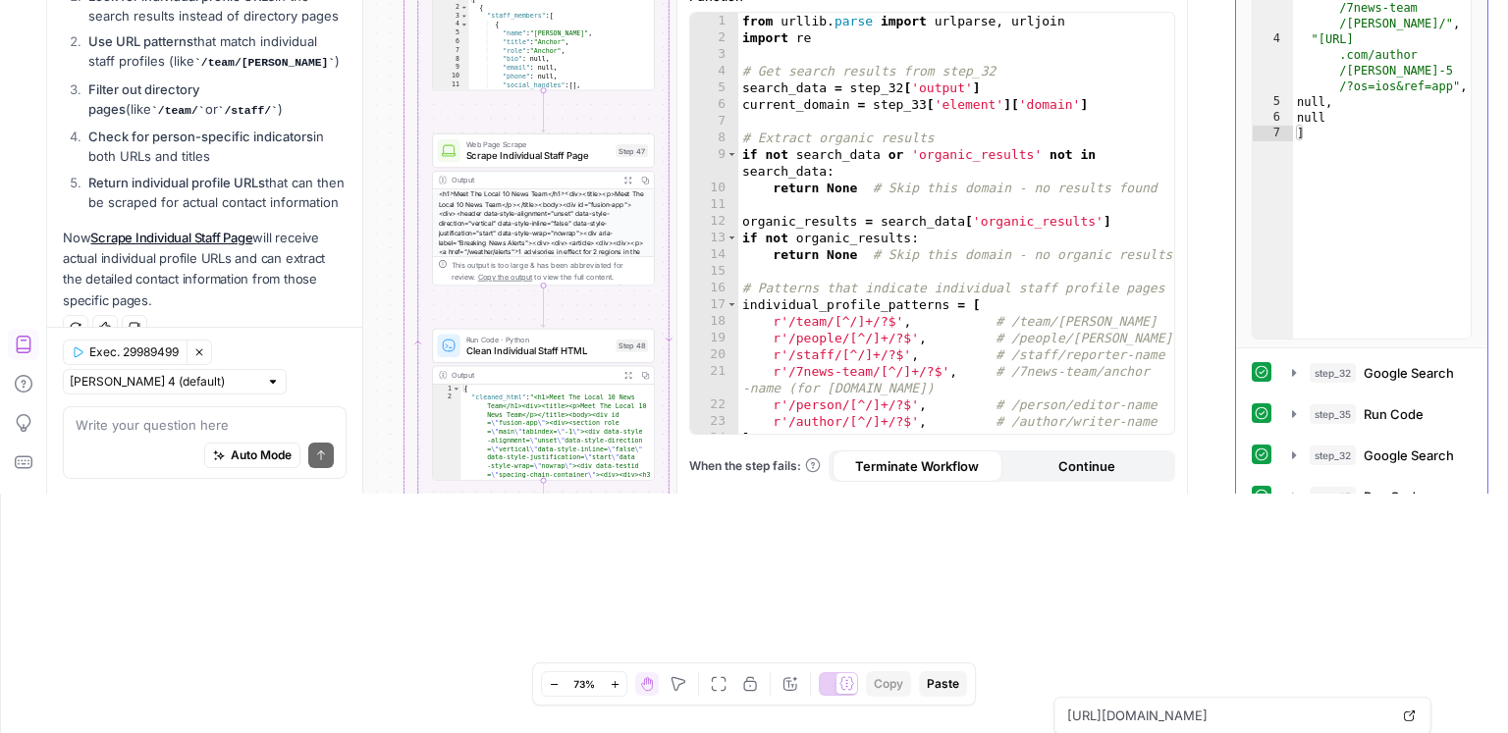
click at [1130, 386] on div "**********" at bounding box center [1362, 688] width 220 height 664
click at [1130, 413] on span "Run Code" at bounding box center [1394, 414] width 60 height 20
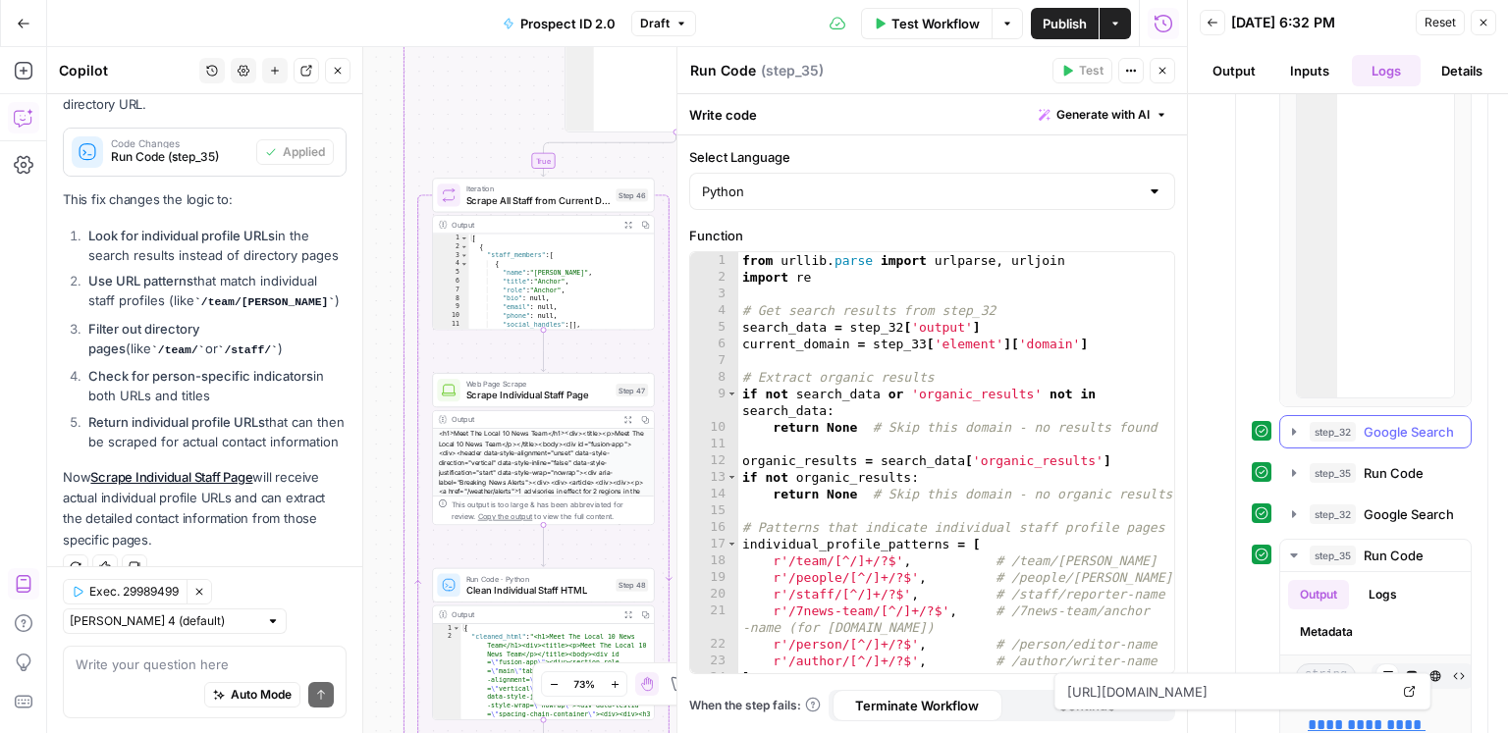
scroll to position [1142, 0]
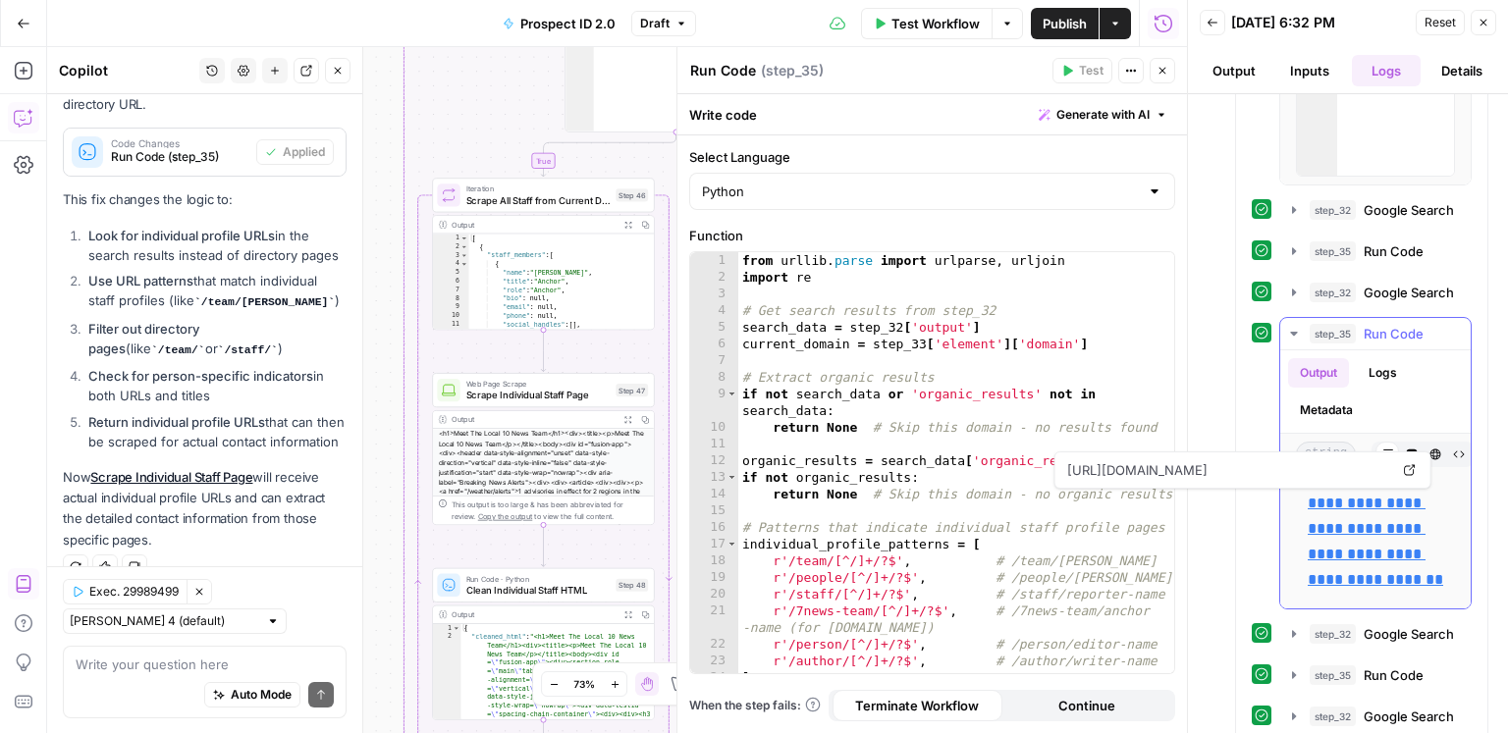
click at [1130, 496] on link "**********" at bounding box center [1375, 541] width 135 height 91
click at [1130, 27] on button "Close" at bounding box center [1484, 23] width 26 height 26
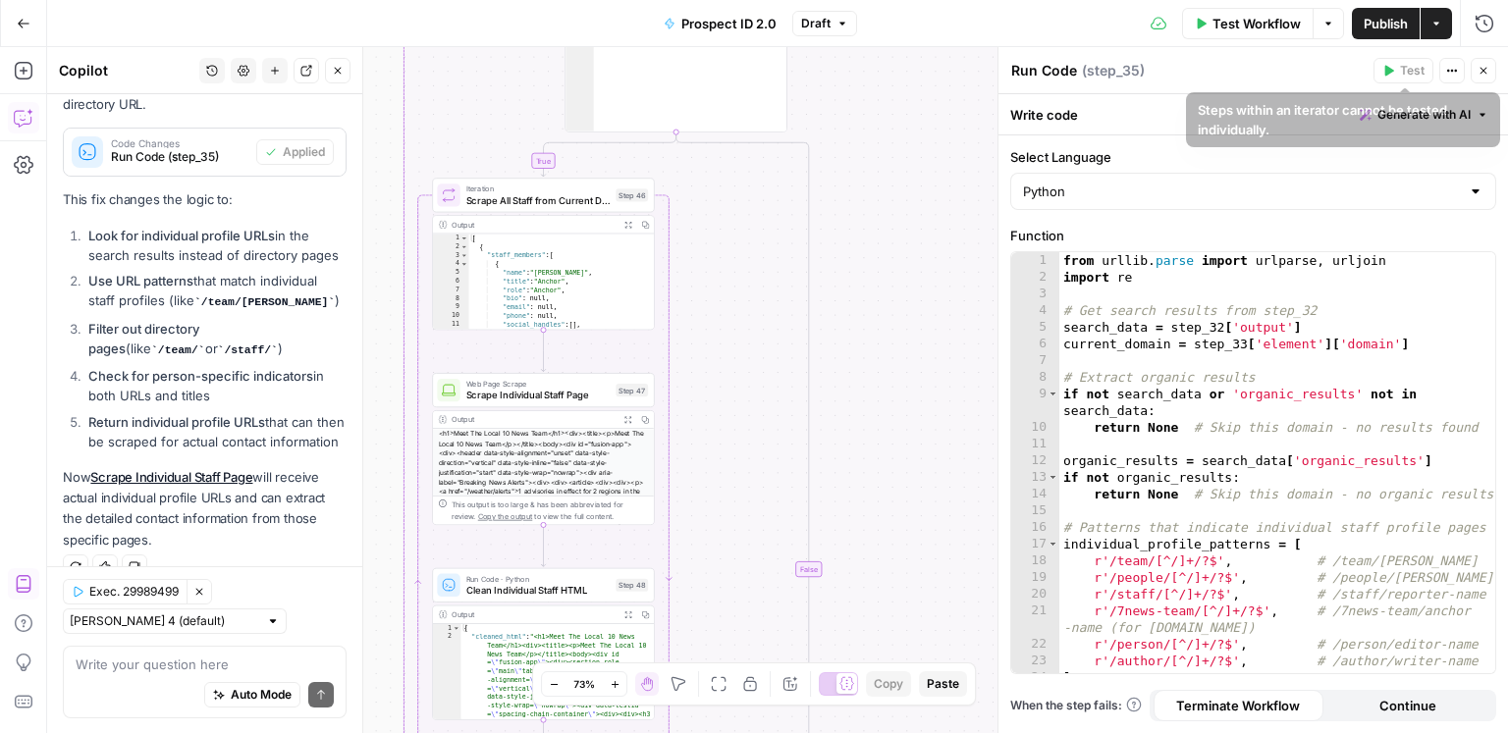
click at [1130, 72] on icon "button" at bounding box center [1484, 71] width 12 height 12
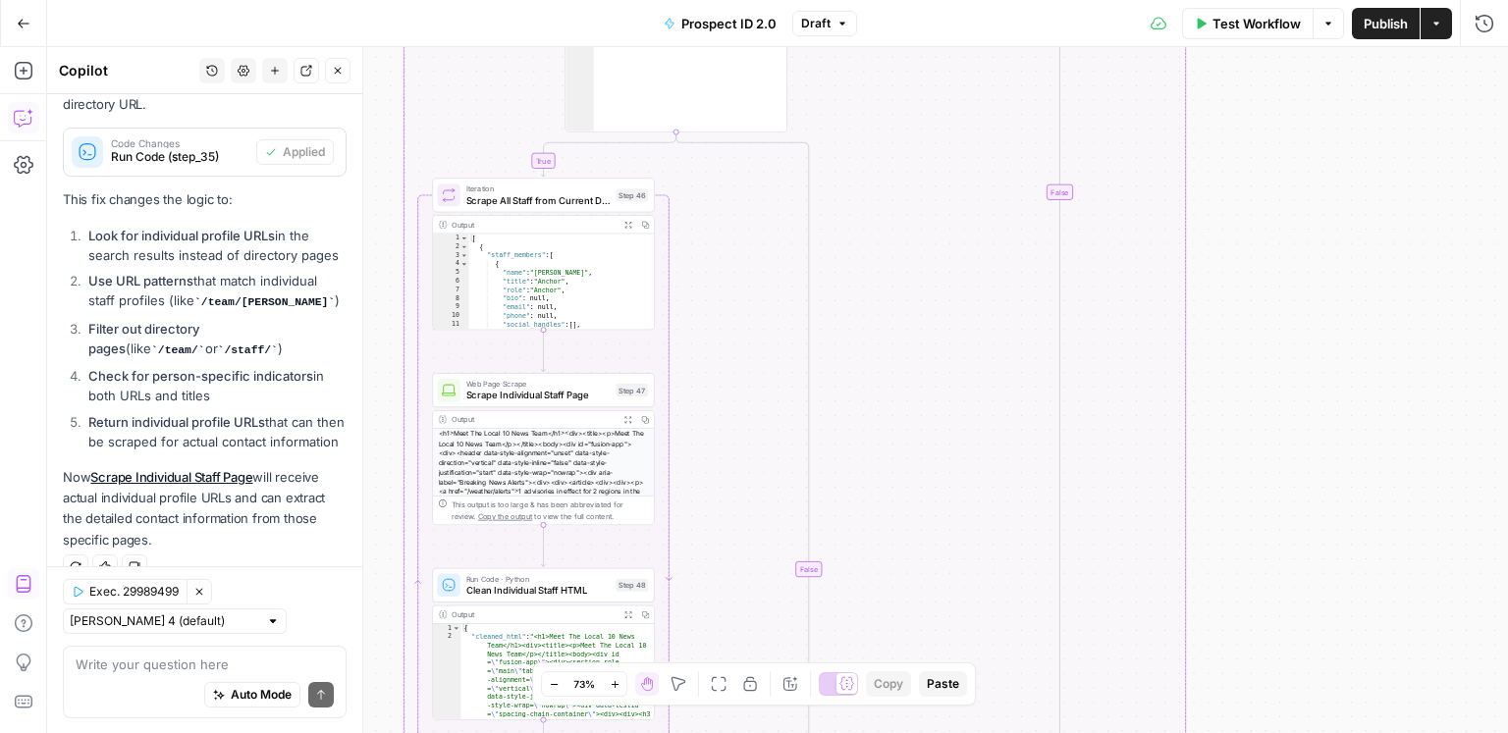
click at [179, 591] on div "Auto Mode Send" at bounding box center [205, 694] width 258 height 43
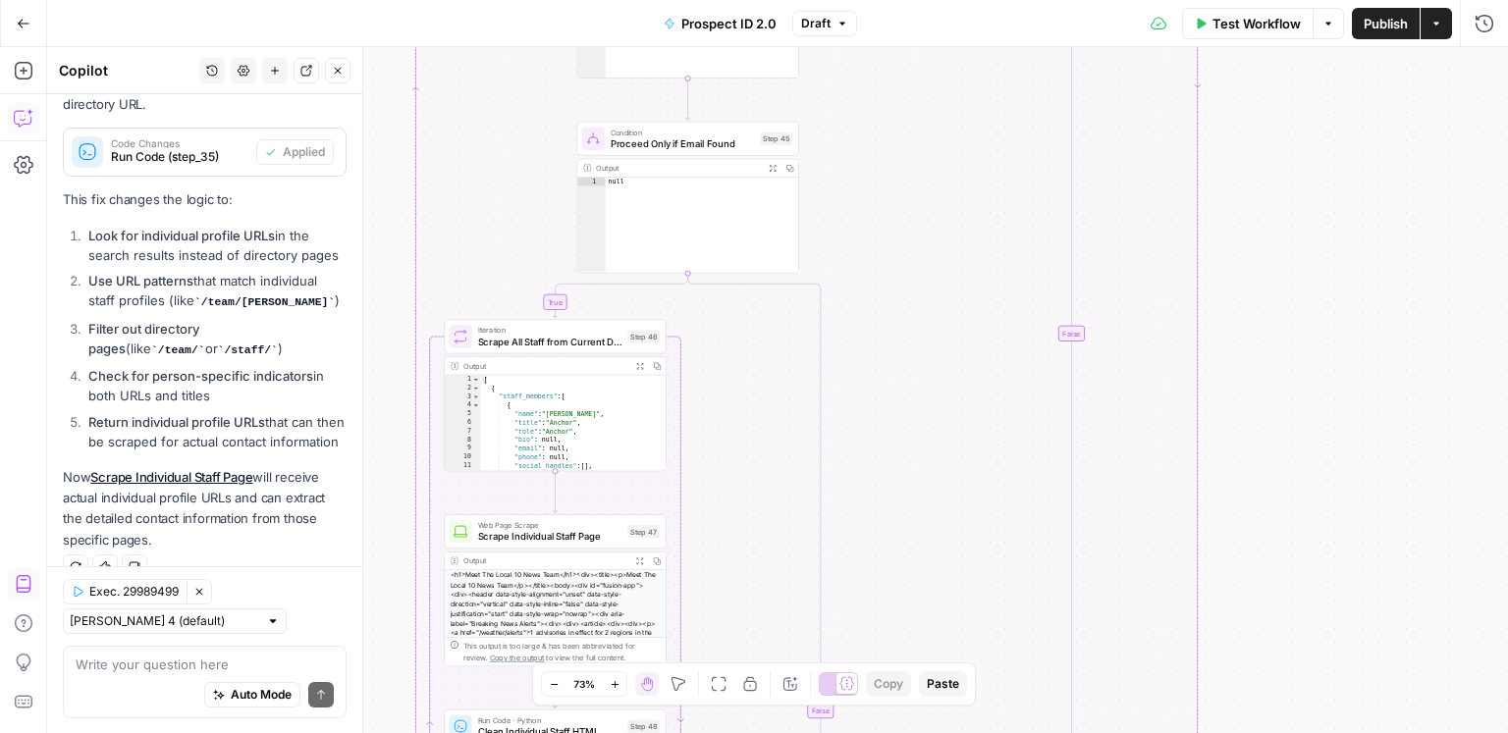
drag, startPoint x: 1305, startPoint y: 340, endPoint x: 1407, endPoint y: 703, distance: 377.3
click at [1130, 591] on div "true true false false Workflow Set Inputs Inputs Google Search Discover Local N…" at bounding box center [777, 390] width 1461 height 686
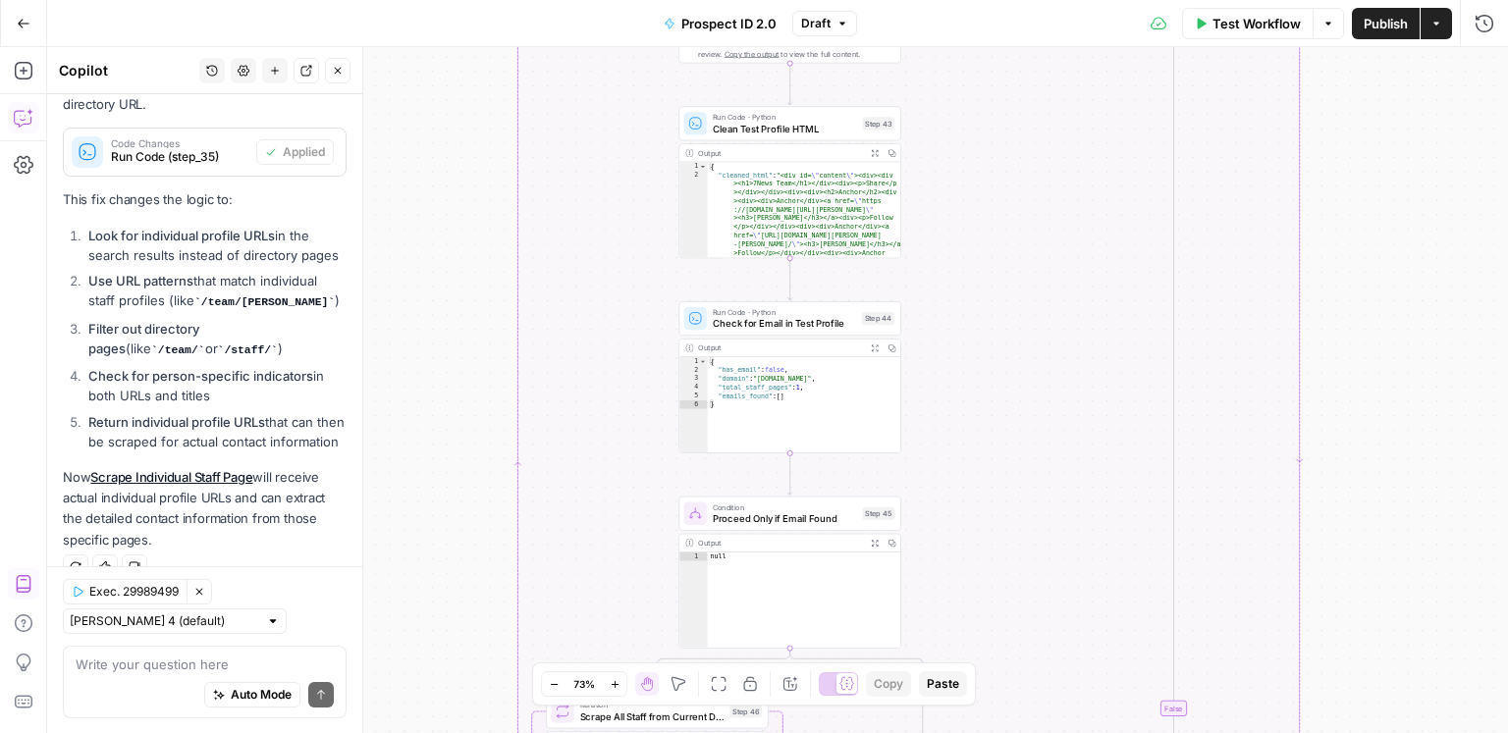
drag, startPoint x: 1349, startPoint y: 338, endPoint x: 1348, endPoint y: 704, distance: 366.2
click at [1130, 591] on div "true true false false Workflow Set Inputs Inputs Google Search Discover Local N…" at bounding box center [777, 390] width 1461 height 686
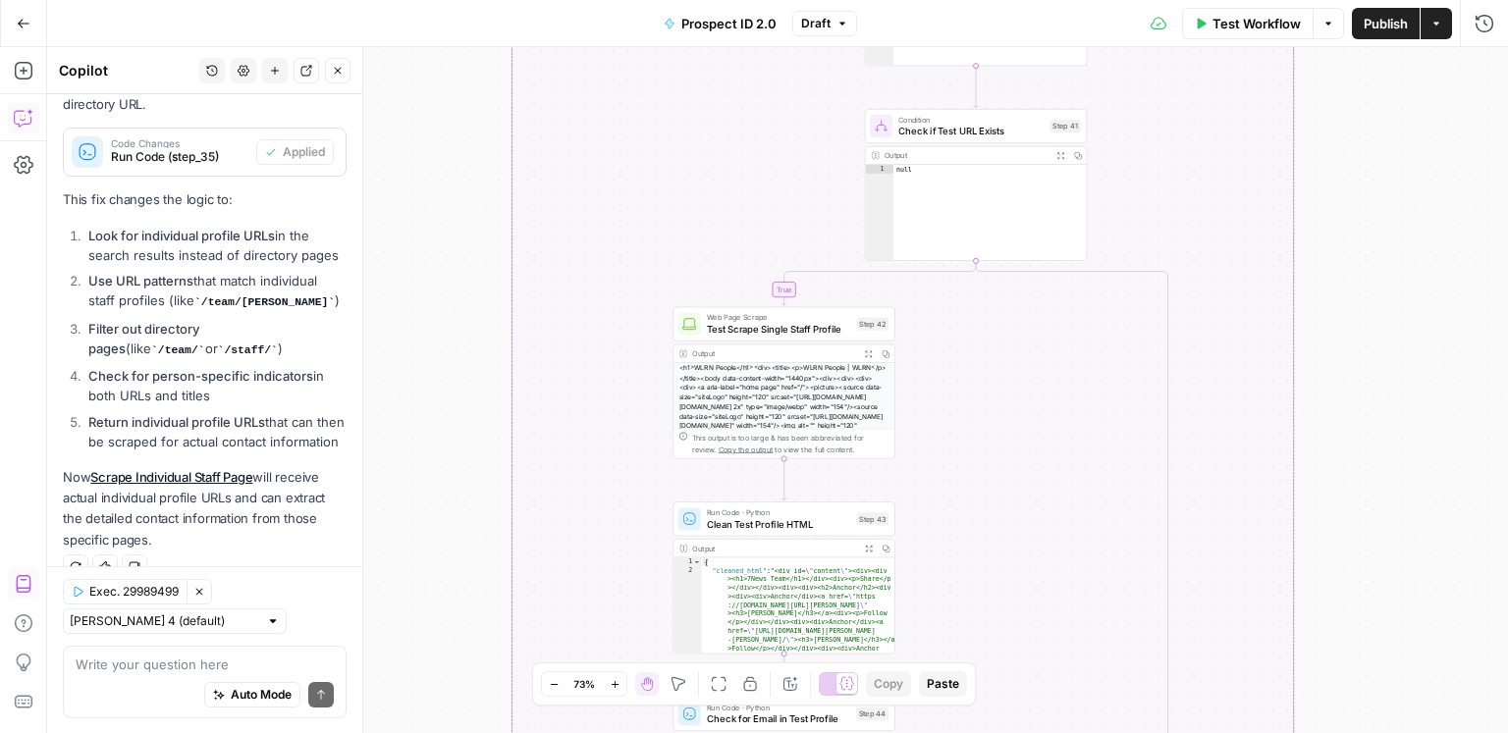
drag, startPoint x: 1391, startPoint y: 352, endPoint x: 1346, endPoint y: 702, distance: 352.4
click at [1130, 591] on div "true true false false Workflow Set Inputs Inputs Google Search Discover Local N…" at bounding box center [777, 390] width 1461 height 686
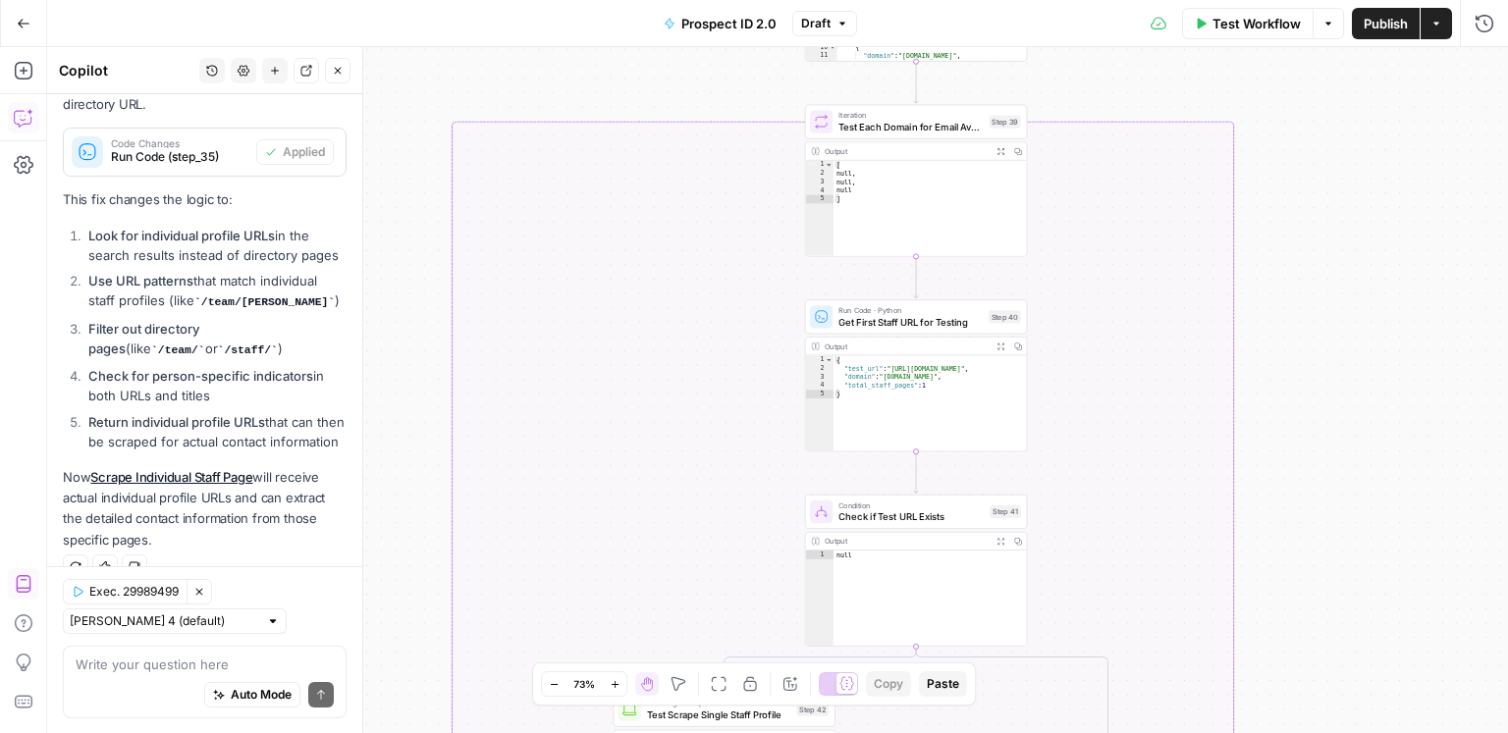
drag, startPoint x: 1412, startPoint y: 280, endPoint x: 1379, endPoint y: 641, distance: 362.7
click at [1130, 591] on div "true true false false Workflow Set Inputs Inputs Google Search Discover Local N…" at bounding box center [777, 390] width 1461 height 686
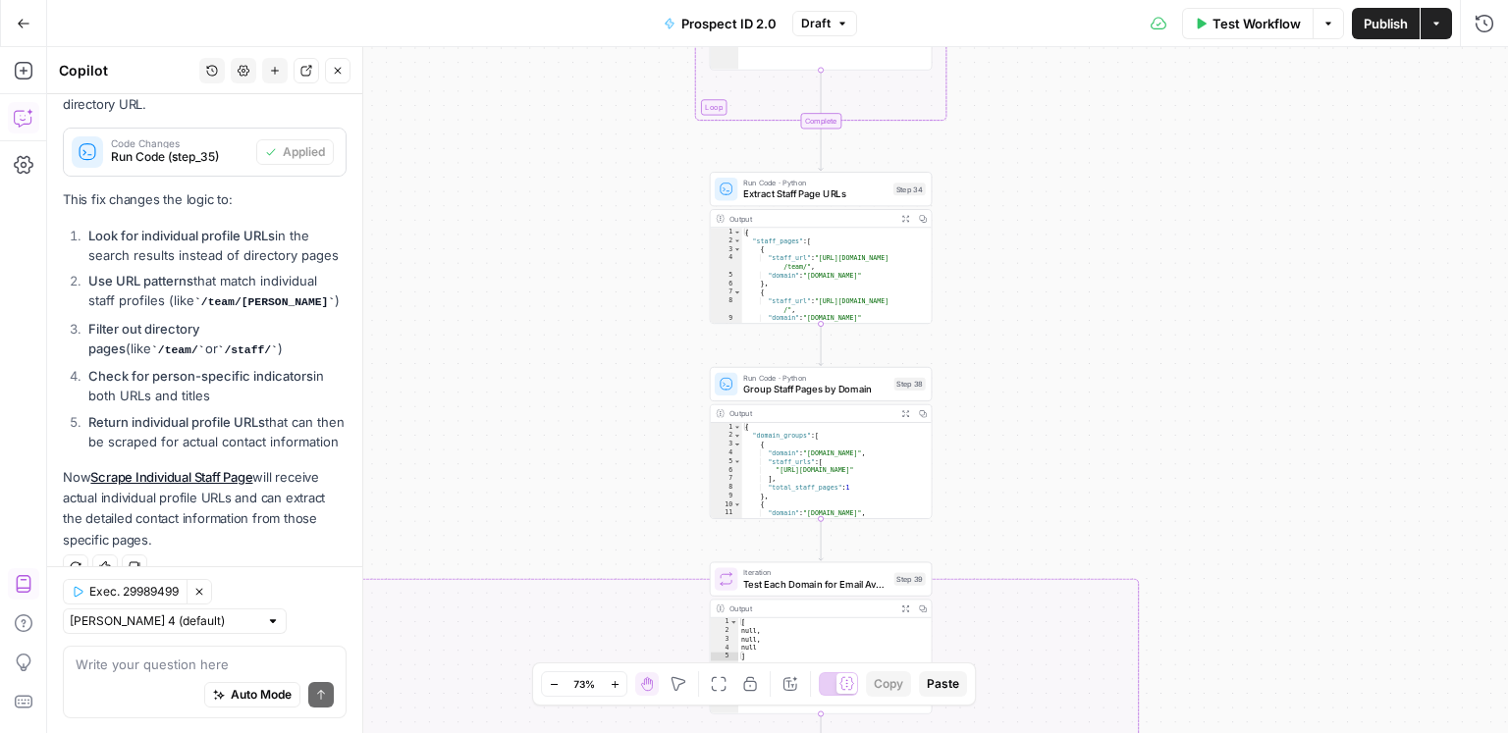
drag, startPoint x: 1346, startPoint y: 377, endPoint x: 1293, endPoint y: 445, distance: 86.0
click at [1130, 445] on div "true true false false Workflow Set Inputs Inputs Google Search Discover Local N…" at bounding box center [777, 390] width 1461 height 686
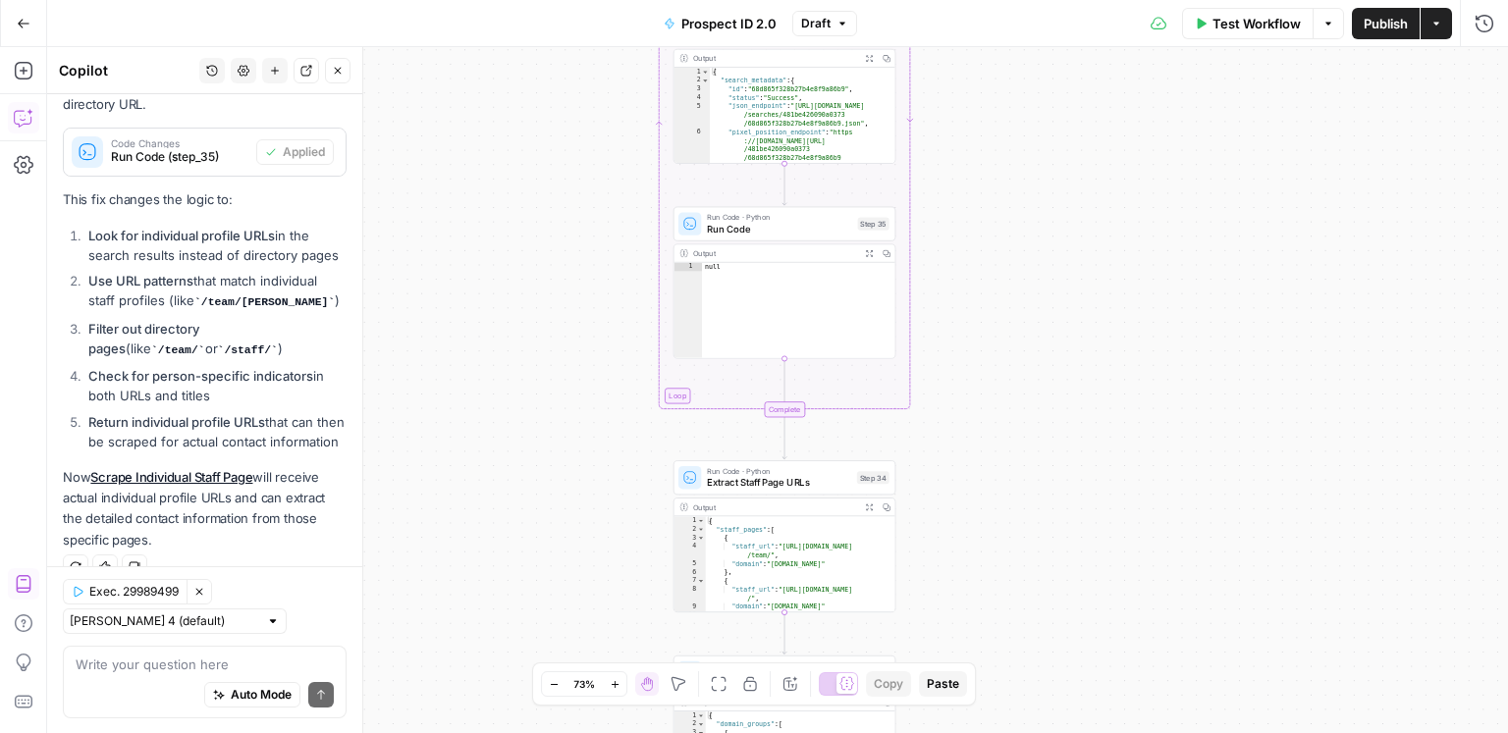
drag, startPoint x: 1267, startPoint y: 527, endPoint x: 1267, endPoint y: 591, distance: 63.8
click at [1130, 591] on div "true true false false Workflow Set Inputs Inputs Google Search Discover Local N…" at bounding box center [777, 390] width 1461 height 686
click at [245, 591] on textarea at bounding box center [205, 664] width 258 height 20
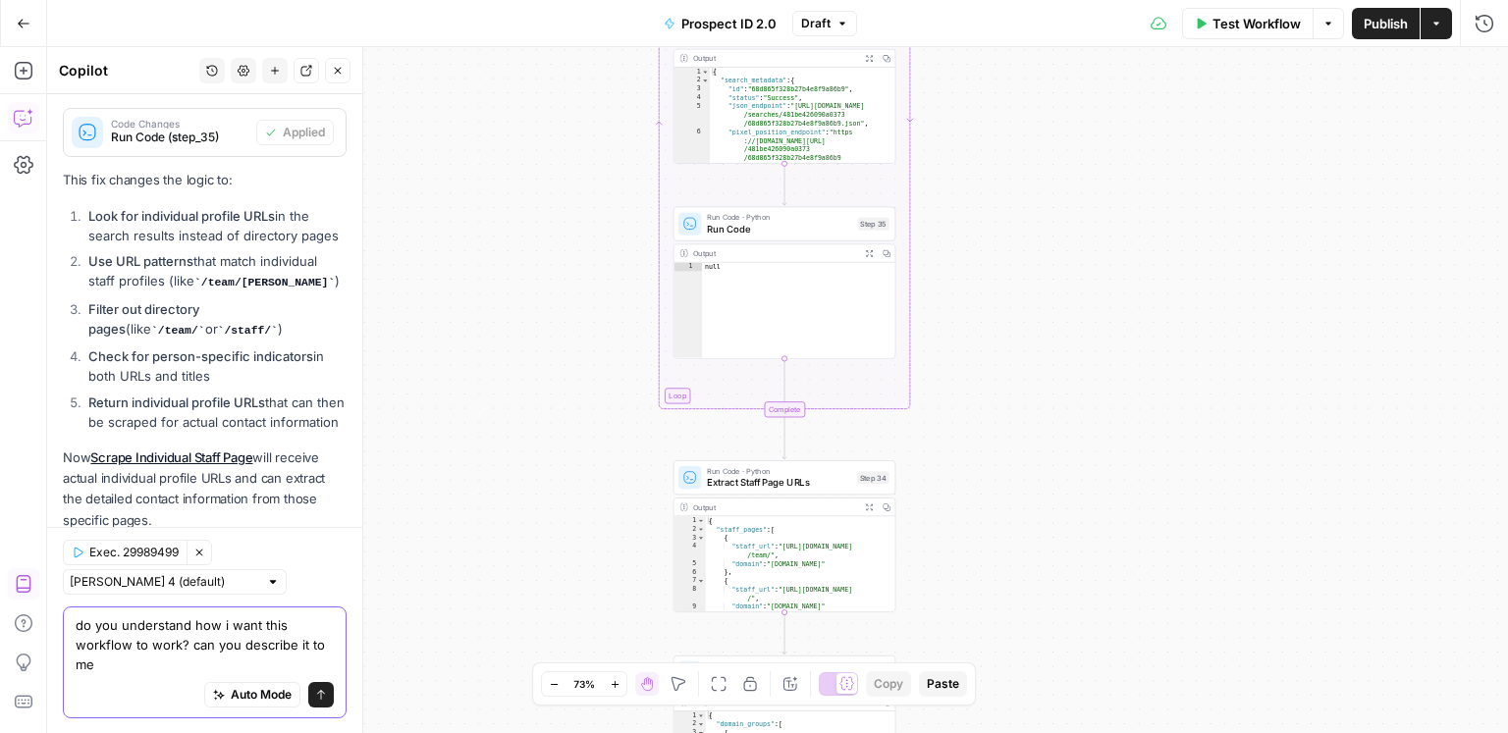
scroll to position [6282, 0]
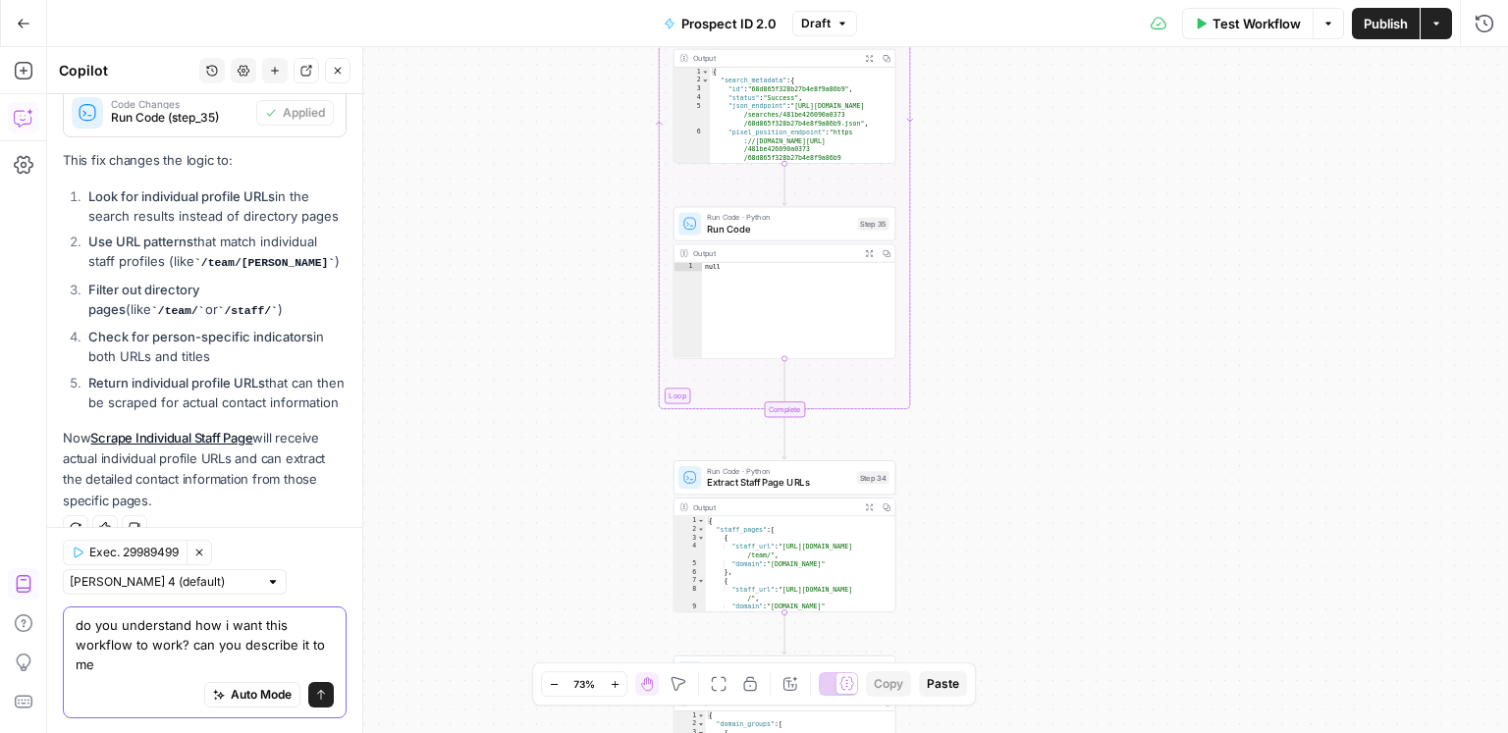
type textarea "do you understand how i want this workflow to work? can you describe it to me?"
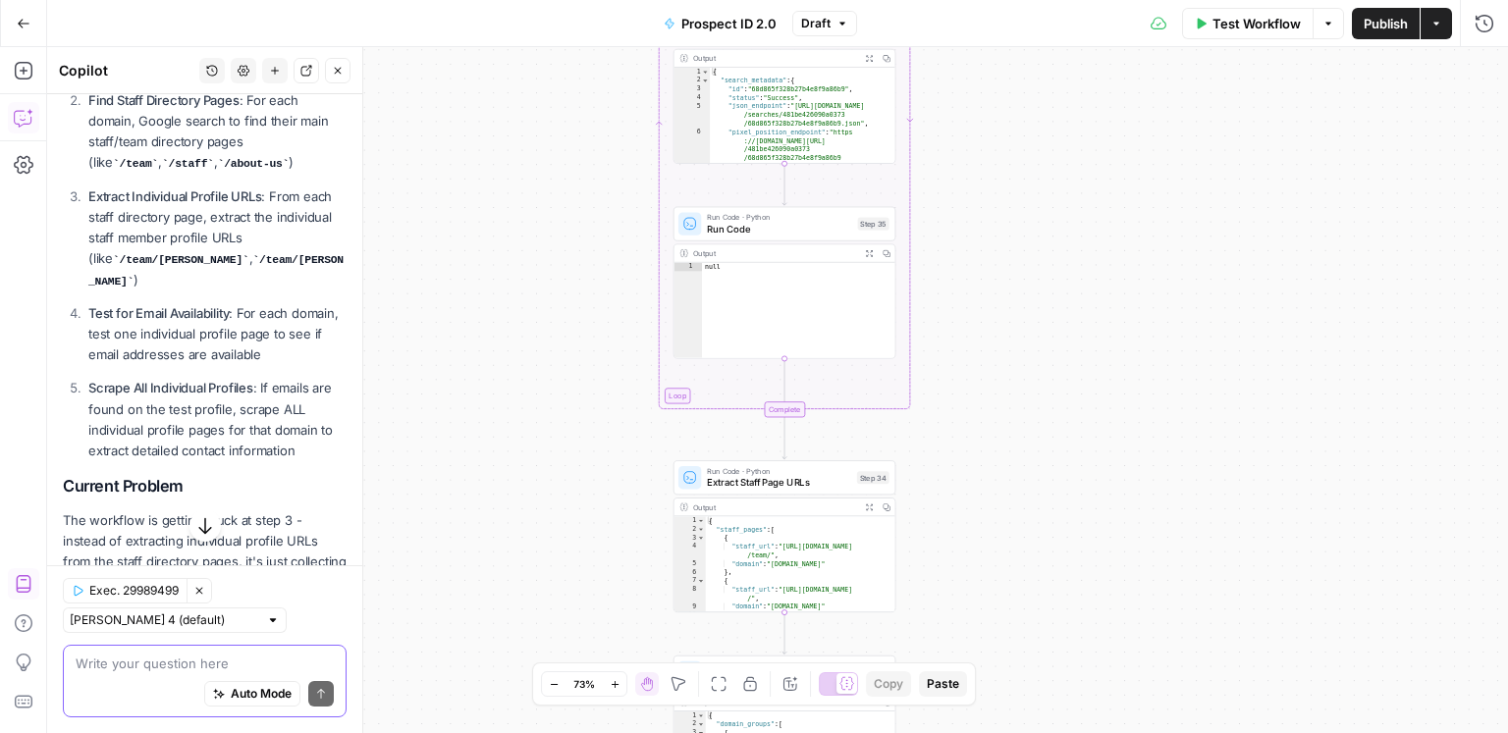
scroll to position [7013, 0]
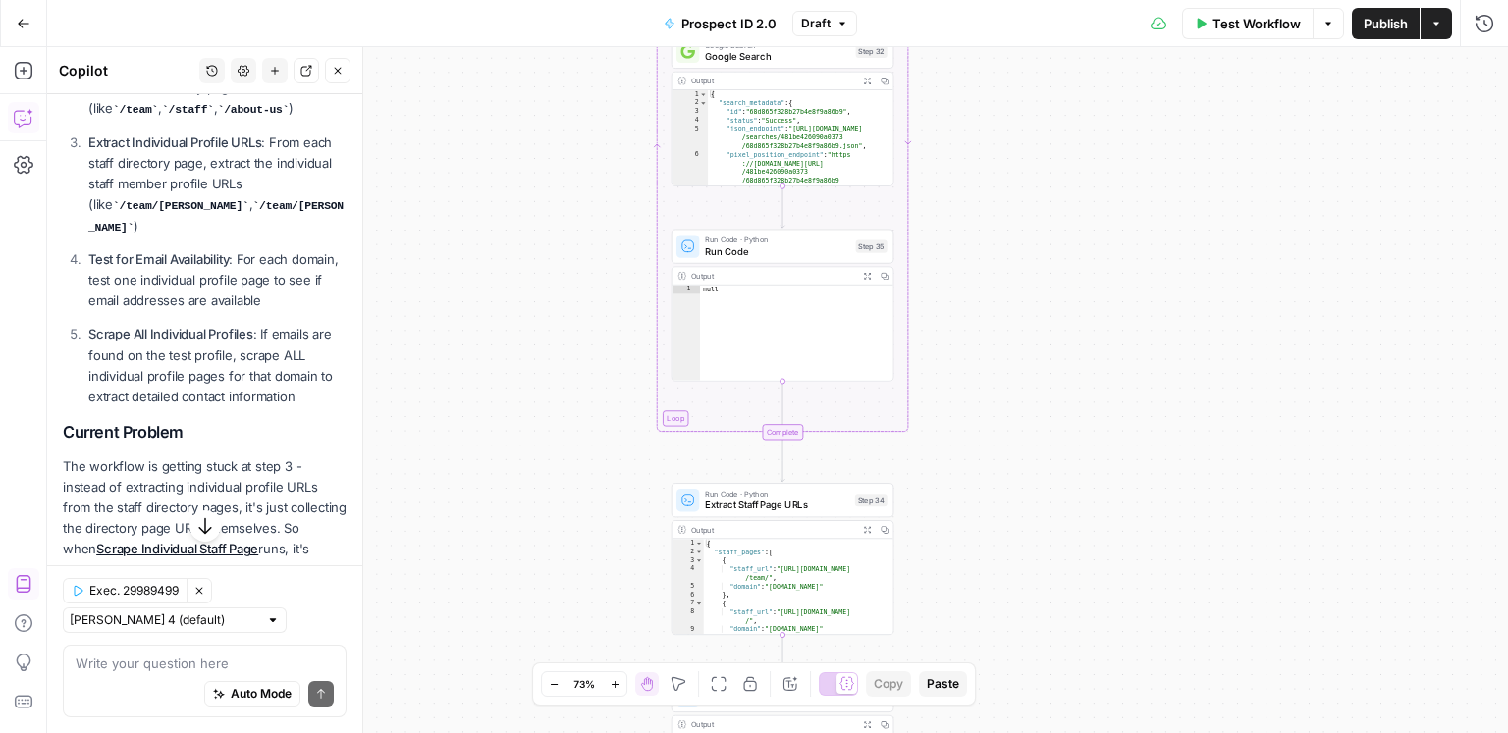
drag, startPoint x: 472, startPoint y: 396, endPoint x: 472, endPoint y: 551, distance: 155.1
click at [467, 559] on div "true true false false Workflow Set Inputs Inputs Google Search Discover Local N…" at bounding box center [777, 390] width 1461 height 686
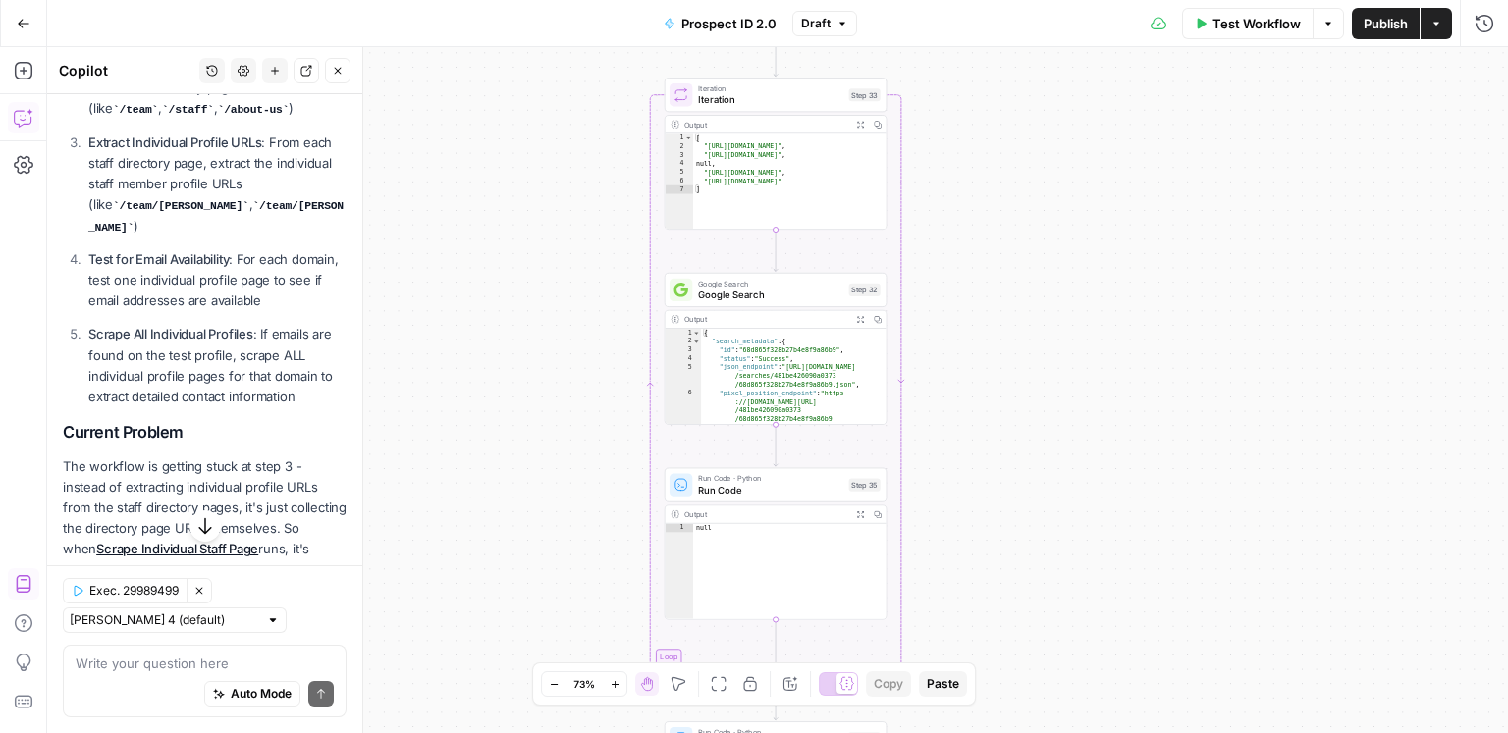
drag, startPoint x: 544, startPoint y: 357, endPoint x: 542, endPoint y: 605, distance: 247.4
click at [541, 591] on div "true true false false Workflow Set Inputs Inputs Google Search Discover Local N…" at bounding box center [777, 390] width 1461 height 686
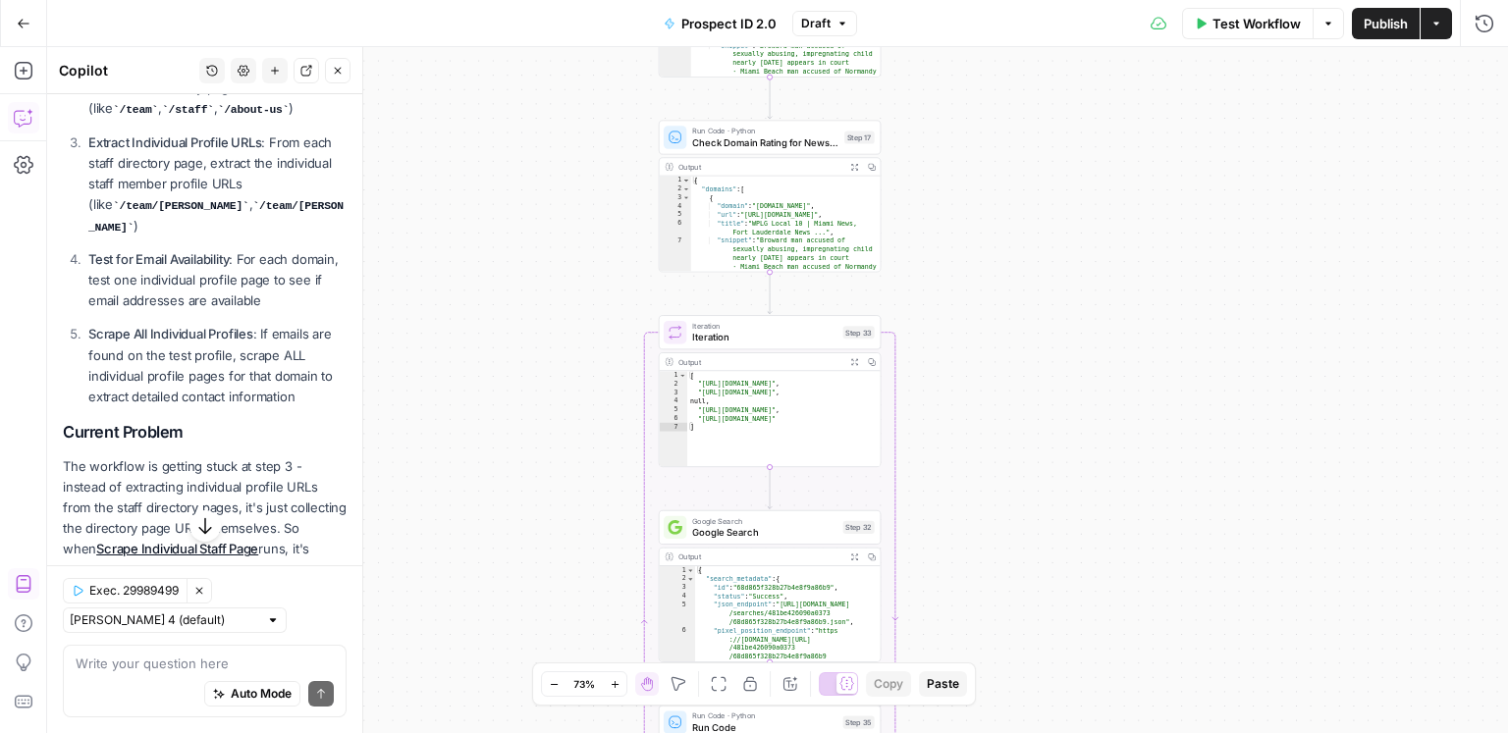
drag, startPoint x: 550, startPoint y: 350, endPoint x: 529, endPoint y: 542, distance: 193.5
click at [529, 542] on div "true true false false Workflow Set Inputs Inputs Google Search Discover Local N…" at bounding box center [777, 390] width 1461 height 686
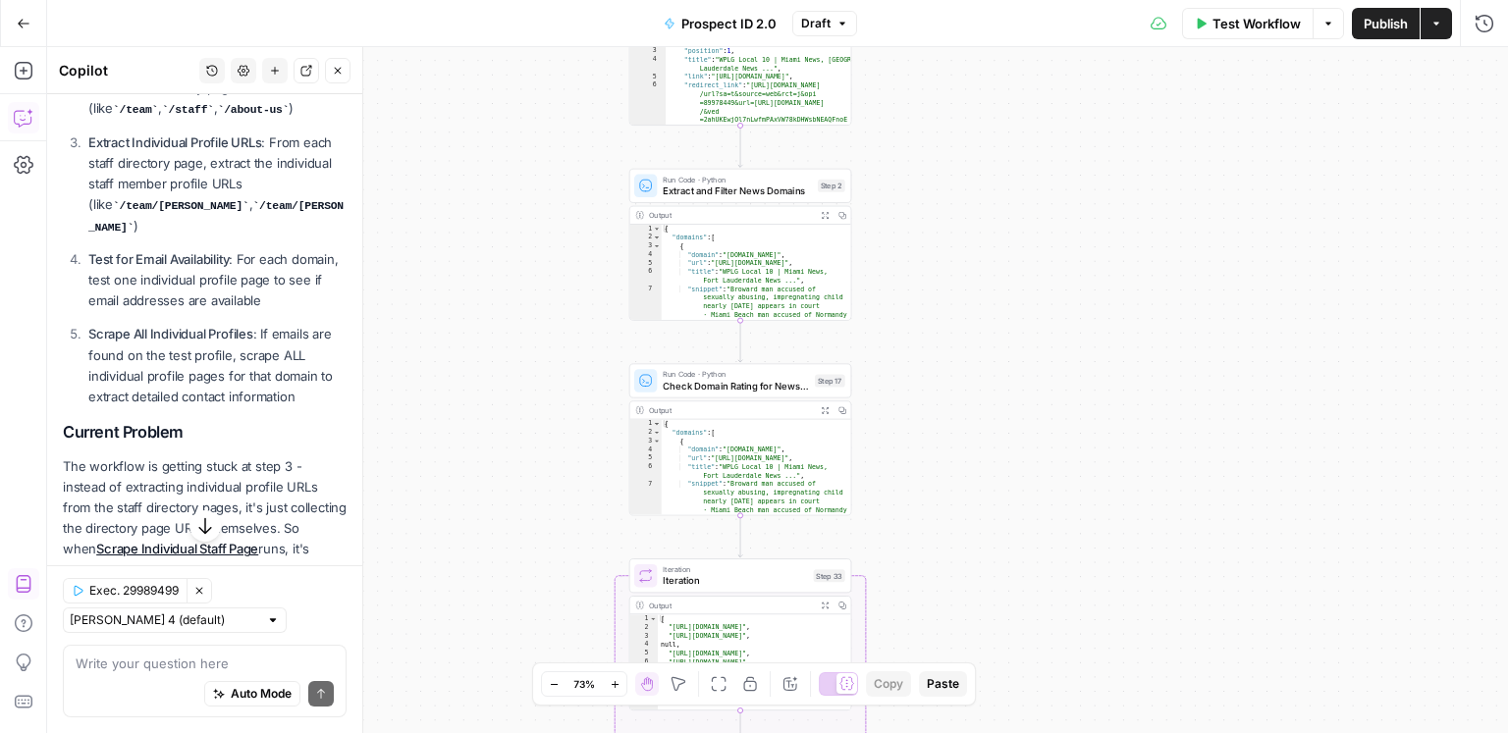
drag, startPoint x: 552, startPoint y: 408, endPoint x: 665, endPoint y: 508, distance: 150.3
click at [534, 591] on div "true true false false Workflow Set Inputs Inputs Google Search Discover Local N…" at bounding box center [777, 390] width 1461 height 686
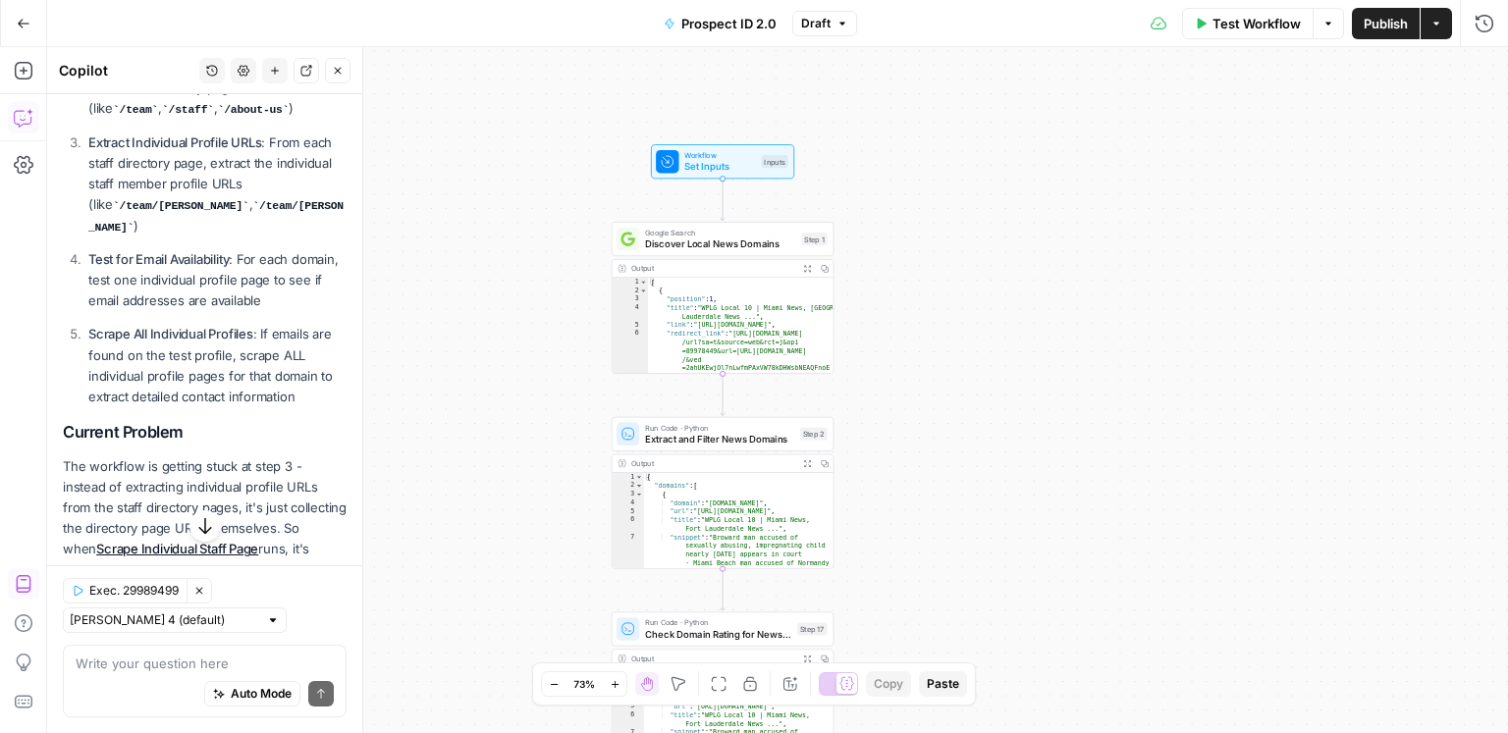
click at [1130, 24] on span "Test Workflow" at bounding box center [1256, 24] width 88 height 20
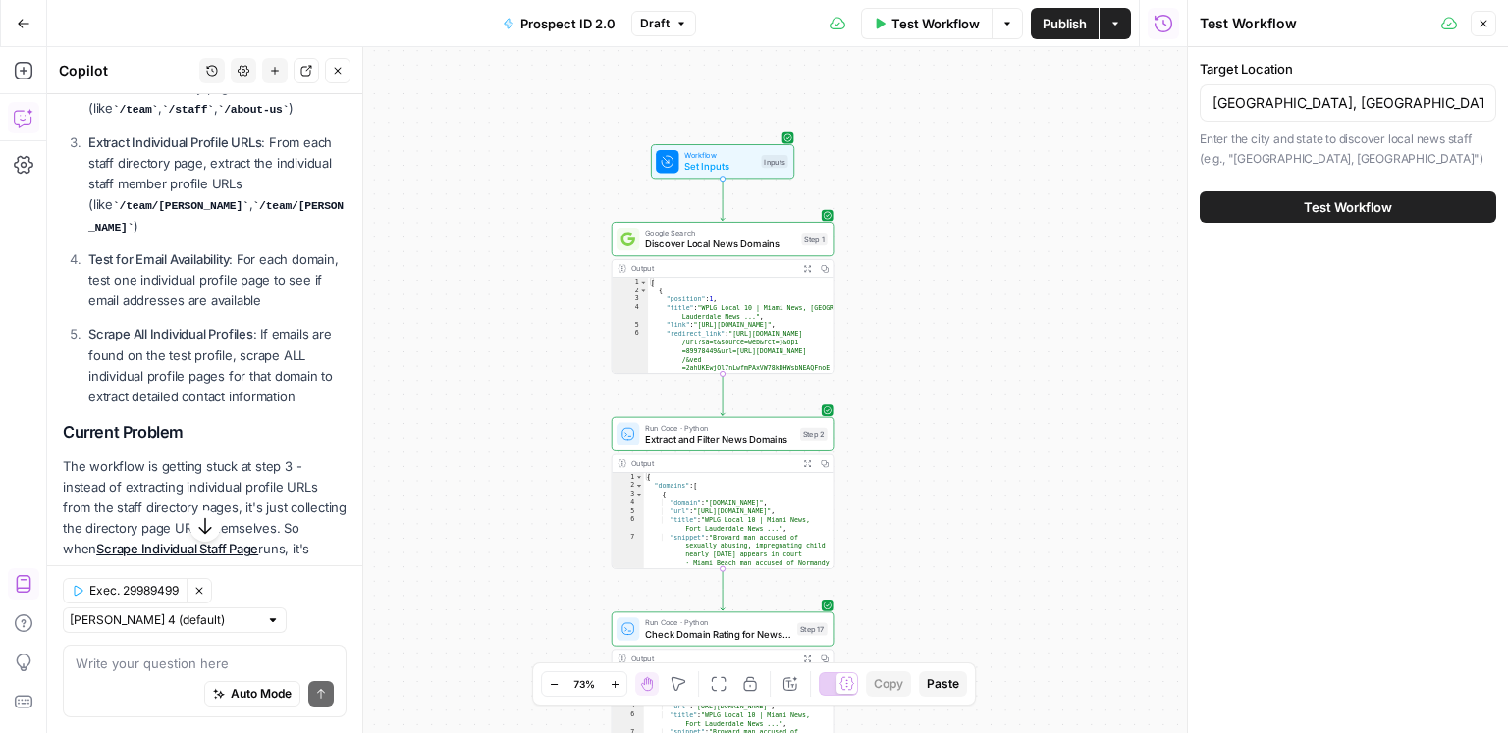
click at [1130, 195] on button "Test Workflow" at bounding box center [1348, 206] width 296 height 31
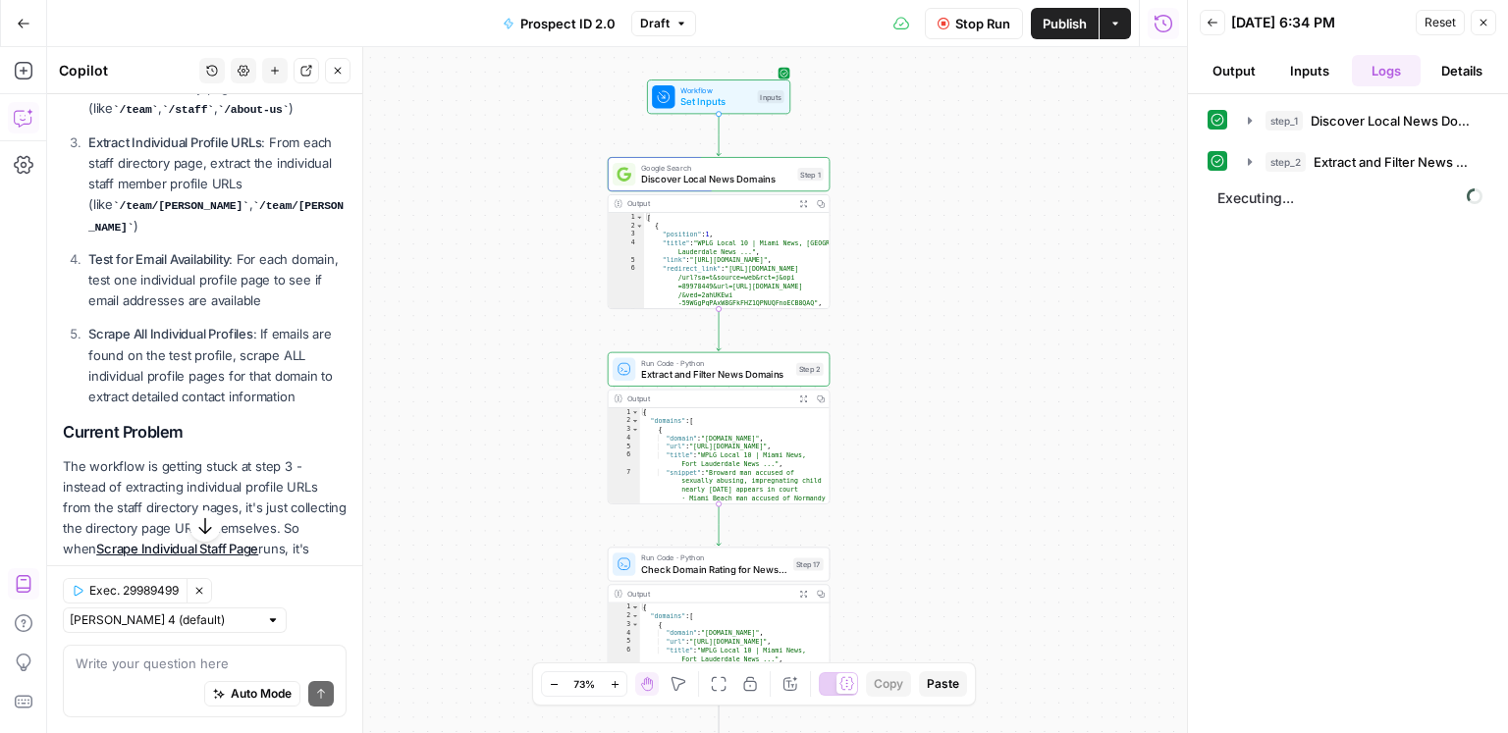
drag, startPoint x: 996, startPoint y: 289, endPoint x: 992, endPoint y: 268, distance: 21.0
click at [992, 268] on div "true true false false Workflow Set Inputs Inputs Google Search Discover Local N…" at bounding box center [617, 390] width 1140 height 686
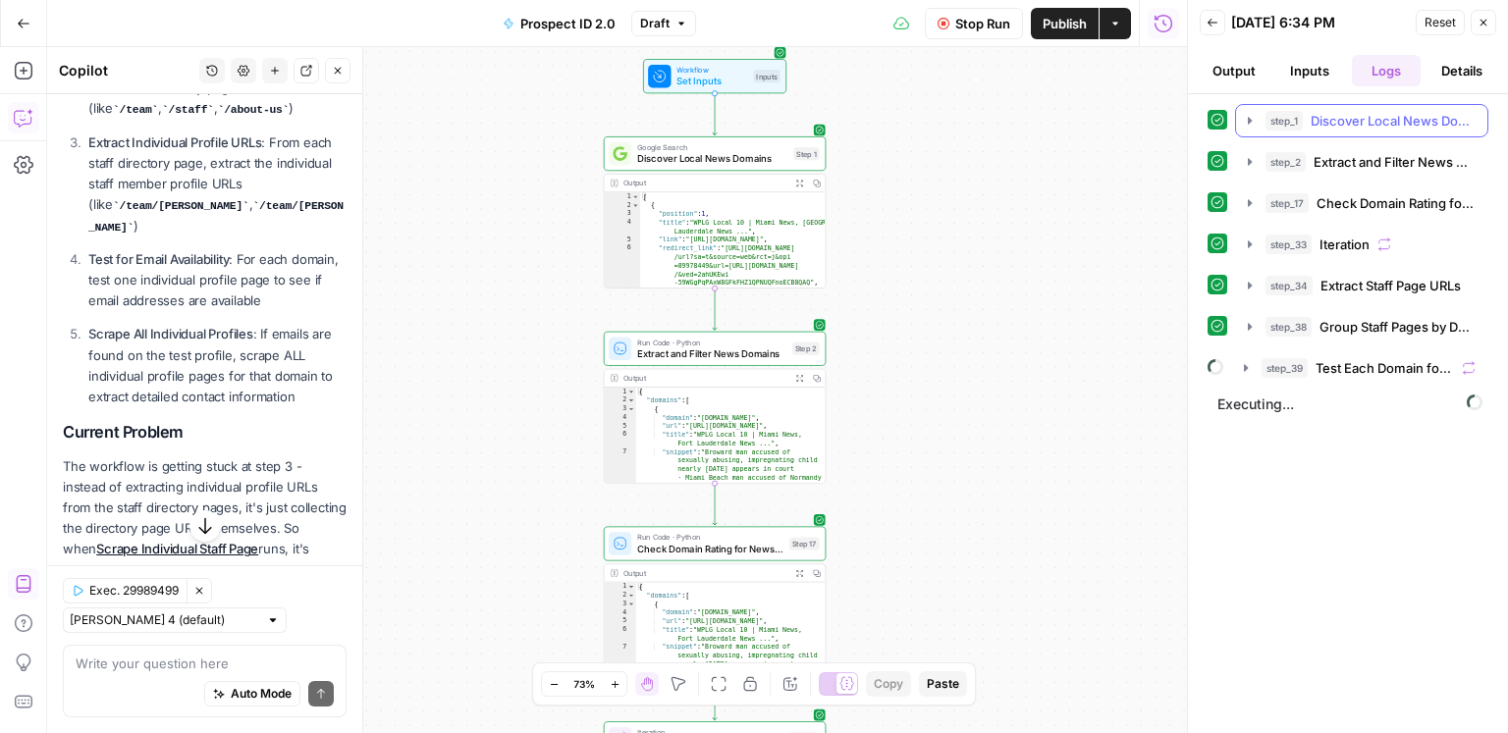
click at [1130, 114] on span "Discover Local News Domains" at bounding box center [1393, 121] width 165 height 20
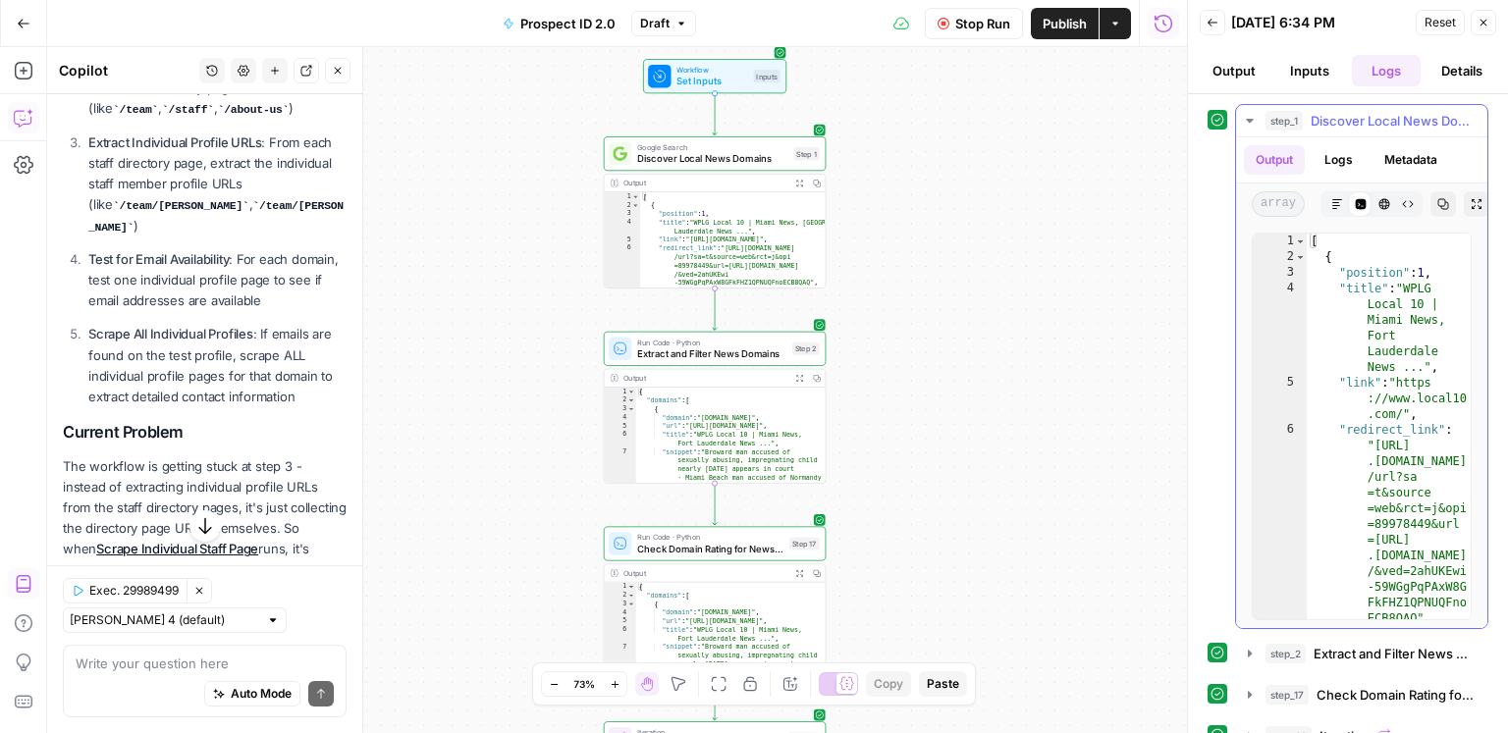
click at [1130, 114] on span "Discover Local News Domains" at bounding box center [1393, 121] width 165 height 20
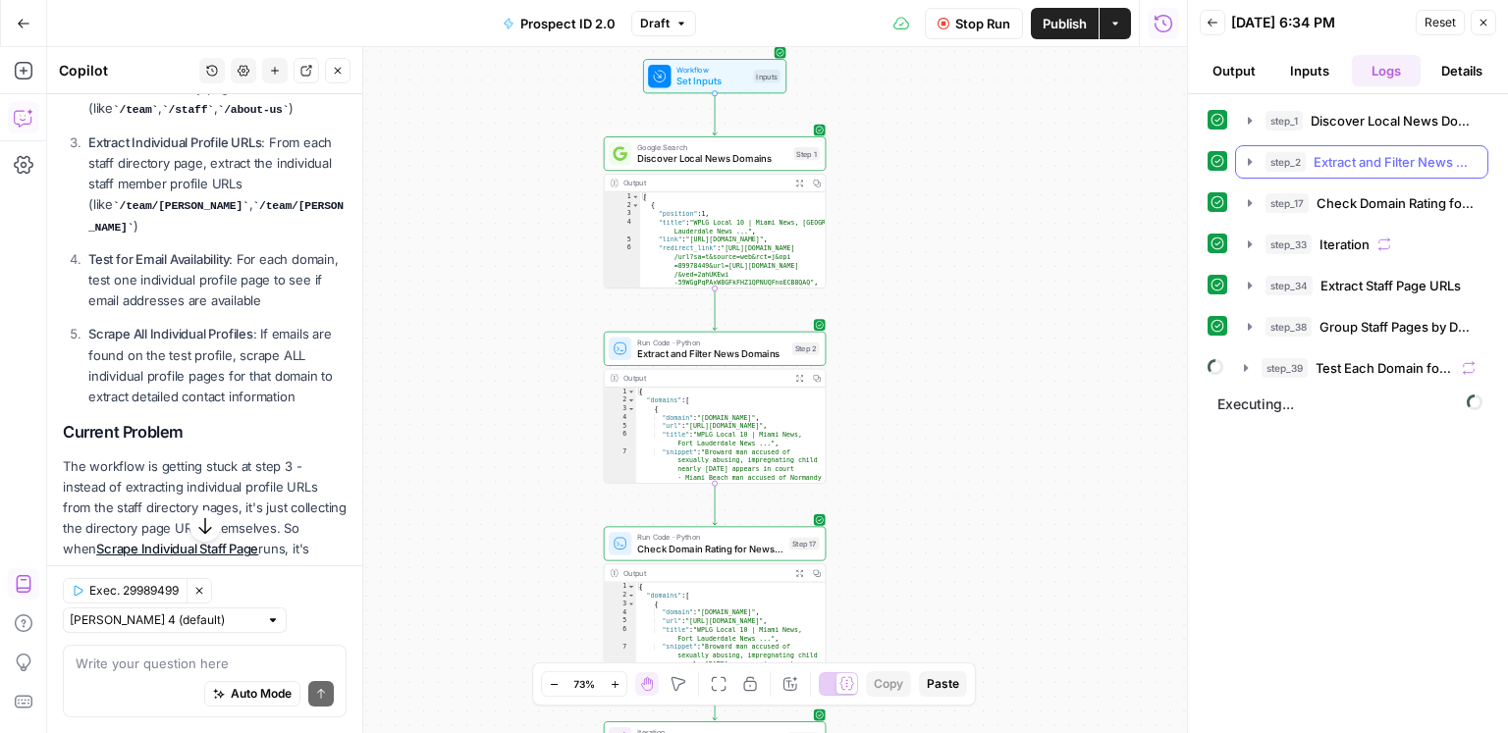
click at [1130, 156] on span "Extract and Filter News Domains" at bounding box center [1395, 162] width 162 height 20
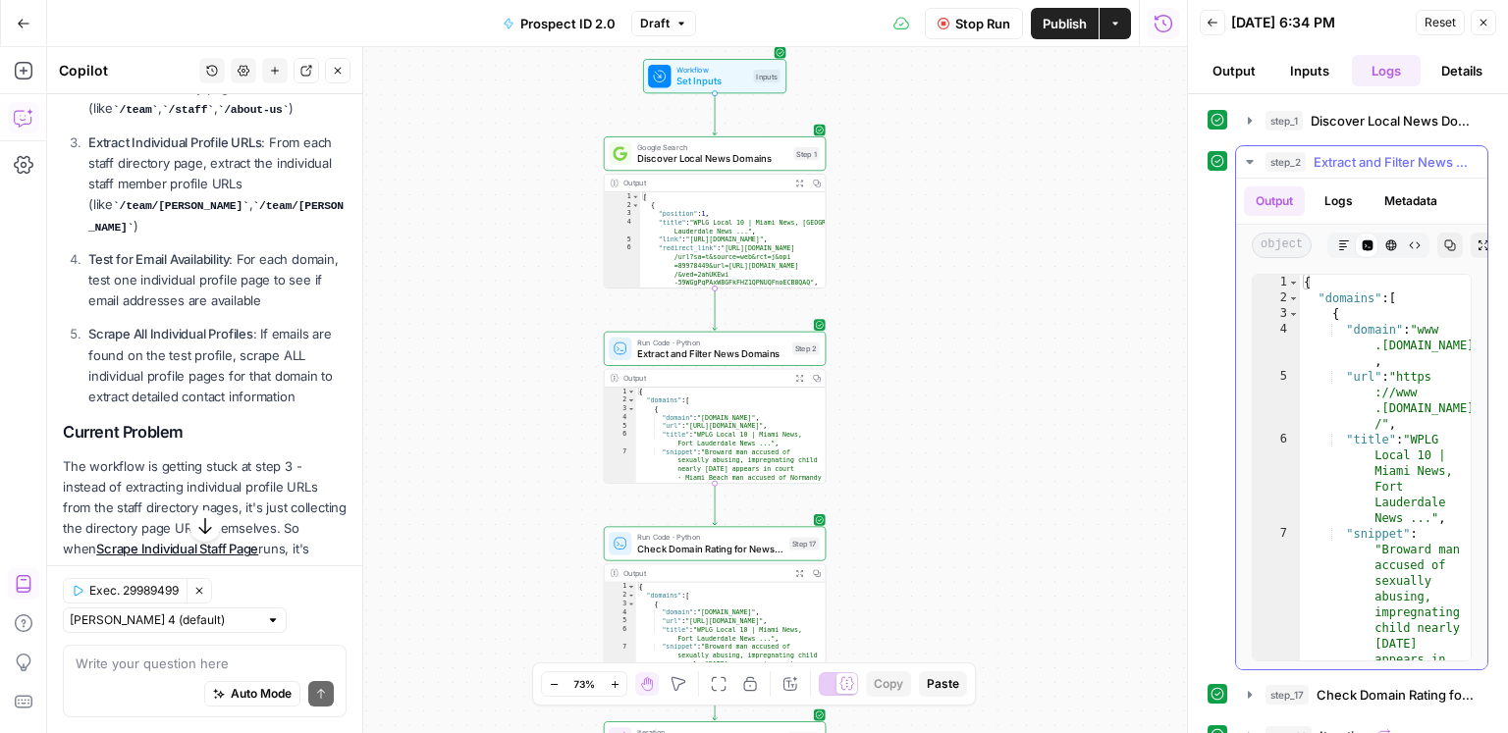
click at [1130, 156] on span "Extract and Filter News Domains" at bounding box center [1395, 162] width 162 height 20
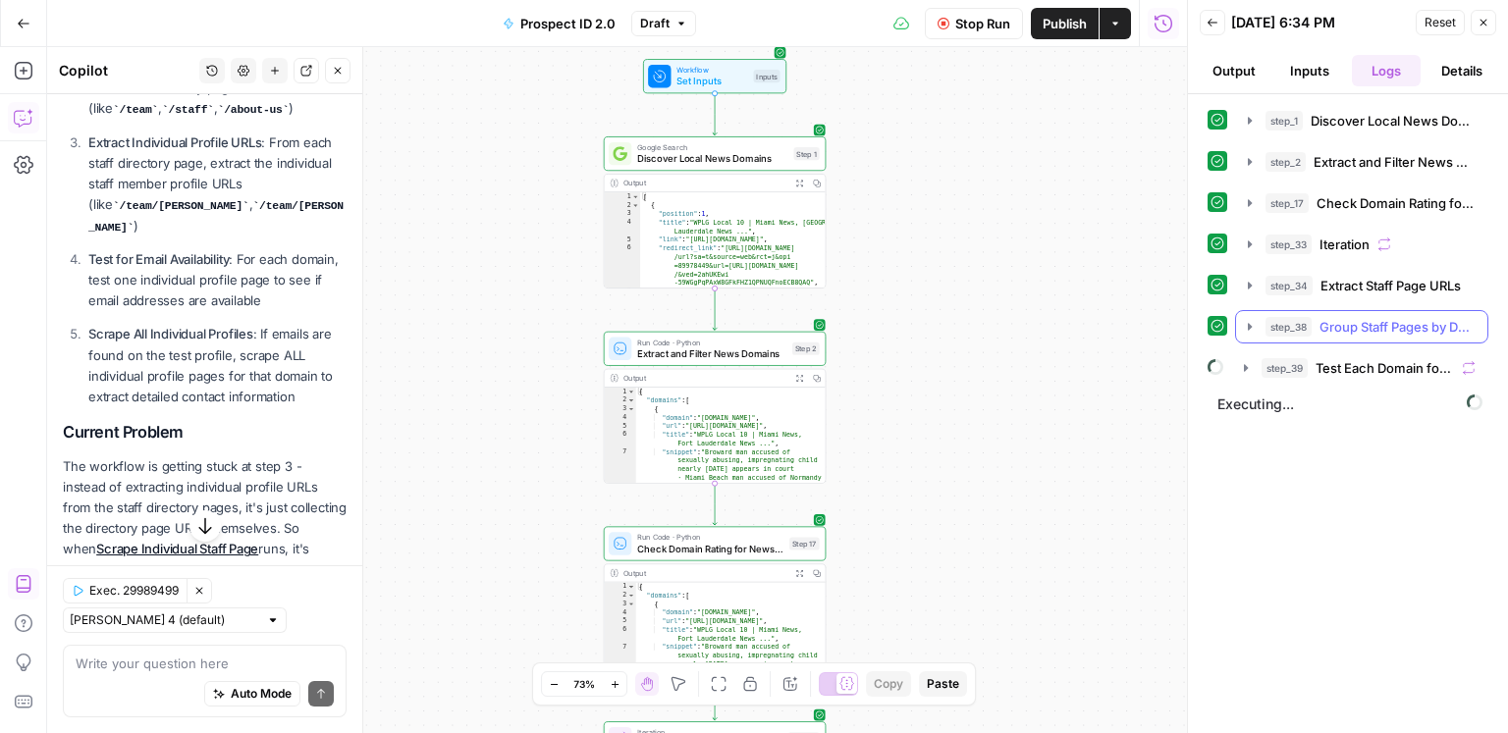
click at [1130, 326] on span "Group Staff Pages by Domain" at bounding box center [1397, 327] width 156 height 20
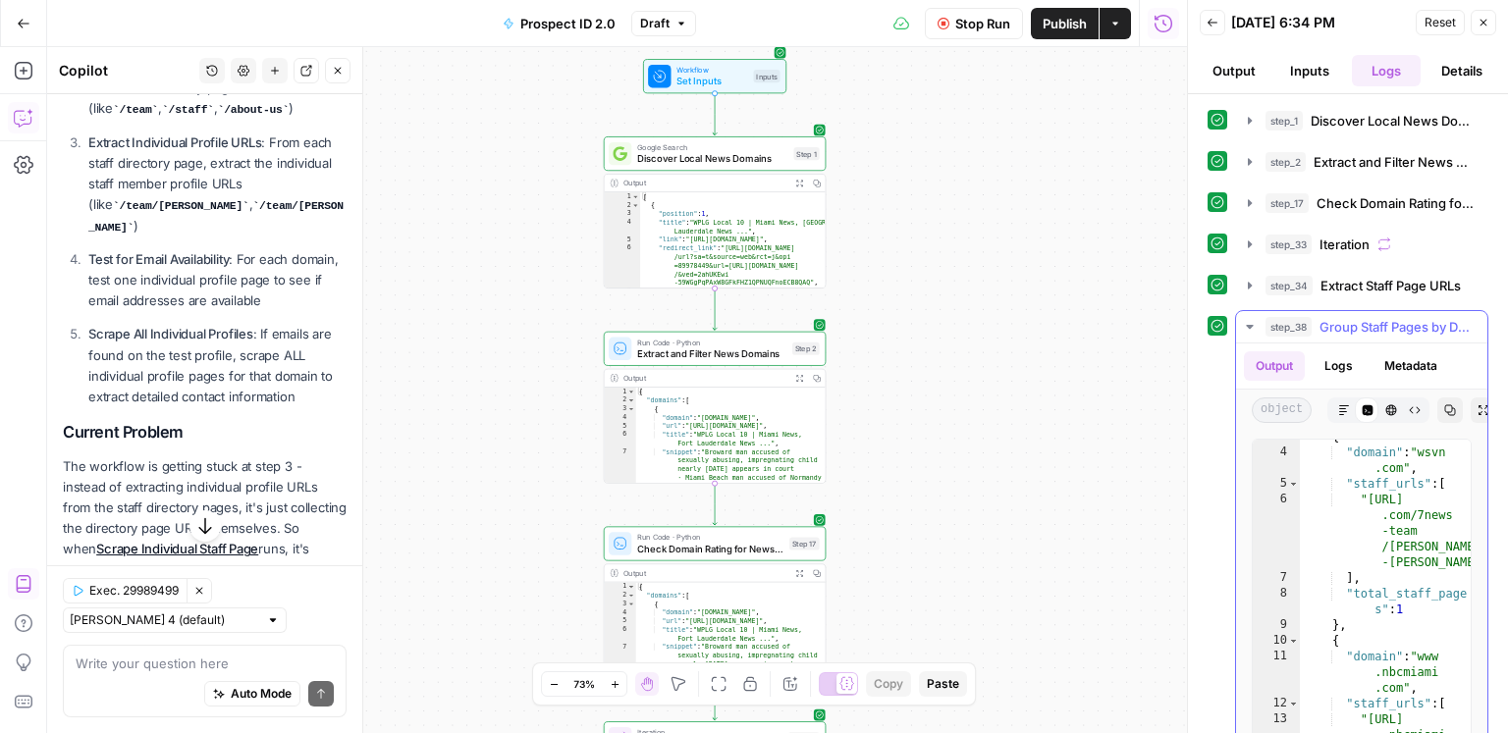
scroll to position [50, 0]
click at [1130, 334] on button "step_38 Group Staff Pages by Domain 107 ms / 1 tasks" at bounding box center [1361, 326] width 251 height 31
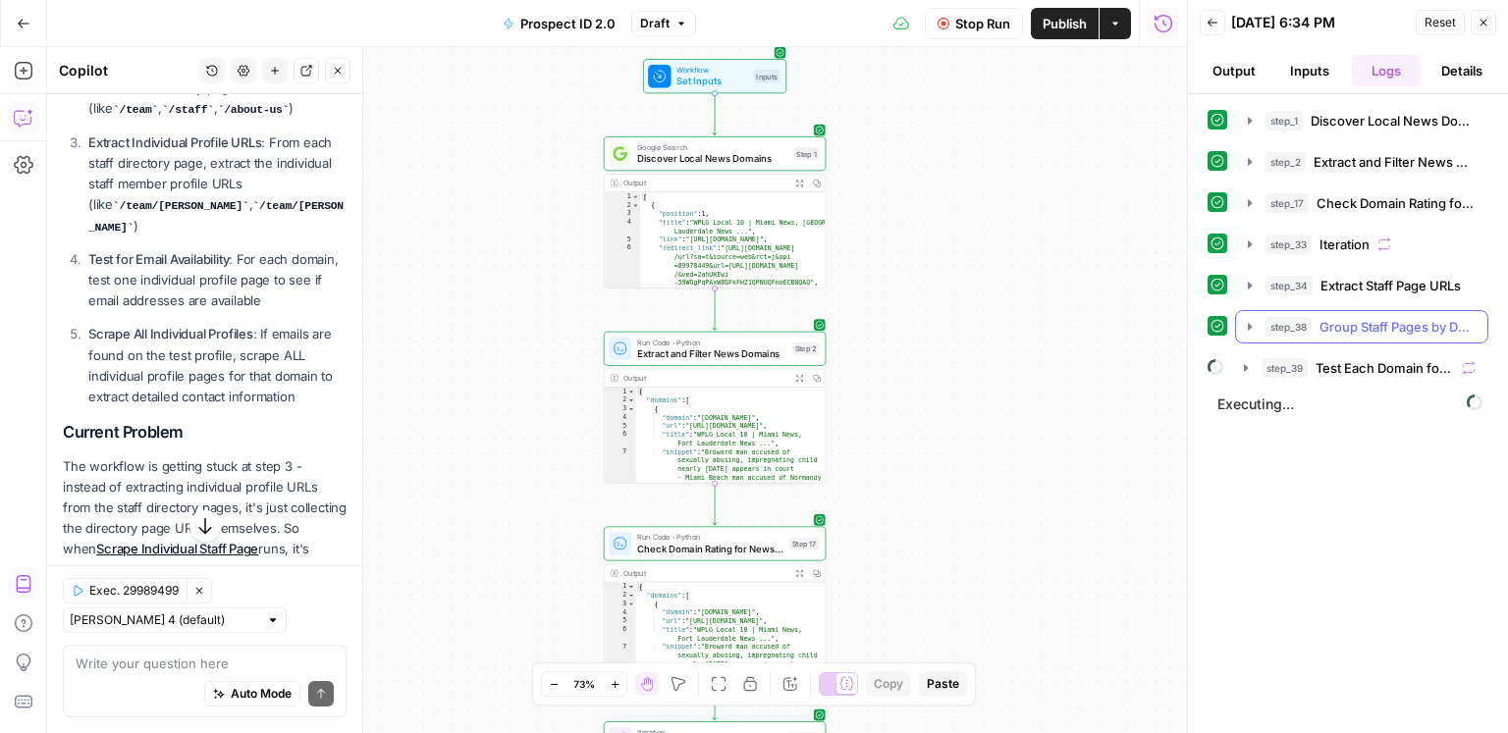
click at [1130, 334] on button "step_38 Group Staff Pages by Domain 107 ms / 1 tasks" at bounding box center [1361, 326] width 251 height 31
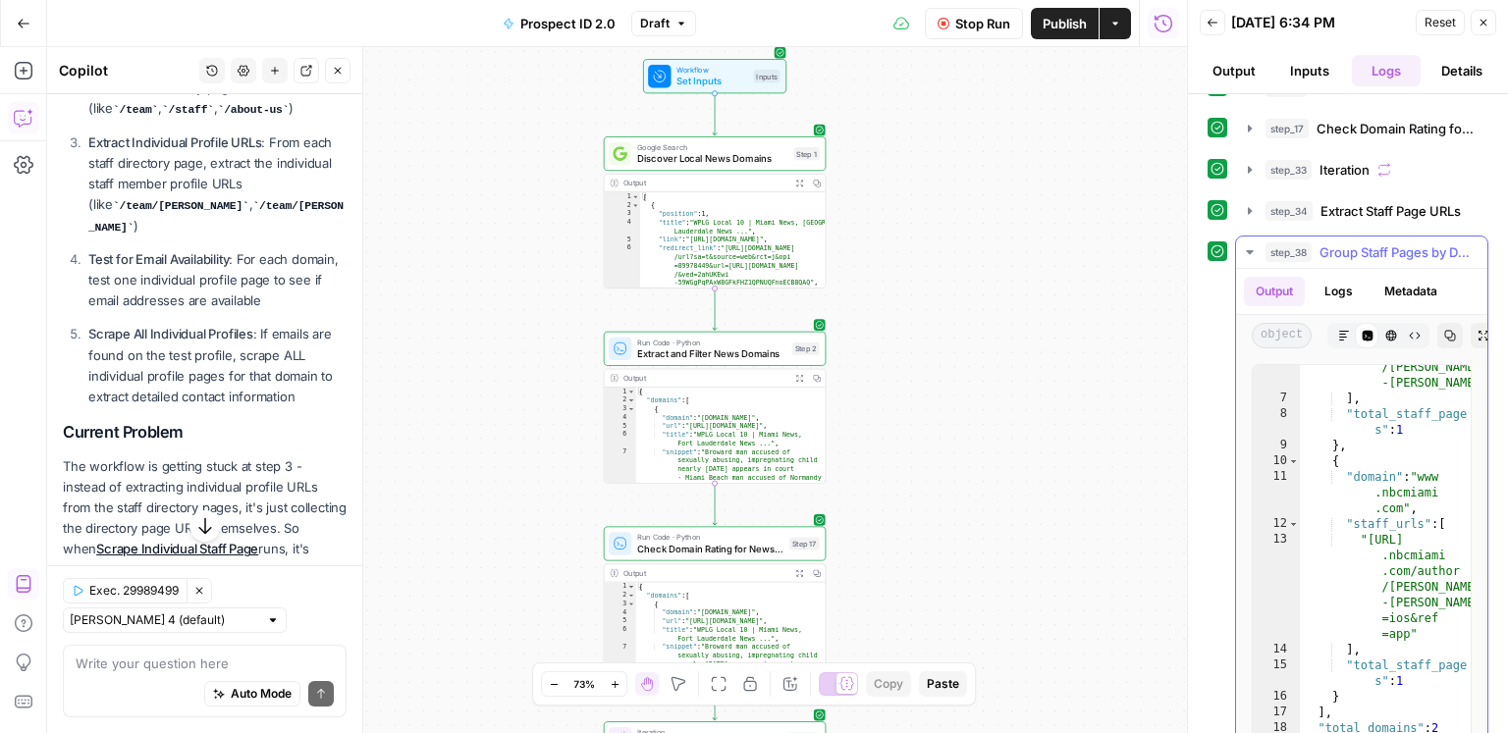
scroll to position [185, 0]
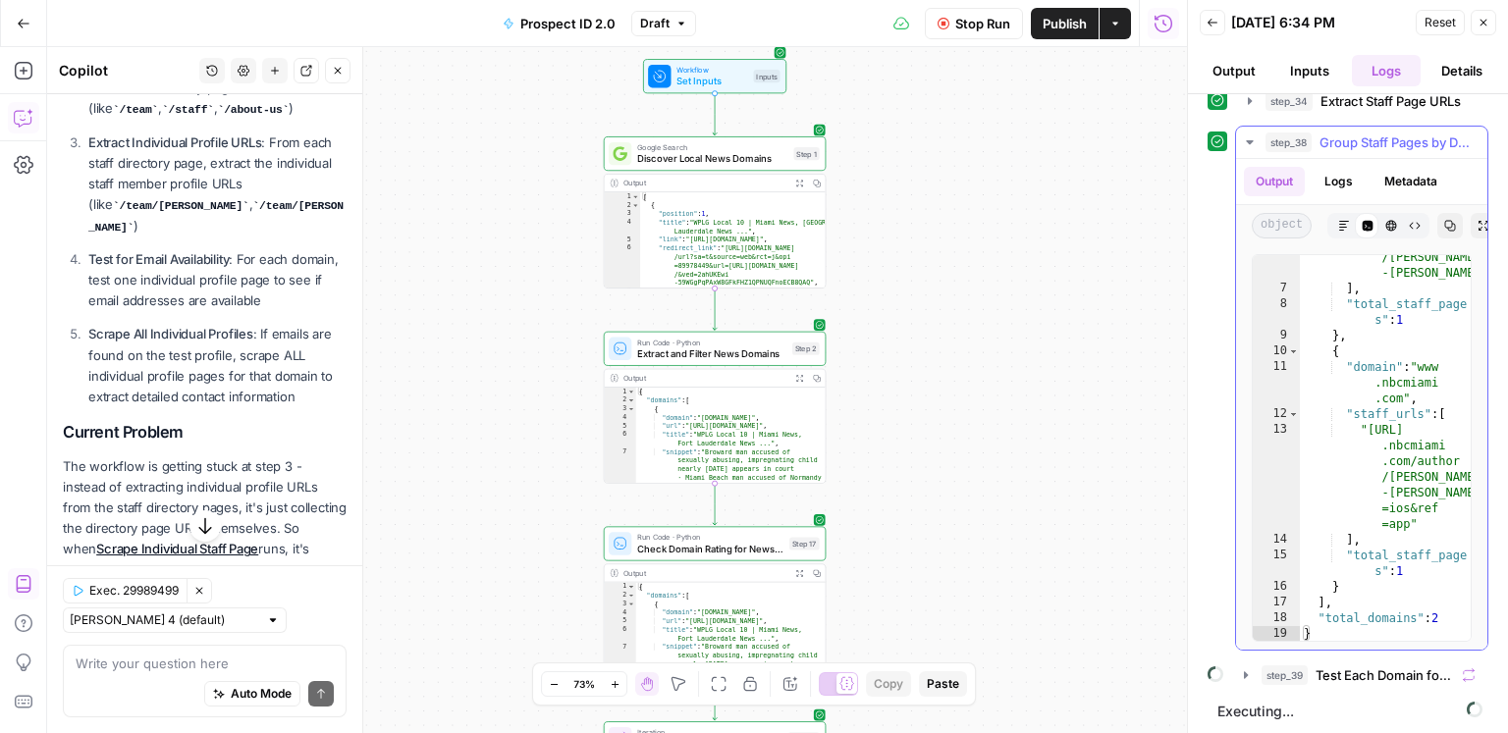
click at [1130, 148] on span "Group Staff Pages by Domain" at bounding box center [1397, 143] width 156 height 20
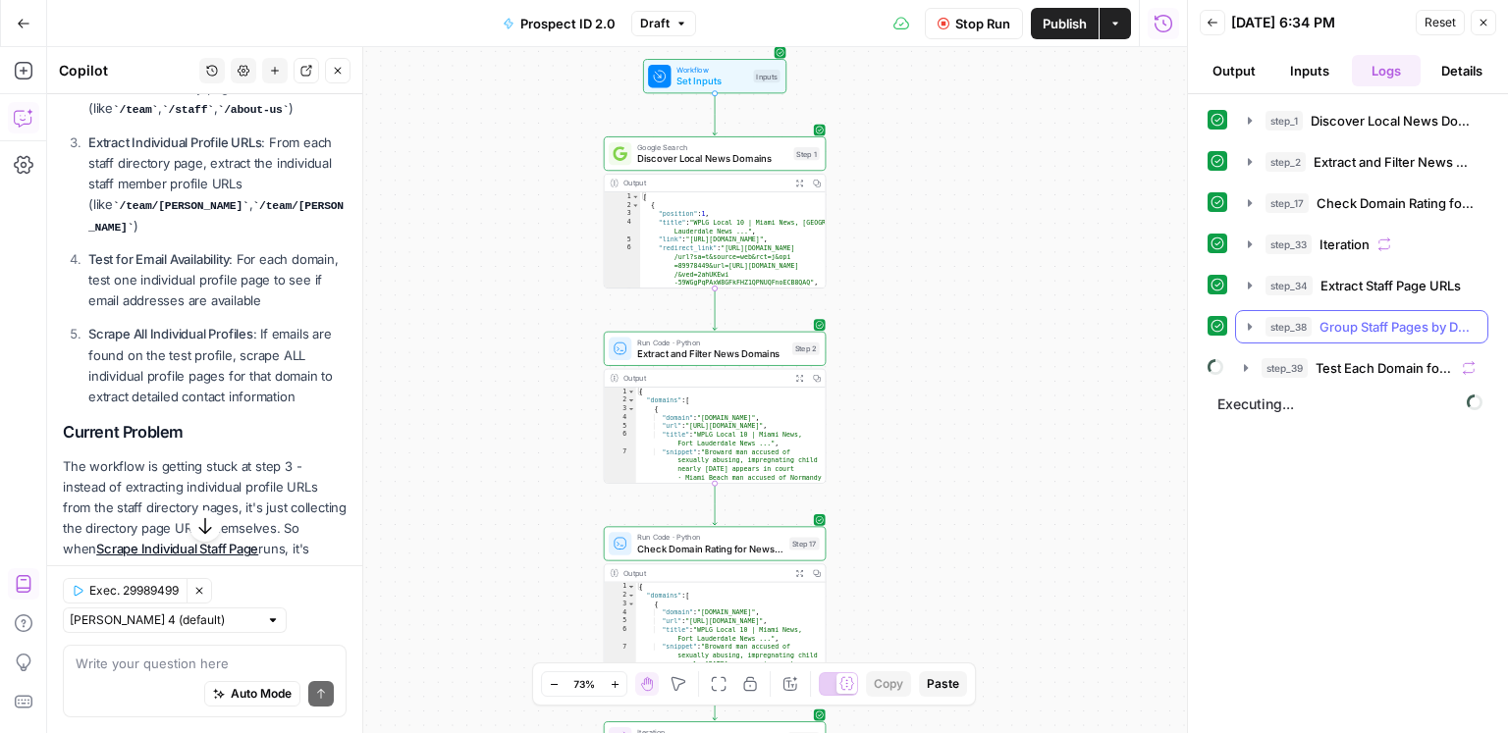
scroll to position [0, 0]
click at [1130, 359] on span "Test Each Domain for Email Availability" at bounding box center [1385, 368] width 138 height 20
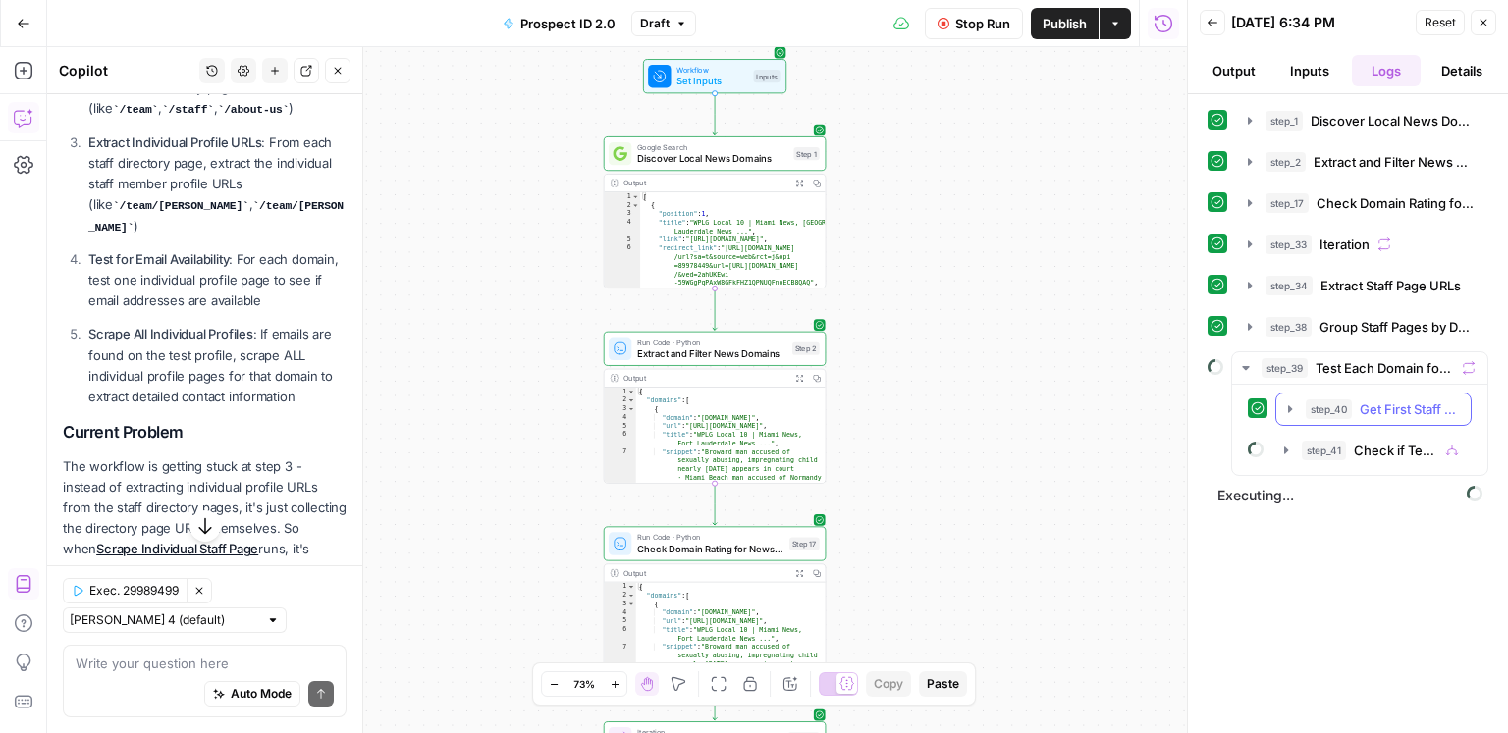
click at [1130, 408] on span "Get First Staff URL for Testing" at bounding box center [1409, 410] width 99 height 20
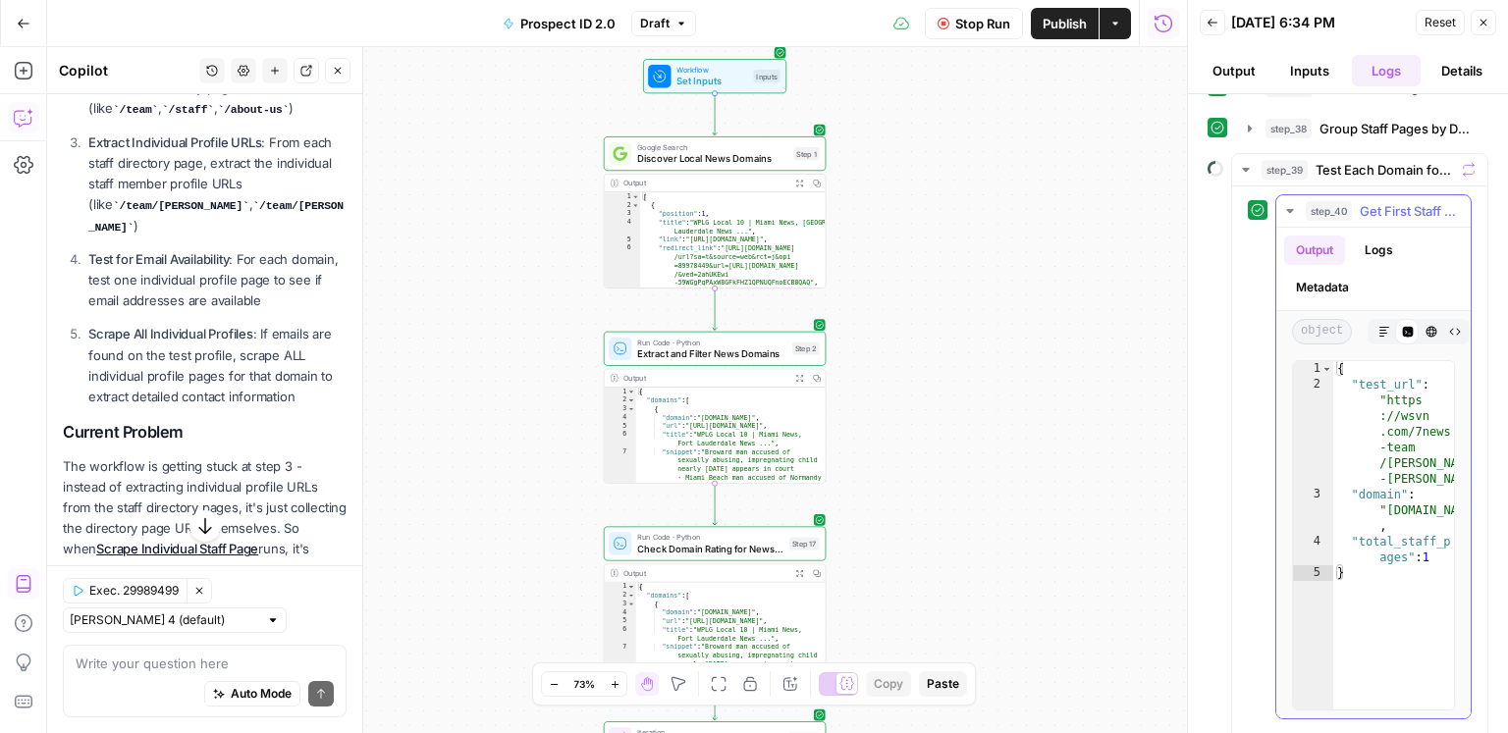
scroll to position [199, 0]
click at [1130, 200] on span "Get First Staff URL for Testing" at bounding box center [1409, 210] width 99 height 20
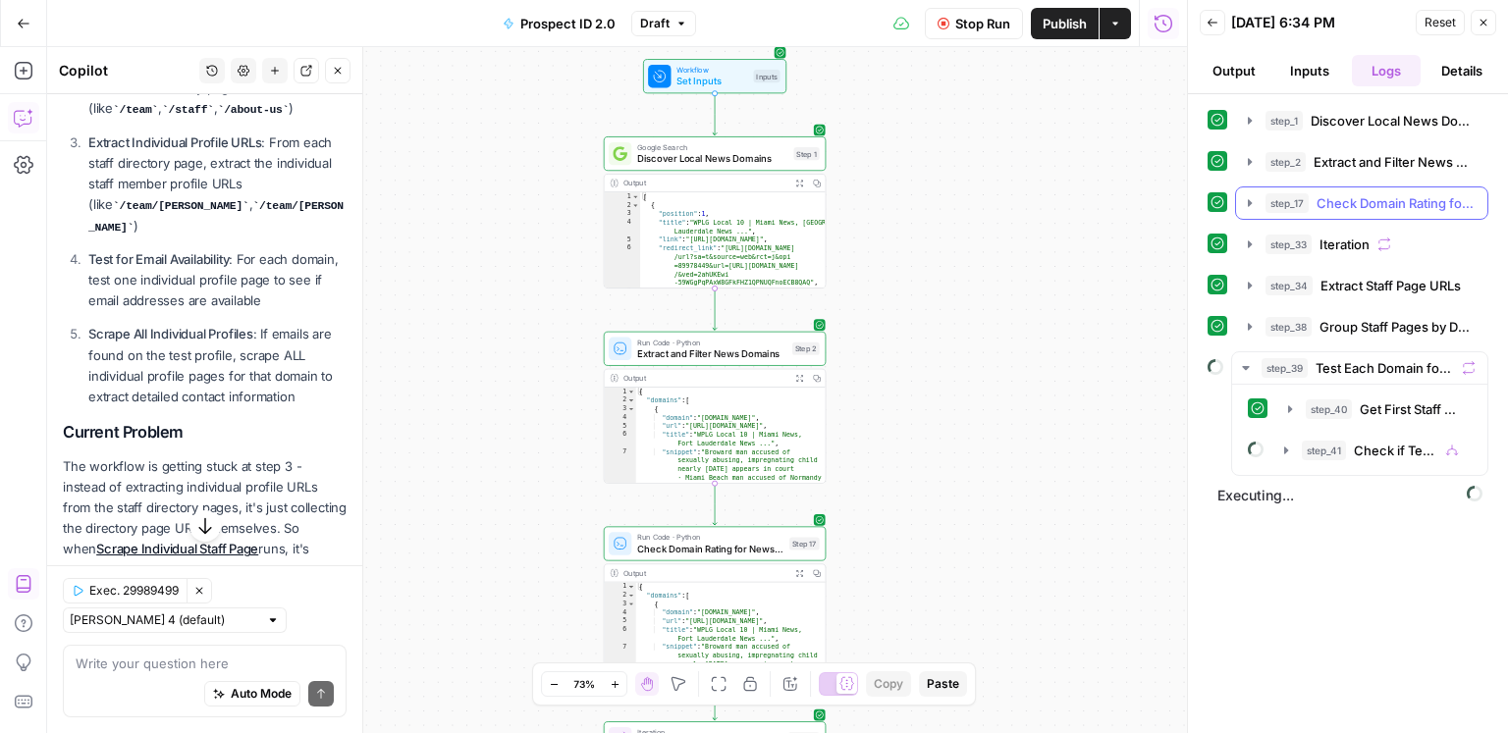
scroll to position [0, 0]
click at [1130, 441] on span "Check if Test URL Exists" at bounding box center [1395, 451] width 83 height 20
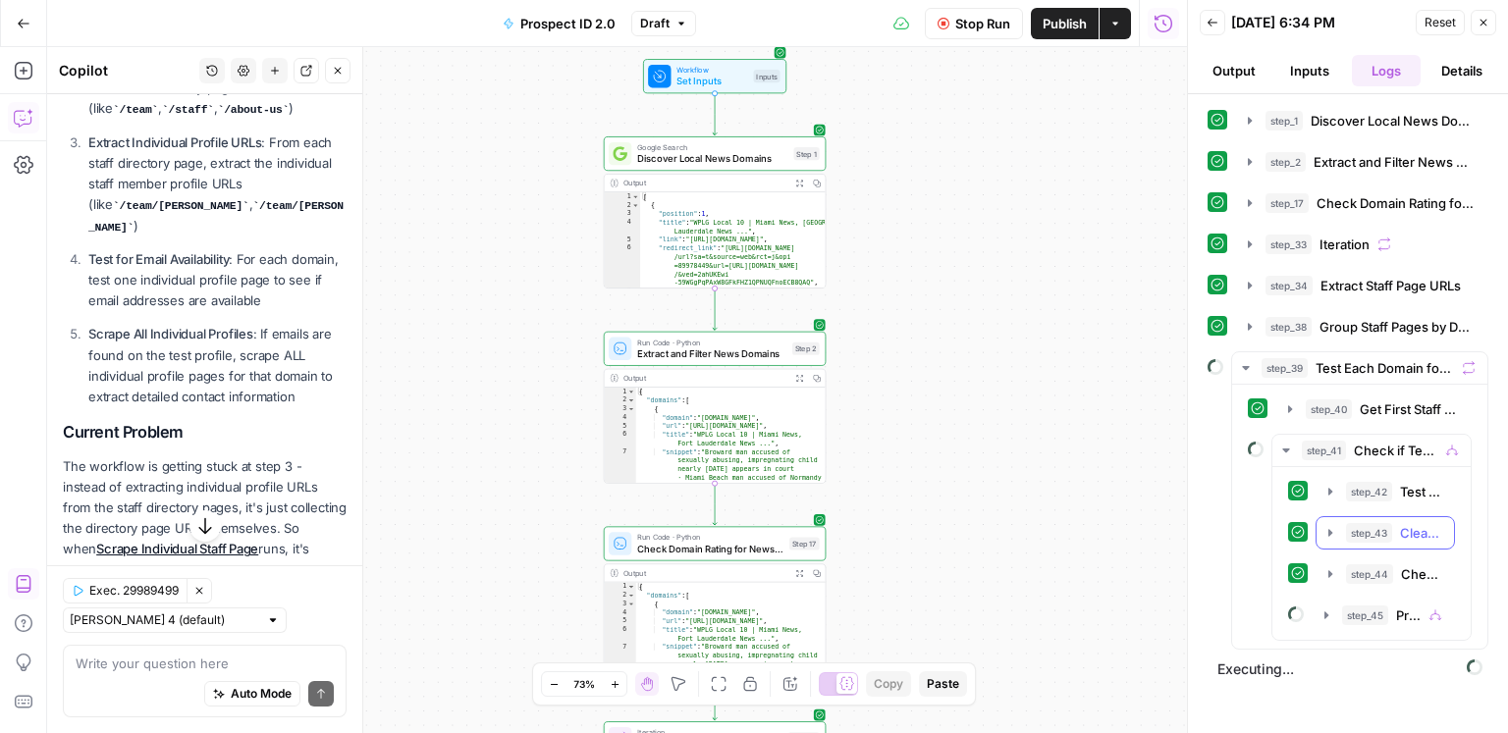
click at [1130, 528] on span "step_43" at bounding box center [1369, 533] width 46 height 20
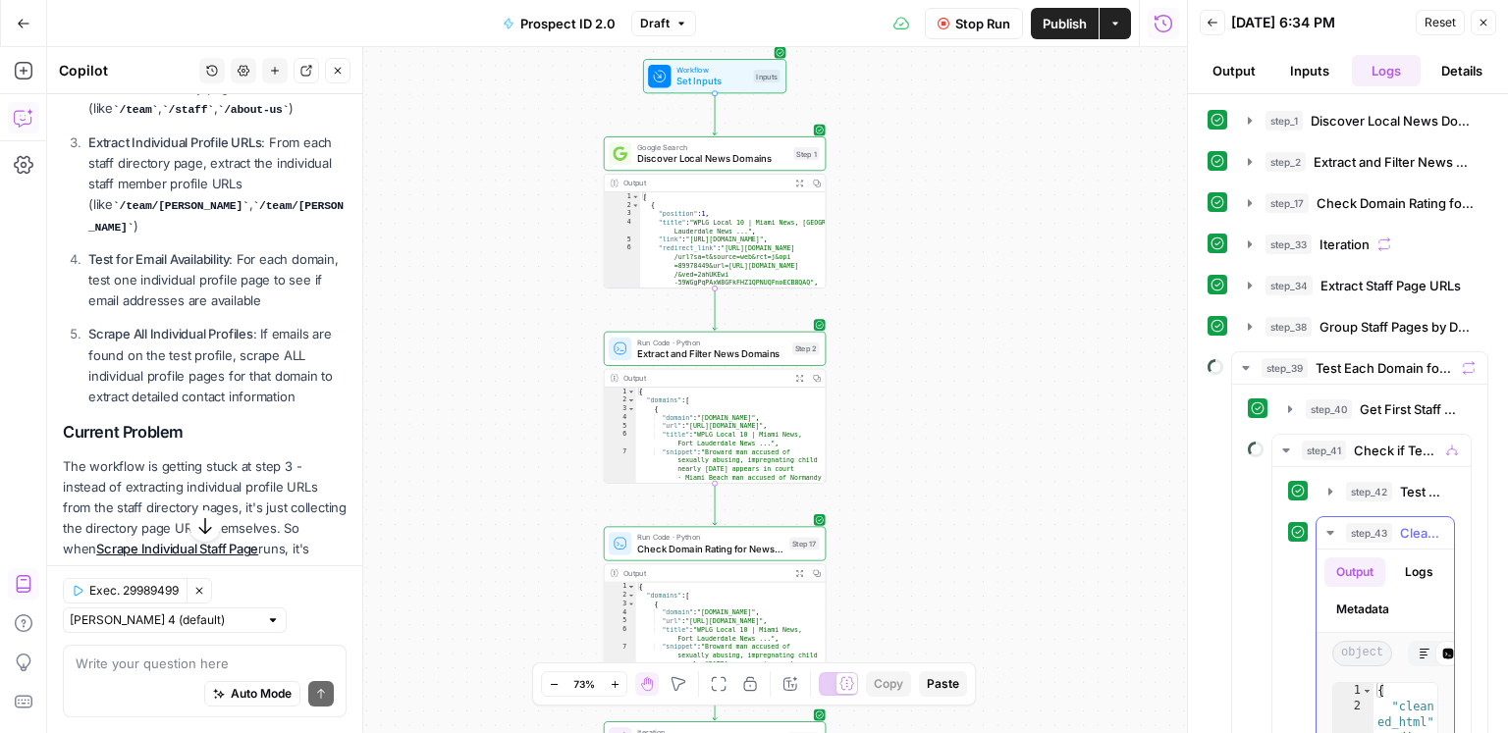
click at [1130, 528] on span "step_43" at bounding box center [1369, 533] width 46 height 20
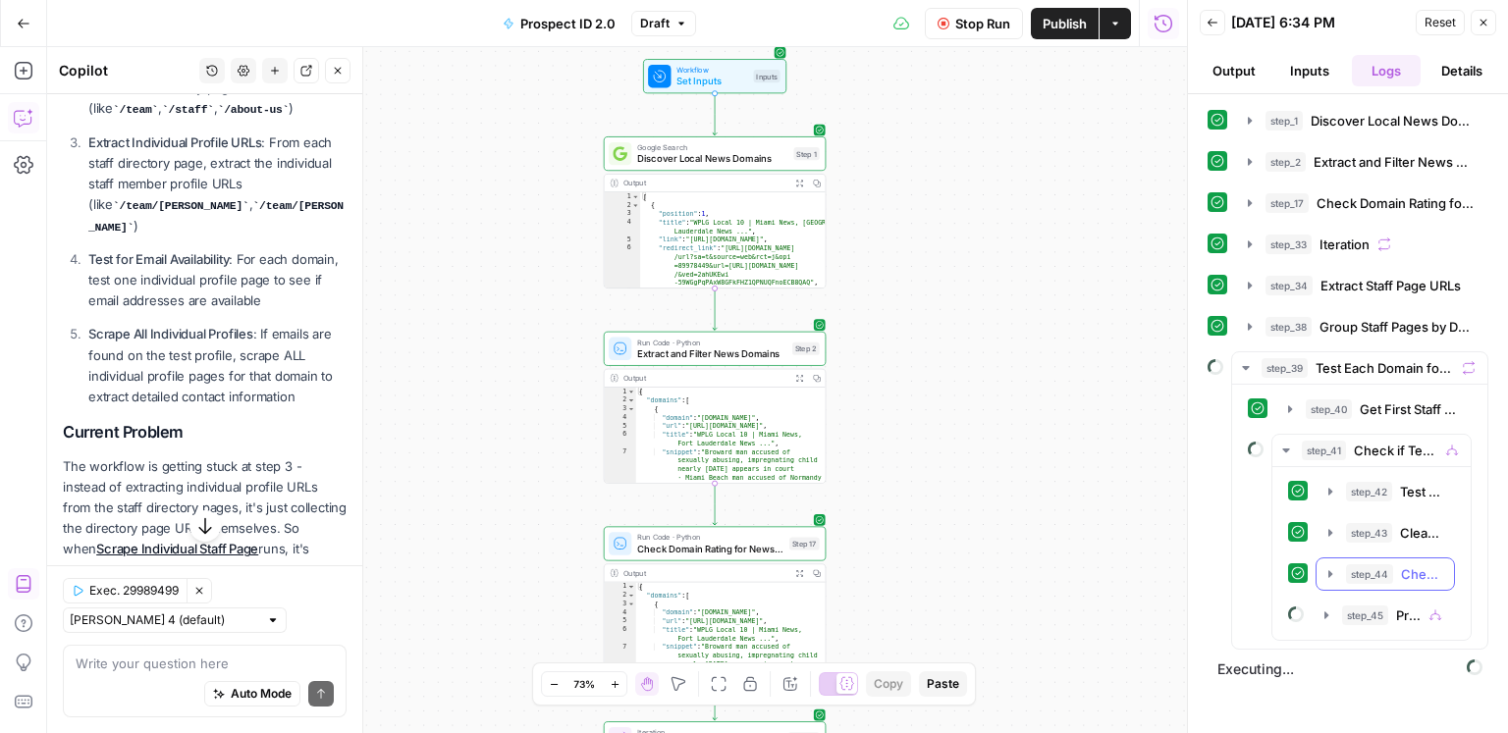
click at [1130, 570] on span "step_44" at bounding box center [1369, 575] width 47 height 20
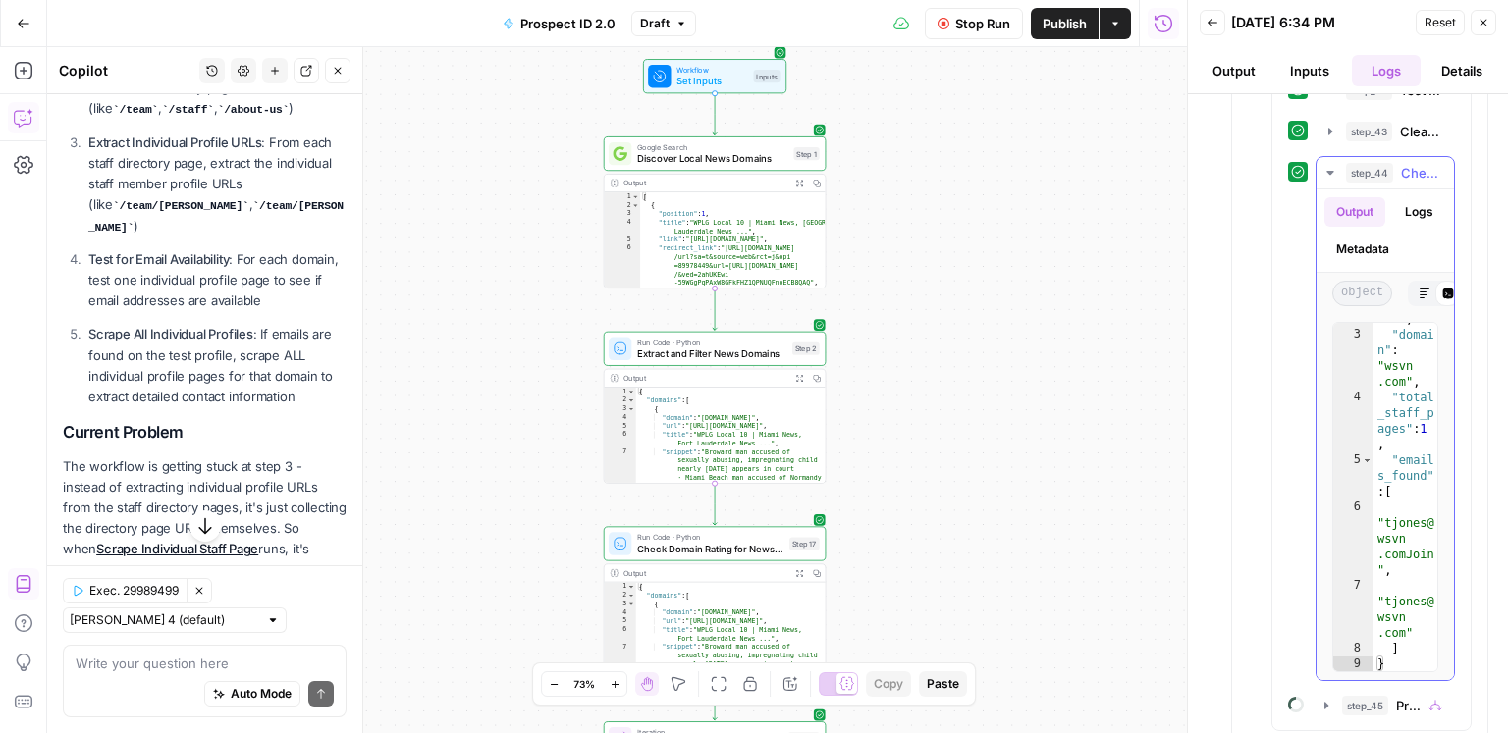
scroll to position [447, 0]
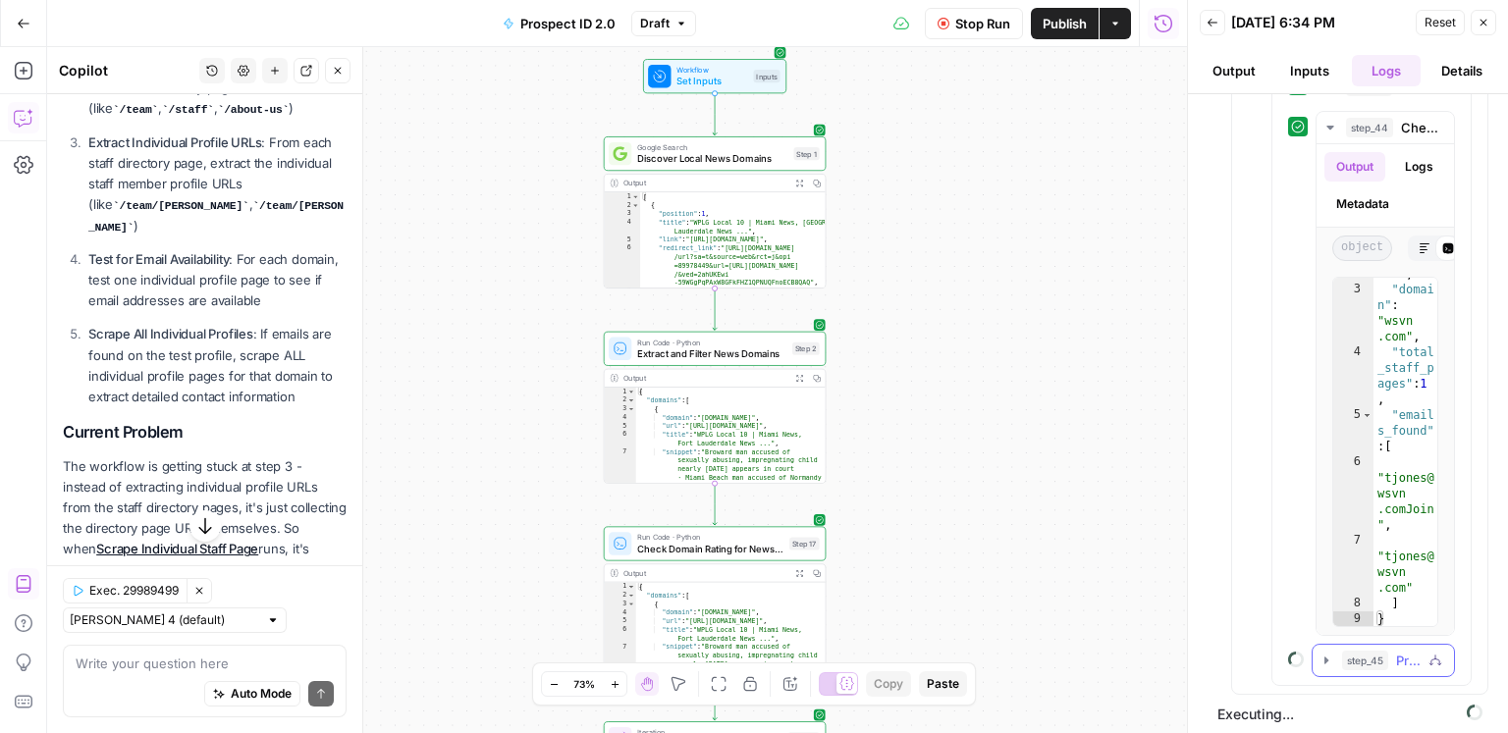
click at [1130, 591] on span "step_45" at bounding box center [1365, 661] width 46 height 20
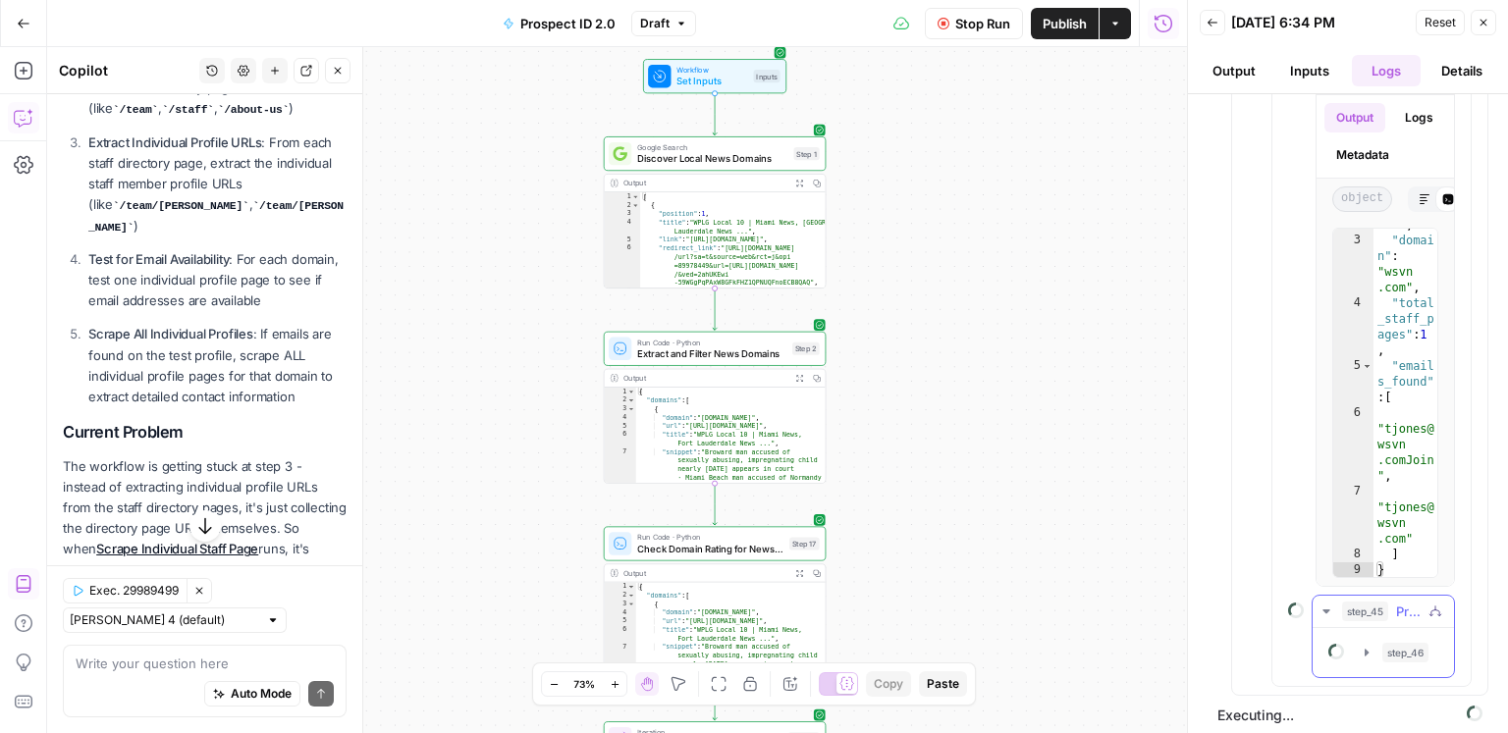
click at [1130, 591] on span "step_46" at bounding box center [1405, 653] width 46 height 20
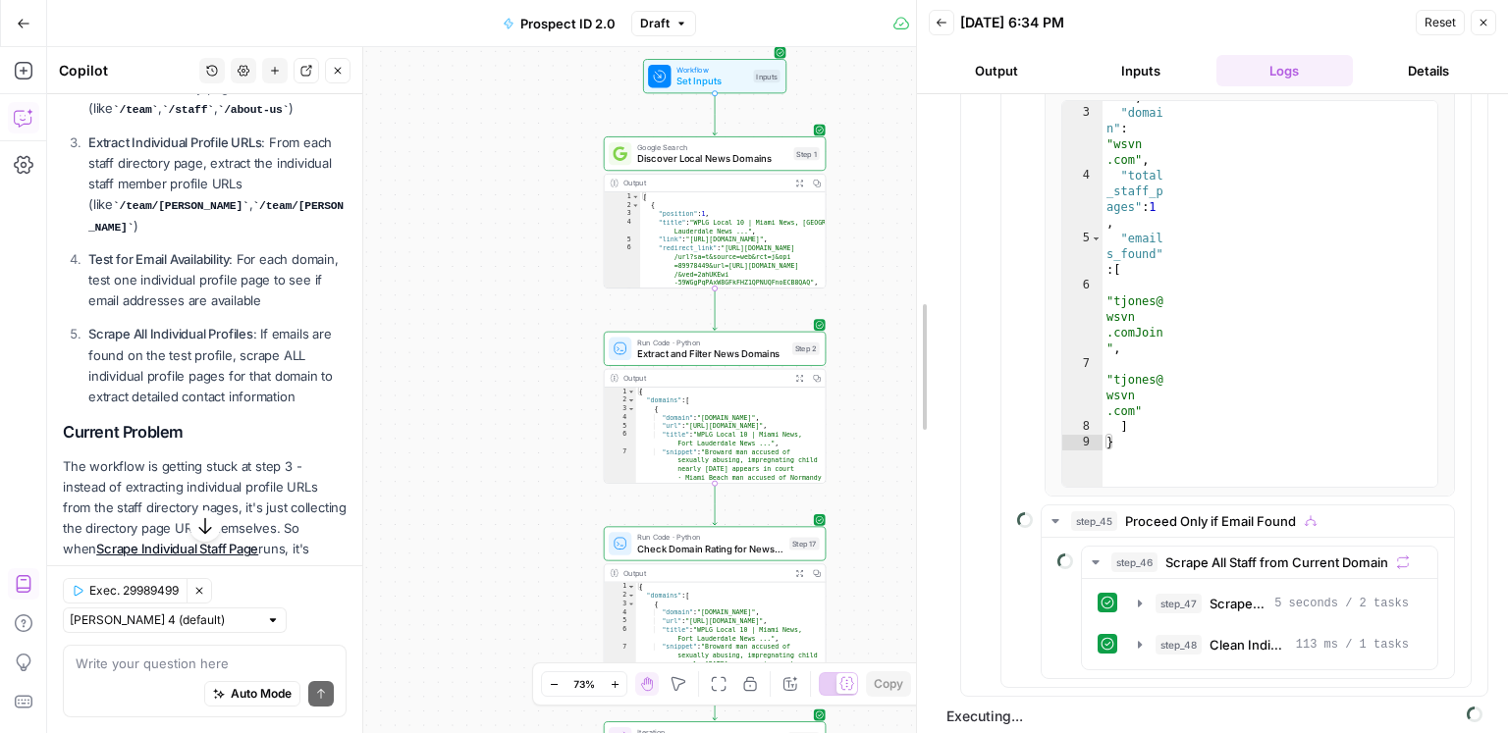
scroll to position [550, 0]
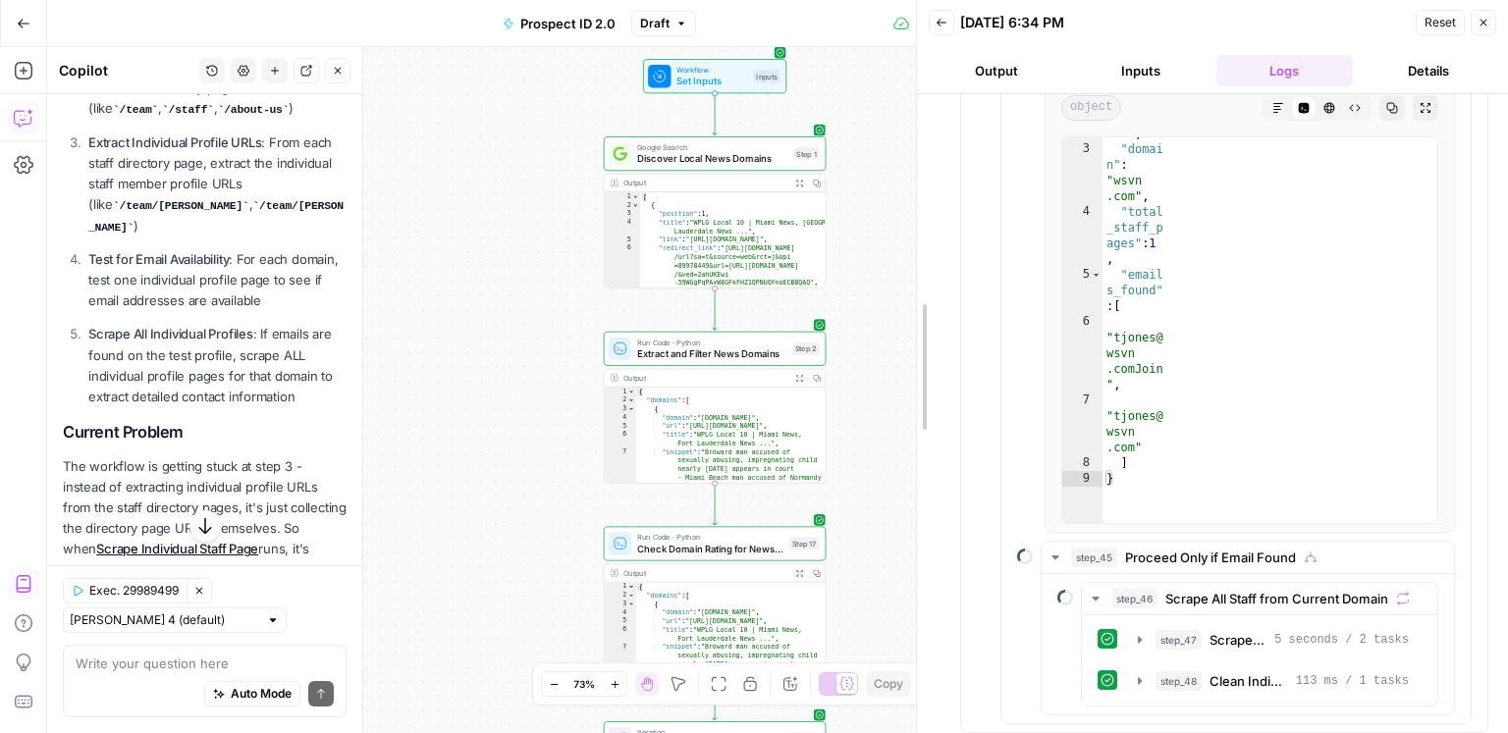
drag, startPoint x: 1191, startPoint y: 507, endPoint x: 1097, endPoint y: 575, distance: 116.6
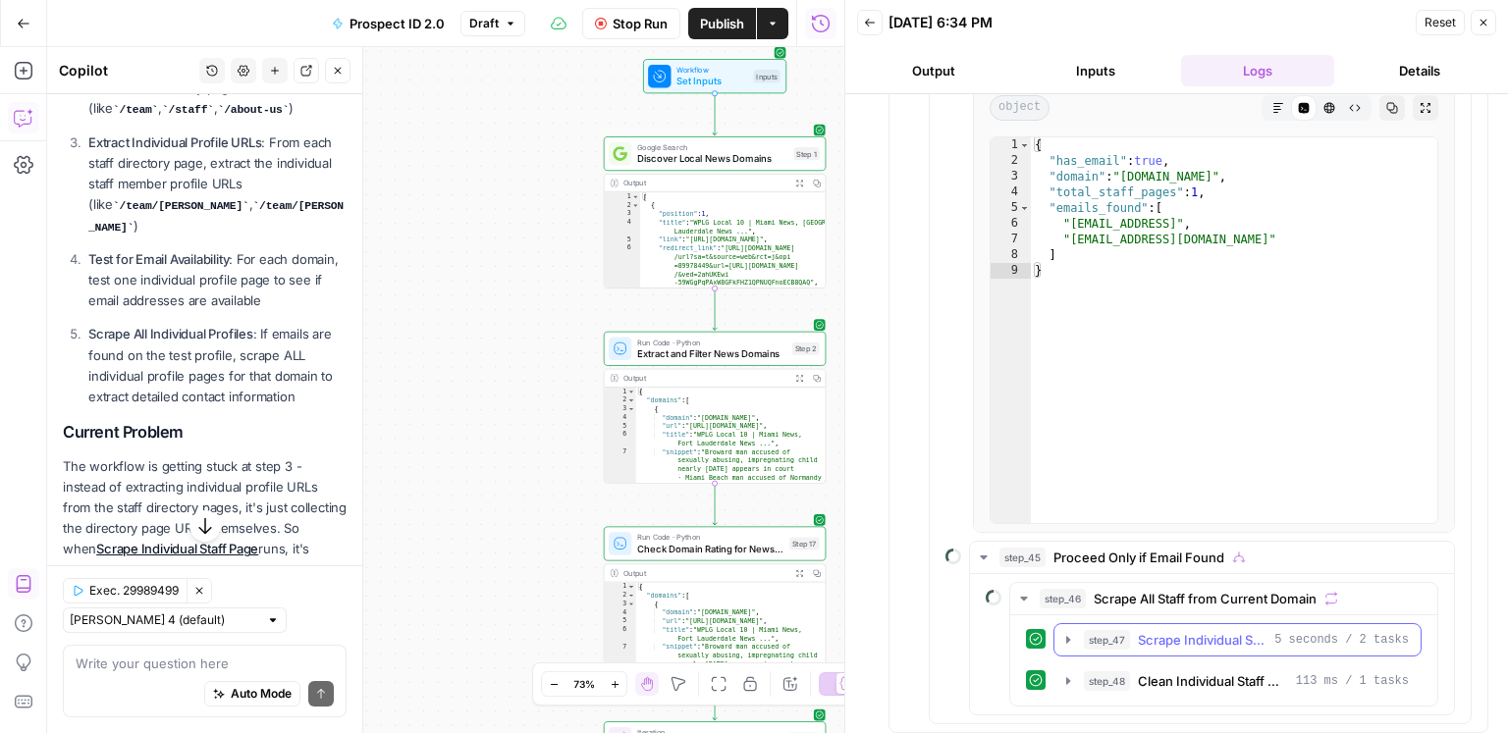
scroll to position [0, 0]
click at [1130, 591] on span "Scrape Individual Staff Page" at bounding box center [1202, 640] width 129 height 20
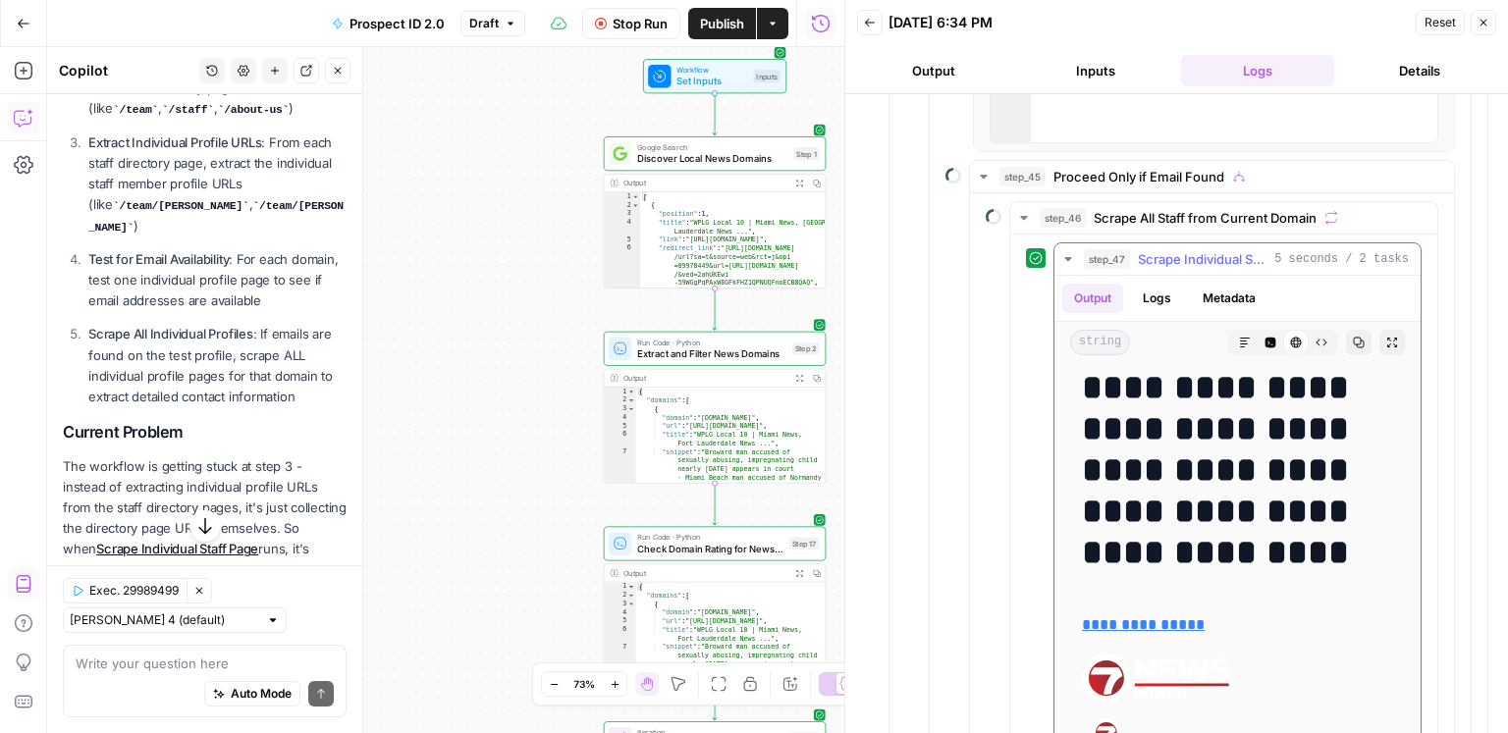
scroll to position [308, 0]
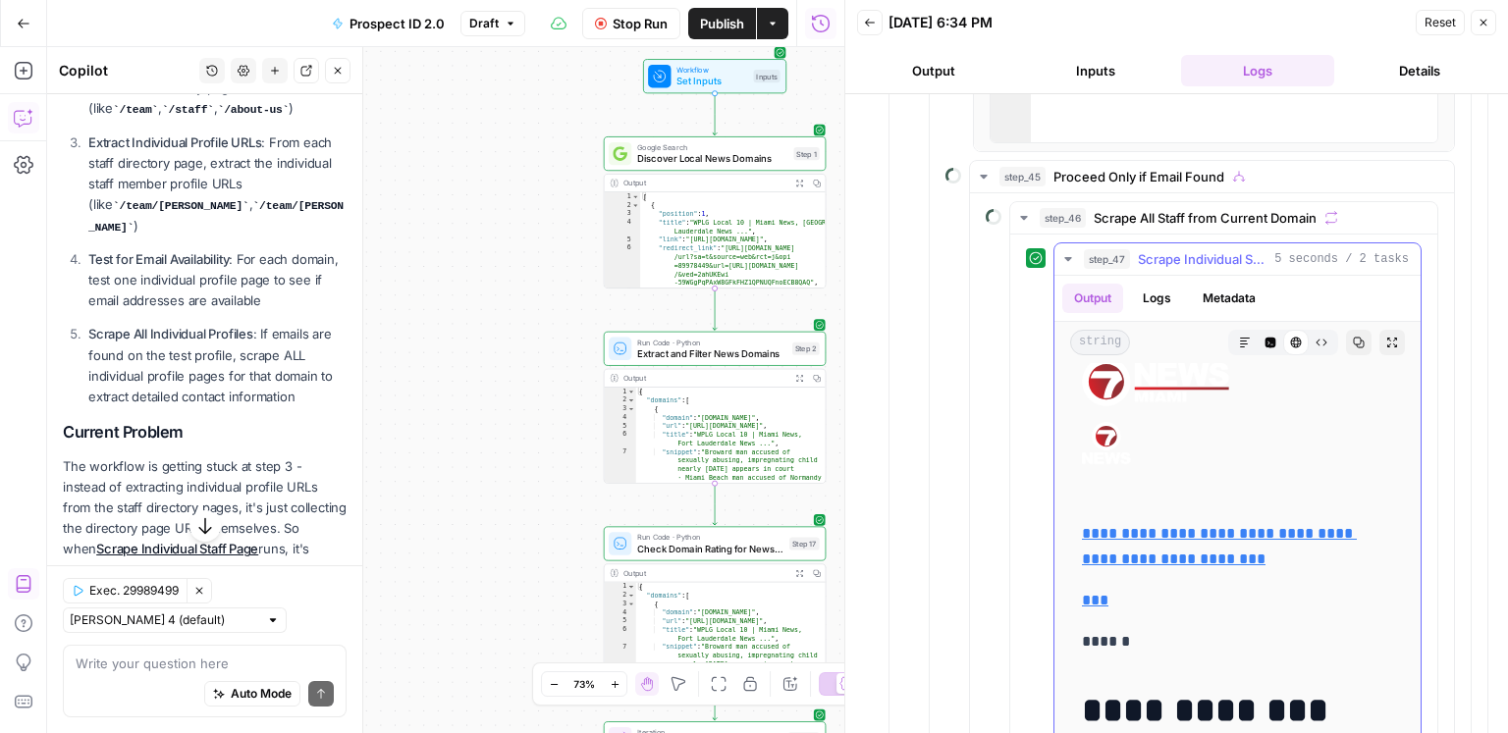
click at [1130, 253] on span "Scrape Individual Staff Page" at bounding box center [1202, 259] width 129 height 20
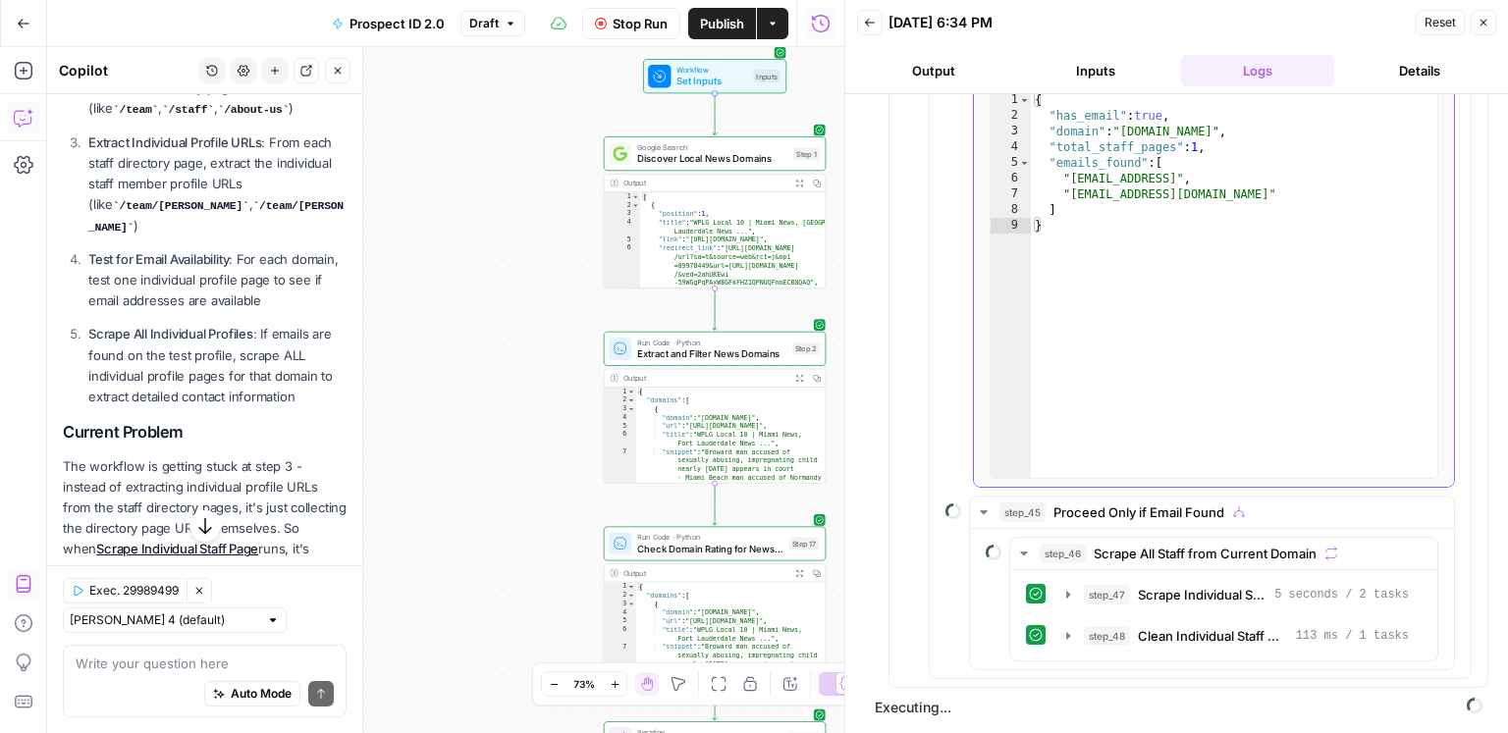
scroll to position [586, 0]
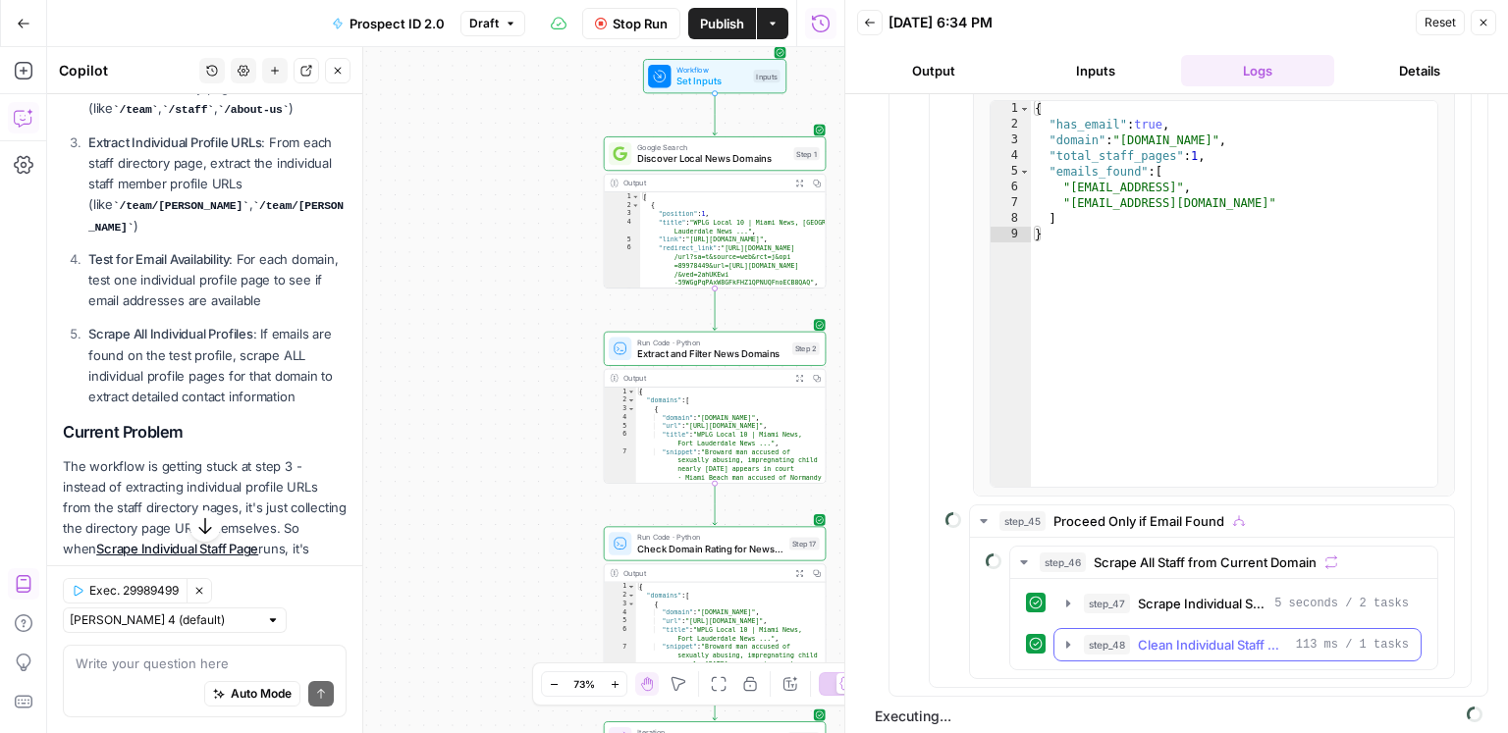
click at [1130, 591] on div "step_42 Test Scrape Single Staff Profile 6 seconds / 2 tasks step_43 Clean Test…" at bounding box center [1200, 284] width 541 height 806
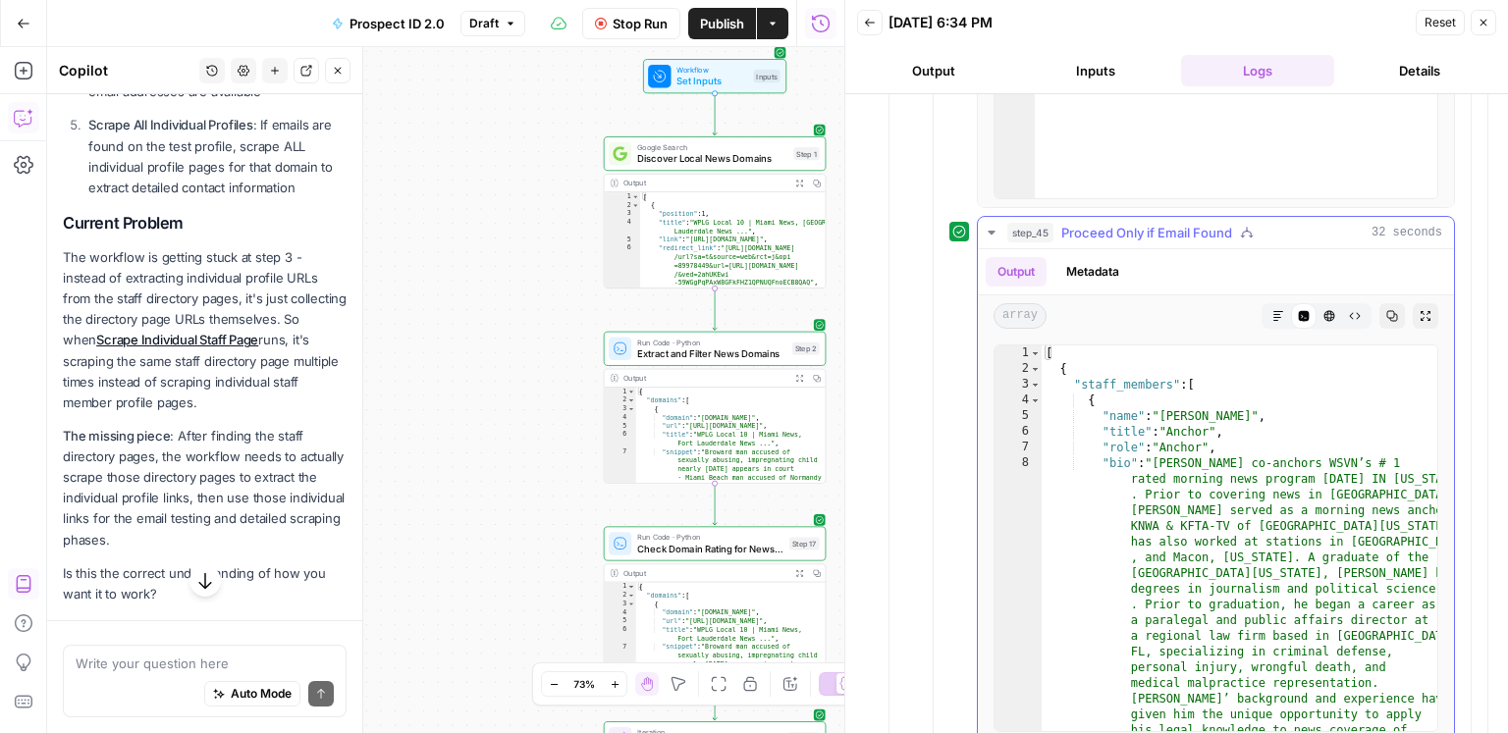
scroll to position [6699, 0]
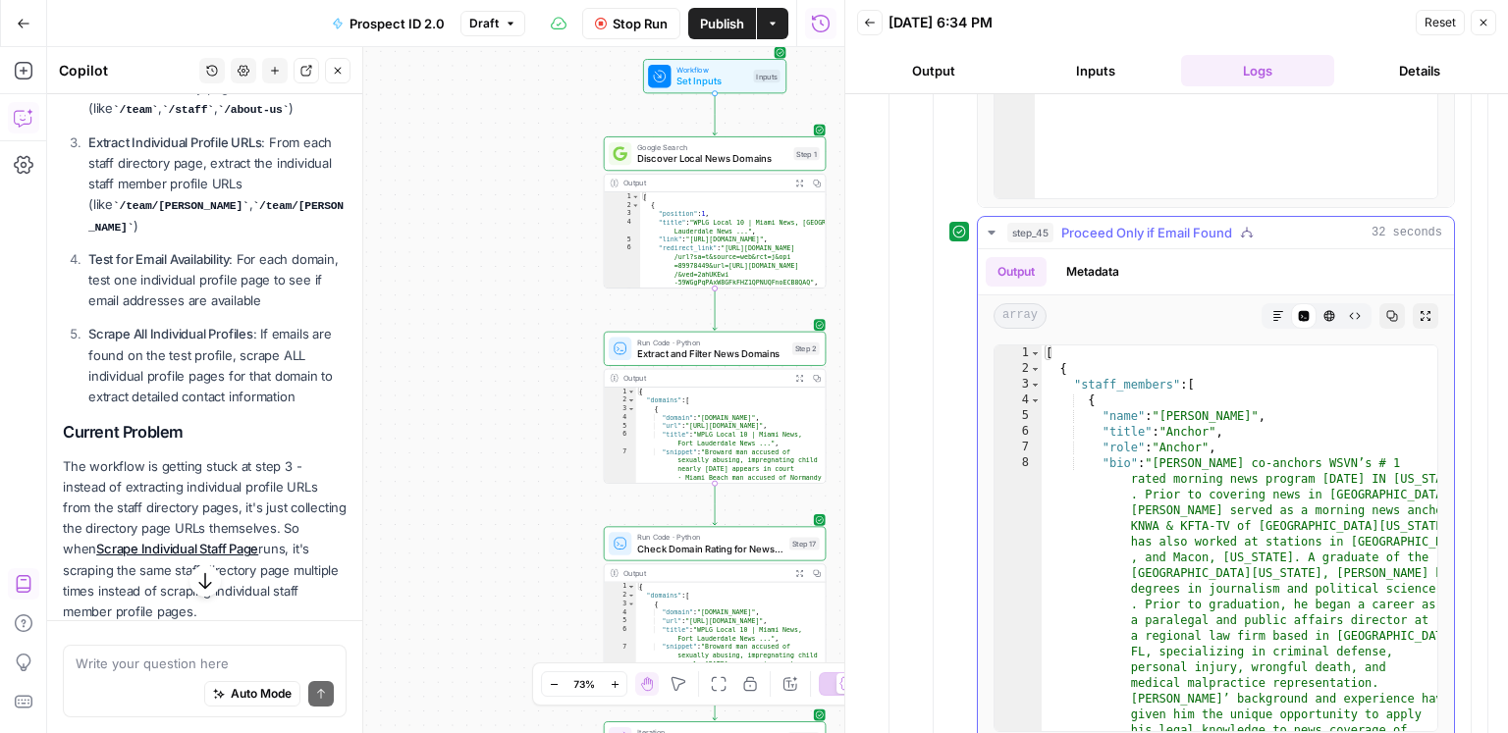
click at [1130, 239] on button "step_45 Proceed Only if Email Found 32 seconds" at bounding box center [1216, 232] width 476 height 31
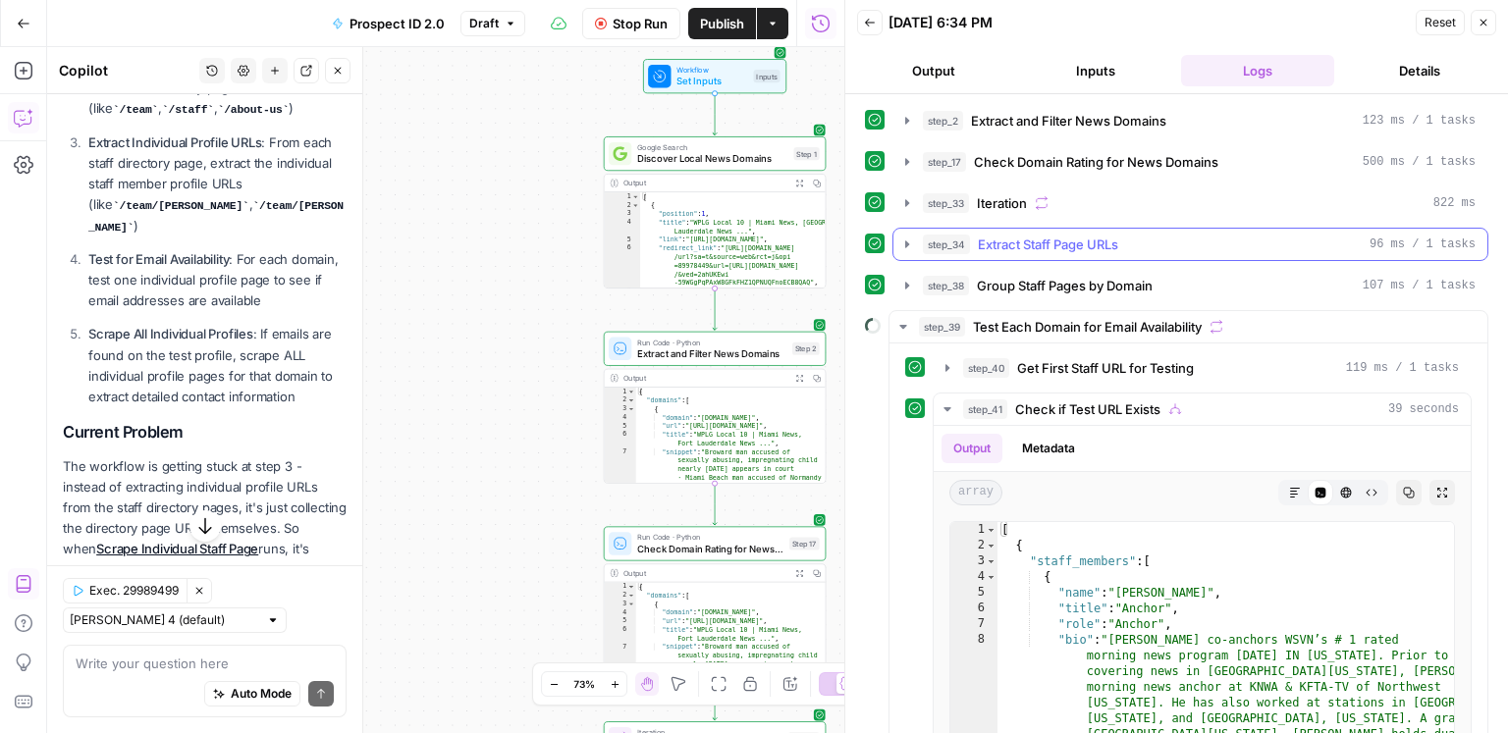
scroll to position [30, 0]
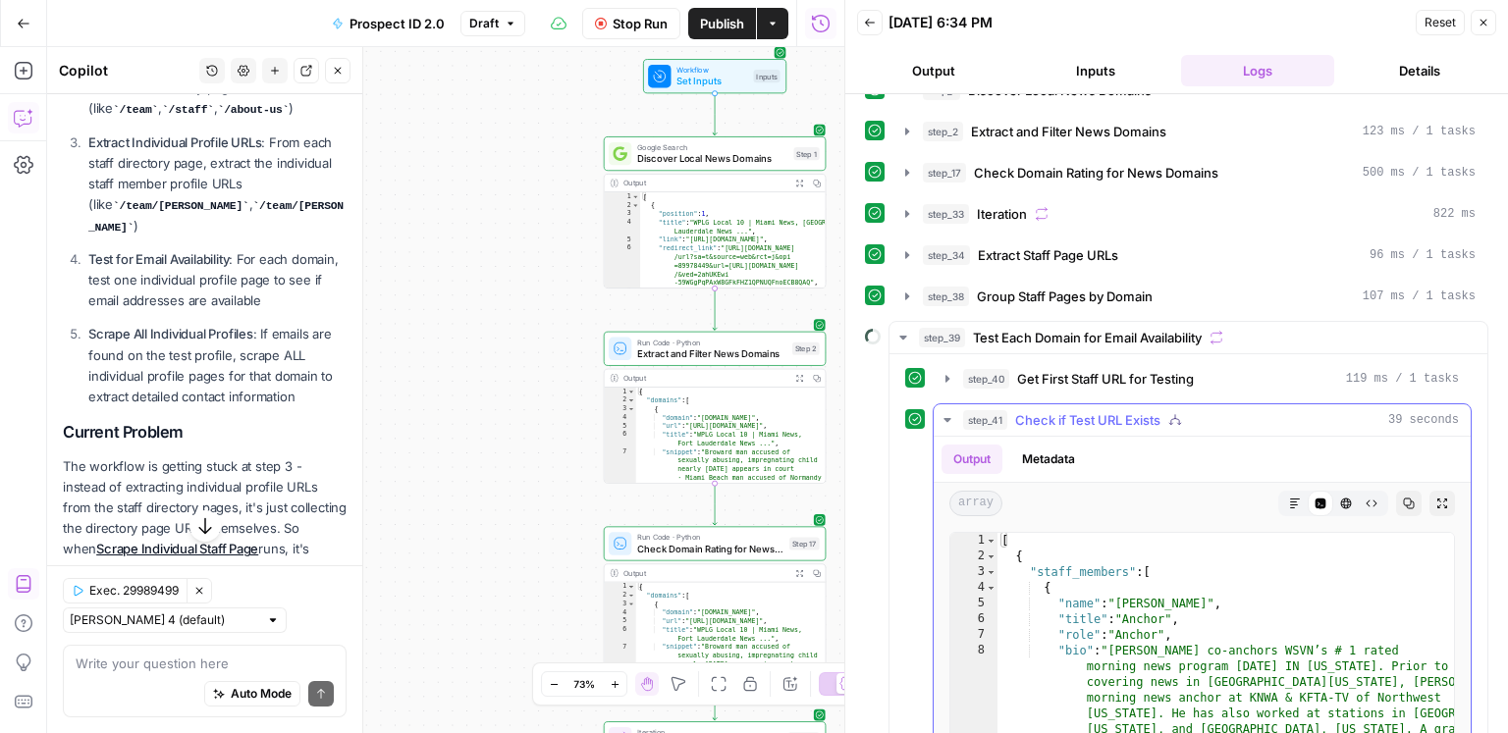
click at [1091, 421] on span "Check if Test URL Exists" at bounding box center [1087, 420] width 145 height 20
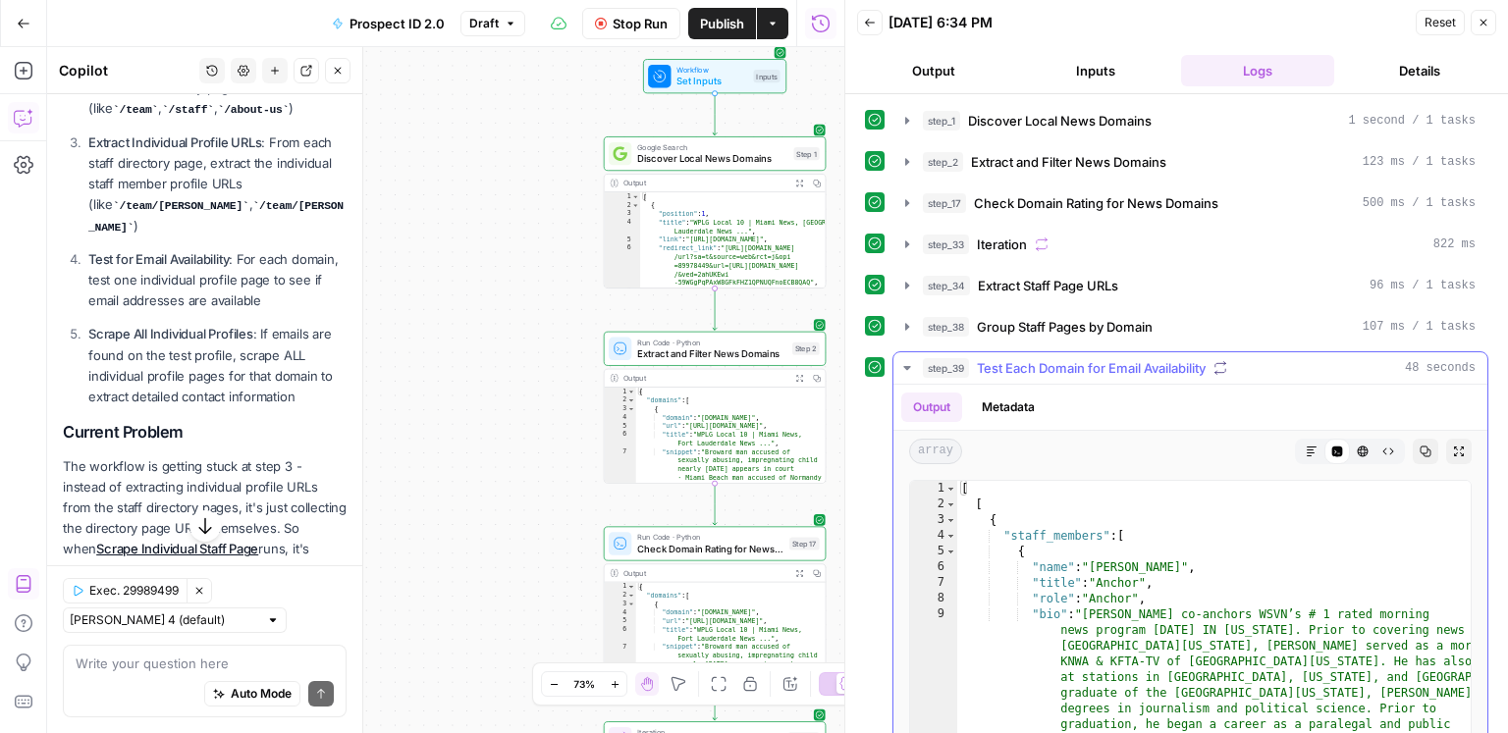
click at [1016, 358] on span "Test Each Domain for Email Availability" at bounding box center [1091, 368] width 229 height 20
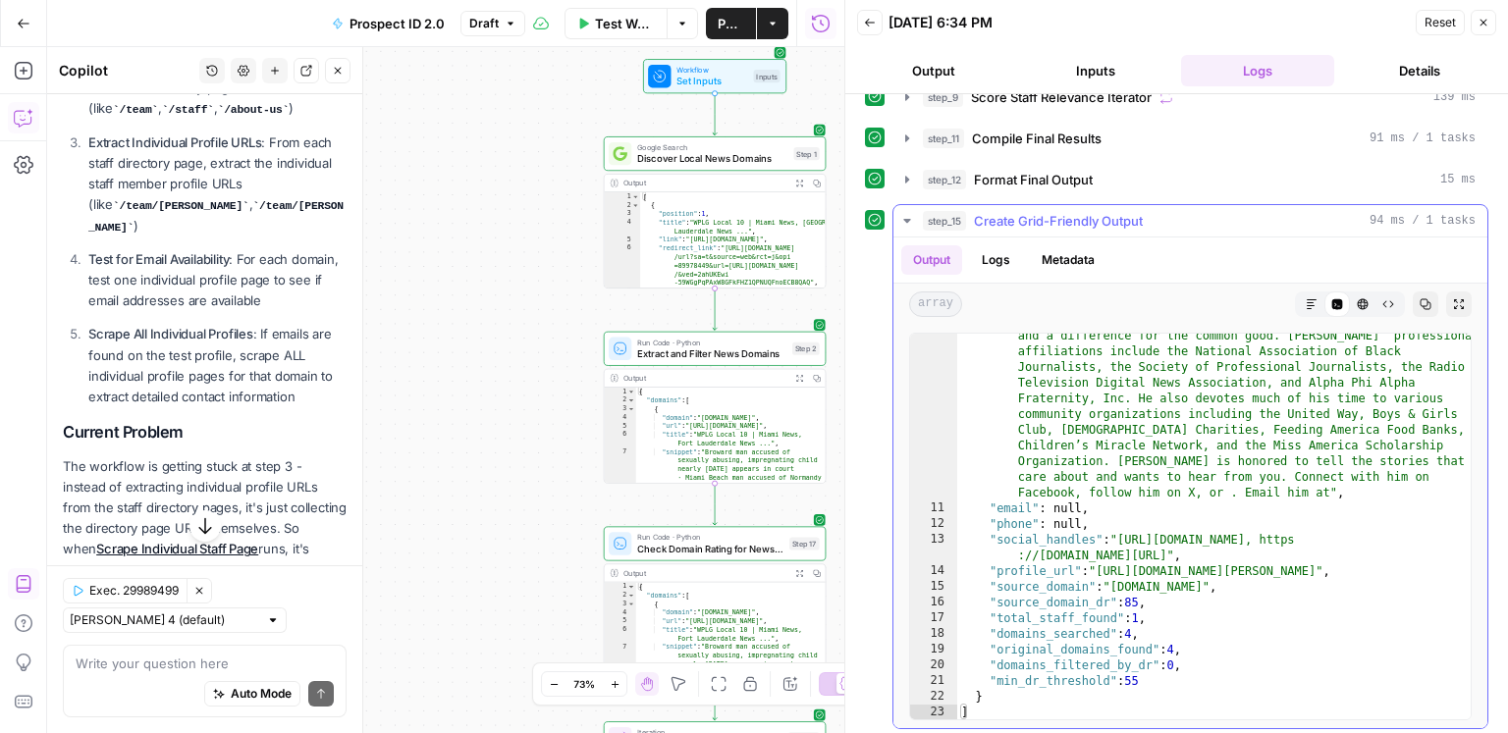
scroll to position [350, 0]
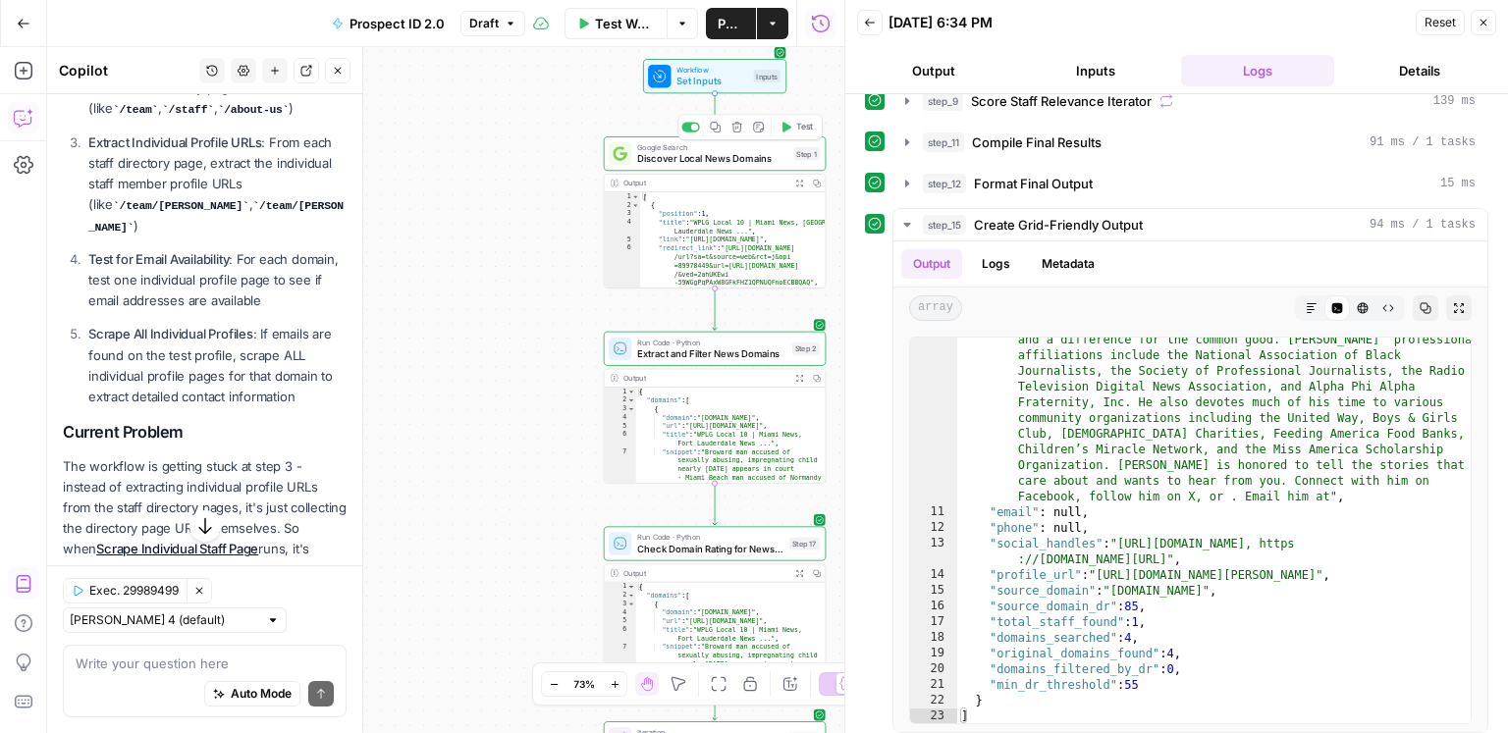
click at [753, 148] on span "Google Search" at bounding box center [712, 147] width 150 height 12
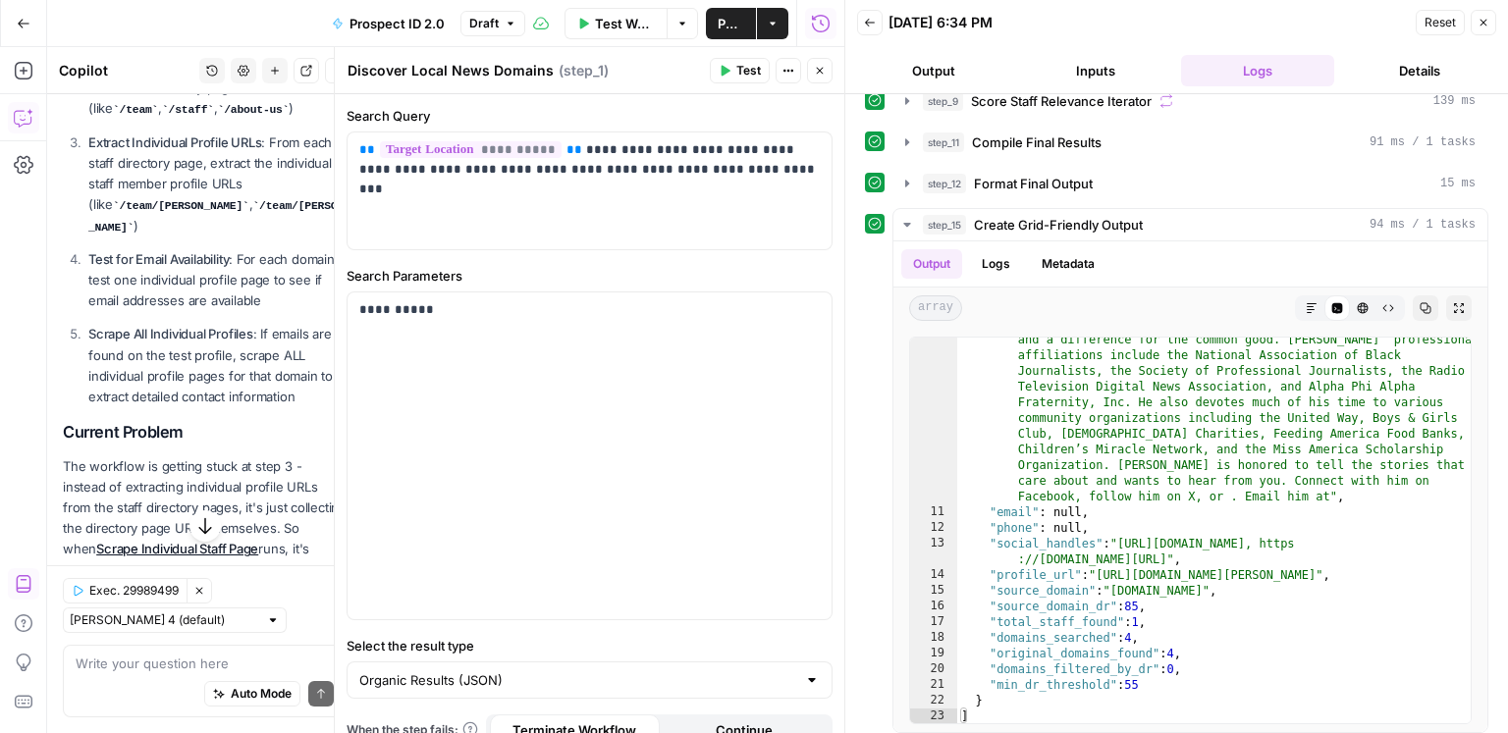
scroll to position [445, 0]
click at [831, 79] on button "Close" at bounding box center [820, 71] width 26 height 26
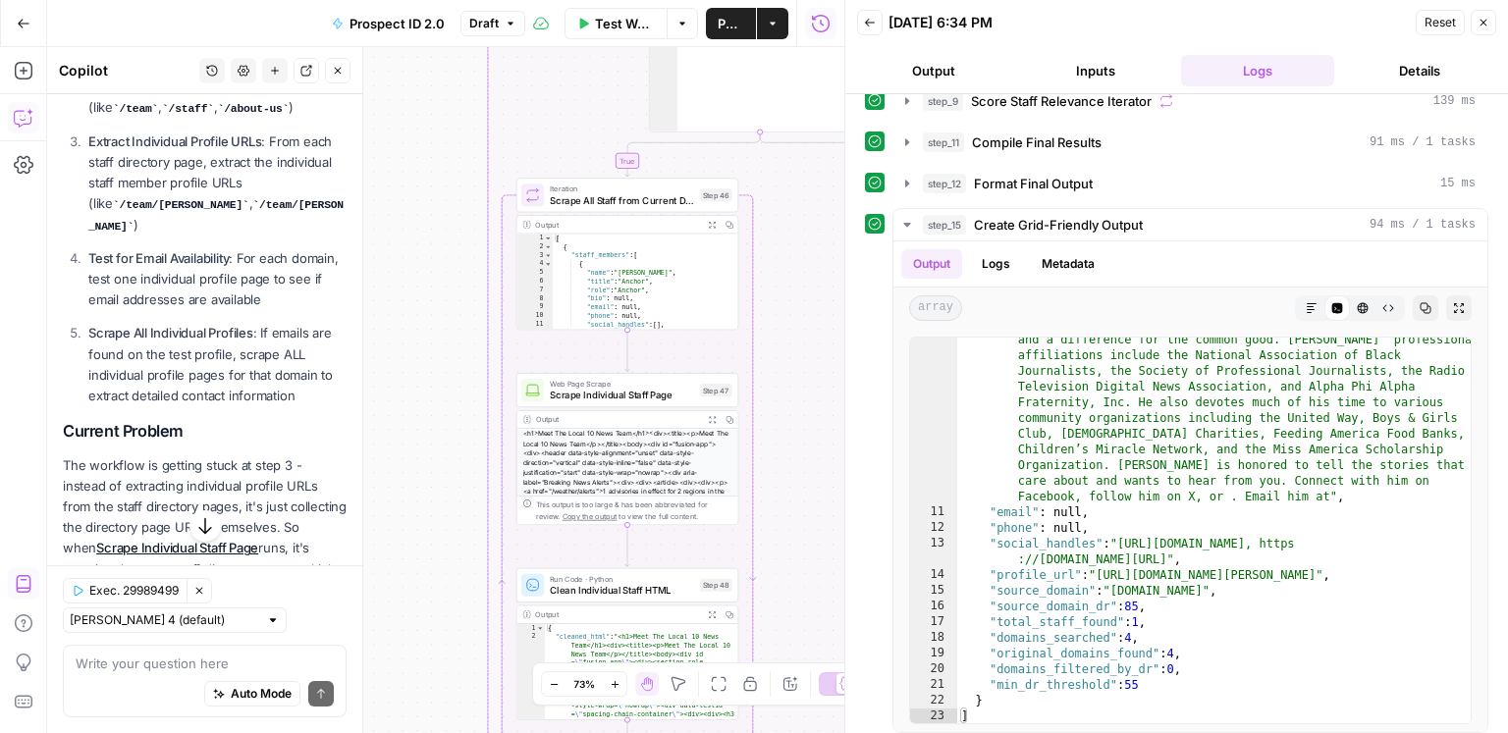
scroll to position [7014, 0]
click at [219, 662] on textarea at bounding box center [205, 664] width 258 height 20
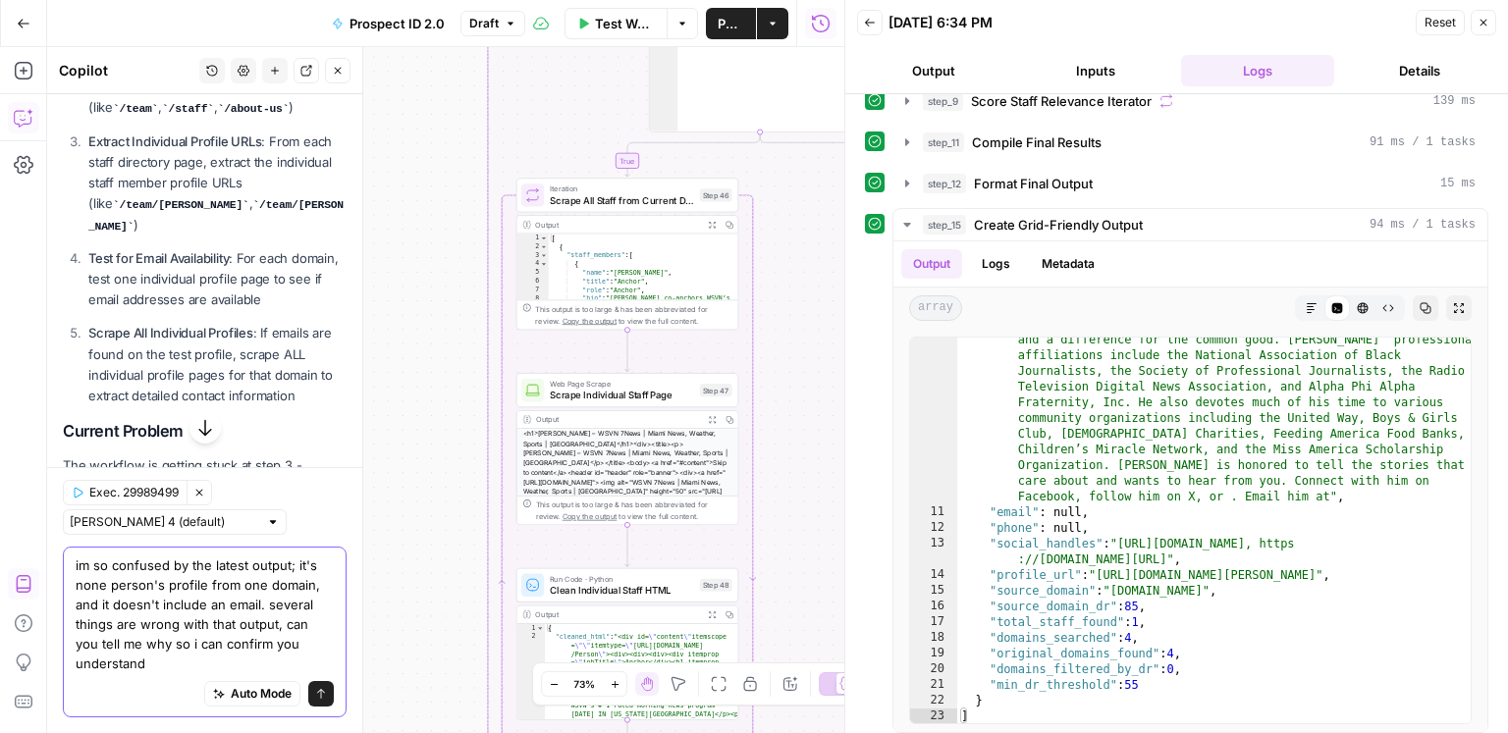
type textarea "im so confused by the latest output; it's none person's profile from one domain…"
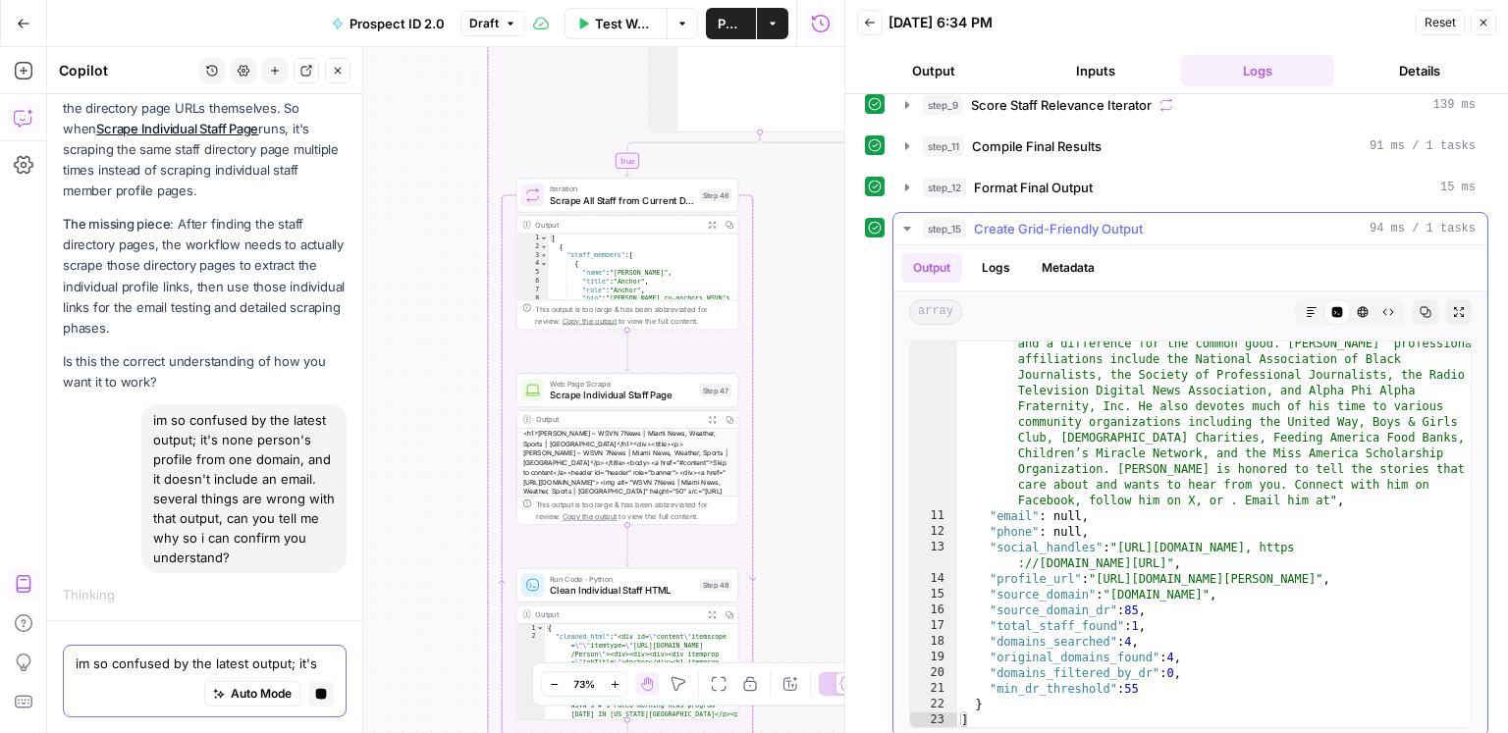
scroll to position [346, 0]
click at [1126, 136] on div "step_11 Compile Final Results 91 ms / 1 tasks" at bounding box center [1199, 146] width 553 height 20
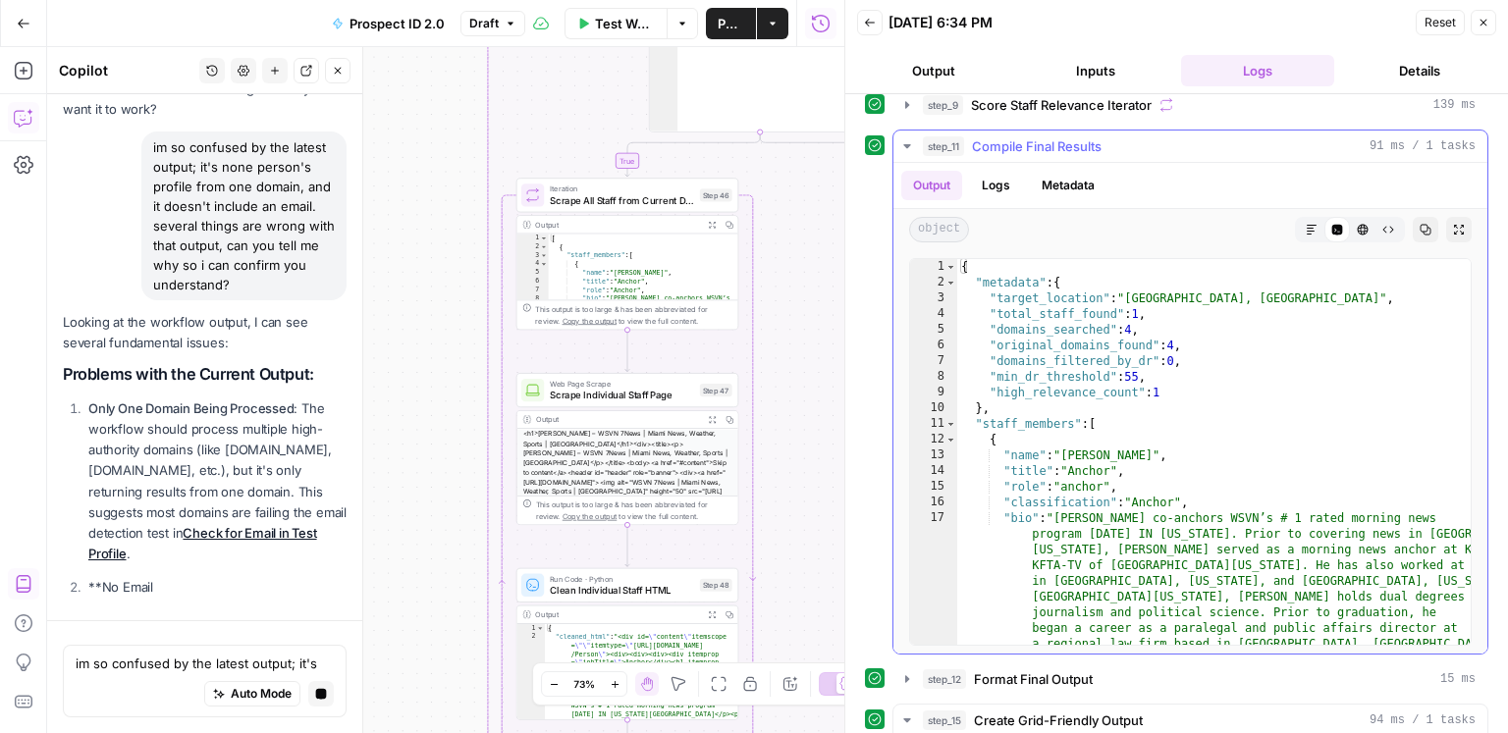
click at [1126, 136] on div "step_11 Compile Final Results 91 ms / 1 tasks" at bounding box center [1199, 146] width 553 height 20
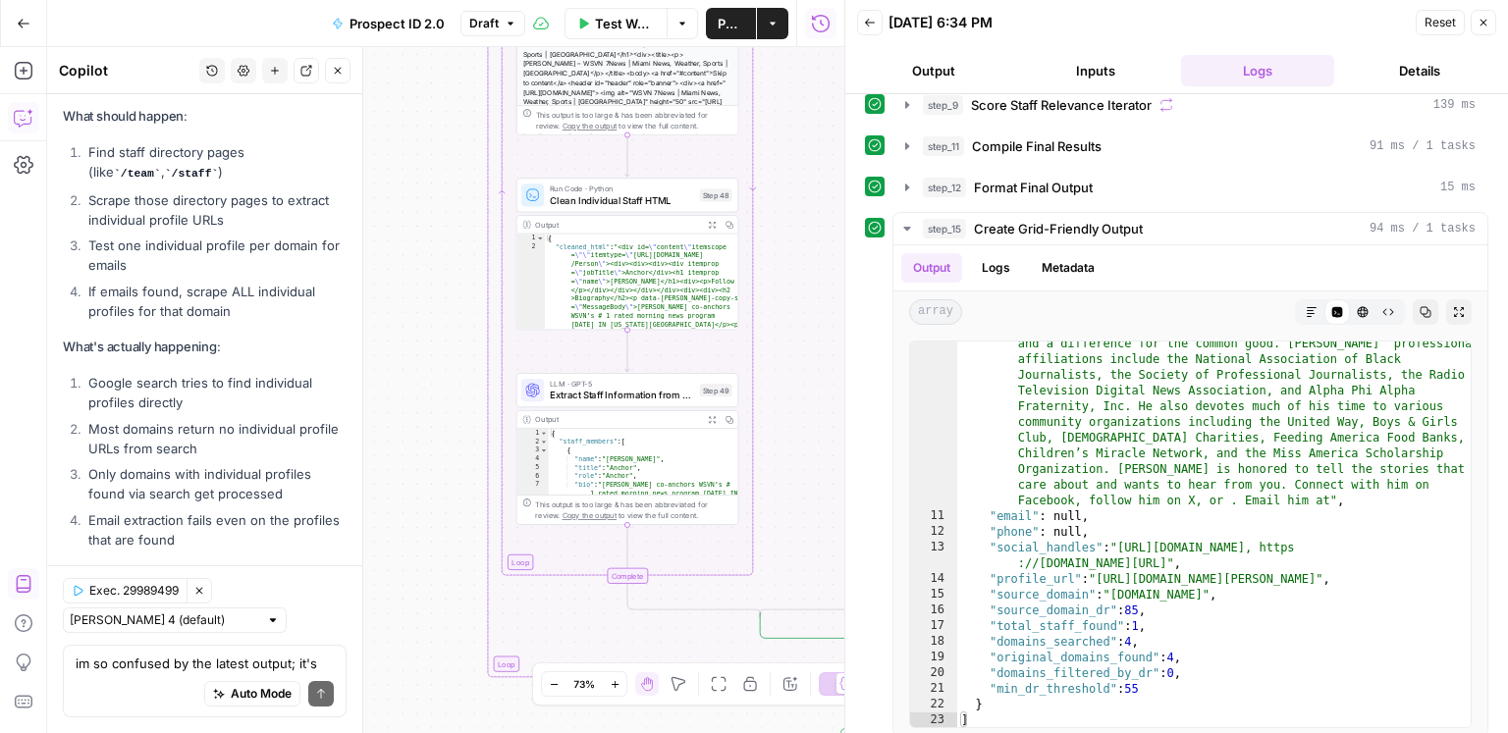
scroll to position [8598, 0]
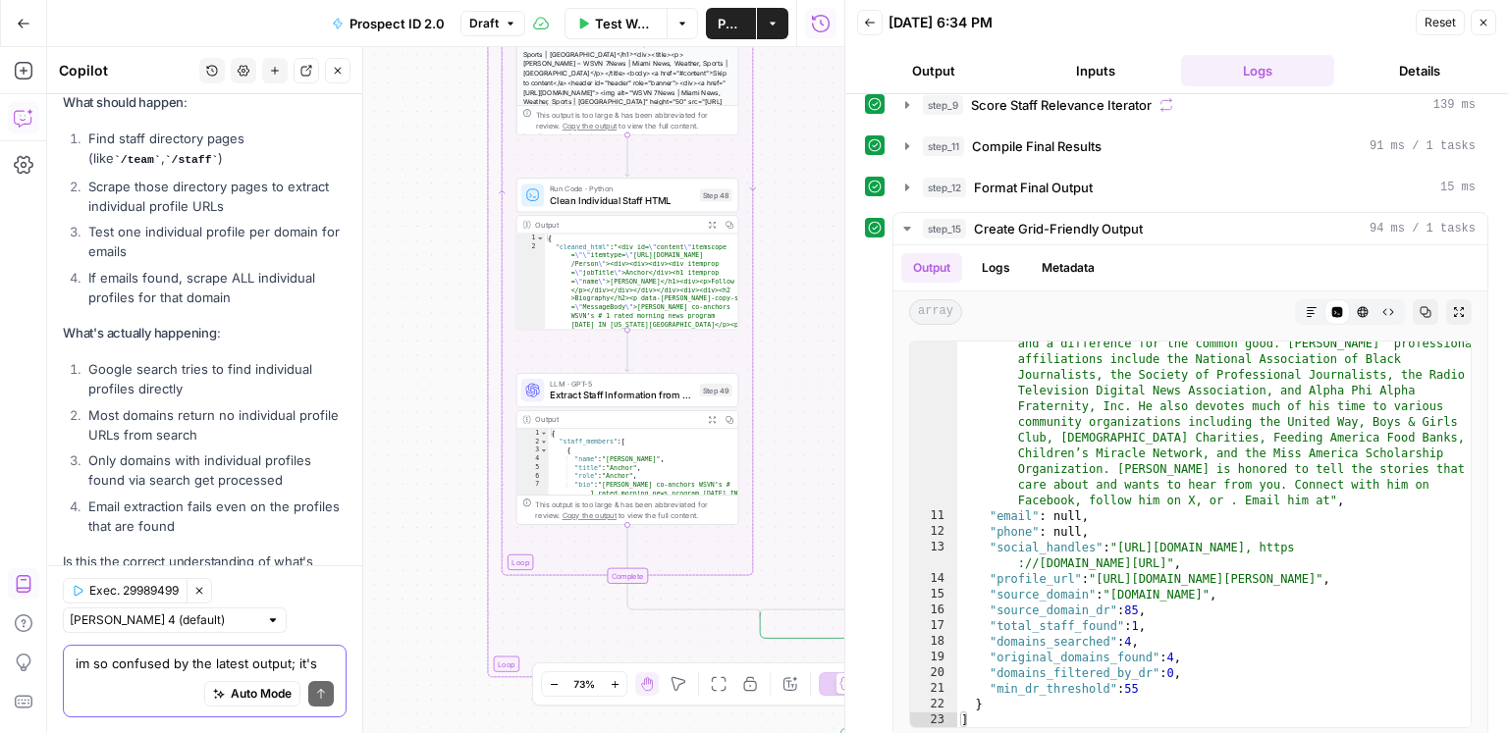
click at [200, 670] on textarea "im so confused by the latest output; it's none person's profile from one domain…" at bounding box center [205, 664] width 258 height 20
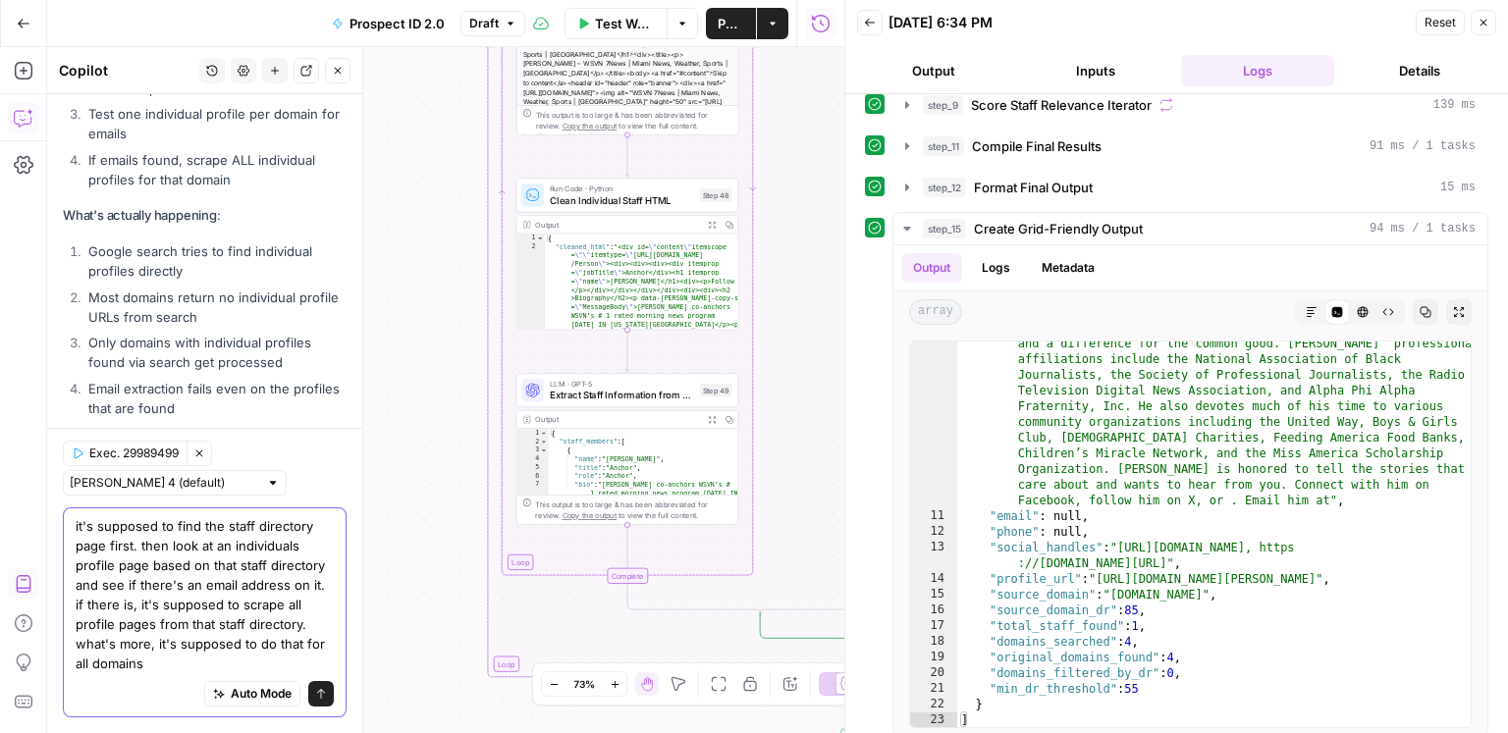
scroll to position [8736, 0]
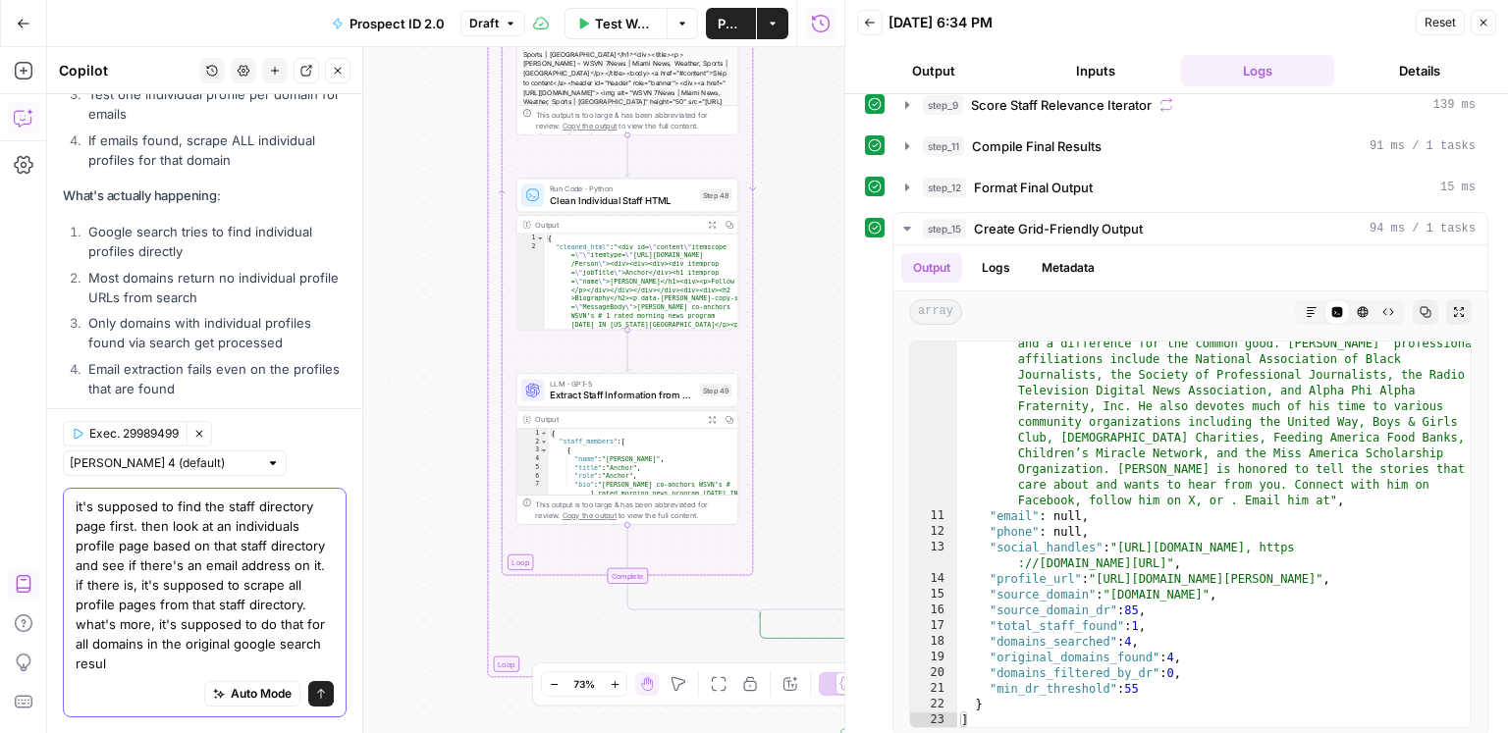
type textarea "it's supposed to find the staff directory page first. then look at an individua…"
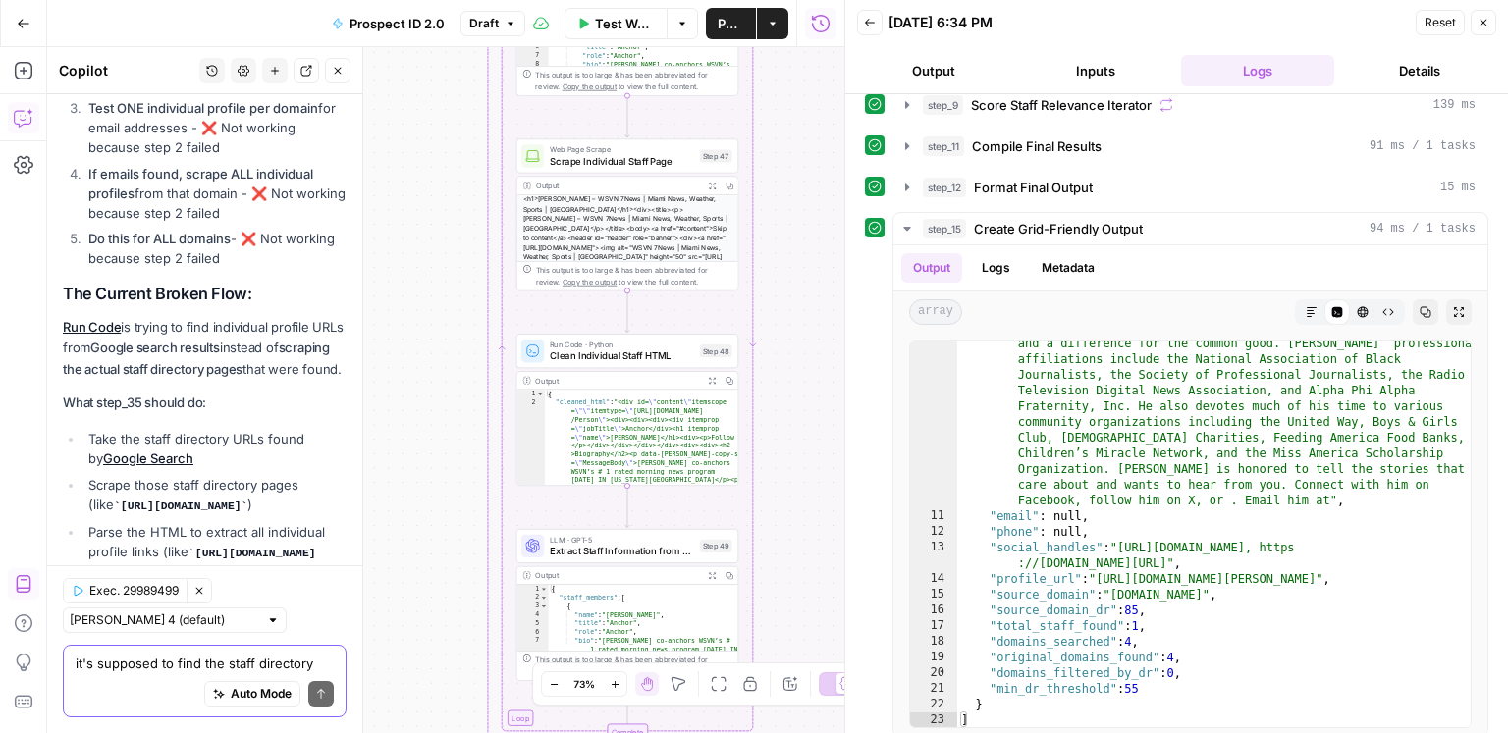
scroll to position [9954, 0]
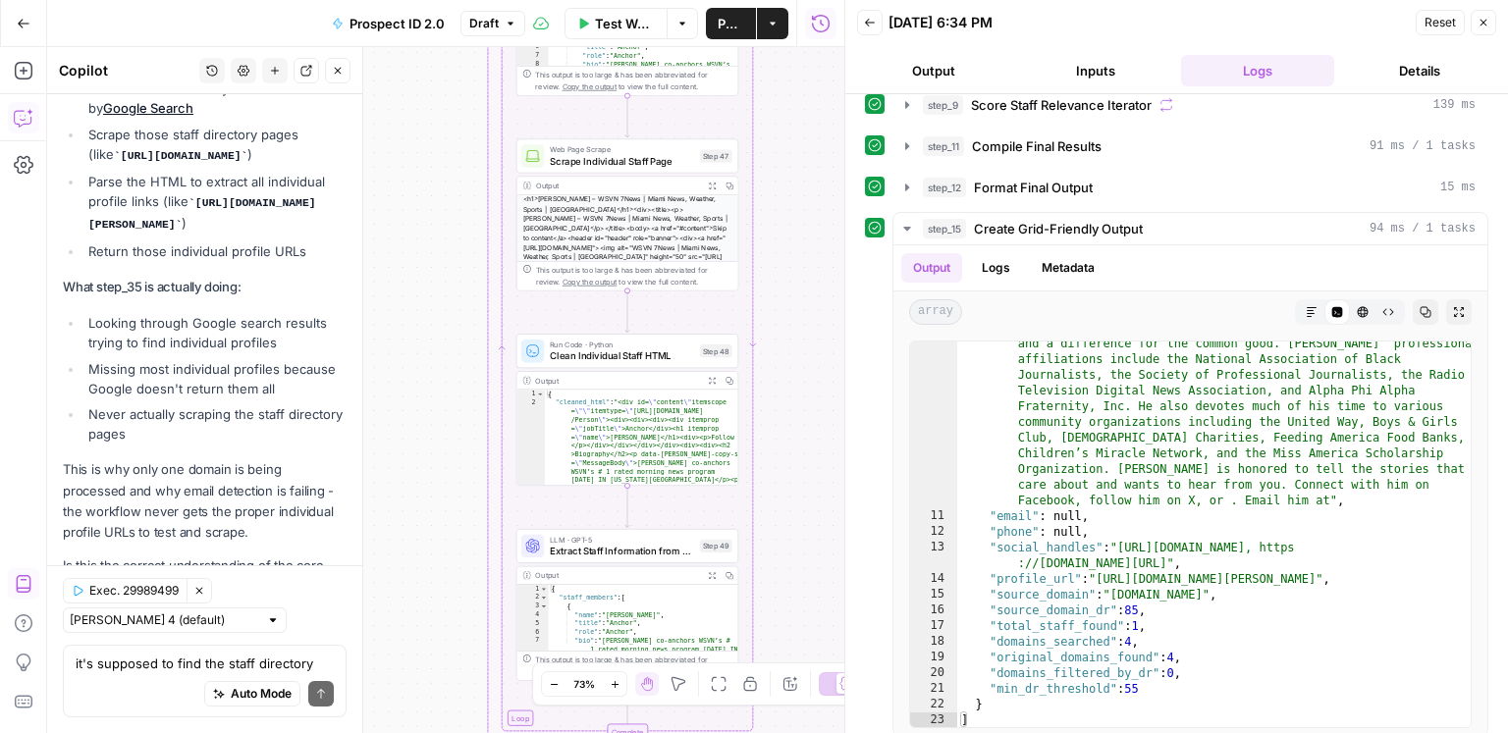
click at [238, 680] on div "Auto Mode Send" at bounding box center [205, 694] width 258 height 43
click at [242, 673] on div "Auto Mode Send" at bounding box center [205, 694] width 258 height 43
type textarea "fix it"
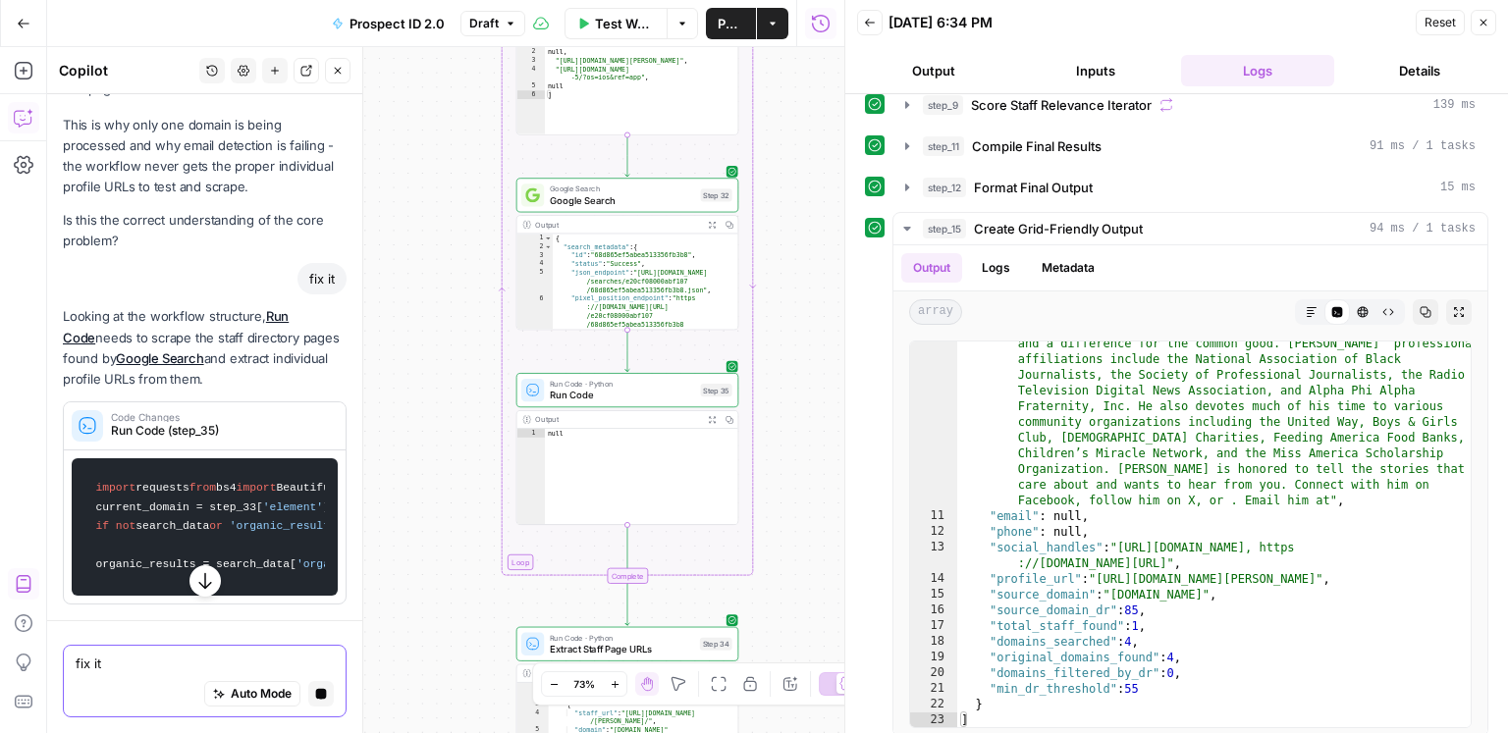
scroll to position [11187, 0]
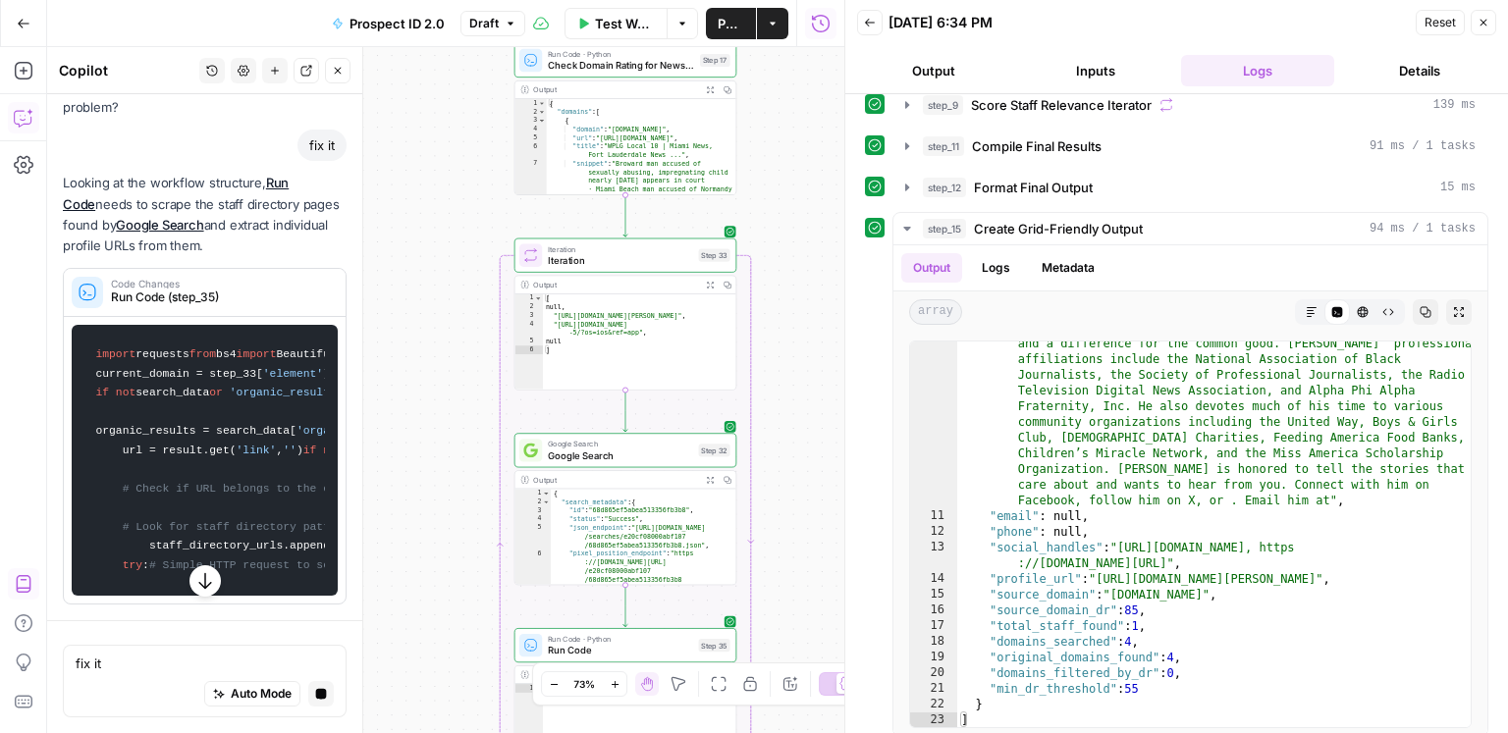
drag, startPoint x: 457, startPoint y: 290, endPoint x: 458, endPoint y: 556, distance: 266.1
click at [458, 556] on div "true true false false Workflow Set Inputs Inputs Google Search Discover Local N…" at bounding box center [445, 390] width 797 height 686
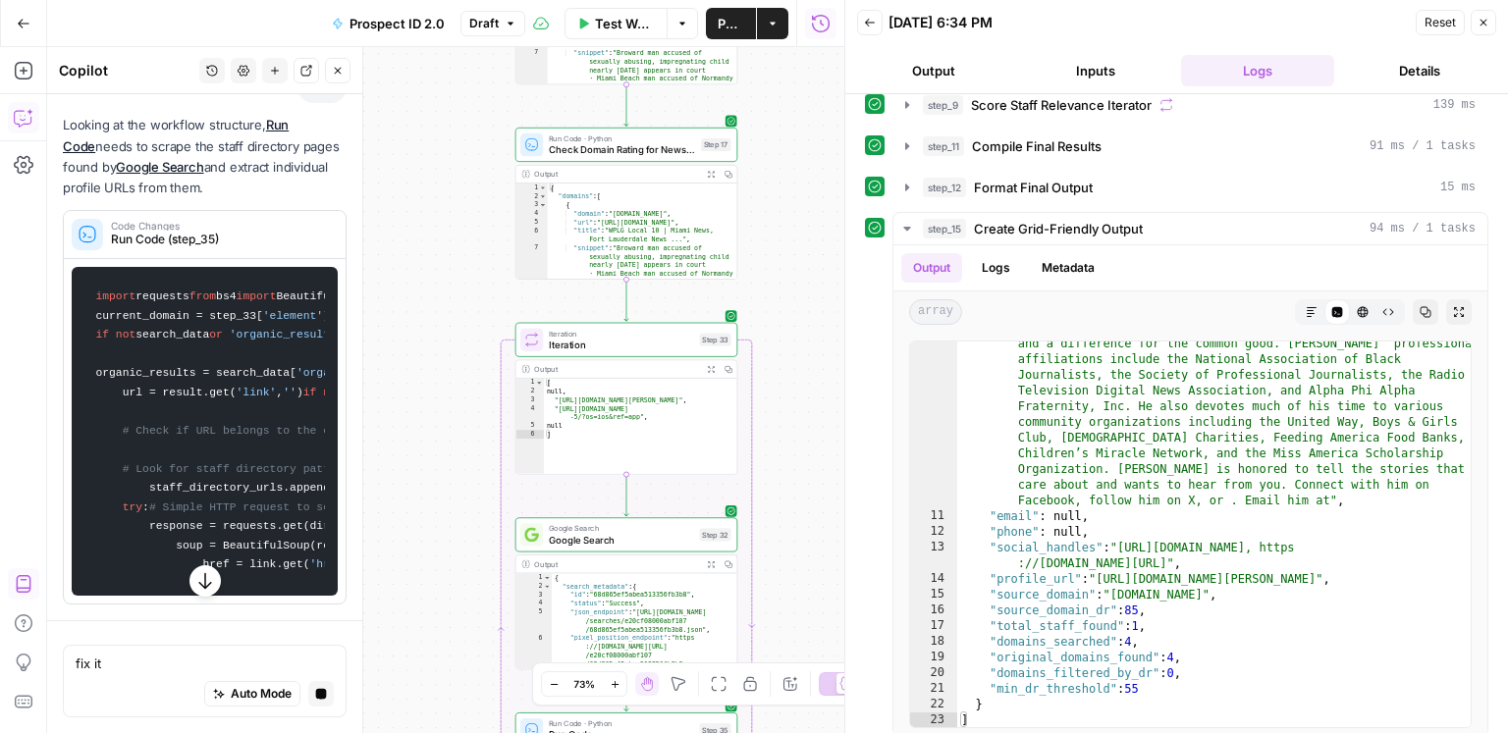
drag, startPoint x: 452, startPoint y: 399, endPoint x: 452, endPoint y: 242, distance: 157.1
click at [452, 242] on div "true true false false Workflow Set Inputs Inputs Google Search Discover Local N…" at bounding box center [445, 390] width 797 height 686
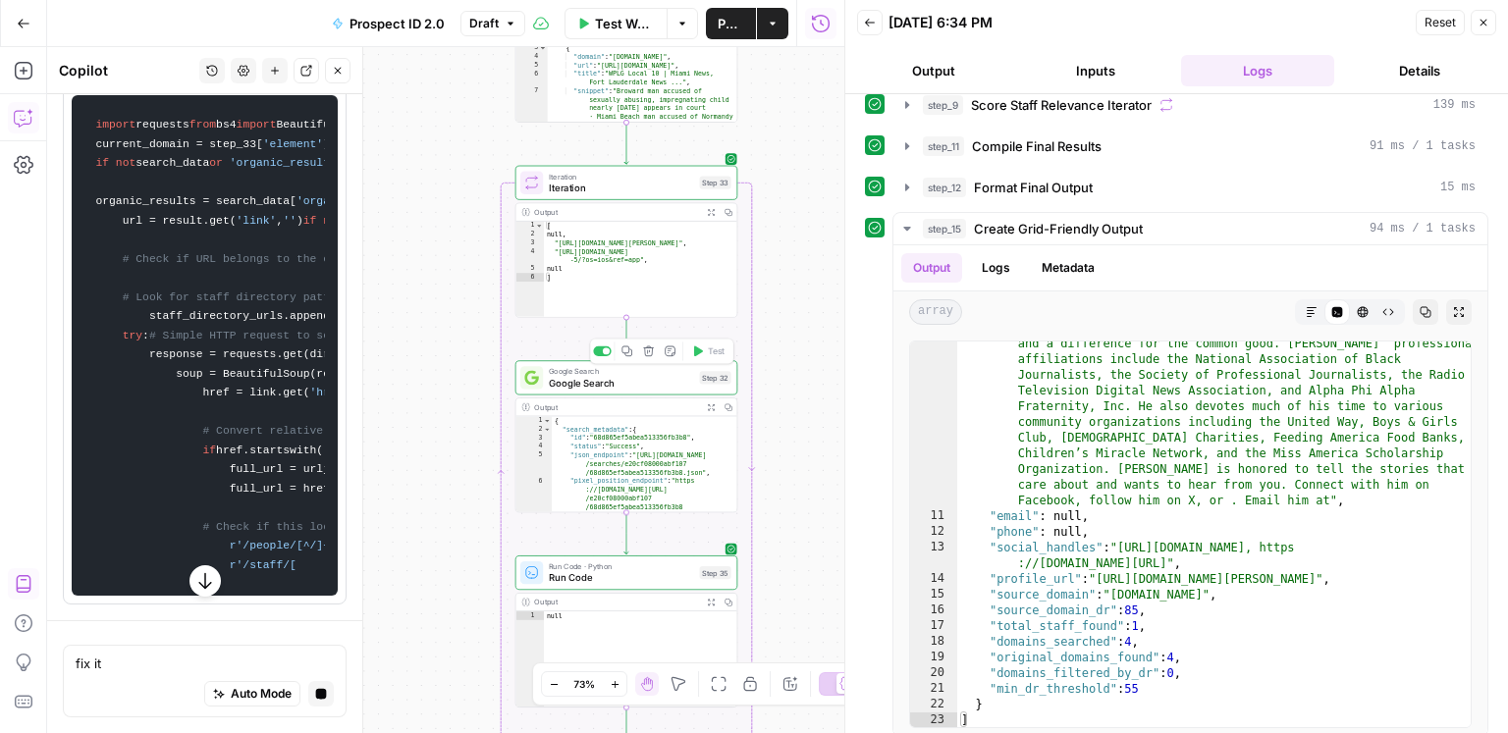
click at [610, 376] on span "Google Search" at bounding box center [621, 383] width 145 height 15
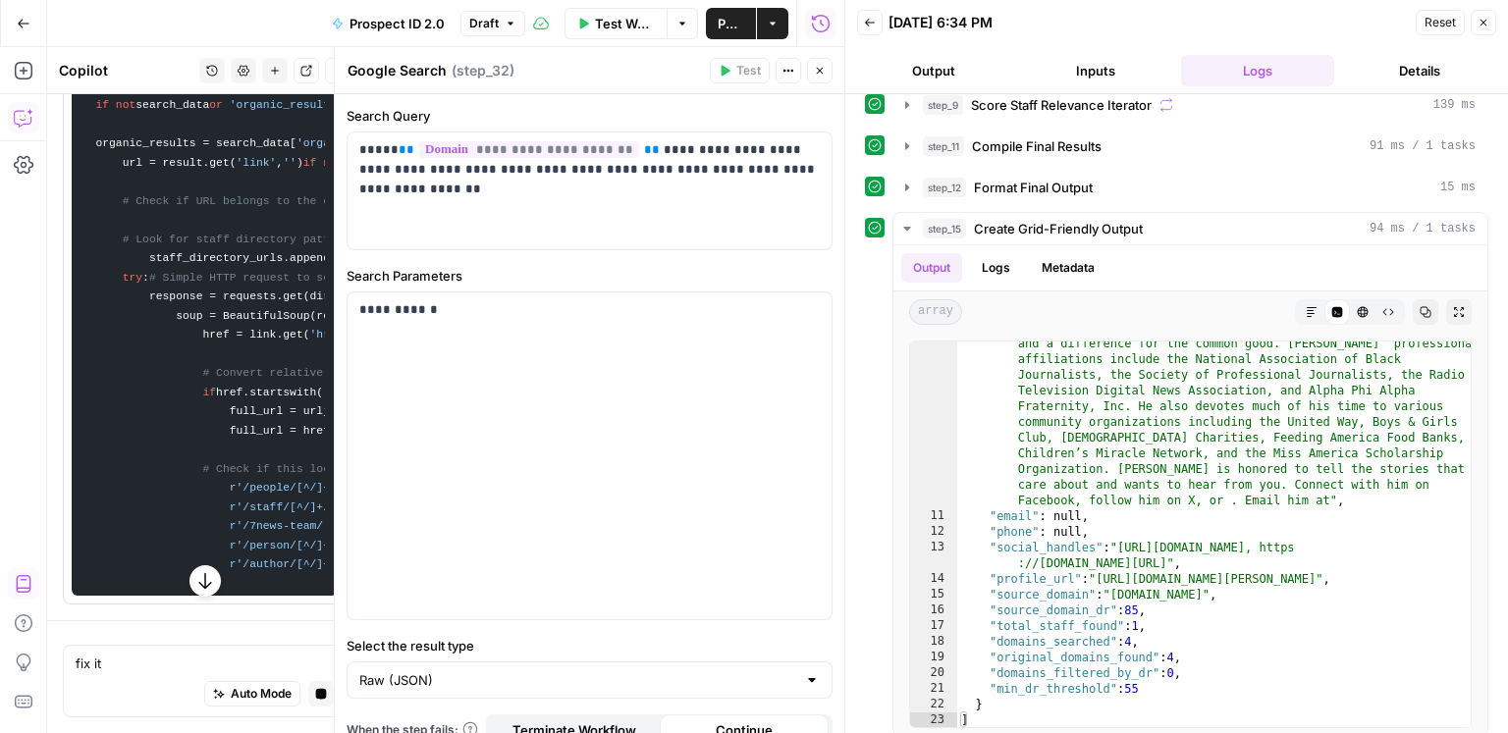
click at [821, 66] on icon "button" at bounding box center [820, 71] width 12 height 12
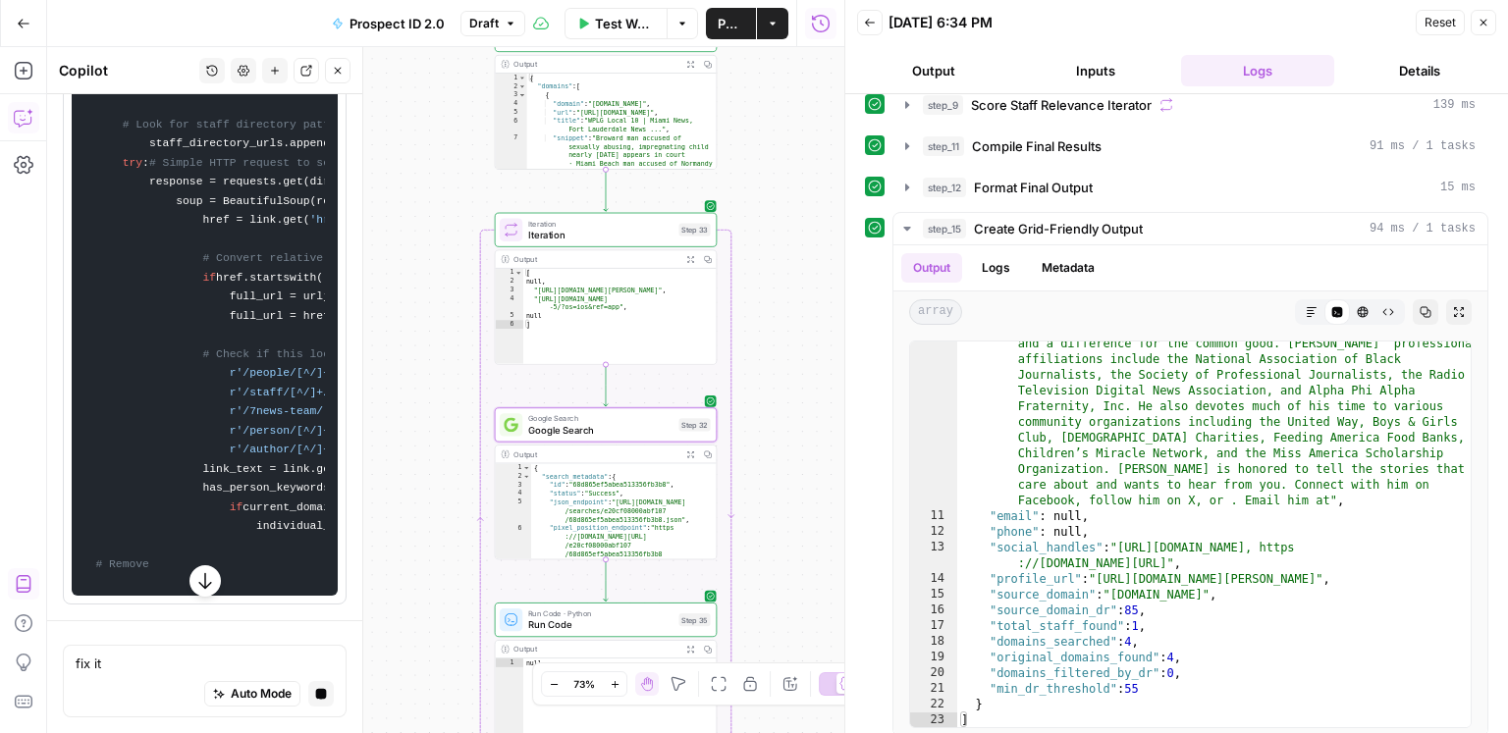
drag, startPoint x: 435, startPoint y: 229, endPoint x: 438, endPoint y: 198, distance: 30.6
click at [433, 162] on div "true true false false Workflow Set Inputs Inputs Google Search Discover Local N…" at bounding box center [445, 390] width 797 height 686
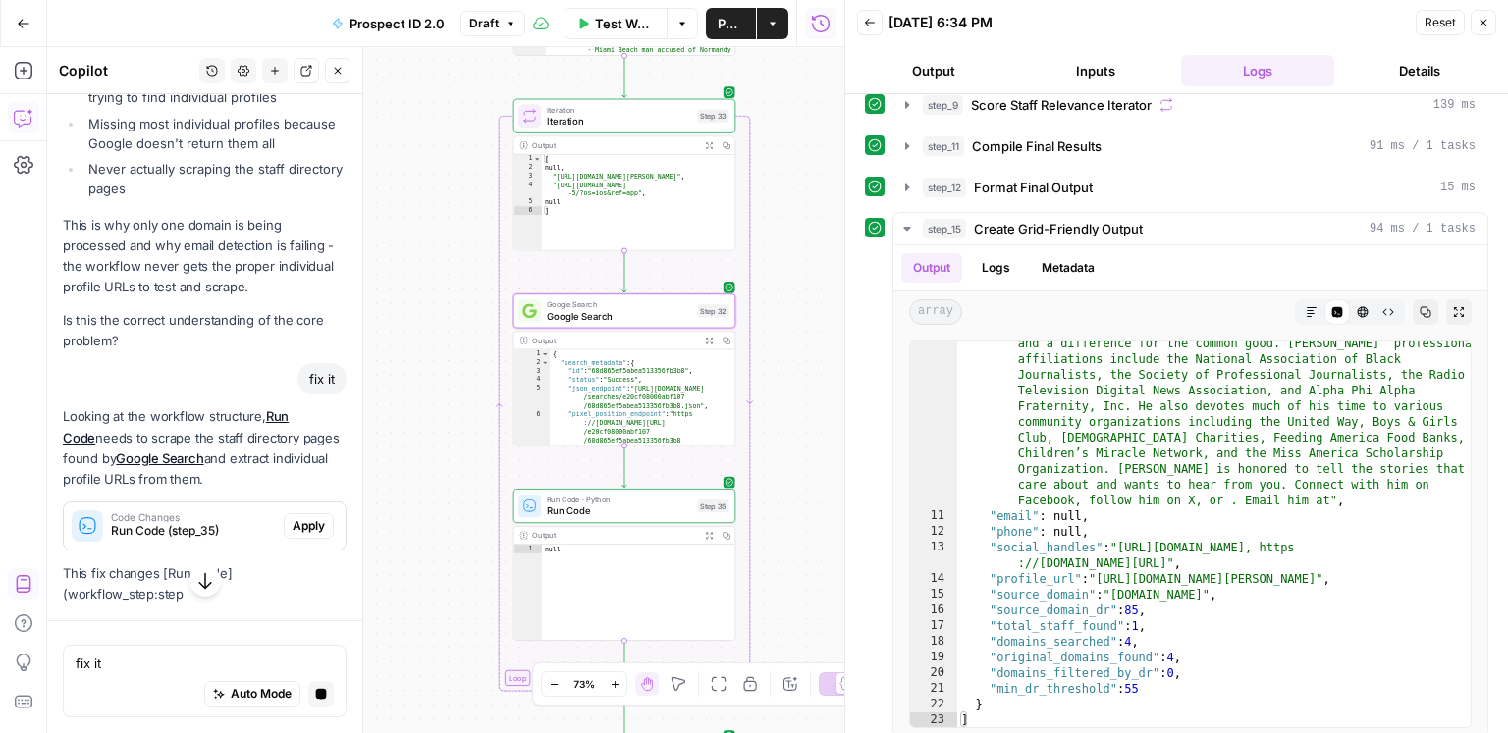
drag, startPoint x: 460, startPoint y: 334, endPoint x: 456, endPoint y: 304, distance: 29.9
click at [458, 295] on div "true true false false Workflow Set Inputs Inputs Google Search Discover Local N…" at bounding box center [445, 390] width 797 height 686
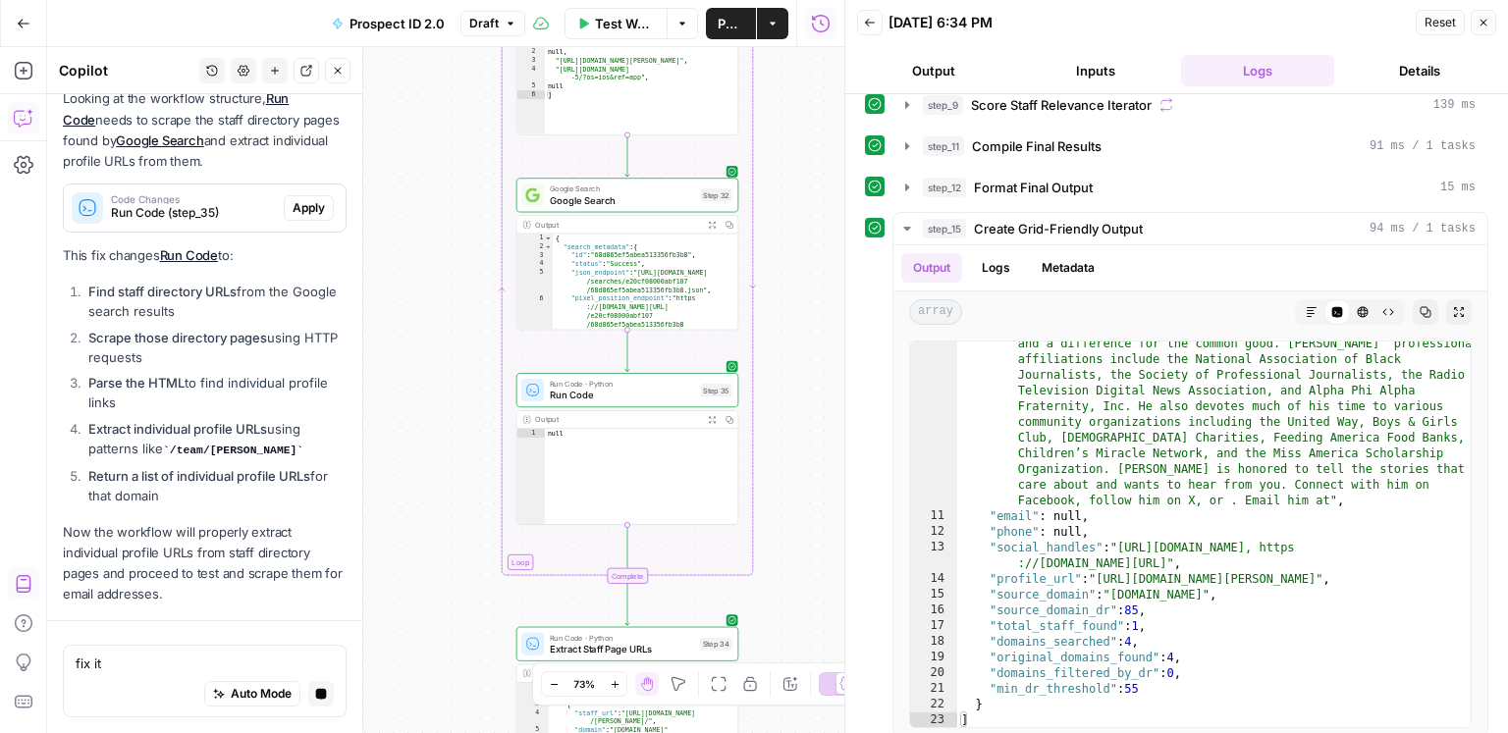
scroll to position [11231, 0]
click at [296, 217] on span "Apply" at bounding box center [309, 208] width 32 height 18
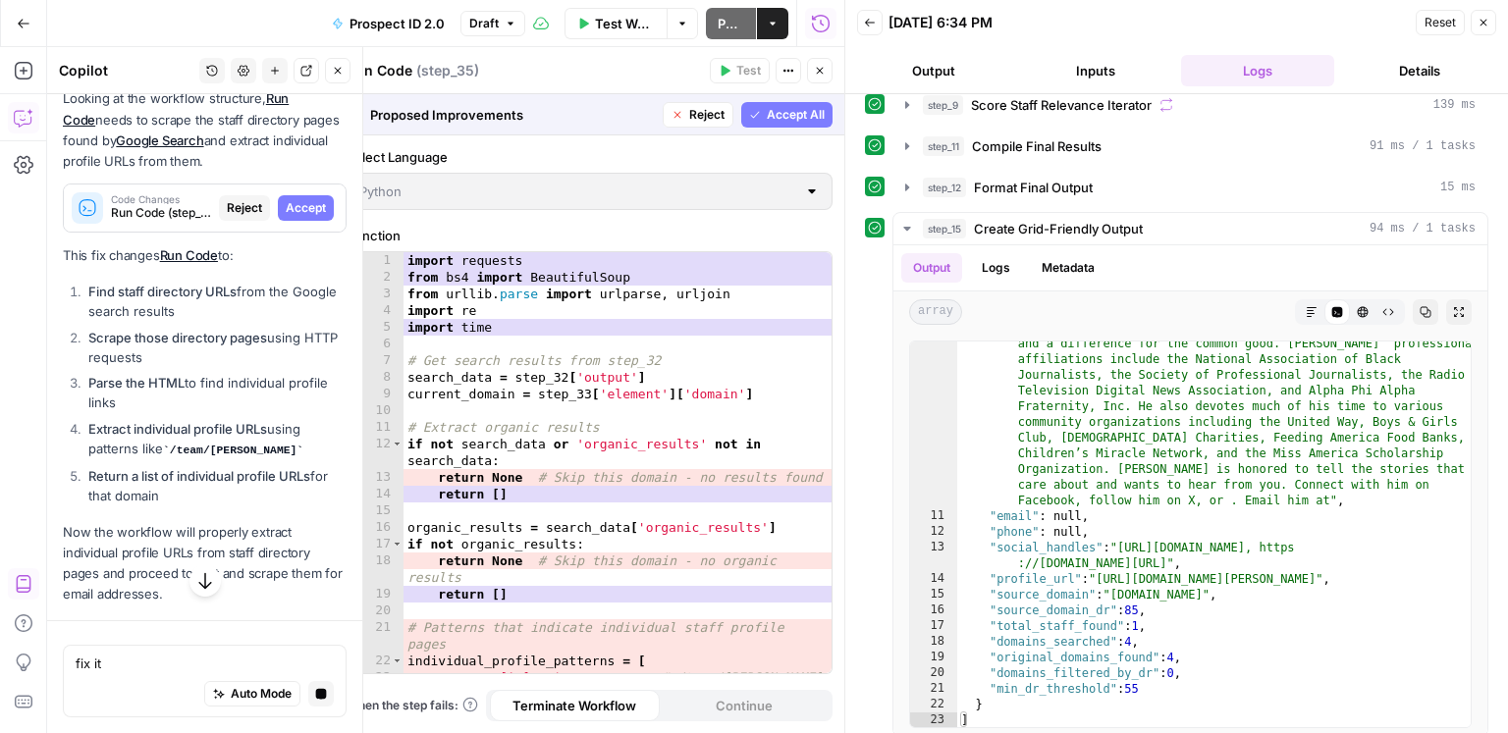
click at [306, 217] on span "Accept" at bounding box center [306, 208] width 40 height 18
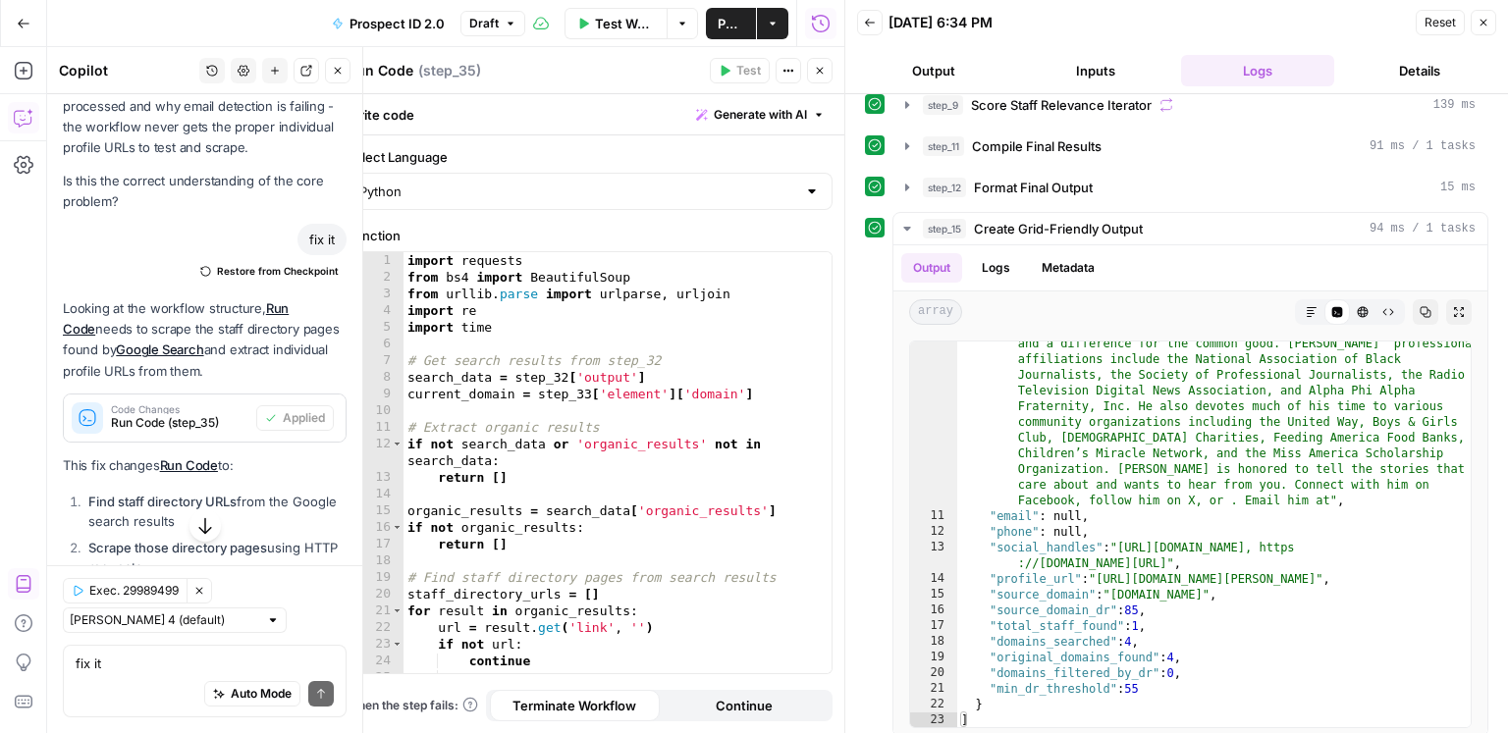
scroll to position [10649, 0]
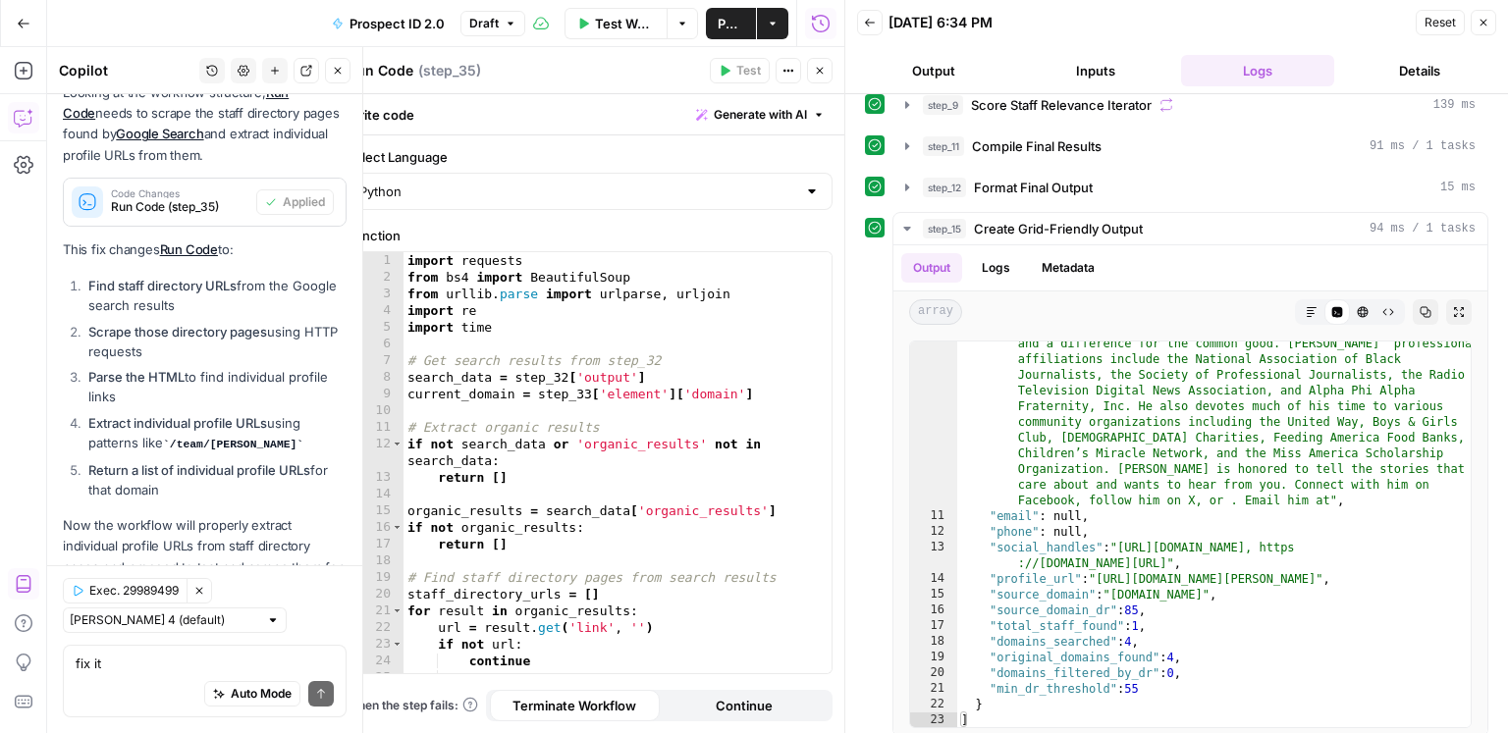
click at [193, 673] on div "Auto Mode Send" at bounding box center [205, 694] width 258 height 43
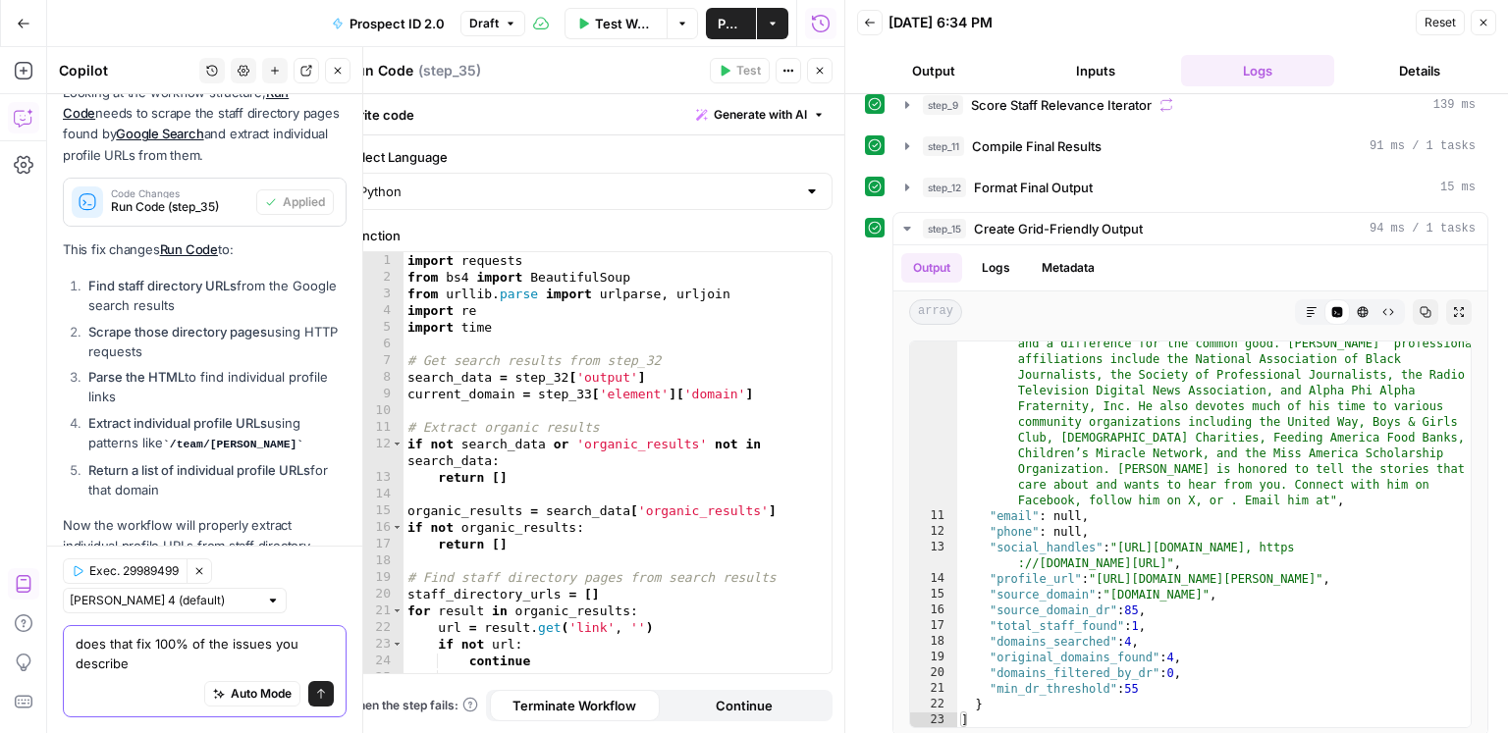
scroll to position [10669, 0]
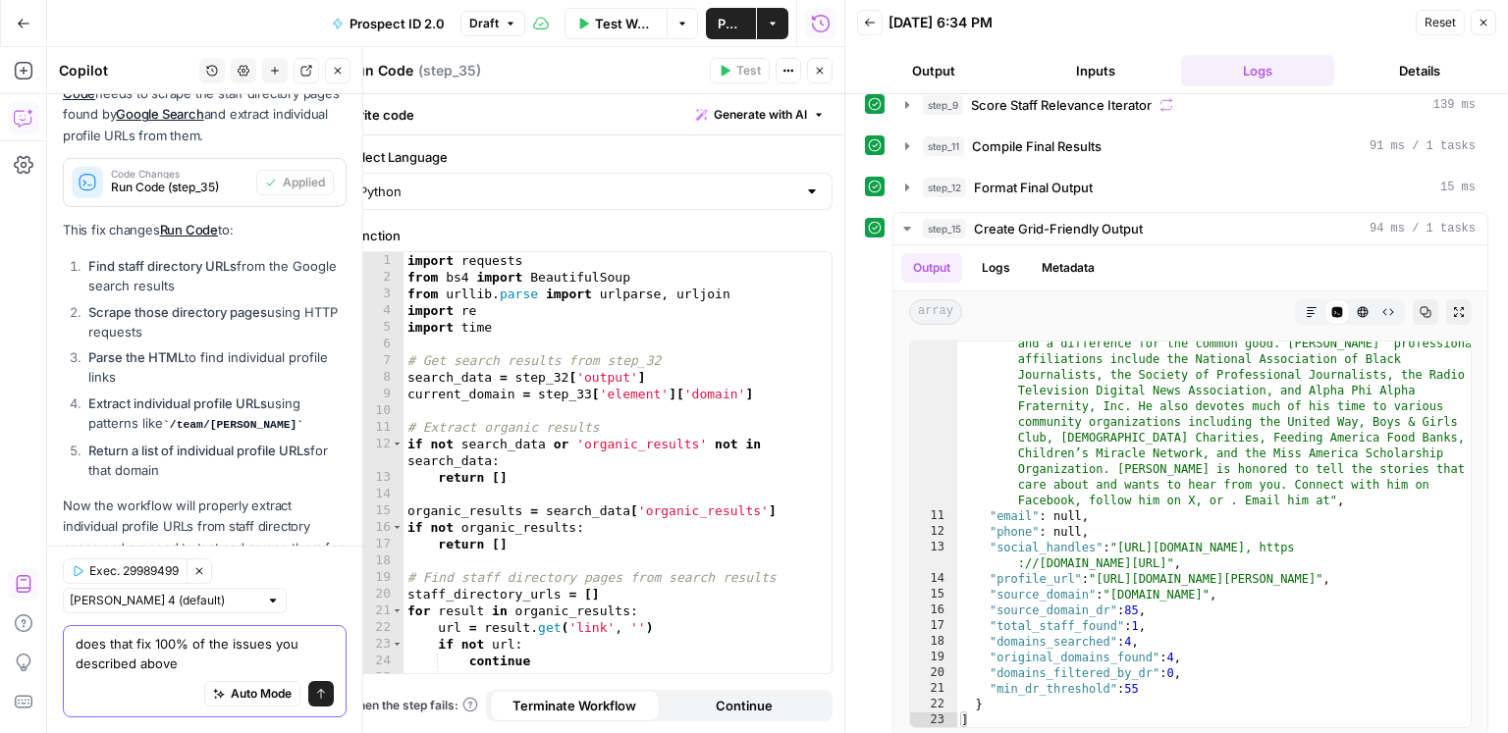
type textarea "does that fix 100% of the issues you described above?"
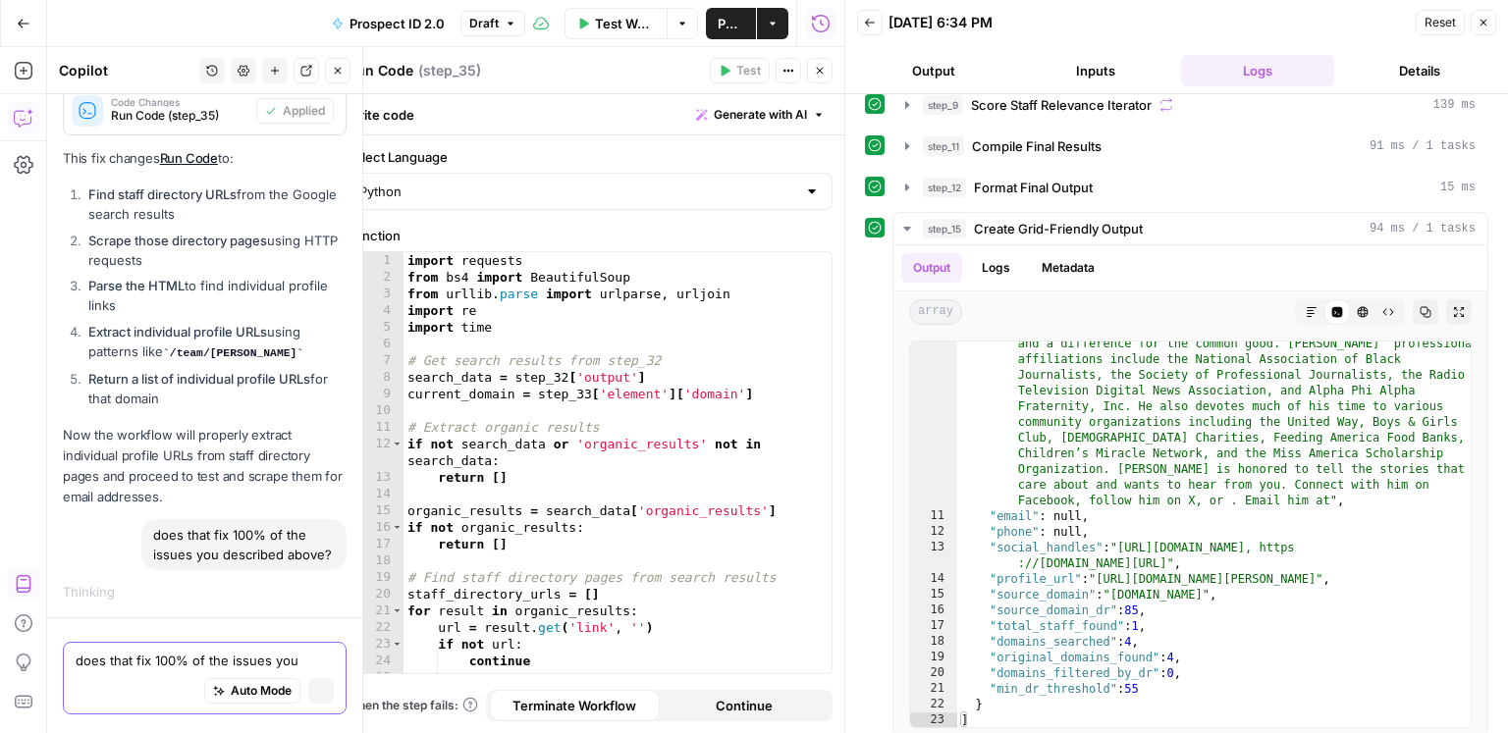
scroll to position [11424, 0]
click at [1483, 27] on icon "button" at bounding box center [1484, 23] width 12 height 12
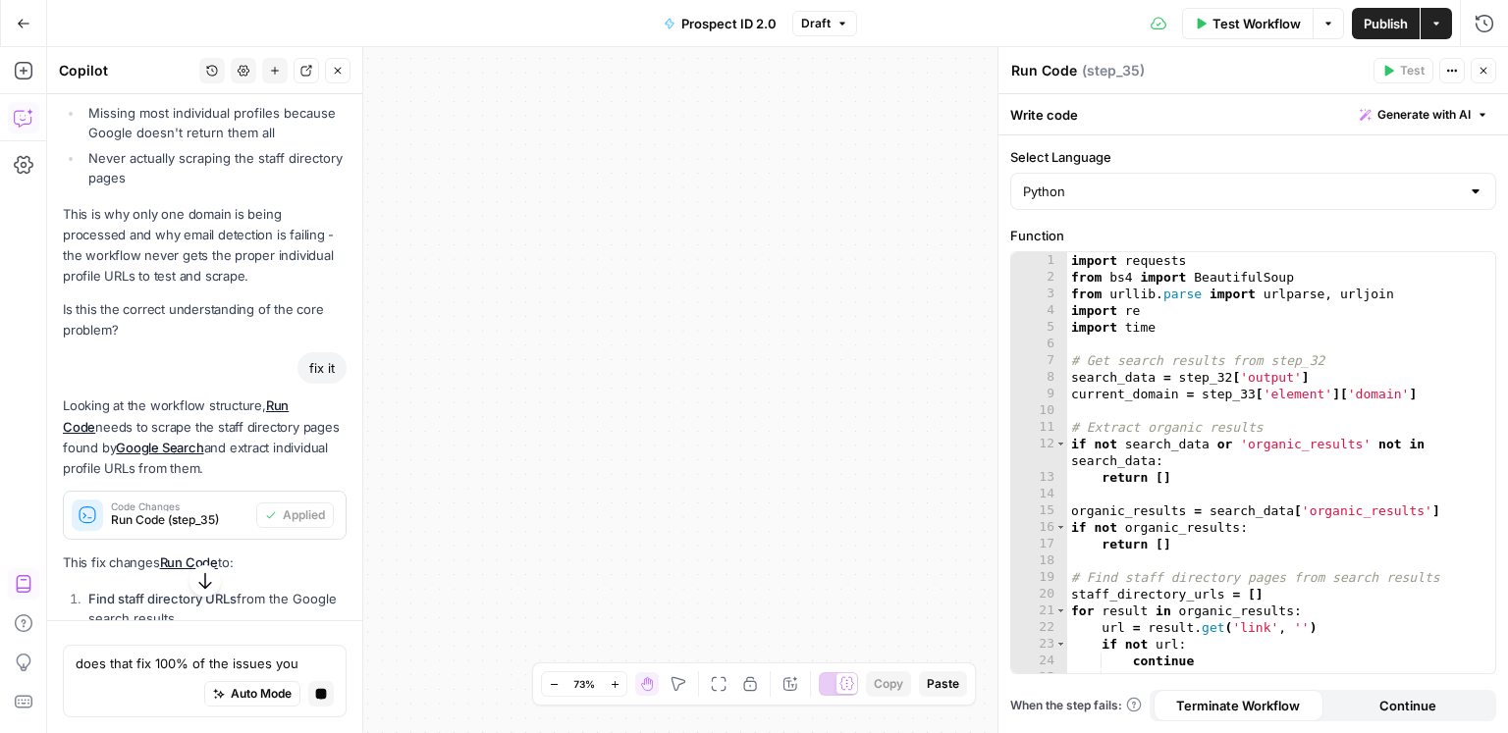
scroll to position [10312, 0]
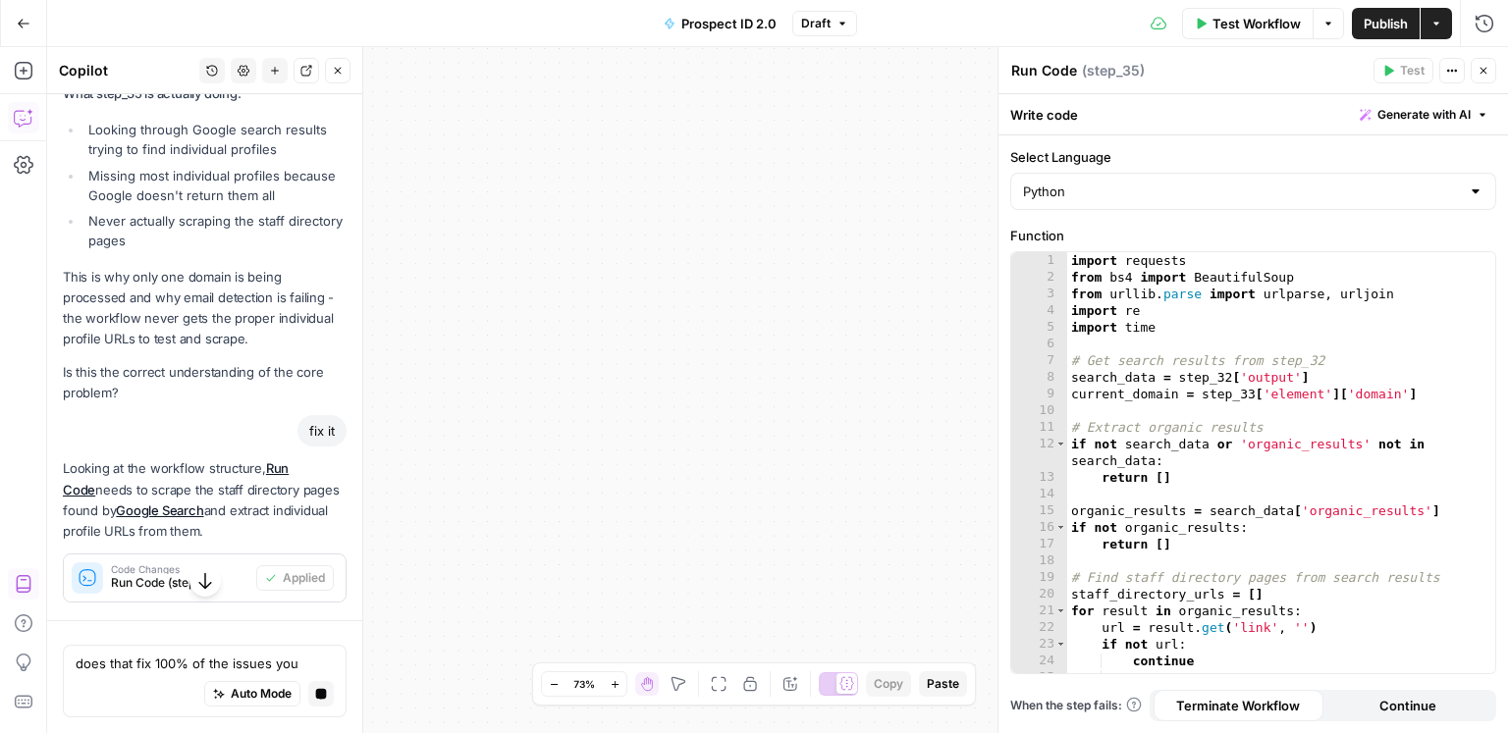
drag, startPoint x: 668, startPoint y: 508, endPoint x: 841, endPoint y: 365, distance: 224.6
click at [841, 365] on div "true true false false Workflow Set Inputs Inputs Google Search Discover Local N…" at bounding box center [777, 390] width 1461 height 686
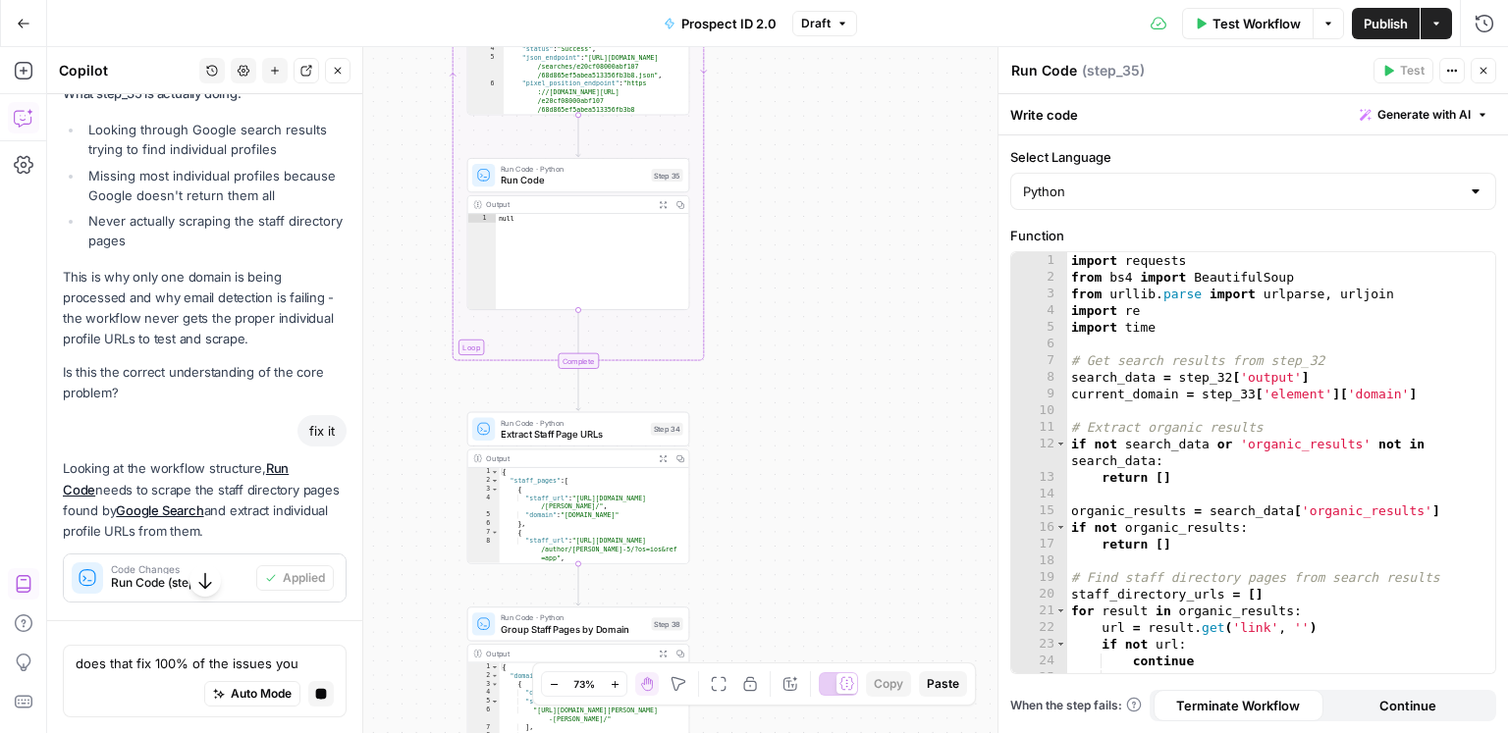
drag, startPoint x: 809, startPoint y: 387, endPoint x: 1081, endPoint y: 339, distance: 276.2
click at [1082, 338] on body "ConsumerAffairs New Home Browse Insights Opportunities Your Data Recent Grids A…" at bounding box center [754, 366] width 1508 height 733
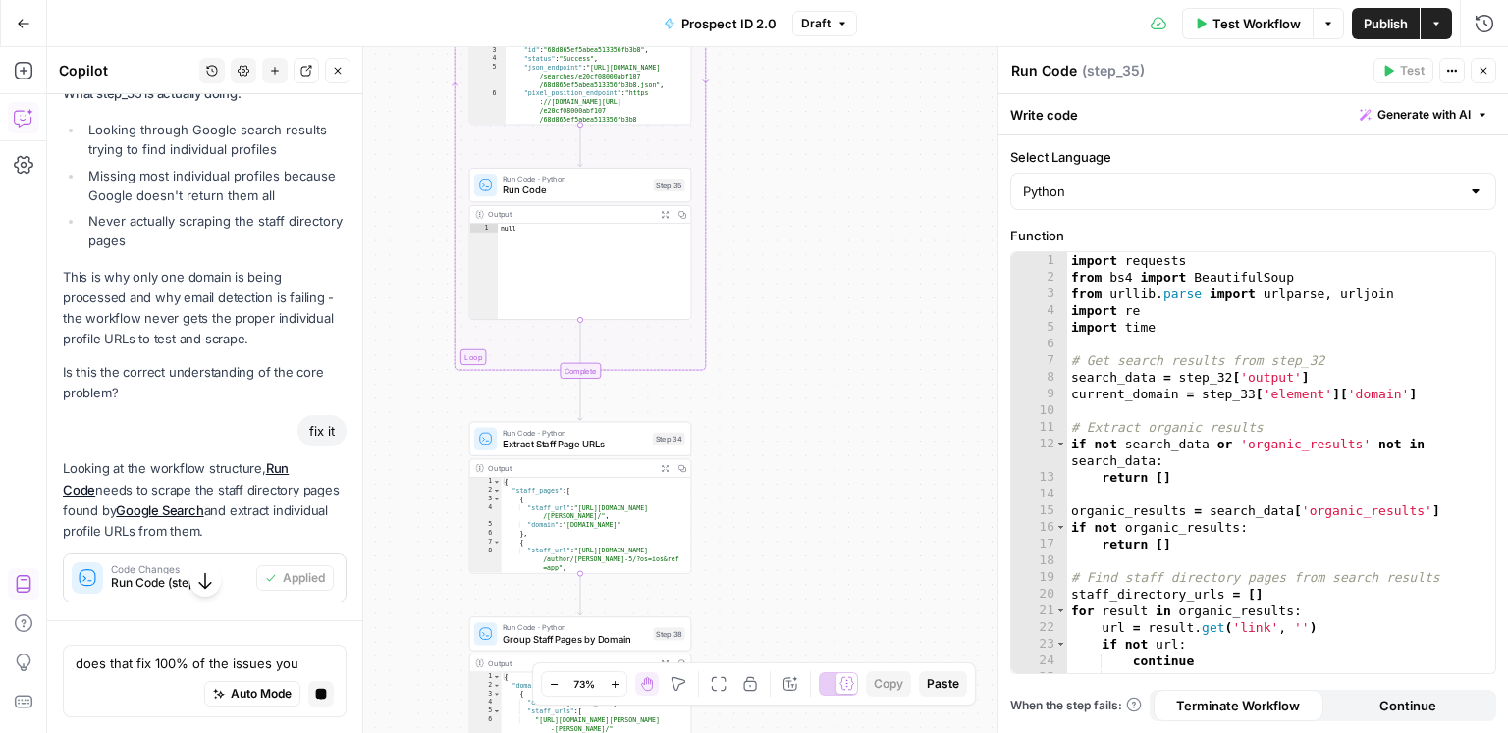
drag, startPoint x: 832, startPoint y: 380, endPoint x: 830, endPoint y: 520, distance: 140.4
click at [830, 520] on div "true true false false Workflow Set Inputs Inputs Google Search Discover Local N…" at bounding box center [777, 390] width 1461 height 686
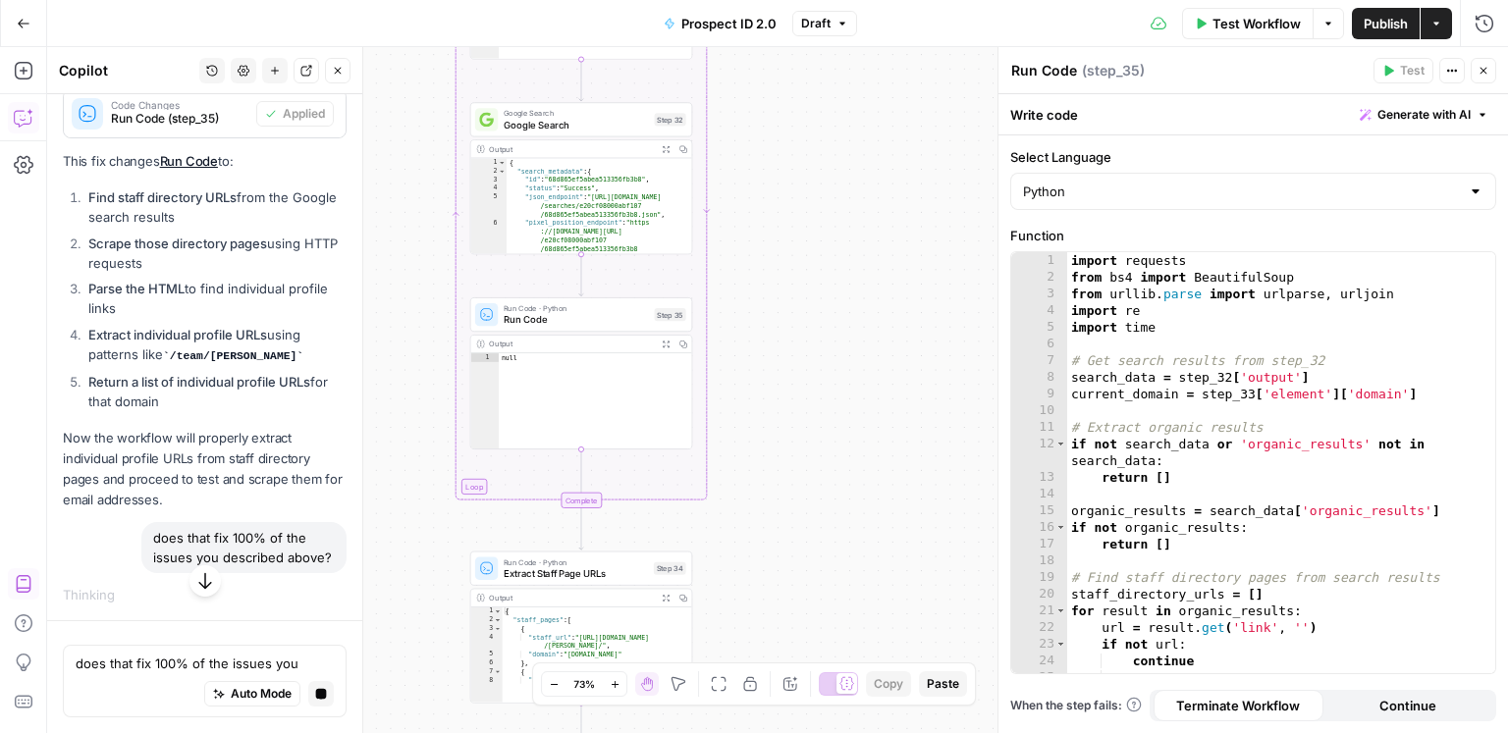
scroll to position [11424, 0]
